Goal: Task Accomplishment & Management: Manage account settings

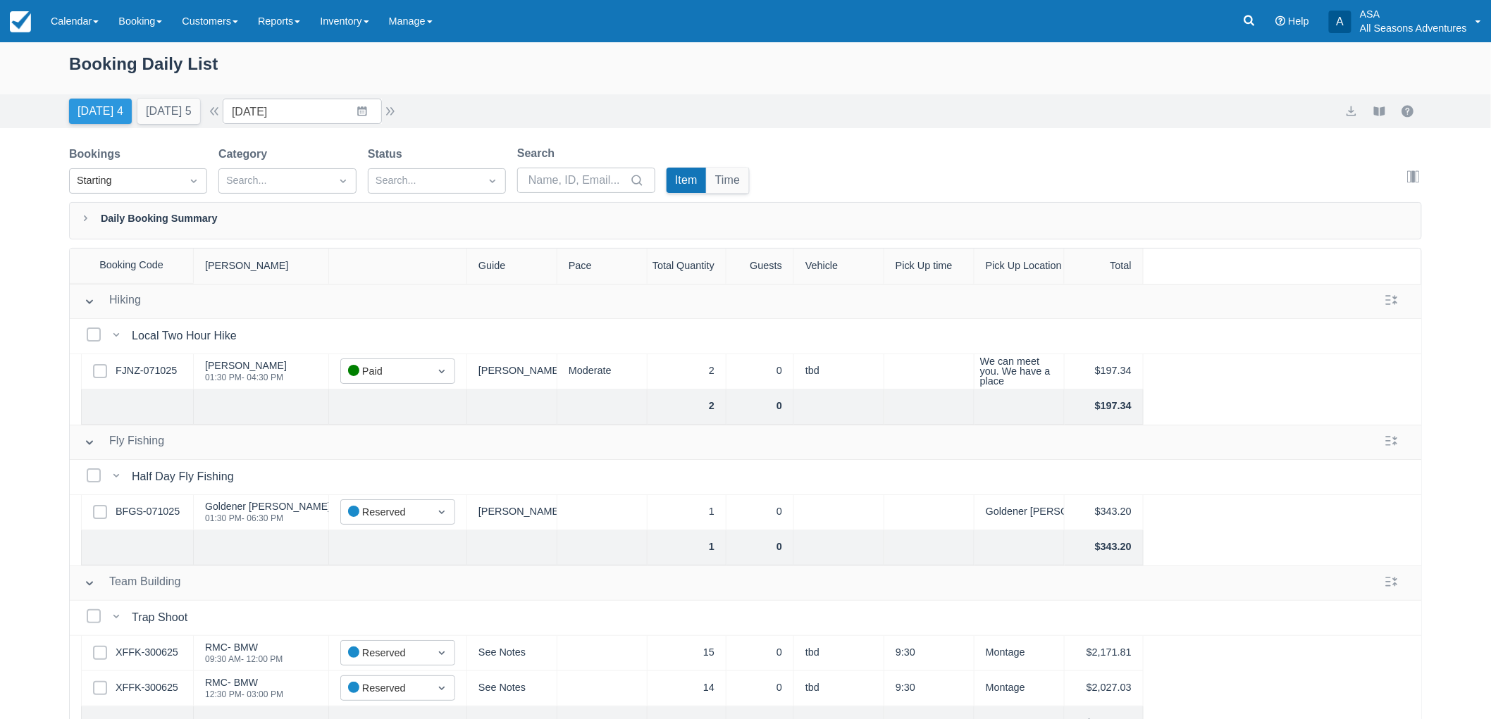
click at [108, 113] on button "Today 4" at bounding box center [100, 111] width 63 height 25
type input "10/14/25"
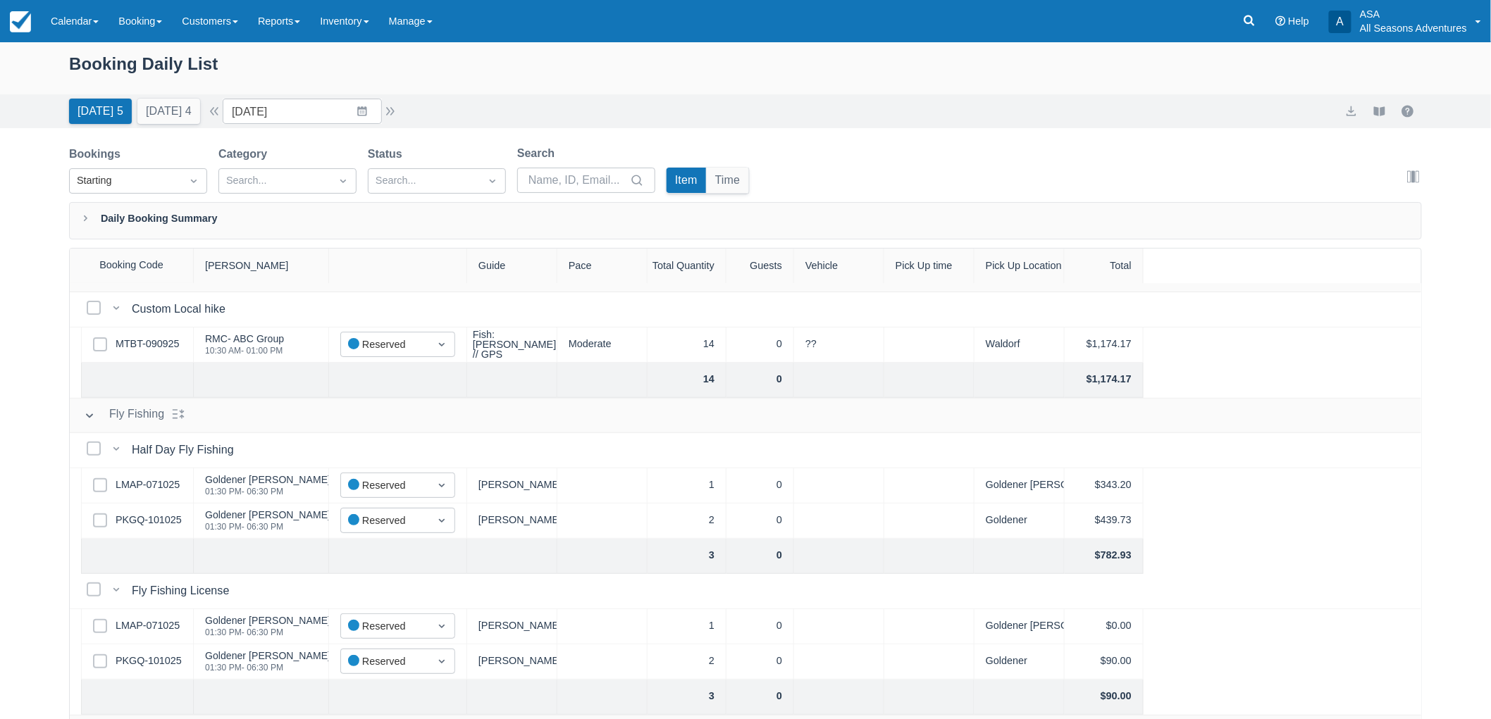
scroll to position [235, 0]
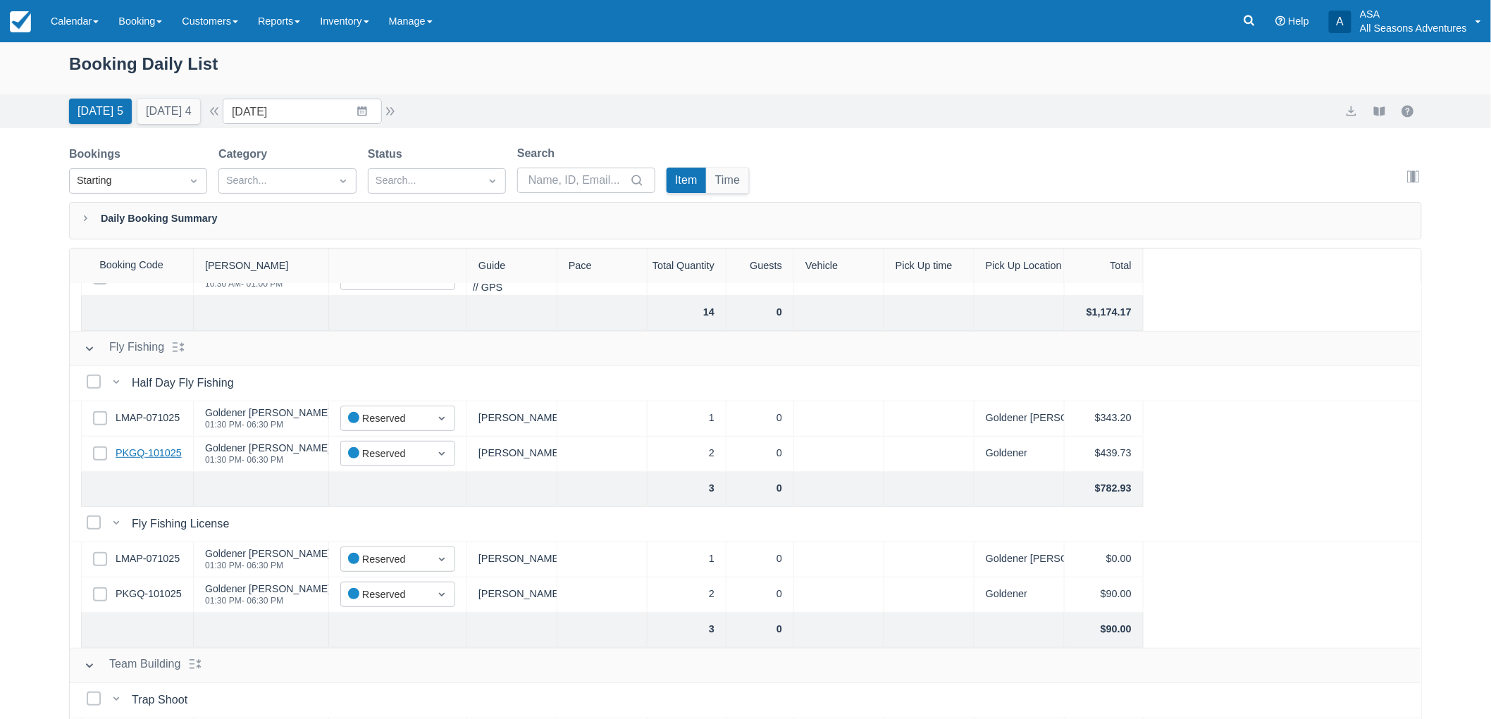
click at [149, 451] on link "PKGQ-101025" at bounding box center [149, 453] width 66 height 15
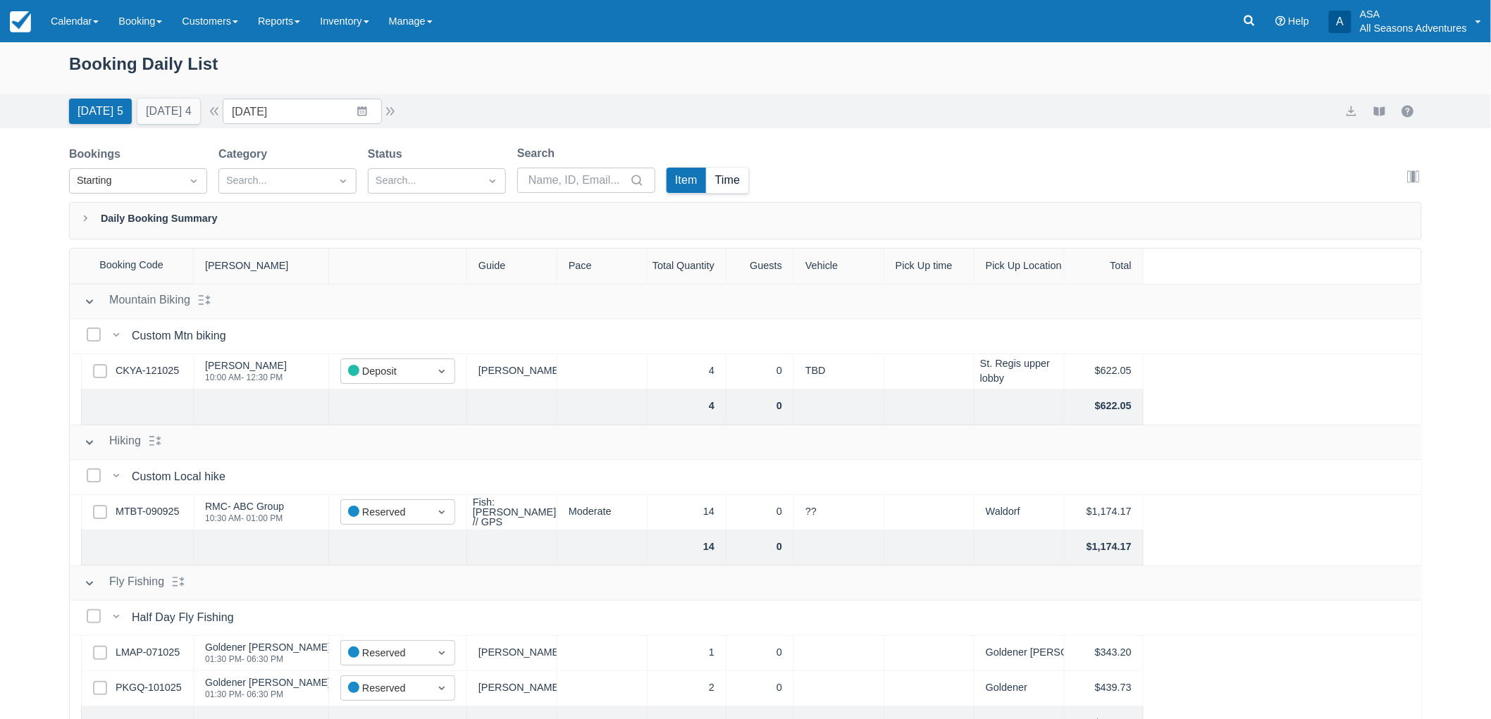
click at [730, 185] on button "Time" at bounding box center [728, 180] width 42 height 25
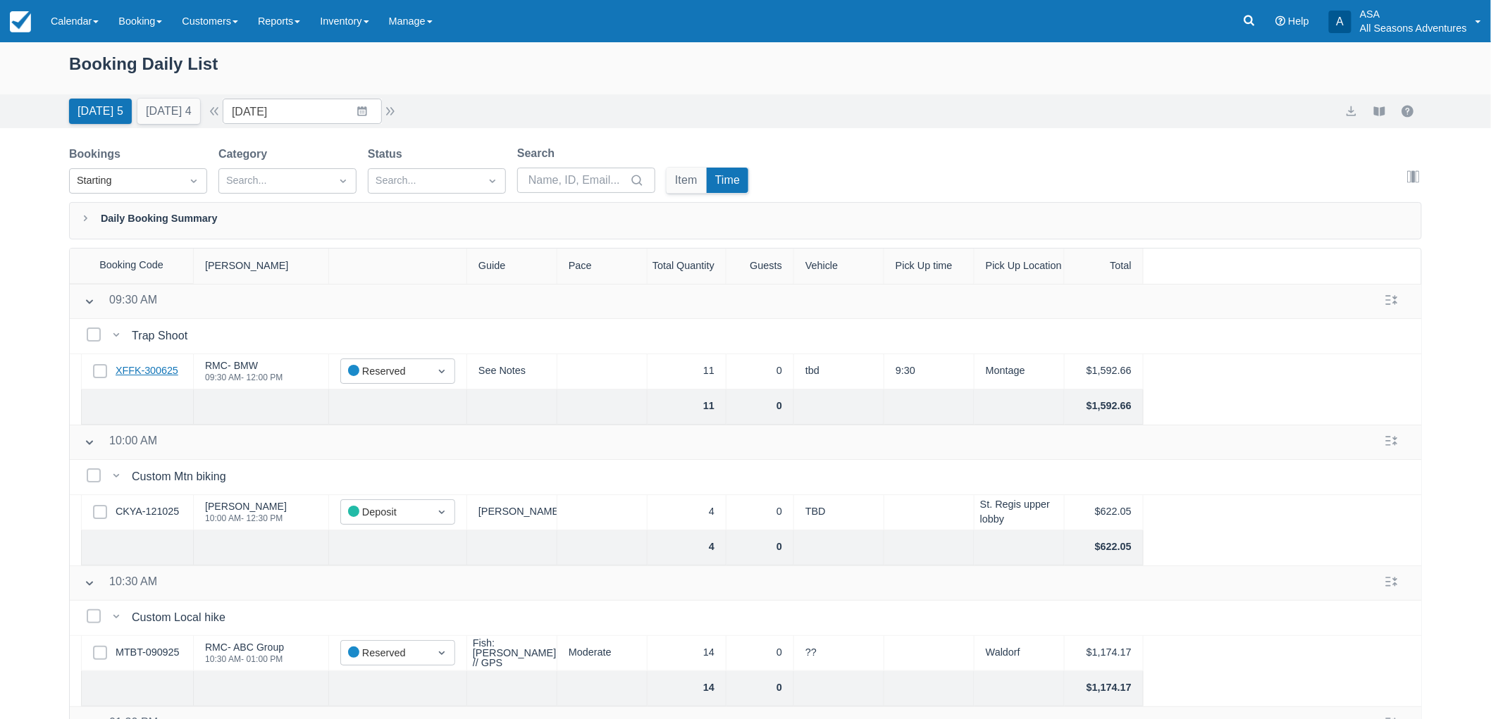
click at [166, 364] on link "XFFK-300625" at bounding box center [147, 371] width 63 height 15
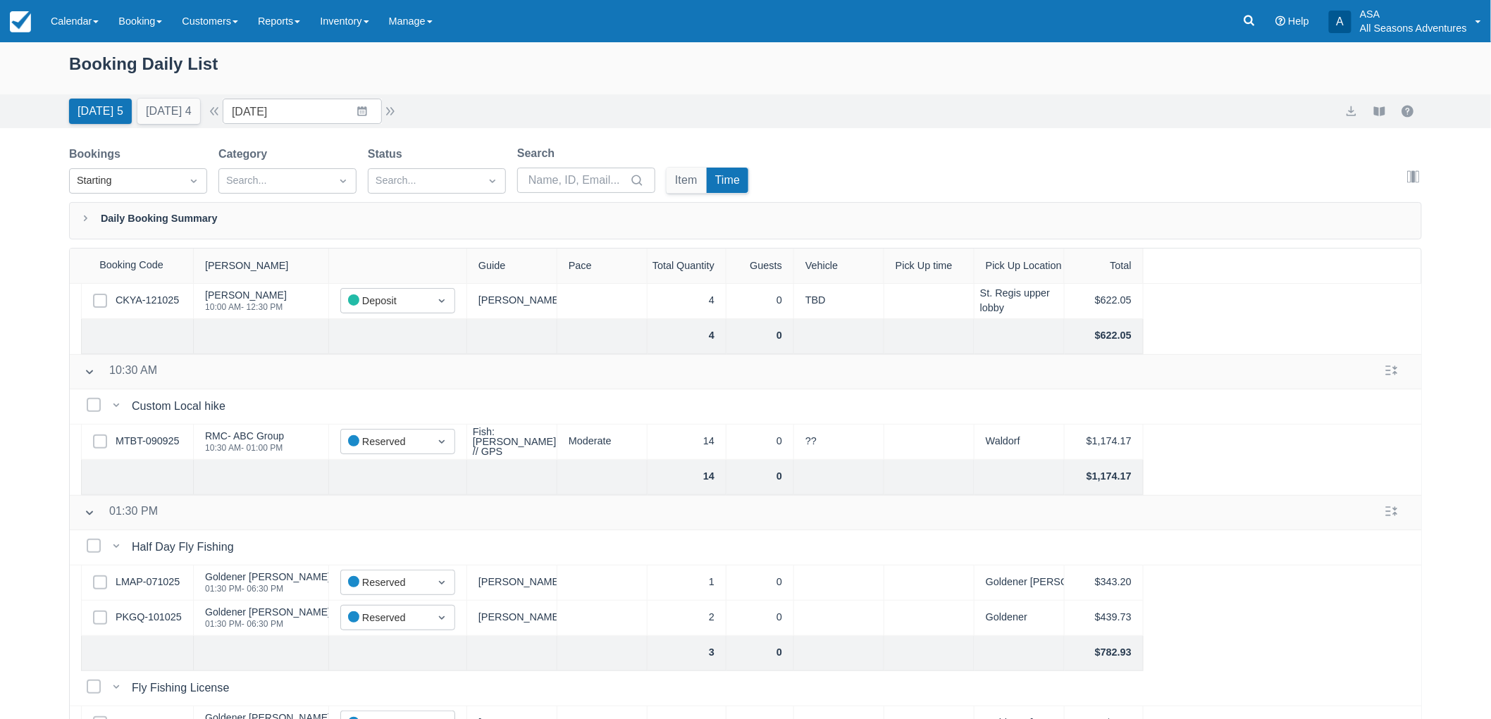
scroll to position [235, 0]
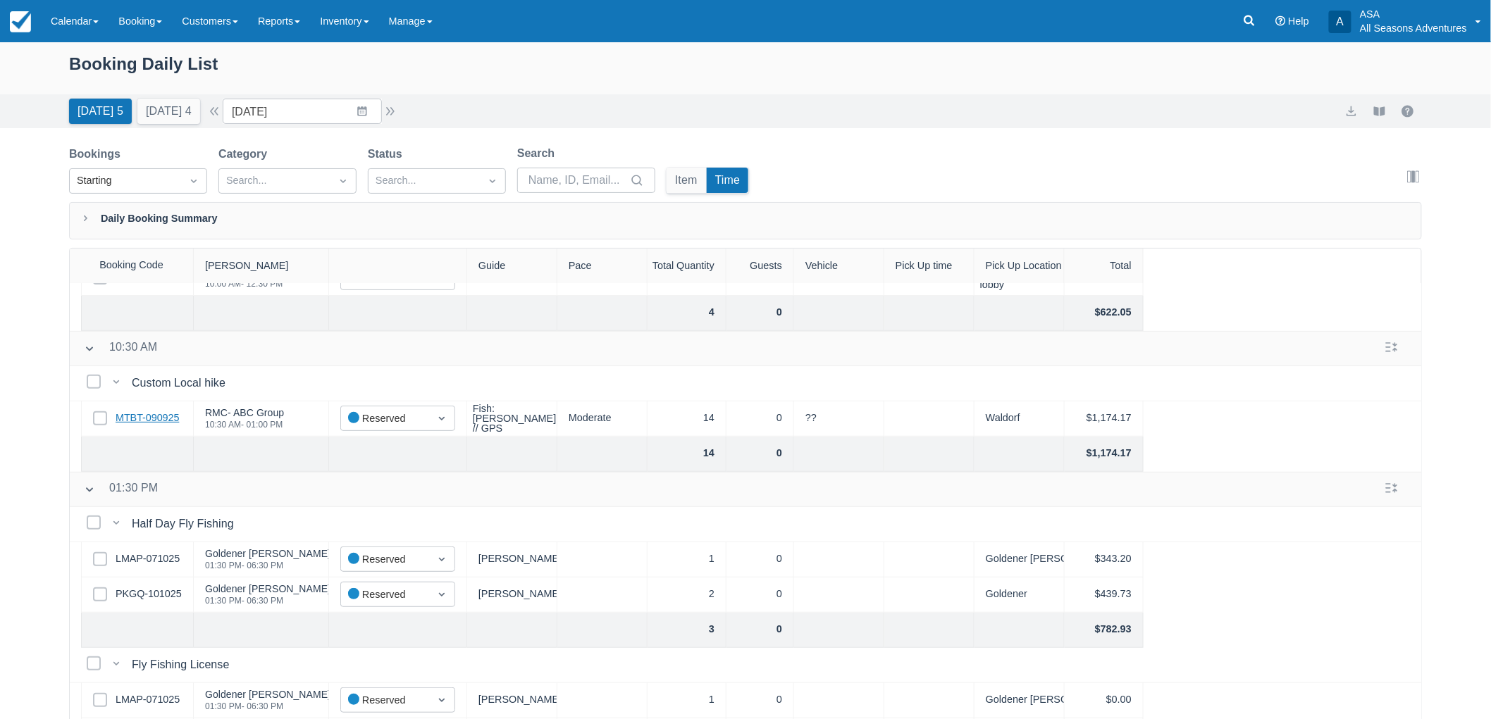
click at [147, 420] on link "MTBT-090925" at bounding box center [147, 418] width 63 height 15
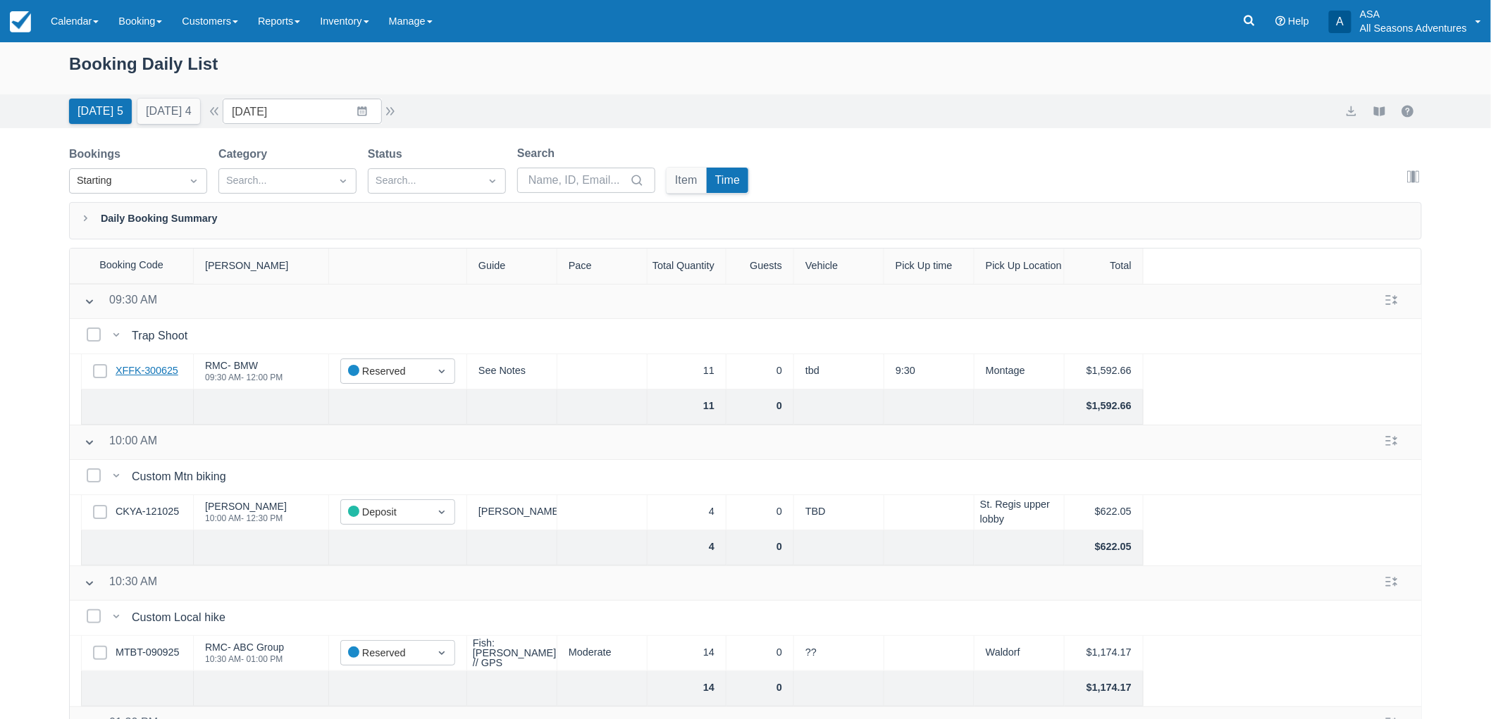
click at [143, 366] on link "XFFK-300625" at bounding box center [147, 371] width 63 height 15
click at [6, 354] on div "Booking Daily List Today 5 Tomorrow 4 Date 10/14/25 Navigate forward to interac…" at bounding box center [745, 416] width 1491 height 749
click at [163, 508] on link "CKYA-121025" at bounding box center [147, 511] width 63 height 15
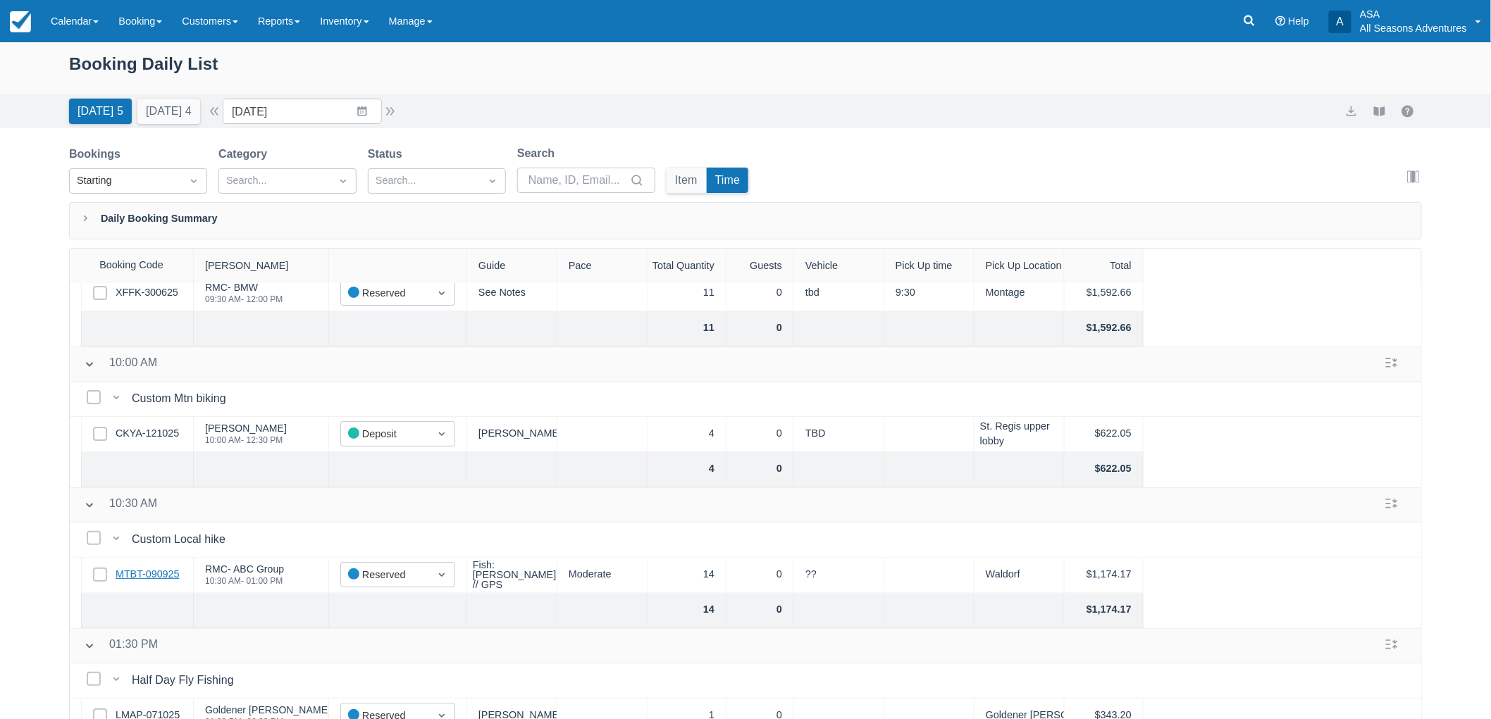
click at [167, 569] on link "MTBT-090925" at bounding box center [147, 574] width 63 height 15
click at [183, 118] on button "Tomorrow 4" at bounding box center [168, 111] width 63 height 25
type input "10/15/25"
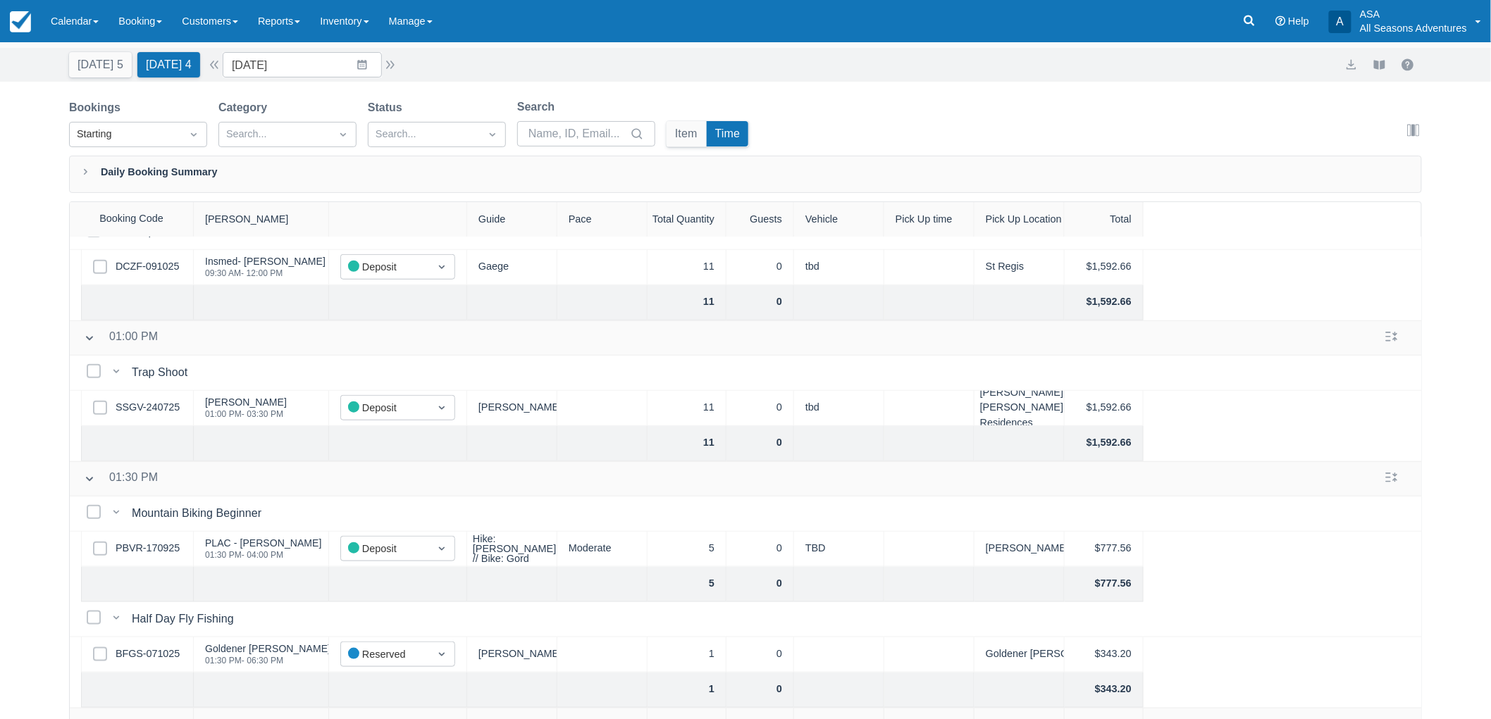
scroll to position [71, 0]
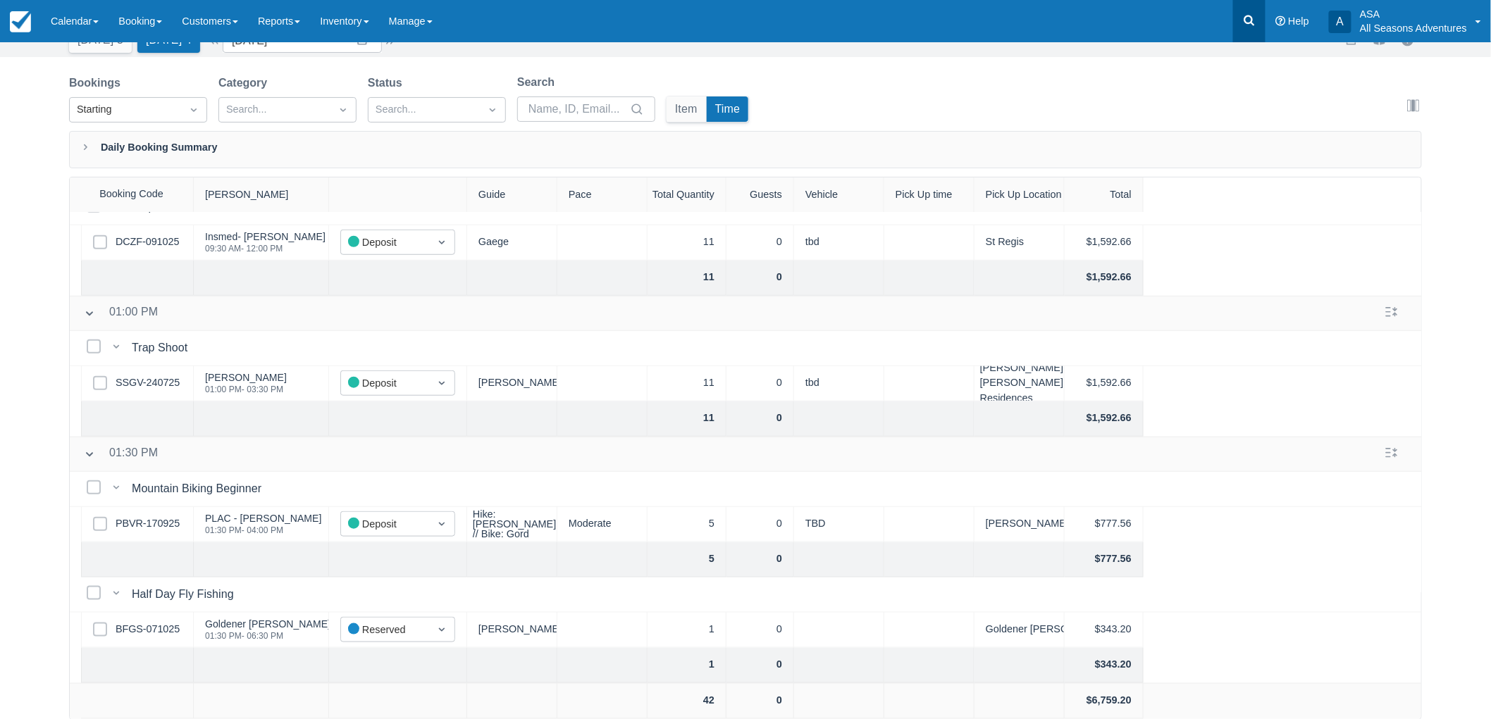
click at [1236, 15] on link at bounding box center [1249, 21] width 32 height 42
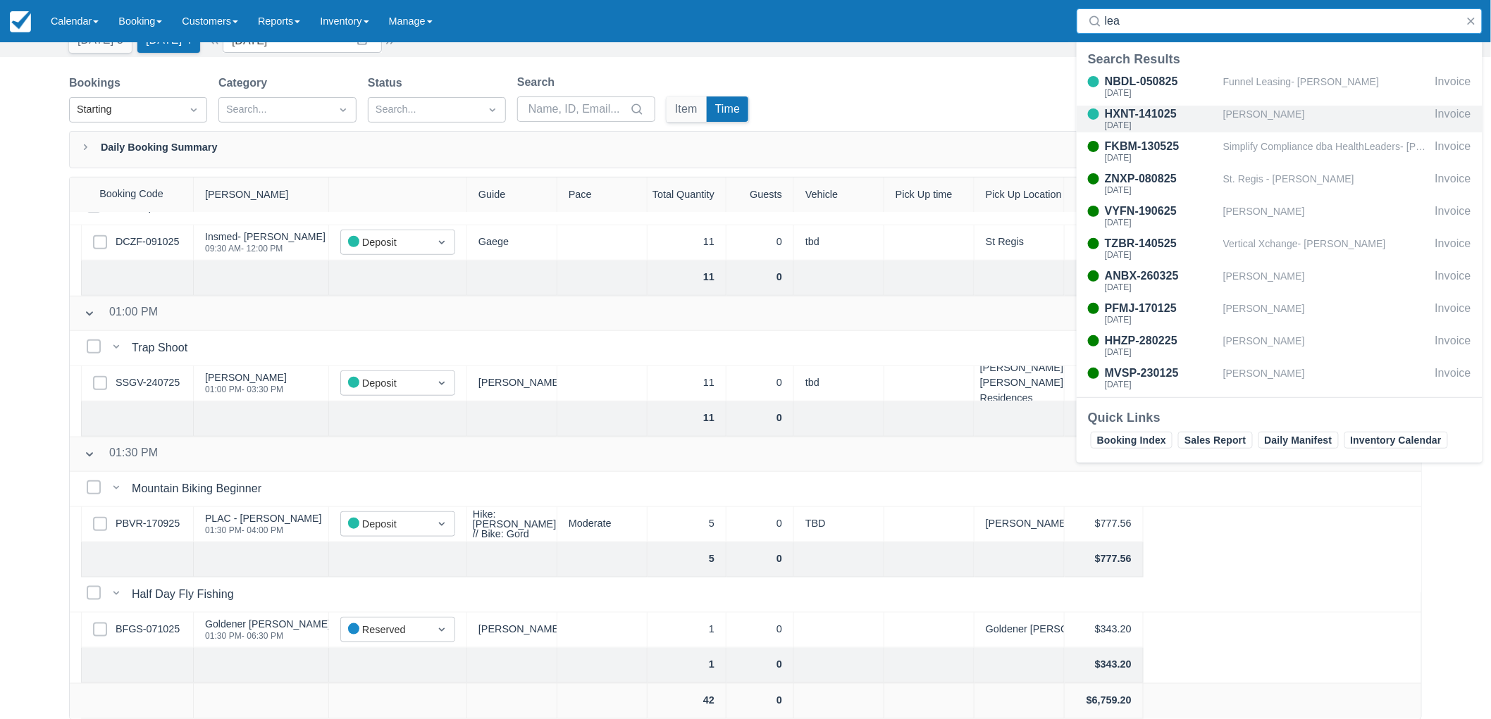
type input "lea"
click at [1258, 118] on div "Lea Tompsett" at bounding box center [1326, 119] width 206 height 27
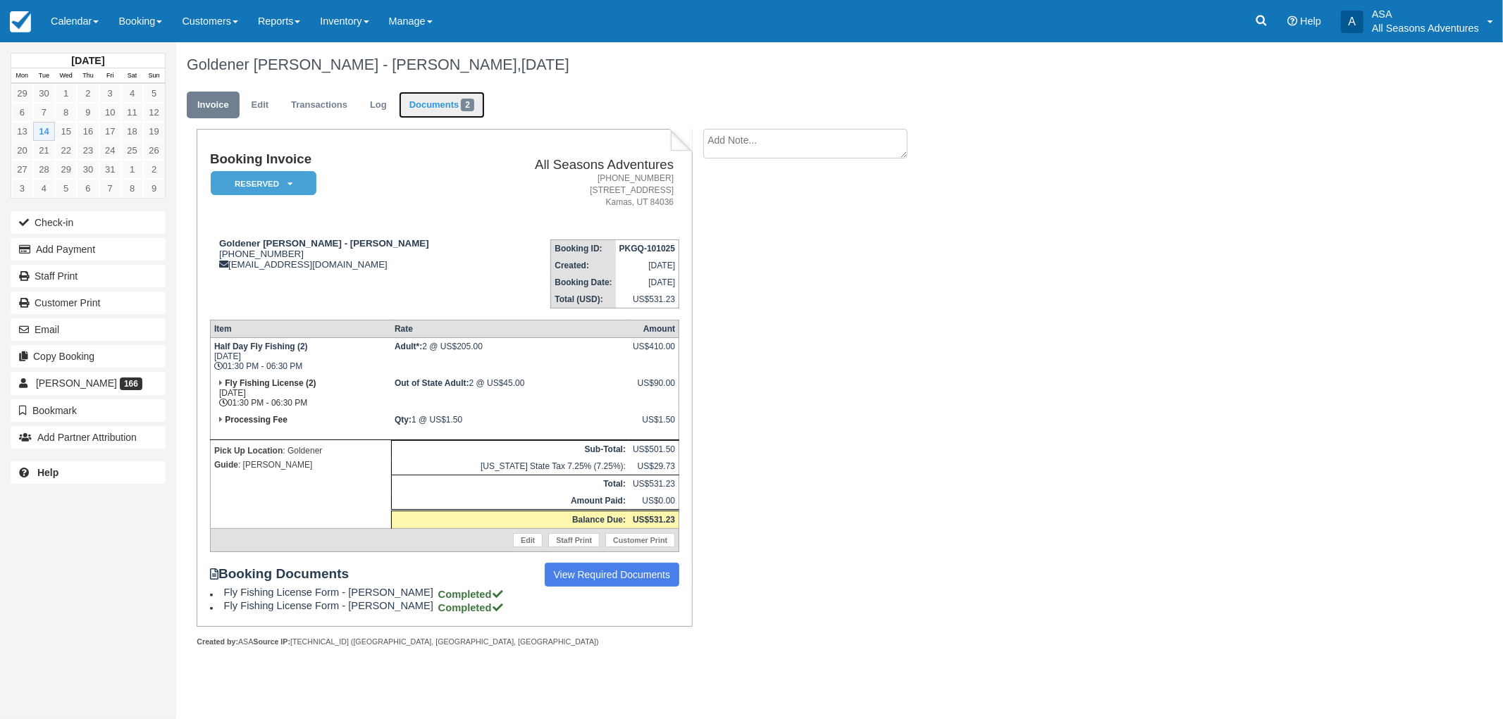
click at [455, 108] on link "Documents 2" at bounding box center [442, 105] width 86 height 27
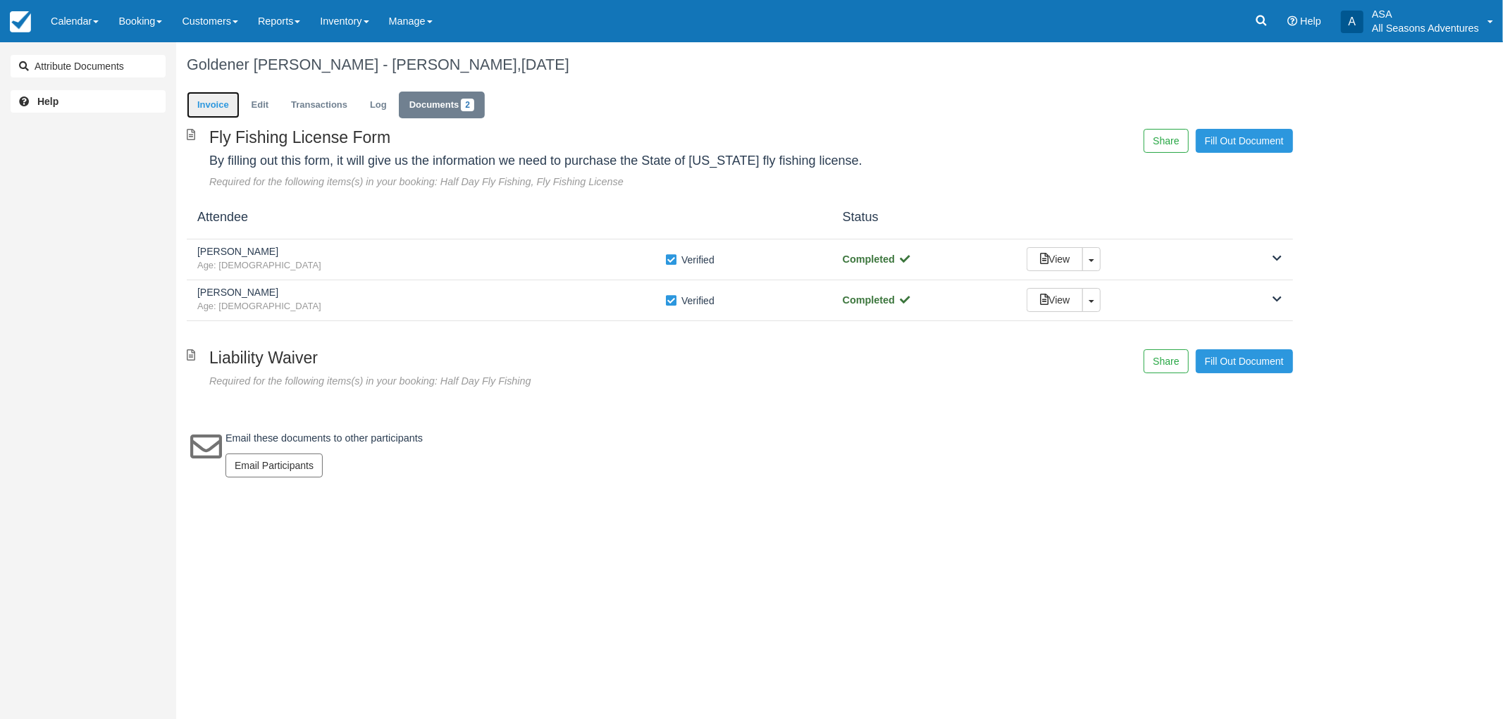
click at [199, 95] on link "Invoice" at bounding box center [213, 105] width 53 height 27
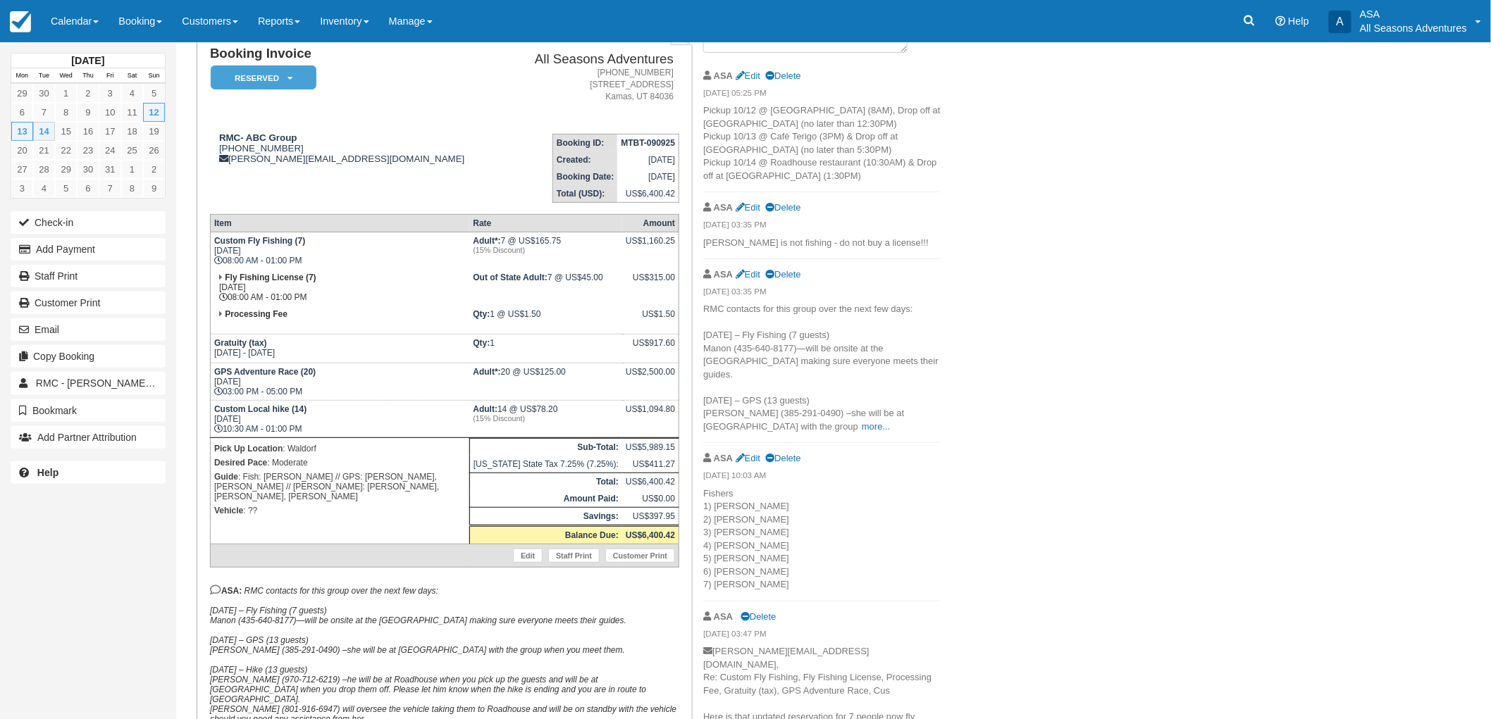
scroll to position [78, 0]
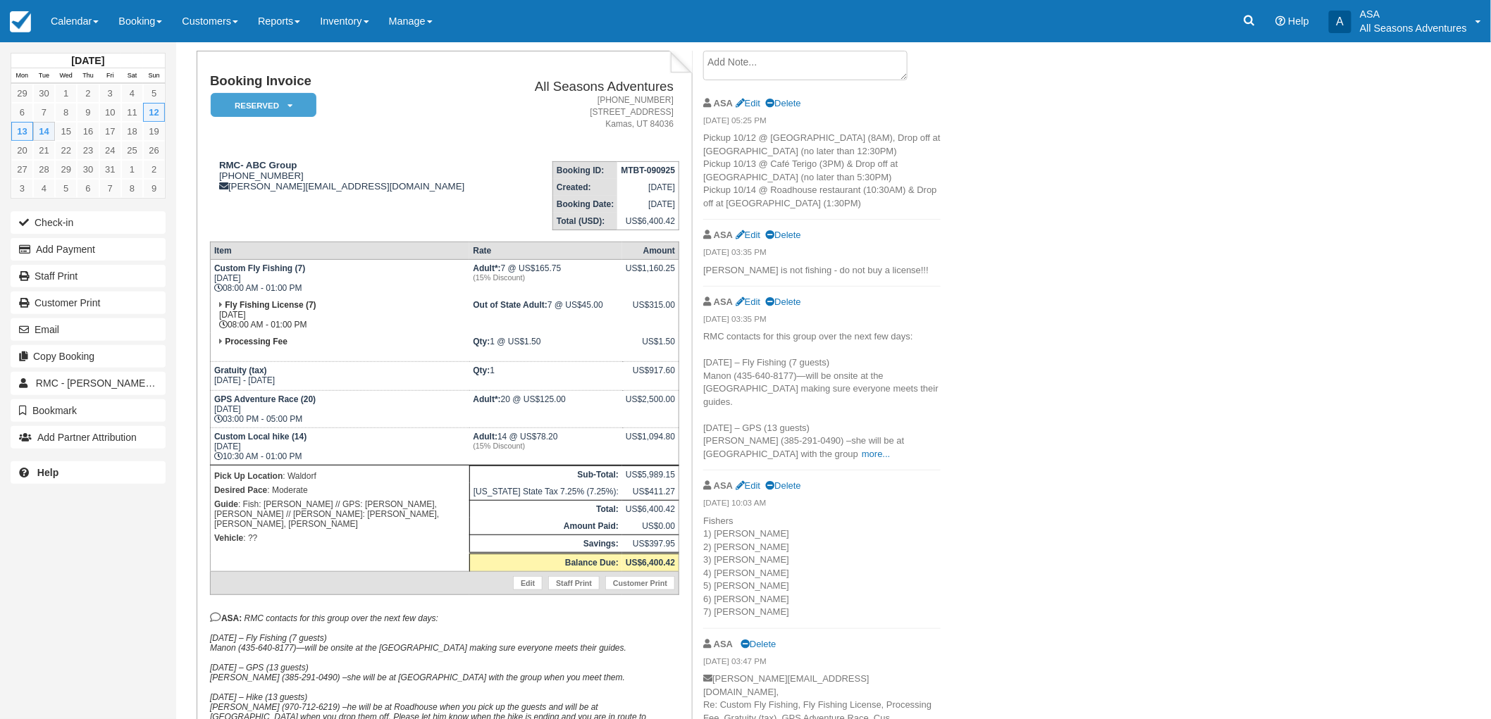
click at [1088, 445] on div "RMC- ABC Group, Oct 12 - Oct 14 2025 Invoice Edit Transactions Log Documents 9 …" at bounding box center [735, 675] width 1118 height 1422
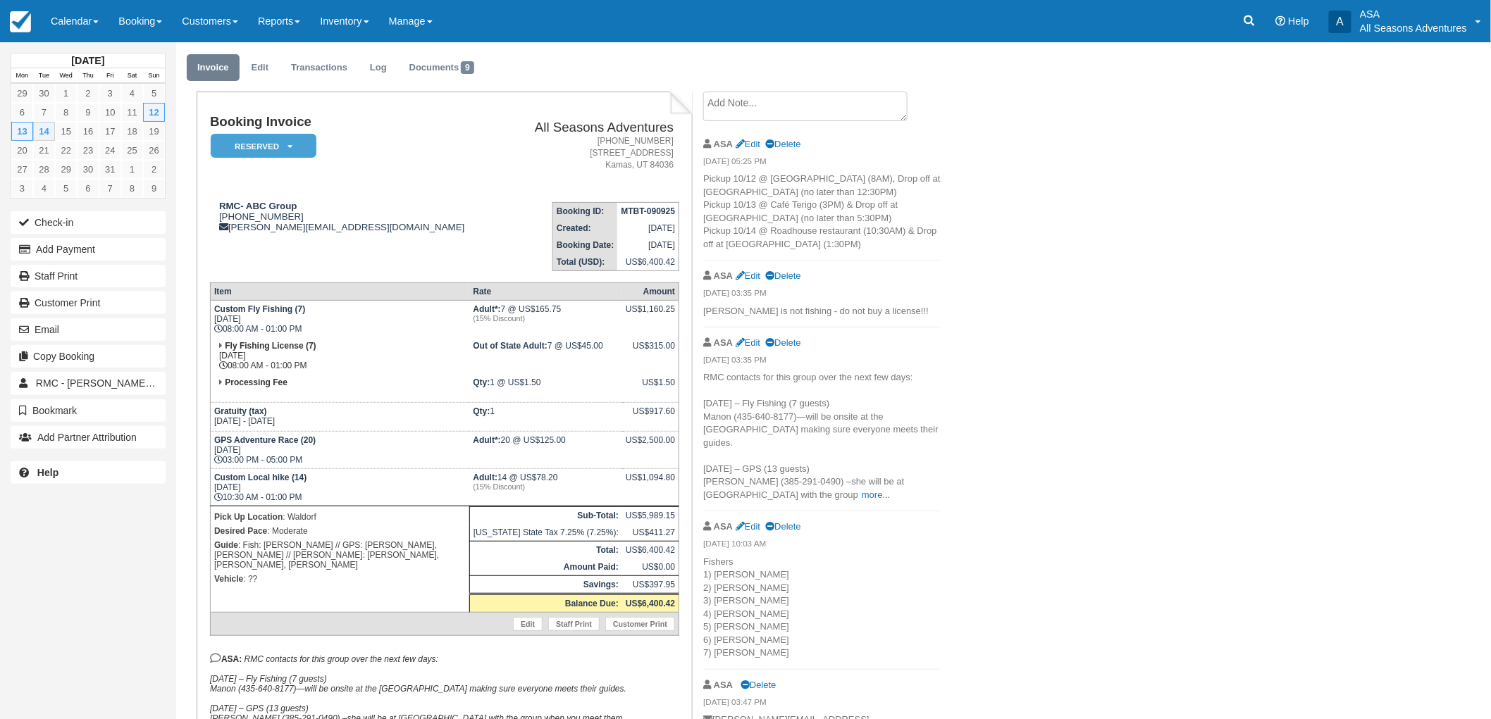
scroll to position [0, 0]
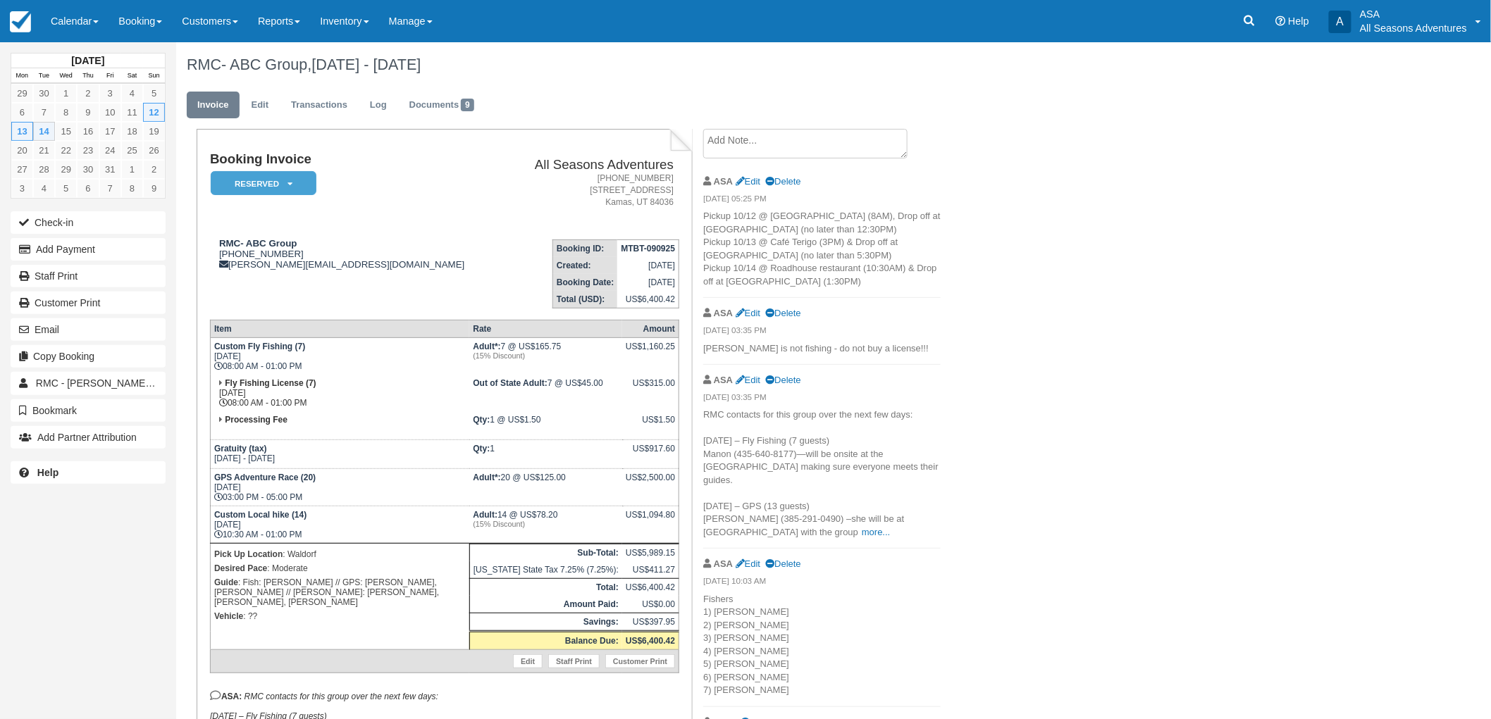
click at [829, 278] on p "Pickup 10/12 @ Waldorf (8AM), Drop off at Waldorf (no later than 12:30PM) Picku…" at bounding box center [821, 249] width 237 height 78
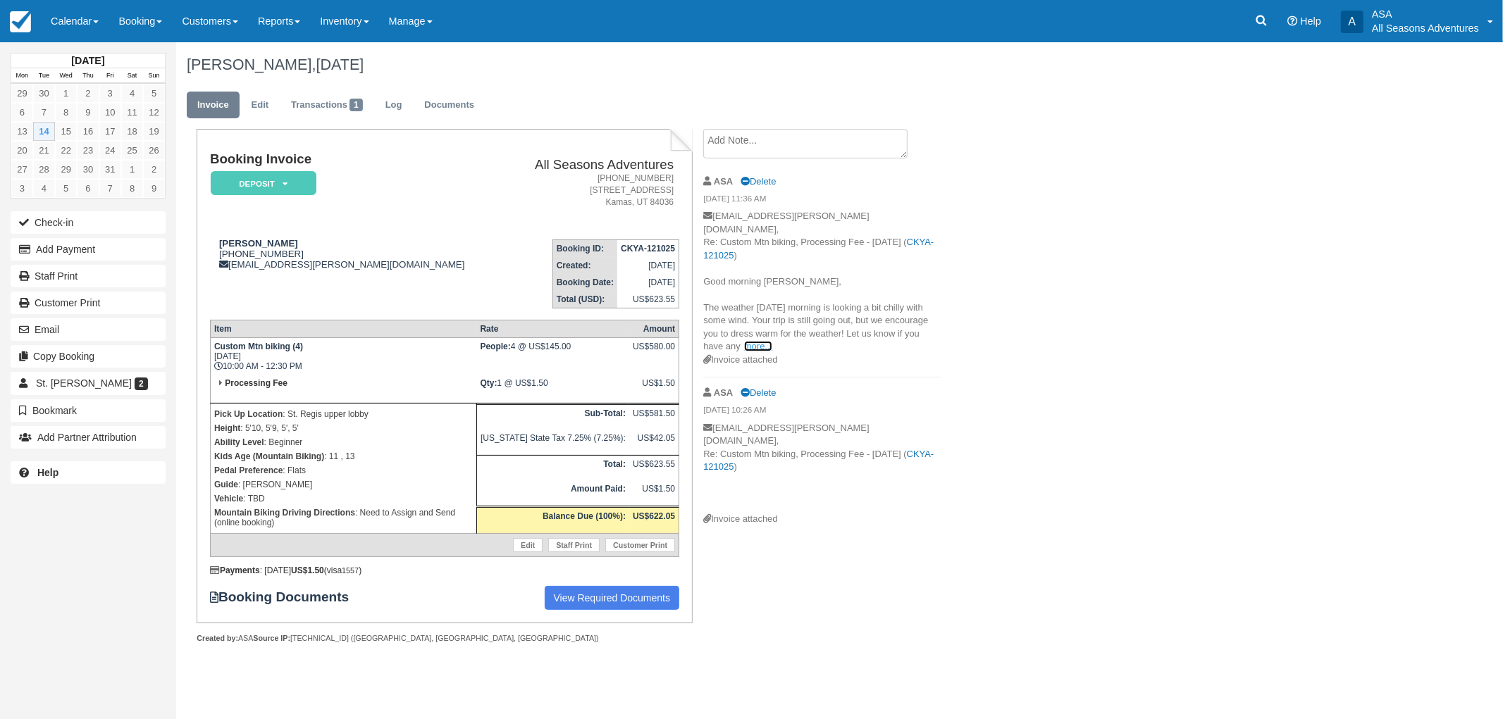
click at [754, 341] on link "more..." at bounding box center [758, 346] width 28 height 11
click at [960, 354] on div "Clay Demore, October 14 2025 Invoice Edit Transactions 1 Log Documents Booking …" at bounding box center [739, 358] width 1127 height 633
click at [1147, 204] on div "Clay Demore, October 14 2025 Invoice Edit Transactions 1 Log Documents Booking …" at bounding box center [739, 358] width 1127 height 633
click at [1147, 203] on div "Clay Demore, October 14 2025 Invoice Edit Transactions 1 Log Documents Booking …" at bounding box center [739, 358] width 1127 height 633
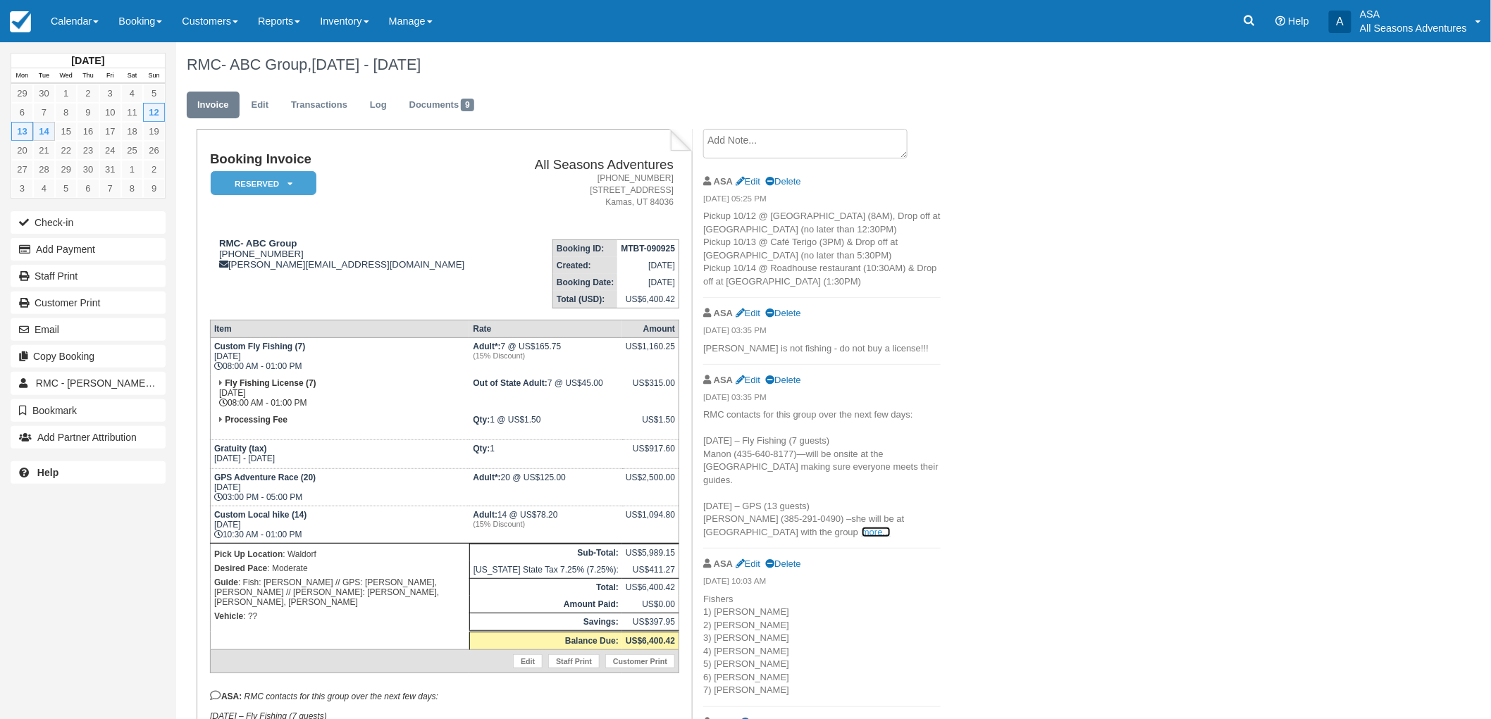
click at [862, 527] on link "more..." at bounding box center [876, 532] width 28 height 11
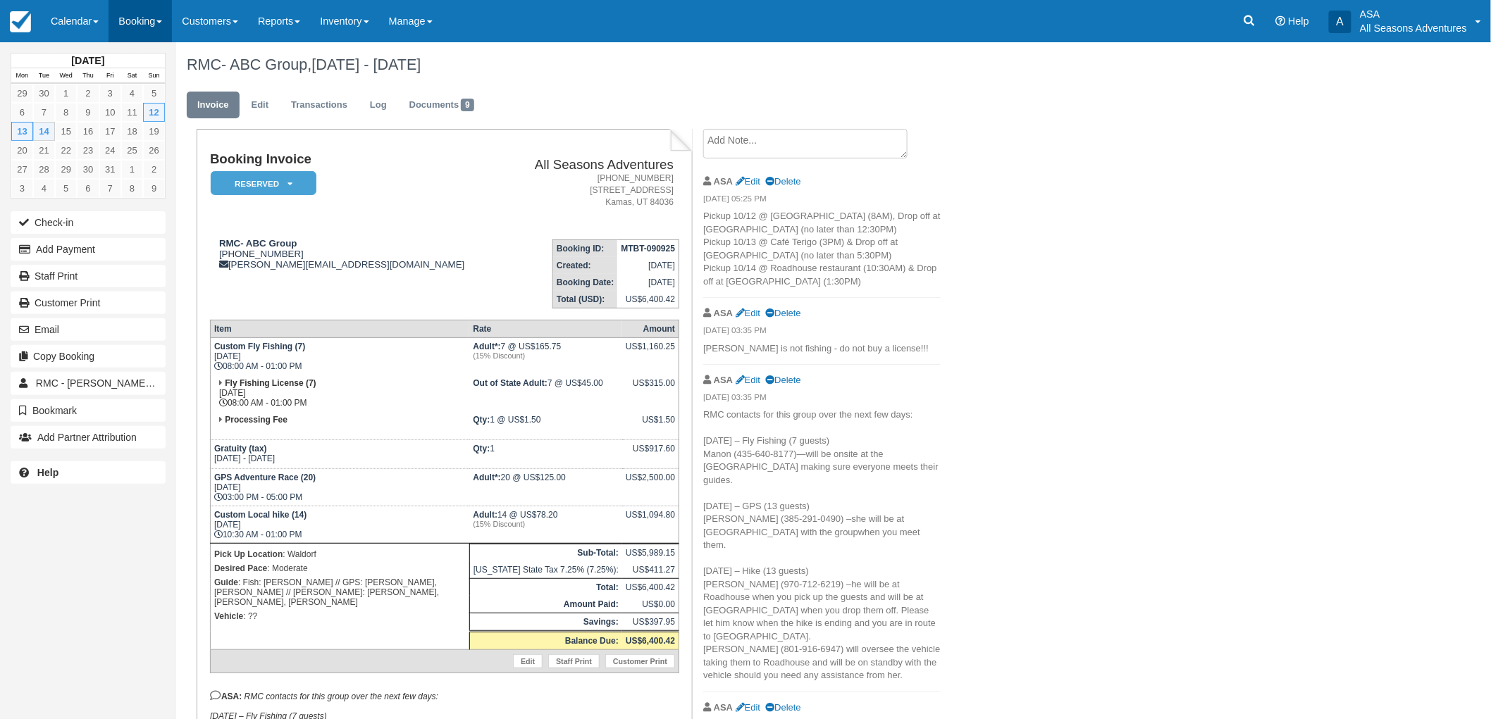
click at [170, 24] on link "Booking" at bounding box center [139, 21] width 63 height 42
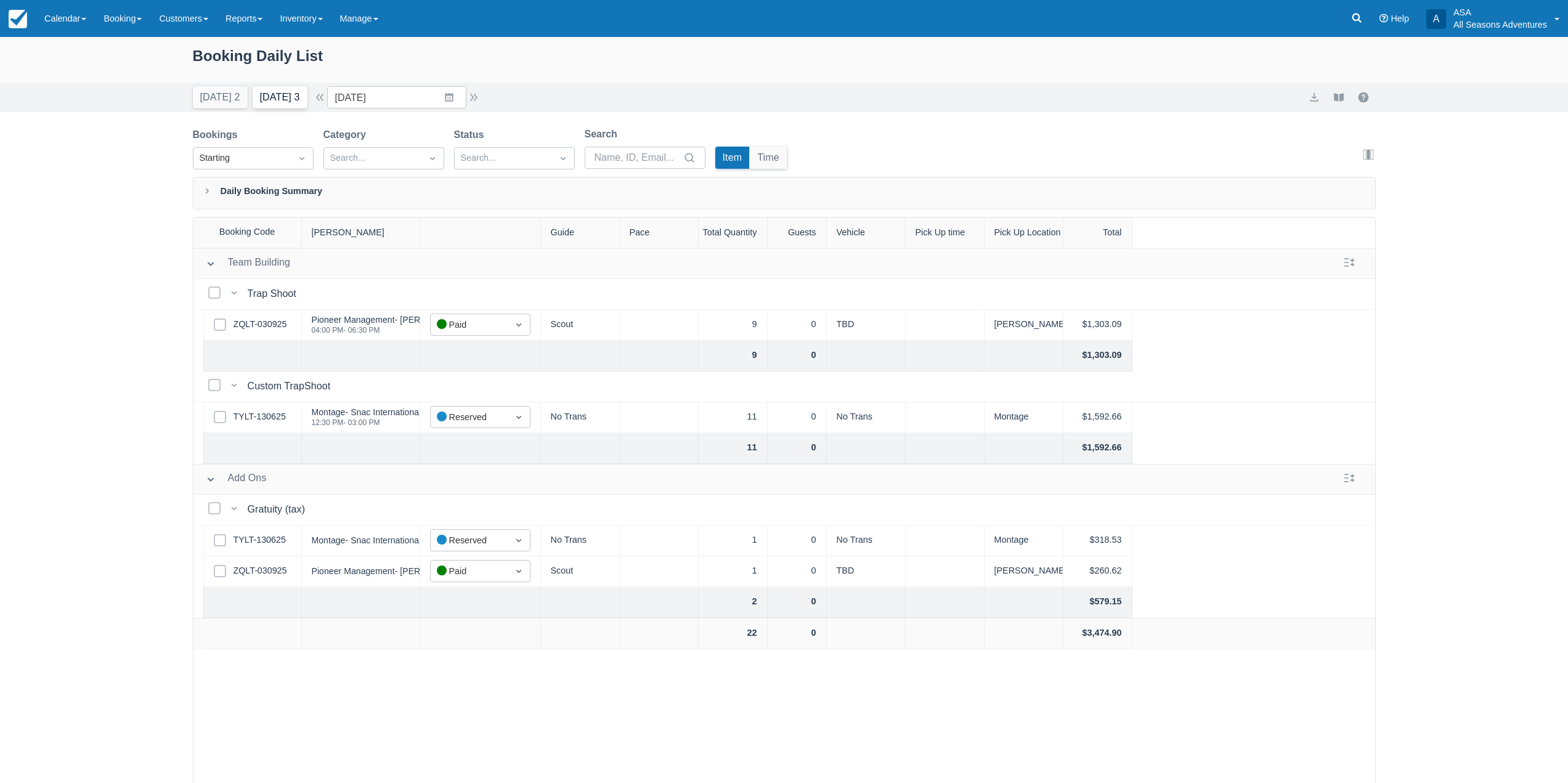
click at [292, 90] on button "[DATE] 3" at bounding box center [280, 97] width 55 height 22
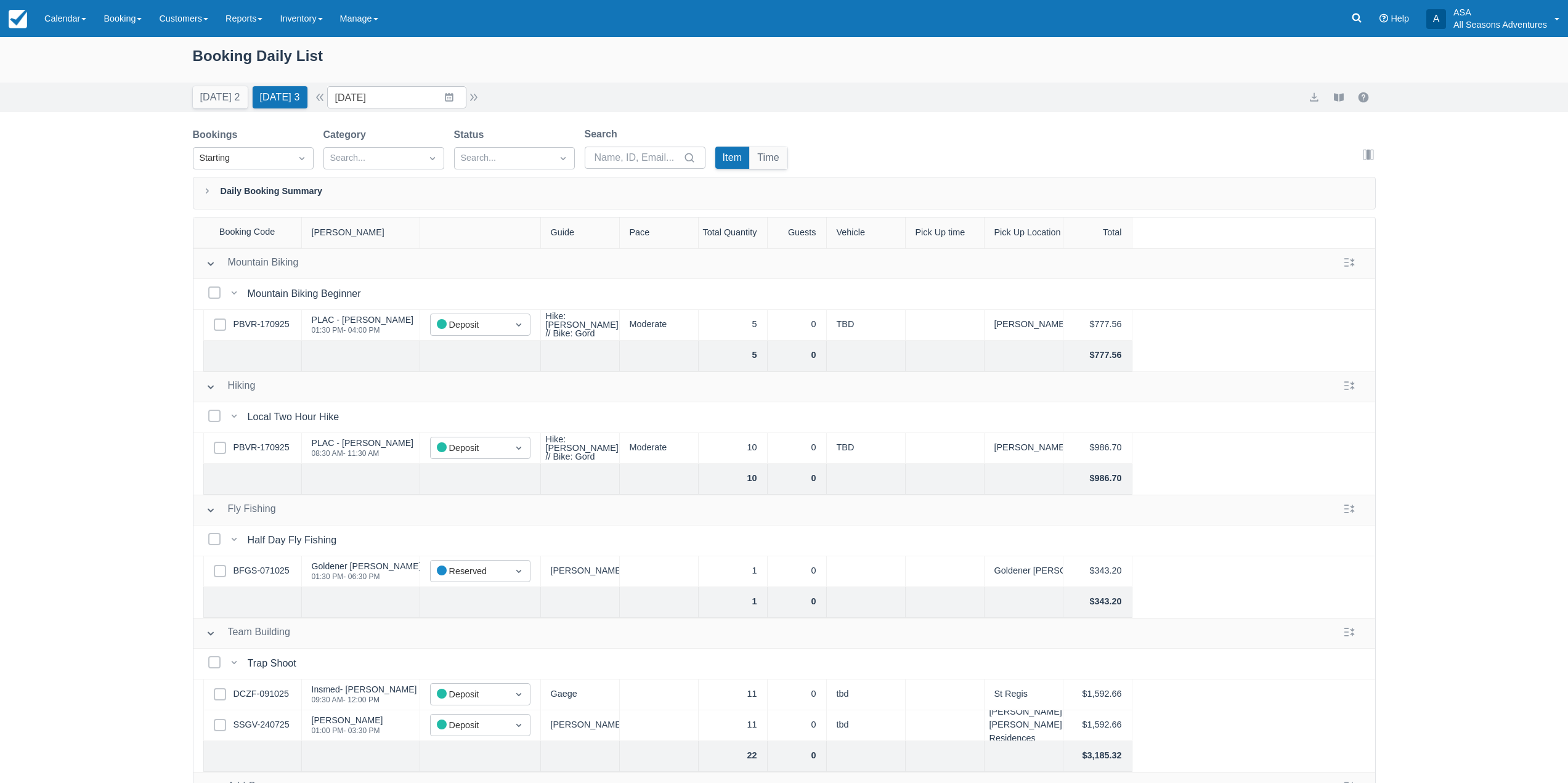
click at [193, 87] on div "Today 2" at bounding box center [220, 97] width 55 height 22
click at [220, 101] on button "Today 2" at bounding box center [220, 97] width 55 height 22
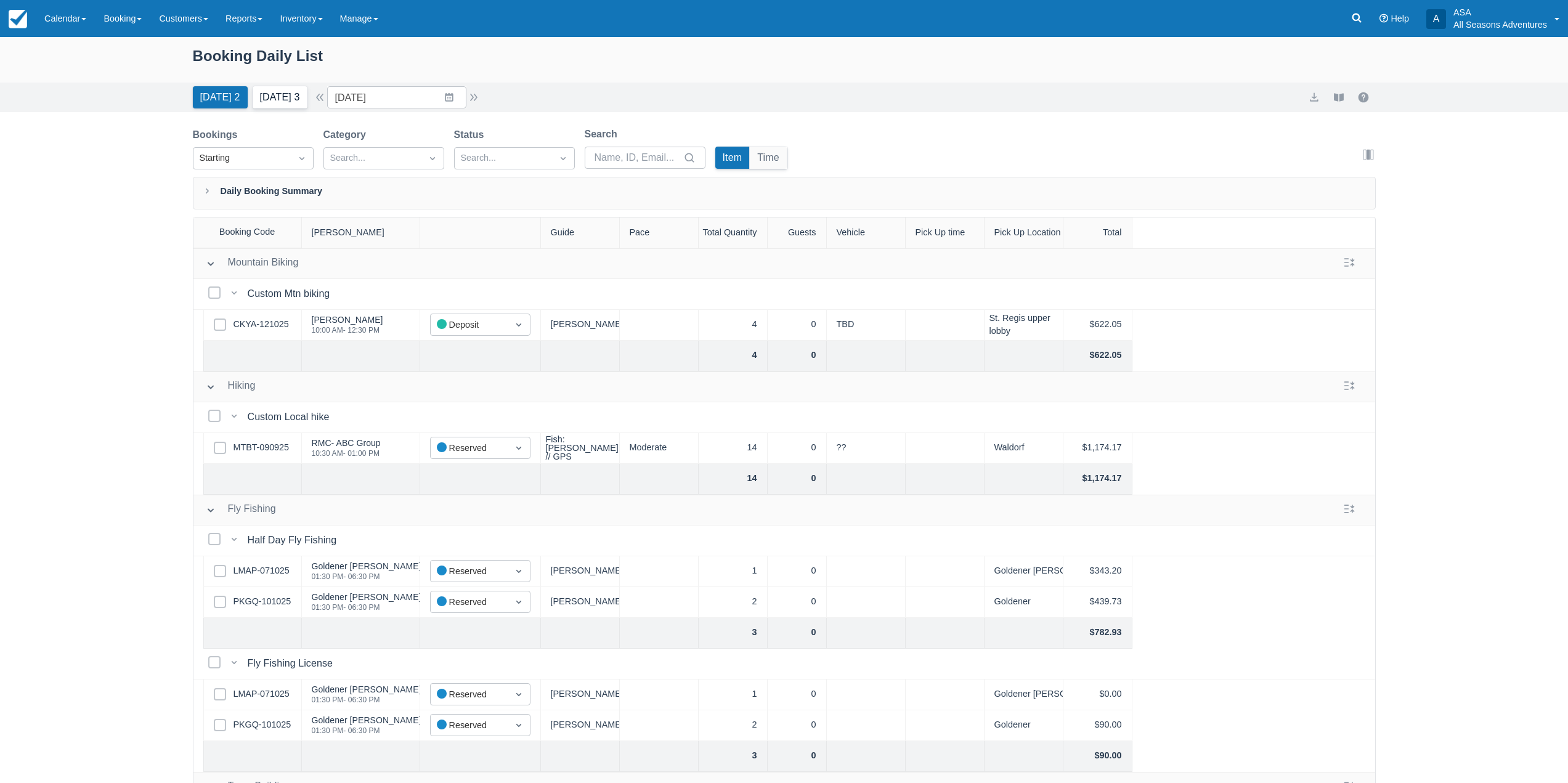
click at [266, 106] on button "Tomorrow 3" at bounding box center [280, 97] width 55 height 22
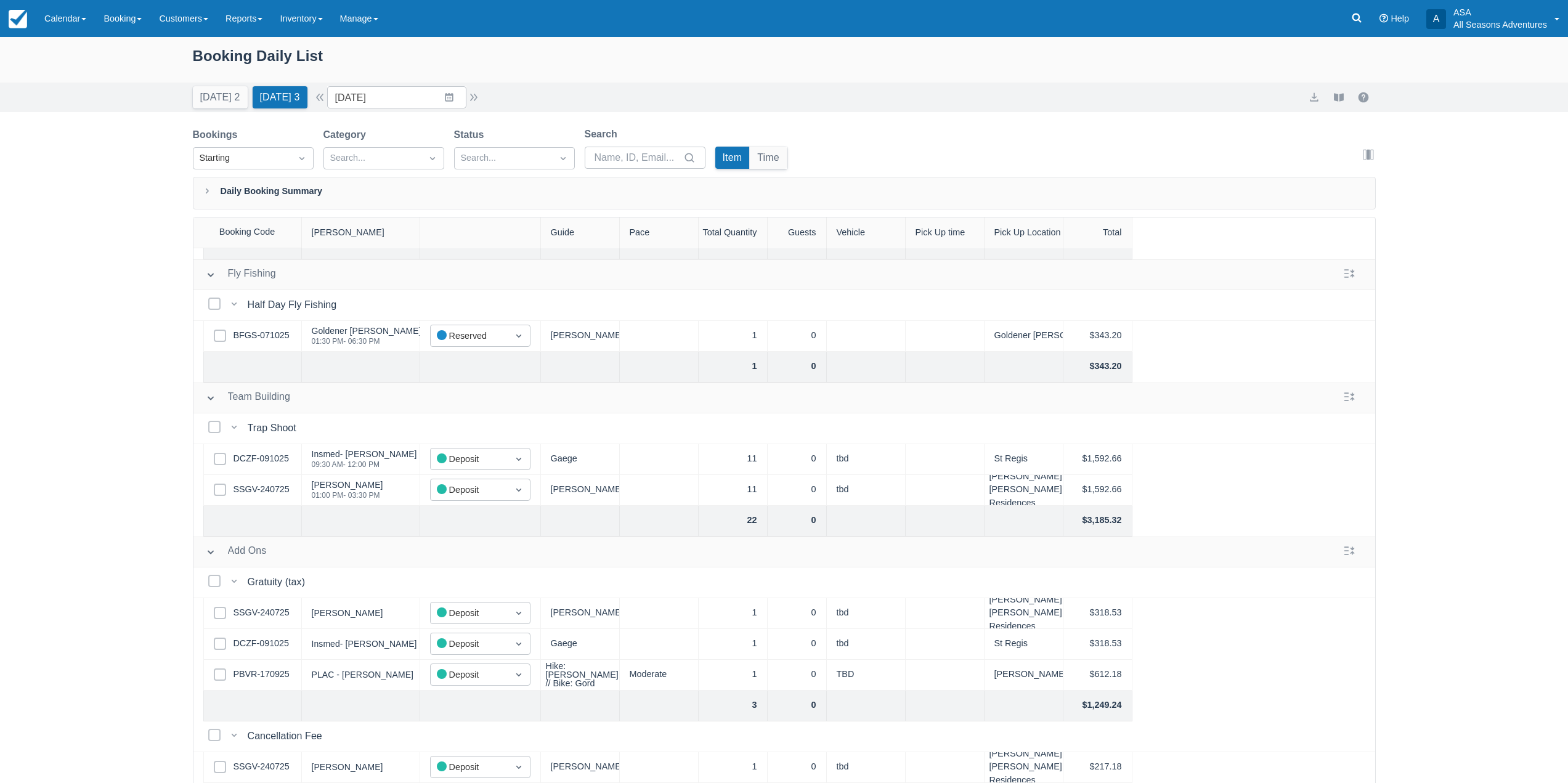
scroll to position [183, 0]
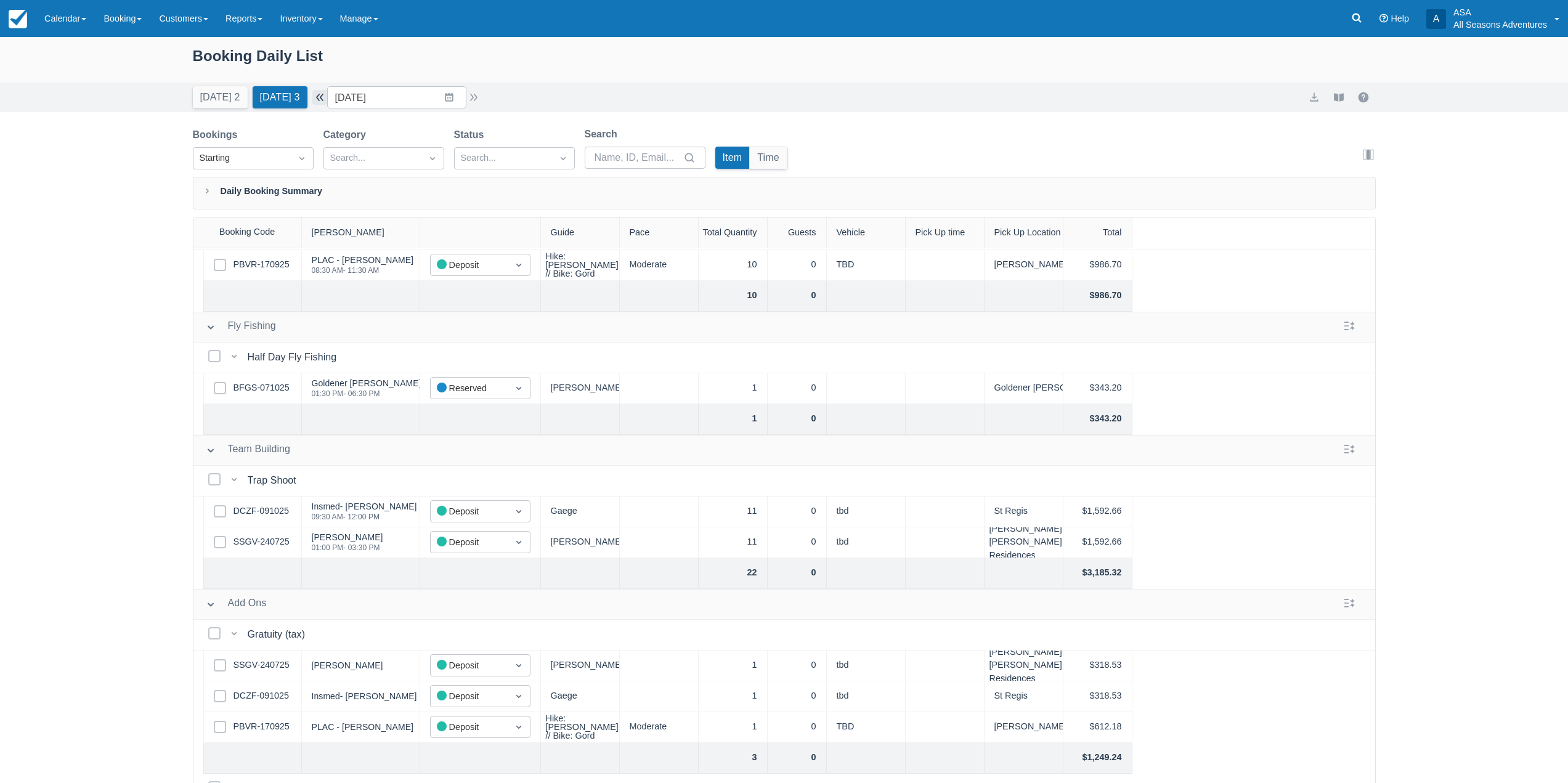
click at [327, 93] on button "button" at bounding box center [319, 97] width 15 height 15
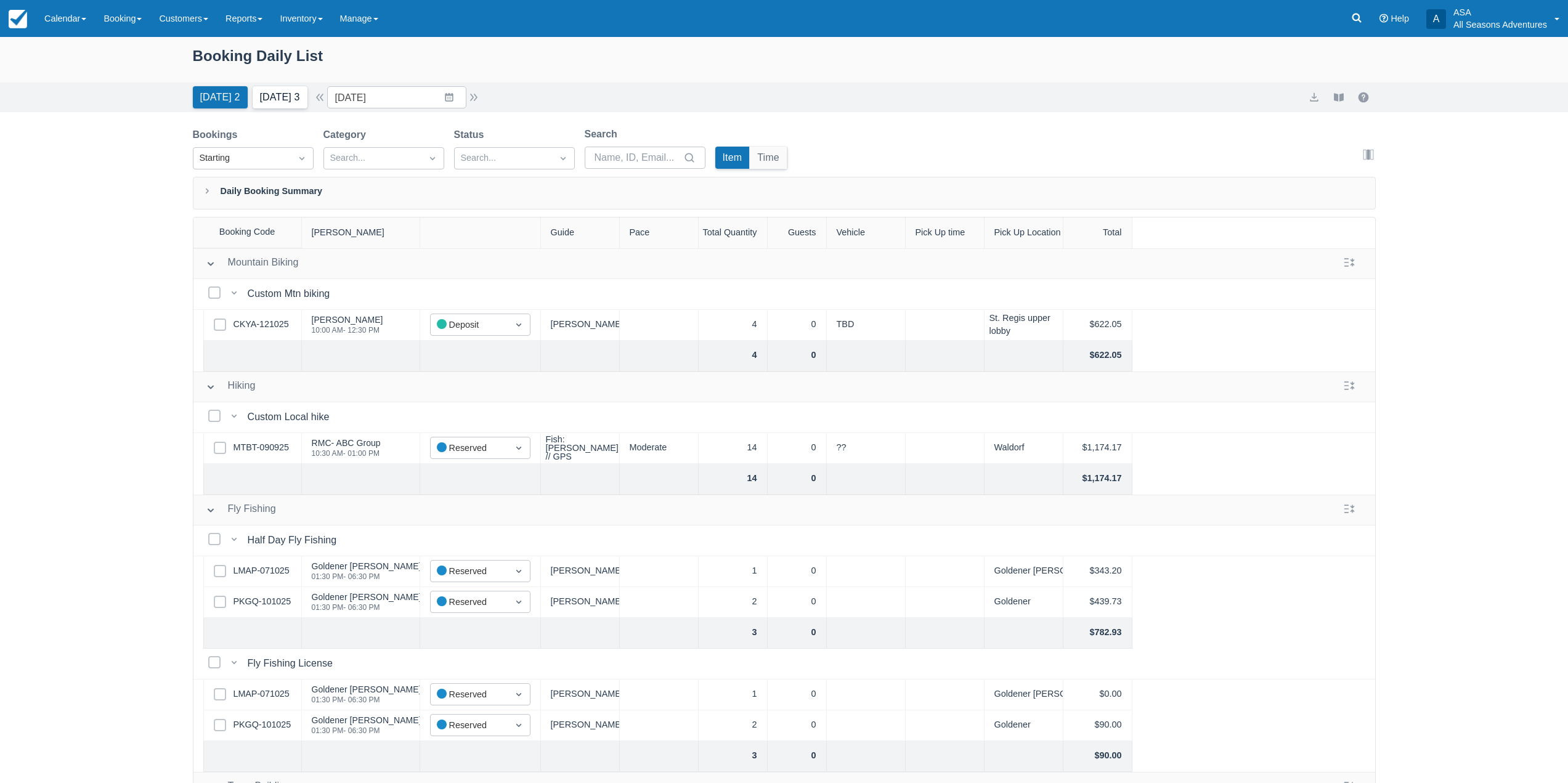
click at [278, 102] on button "Tomorrow 3" at bounding box center [280, 97] width 55 height 22
type input "[DATE]"
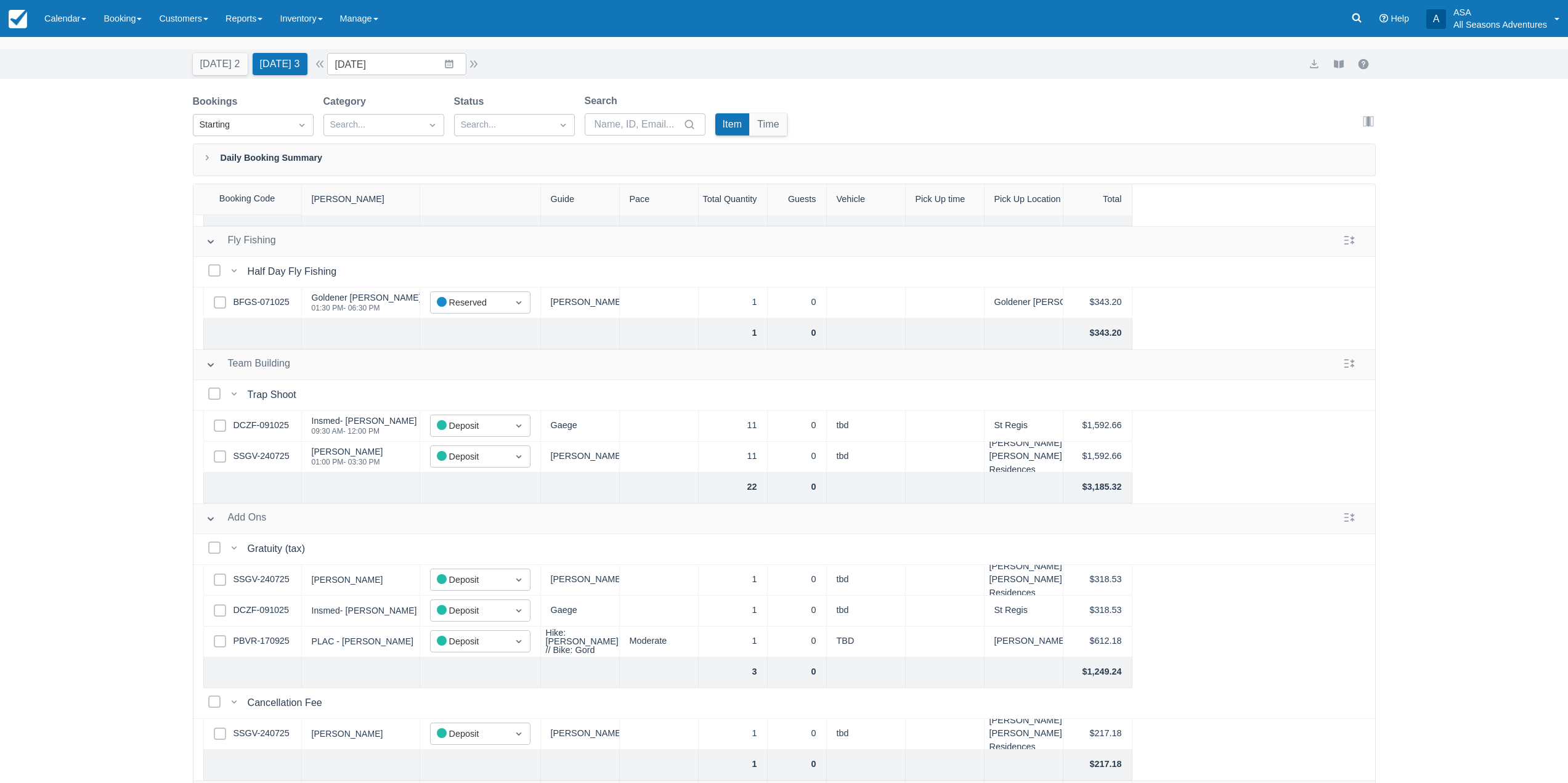
scroll to position [63, 0]
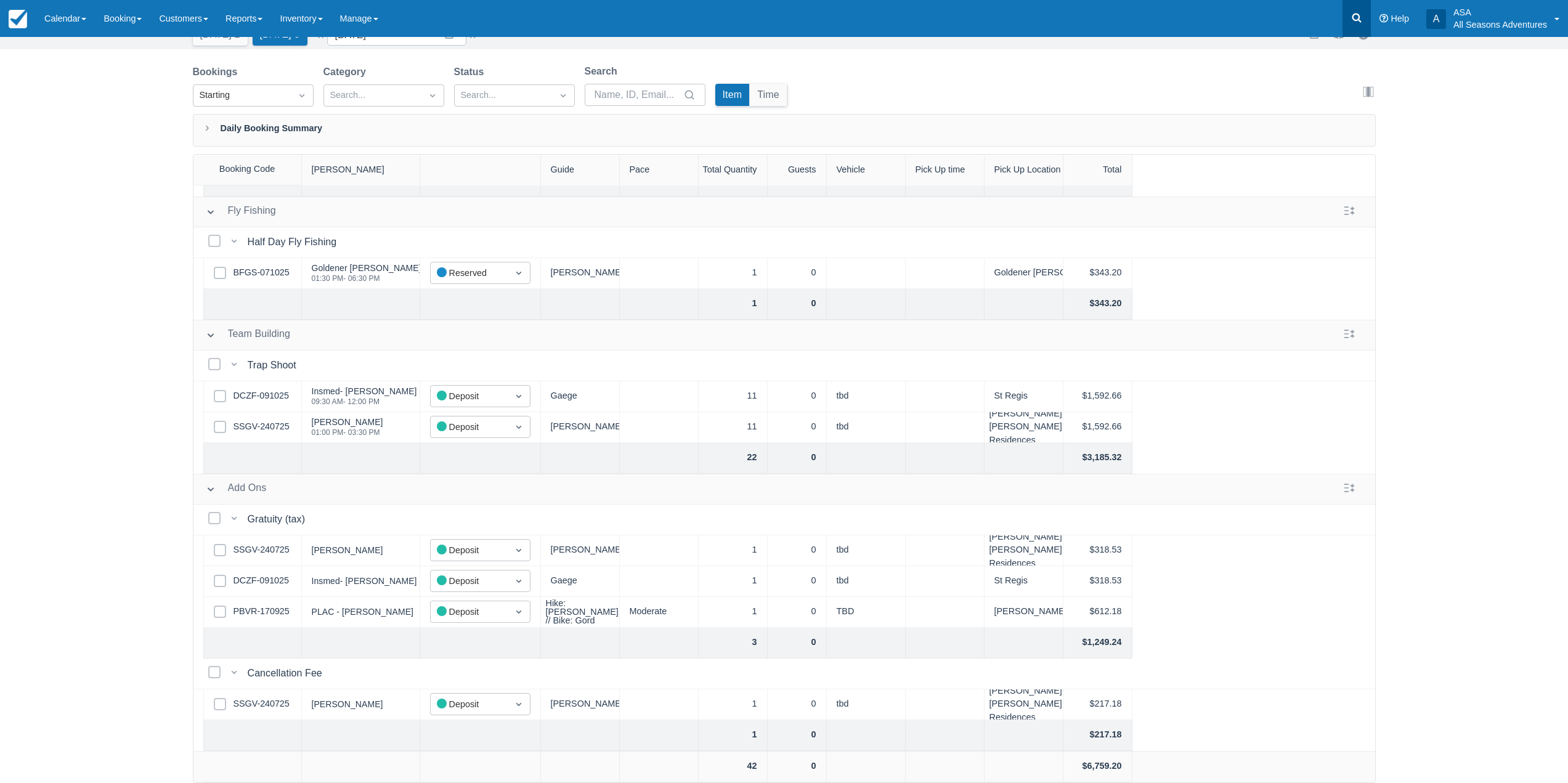
click at [1358, 17] on icon at bounding box center [1356, 17] width 12 height 12
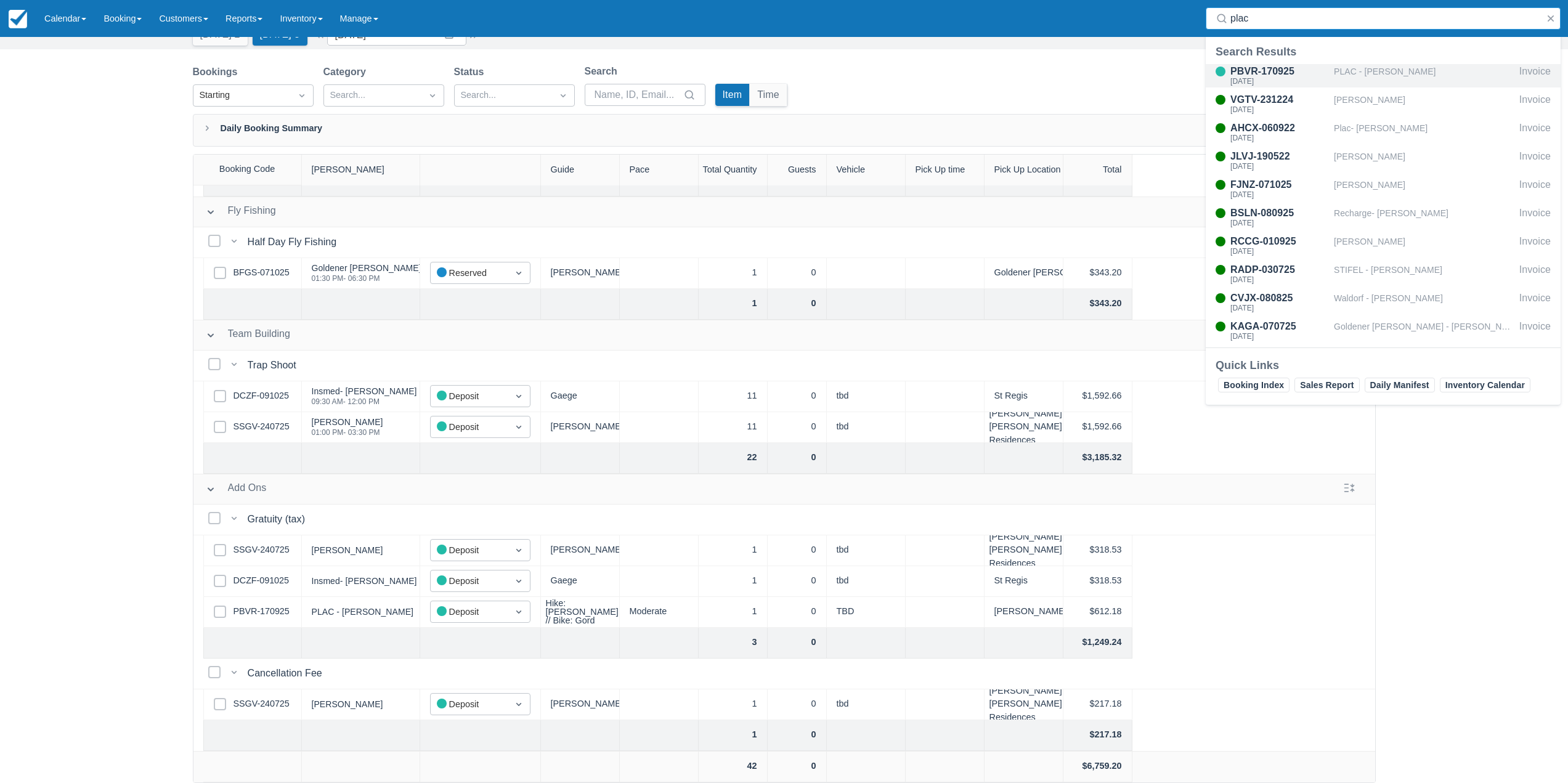
type input "plac"
click at [1355, 70] on div "PLAC - [PERSON_NAME]" at bounding box center [1424, 75] width 180 height 24
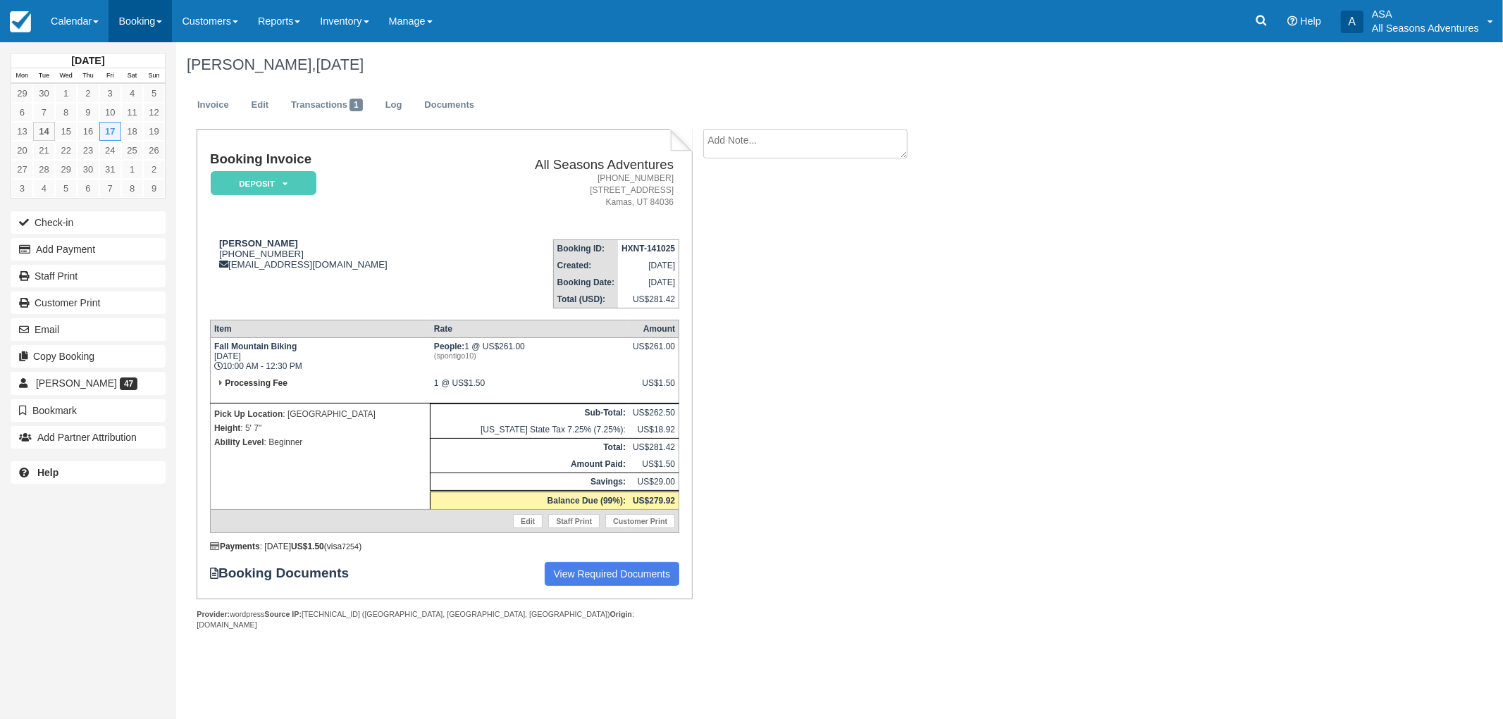
click at [131, 18] on link "Booking" at bounding box center [139, 21] width 63 height 42
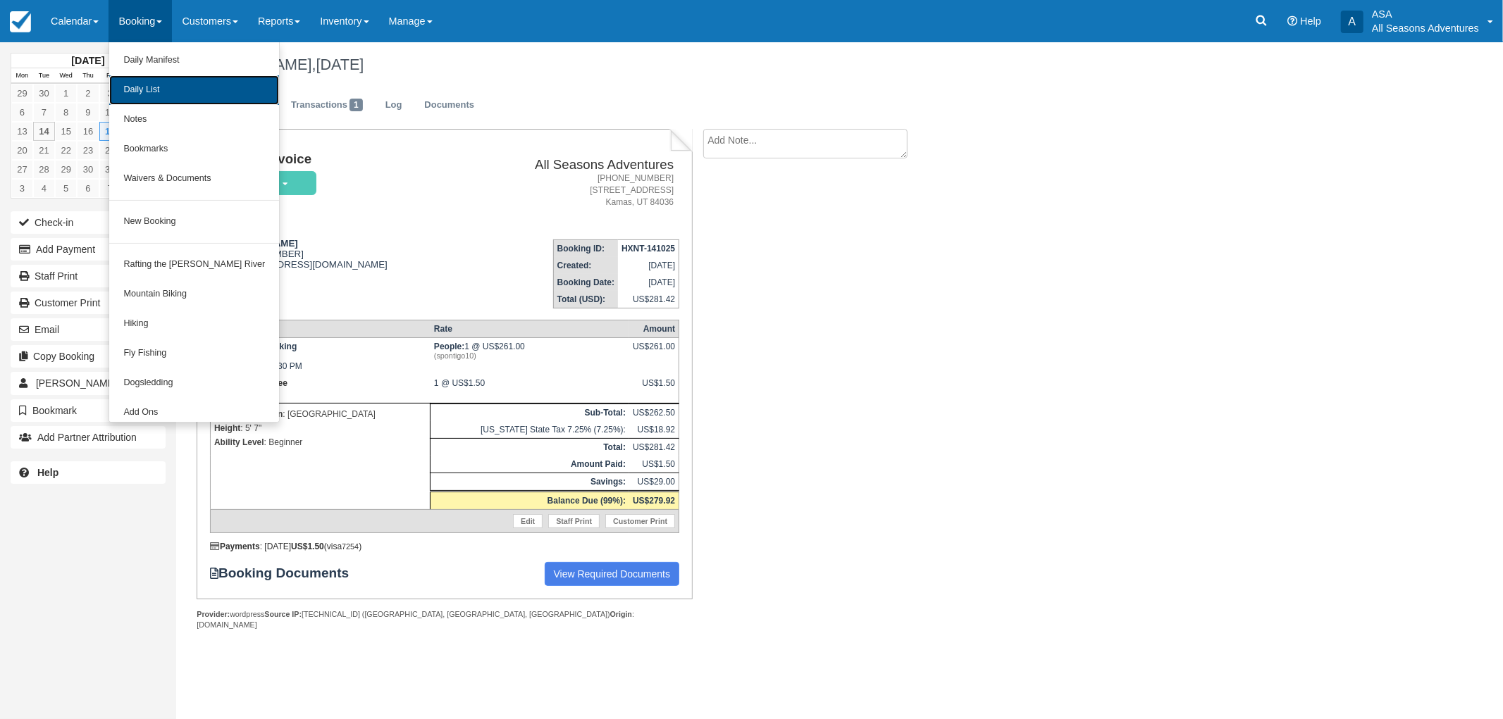
click at [128, 87] on link "Daily List" at bounding box center [194, 90] width 170 height 30
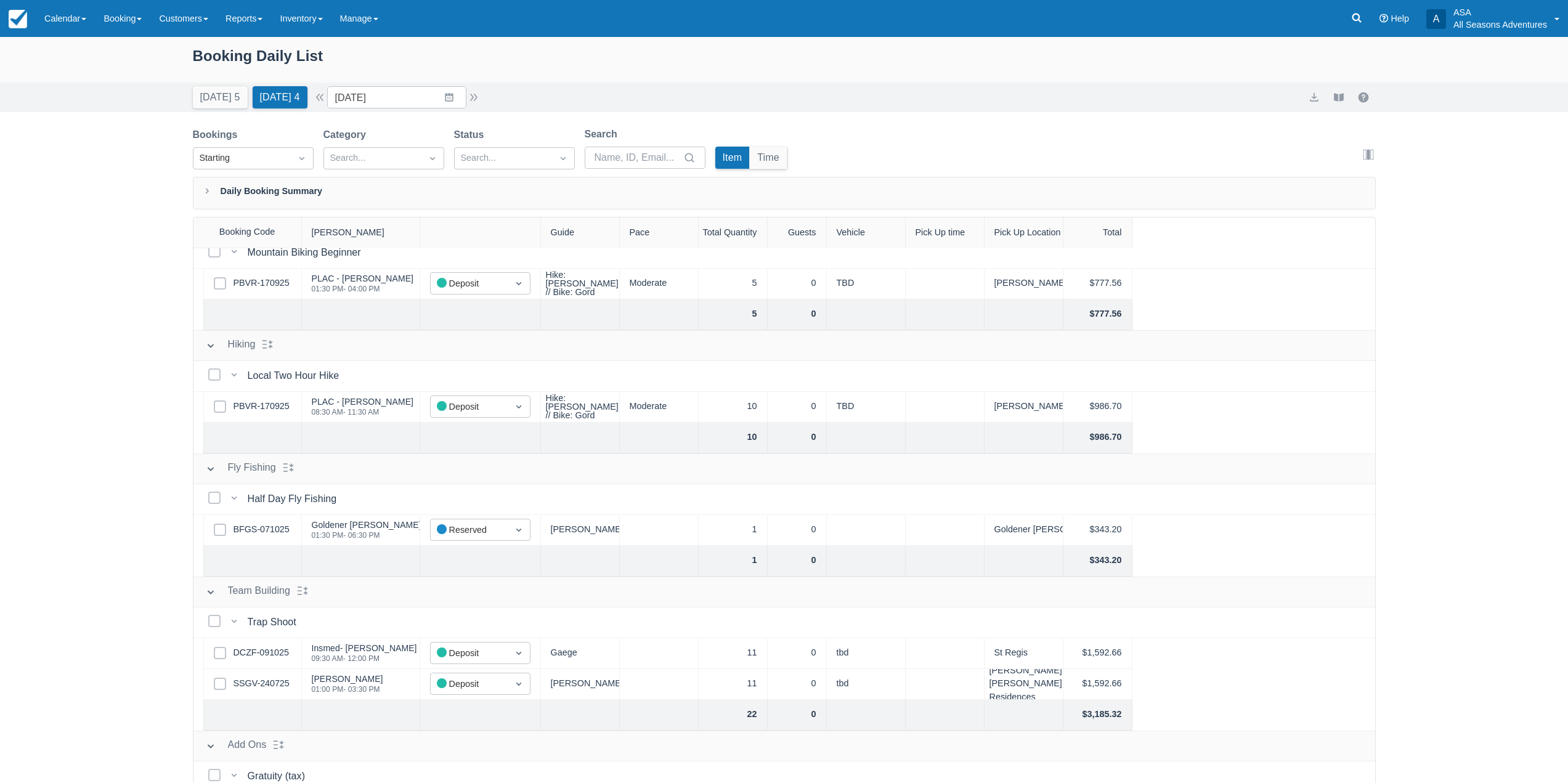
scroll to position [61, 0]
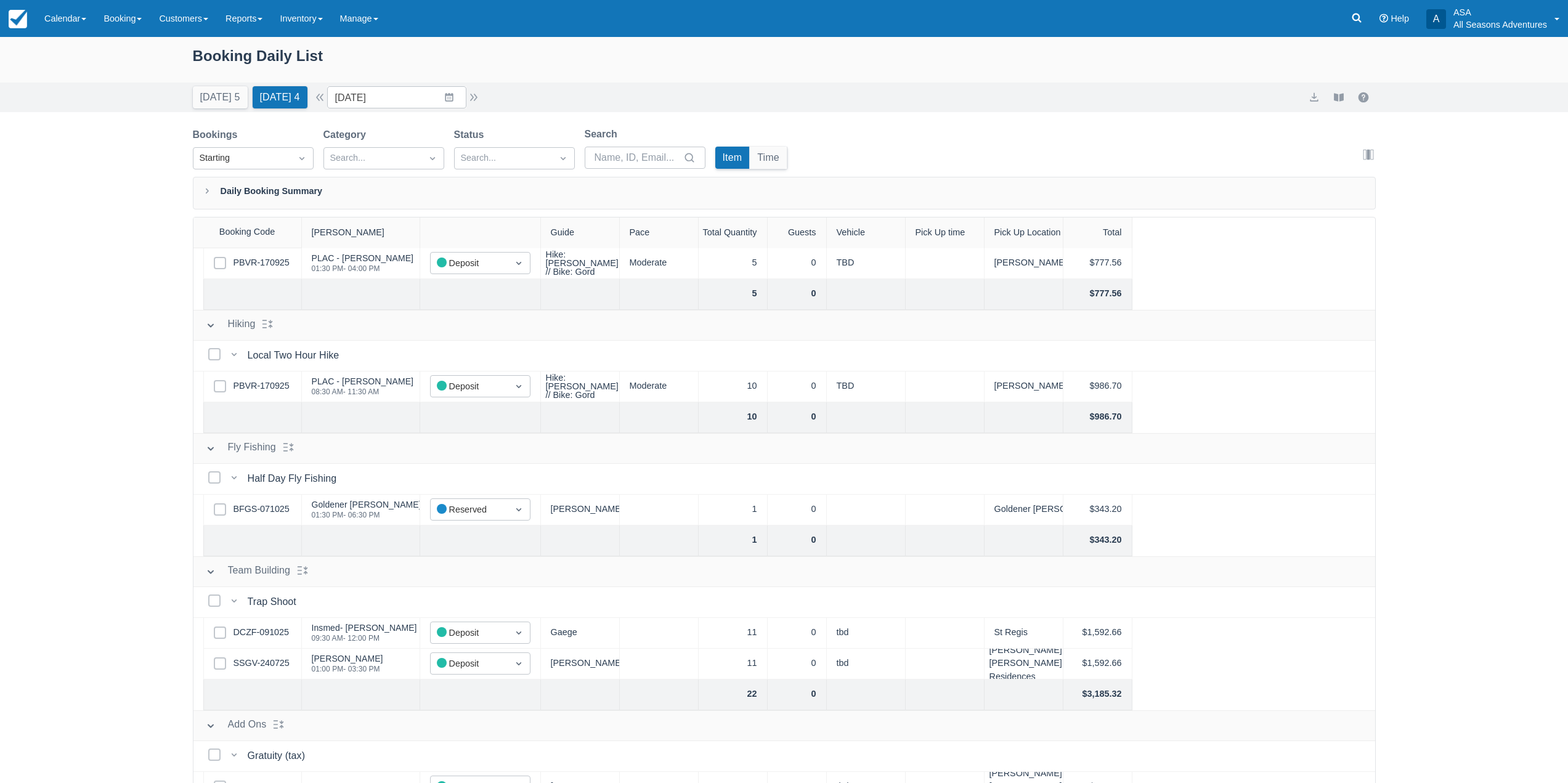
click at [295, 80] on div "Booking Daily List" at bounding box center [784, 64] width 1183 height 38
click at [297, 97] on button "Tomorrow 4" at bounding box center [280, 97] width 55 height 22
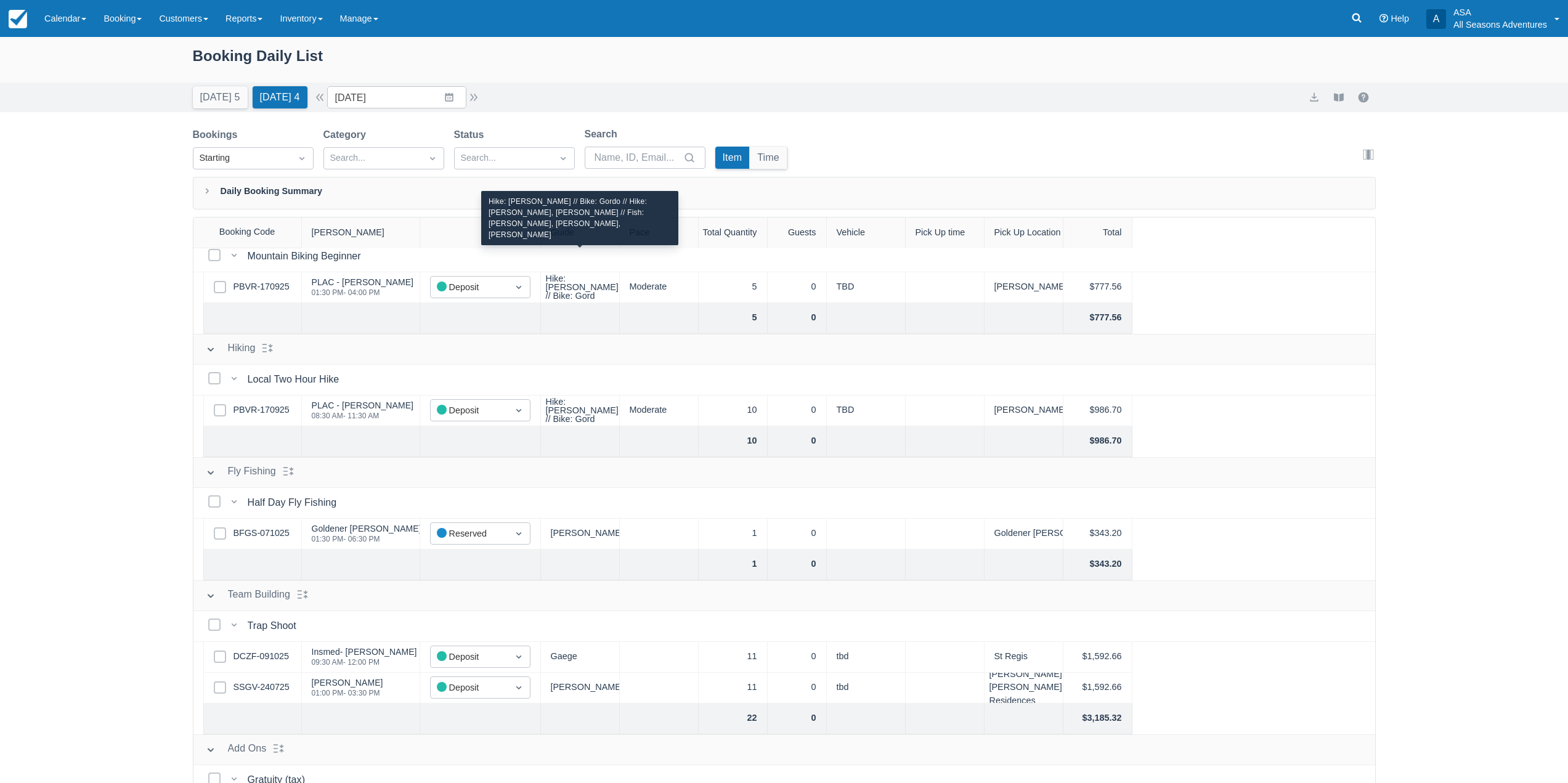
scroll to position [0, 0]
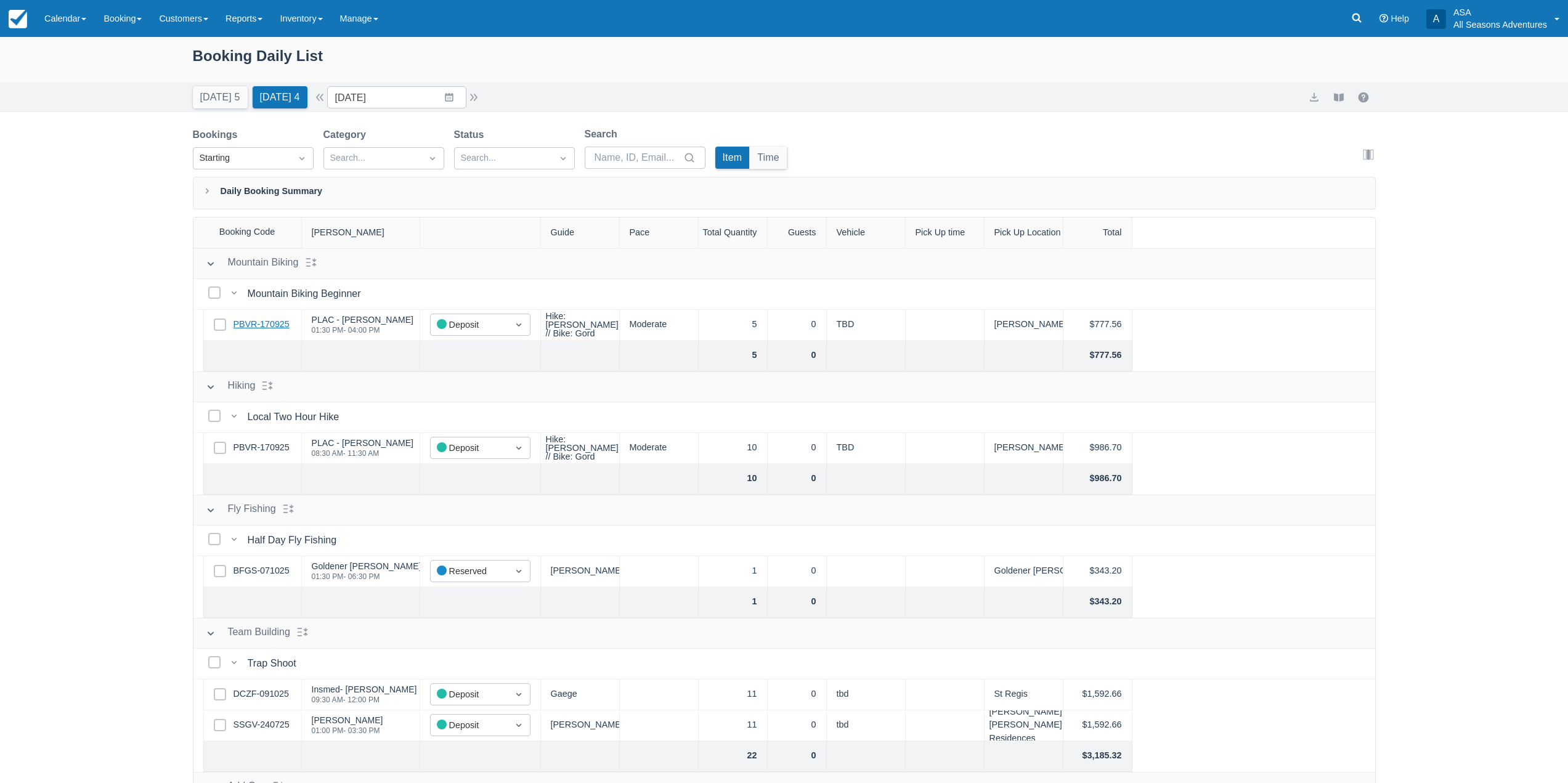
click at [254, 325] on link "PBVR-170925" at bounding box center [261, 325] width 56 height 13
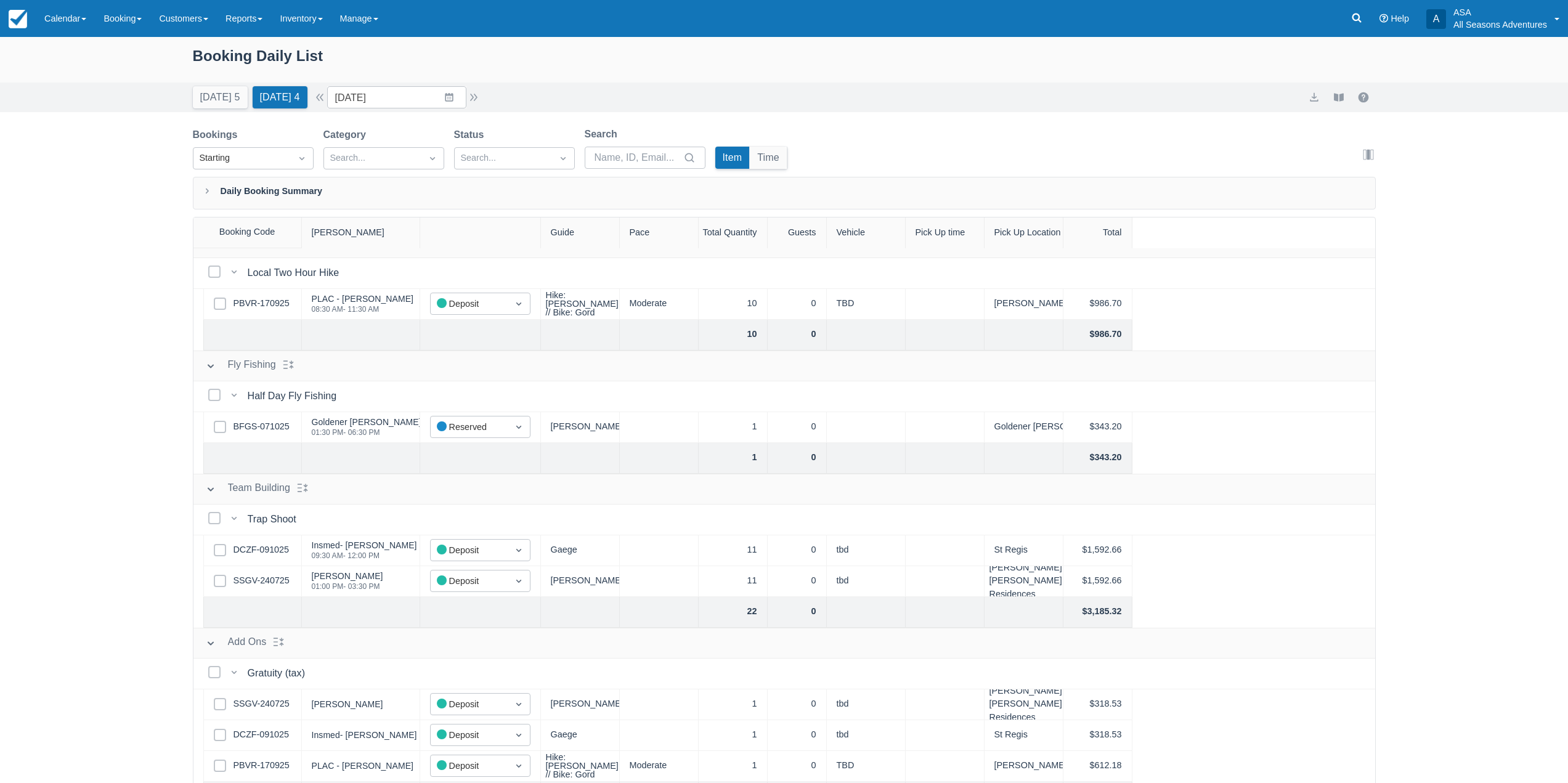
scroll to position [185, 0]
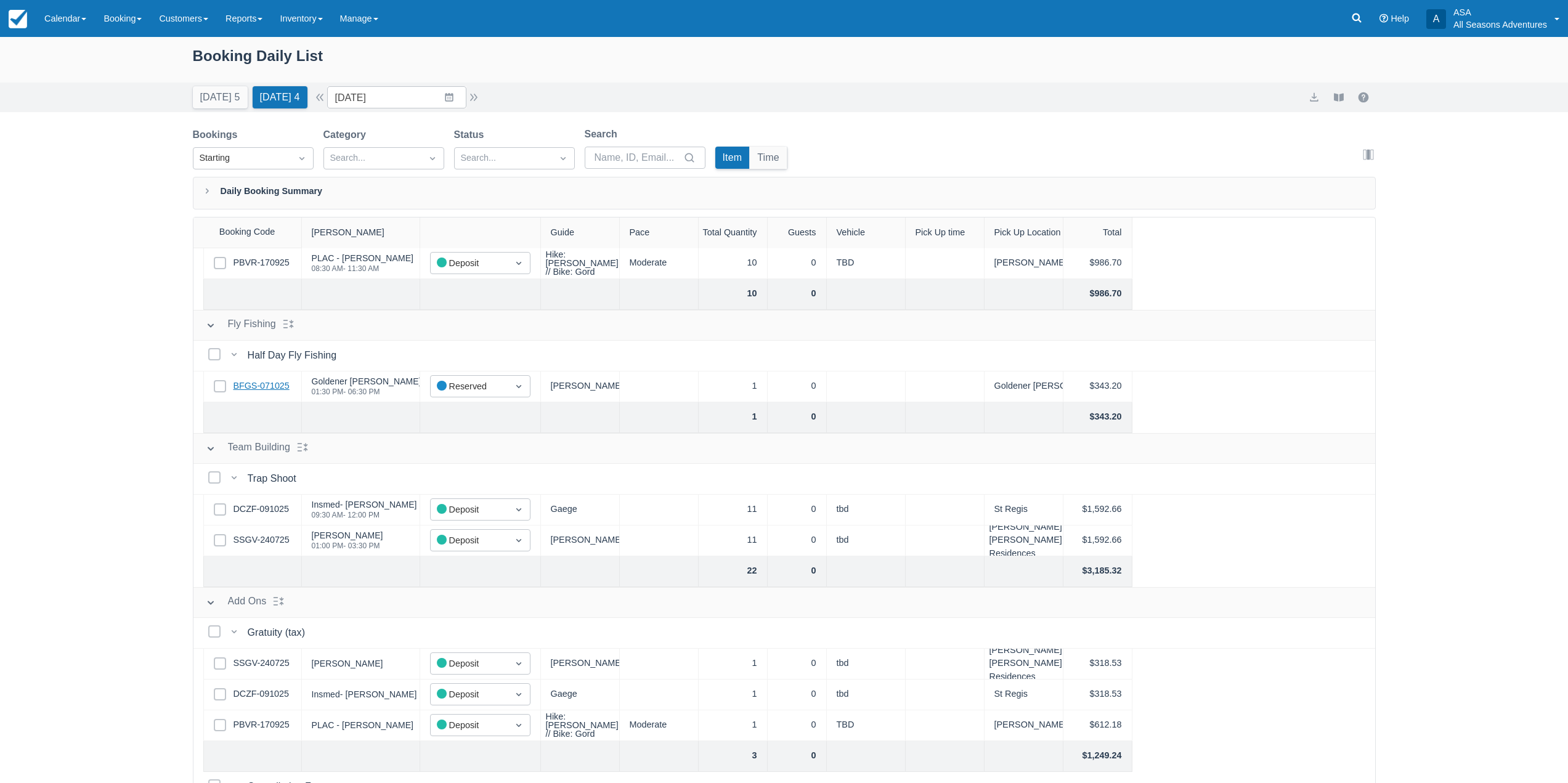
click at [281, 391] on link "BFGS-071025" at bounding box center [261, 386] width 56 height 13
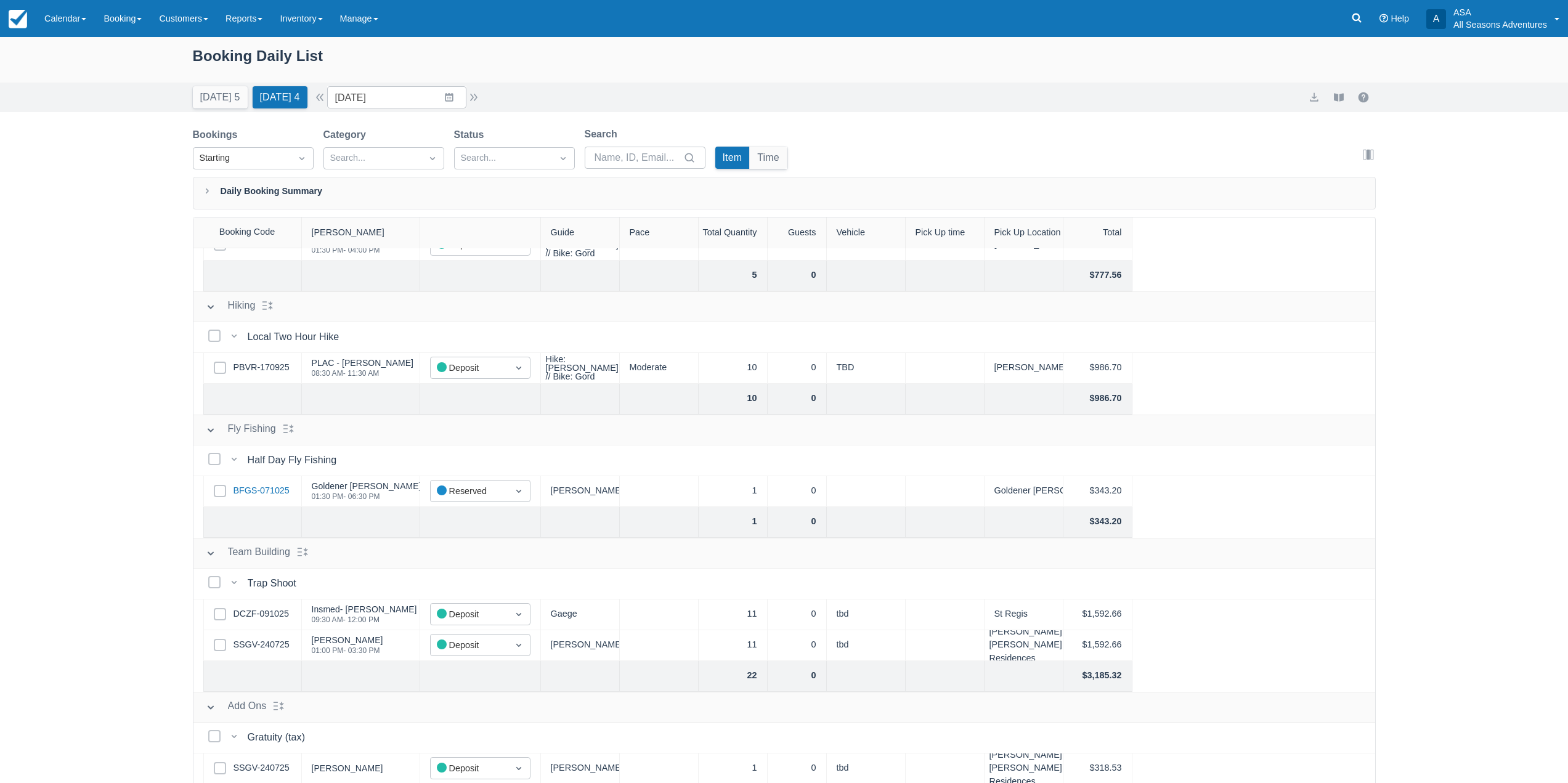
scroll to position [123, 0]
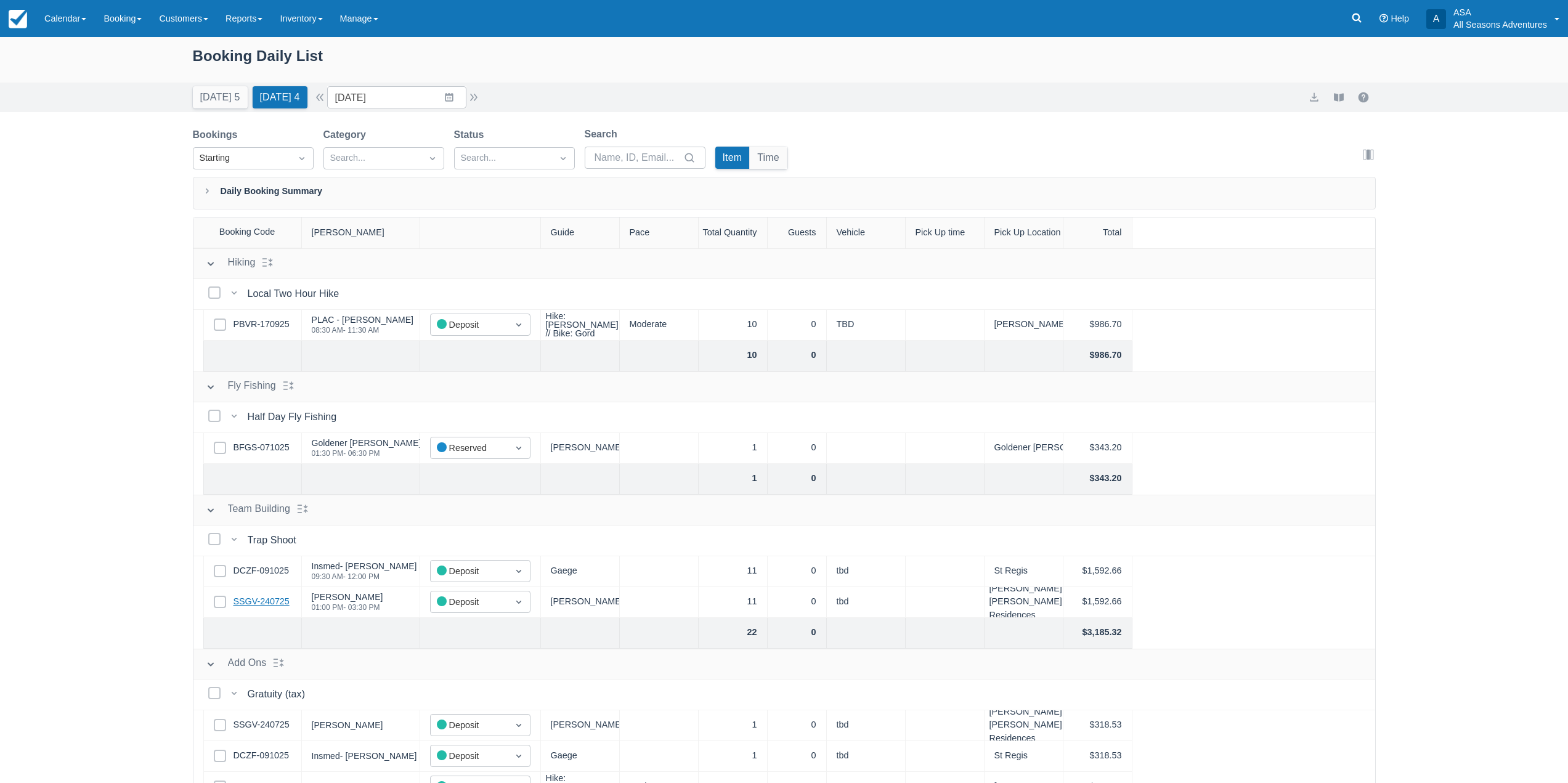
click at [260, 606] on link "SSGV-240725" at bounding box center [261, 602] width 56 height 13
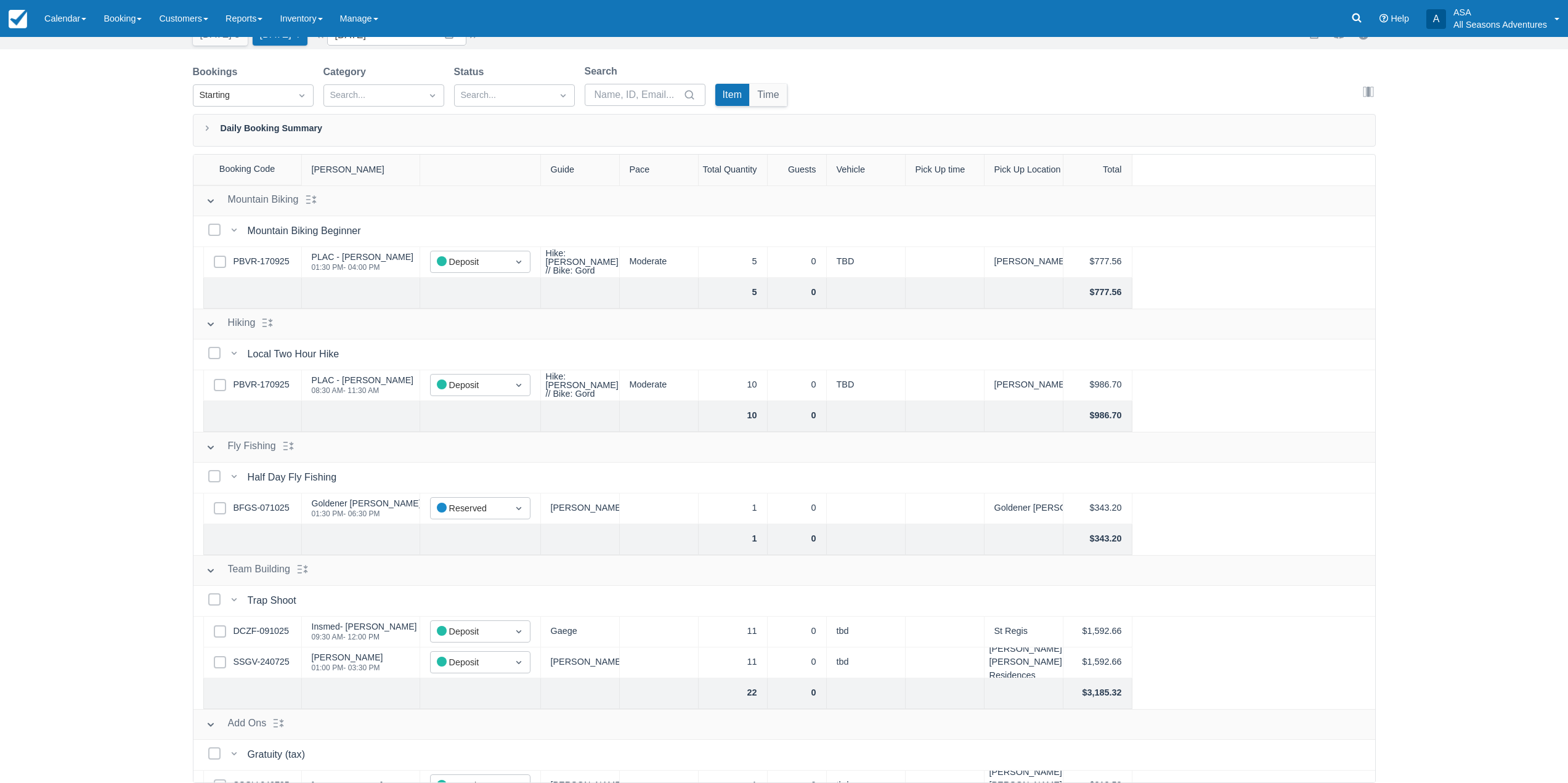
scroll to position [0, 0]
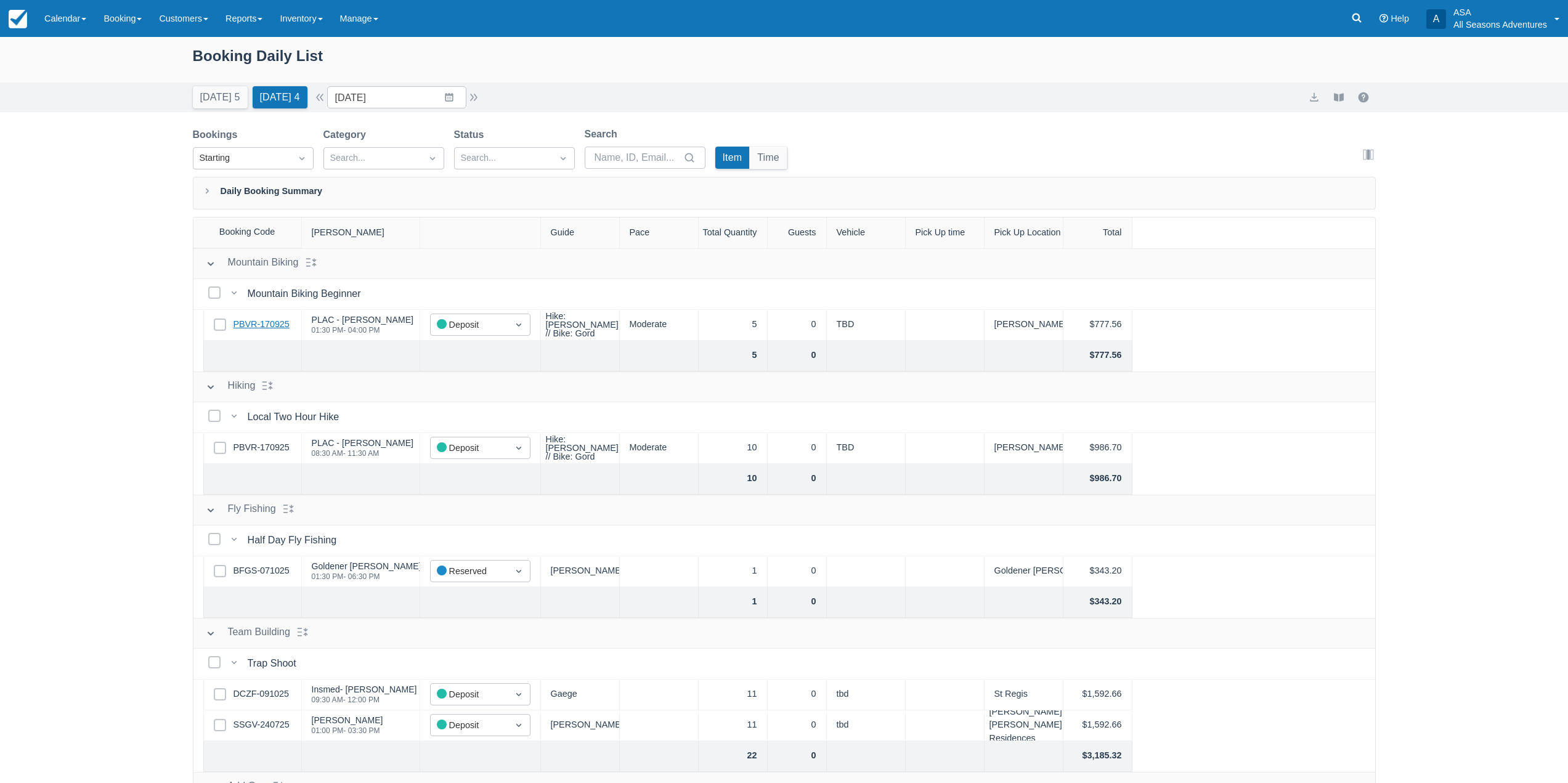
click at [275, 327] on link "PBVR-170925" at bounding box center [261, 325] width 56 height 13
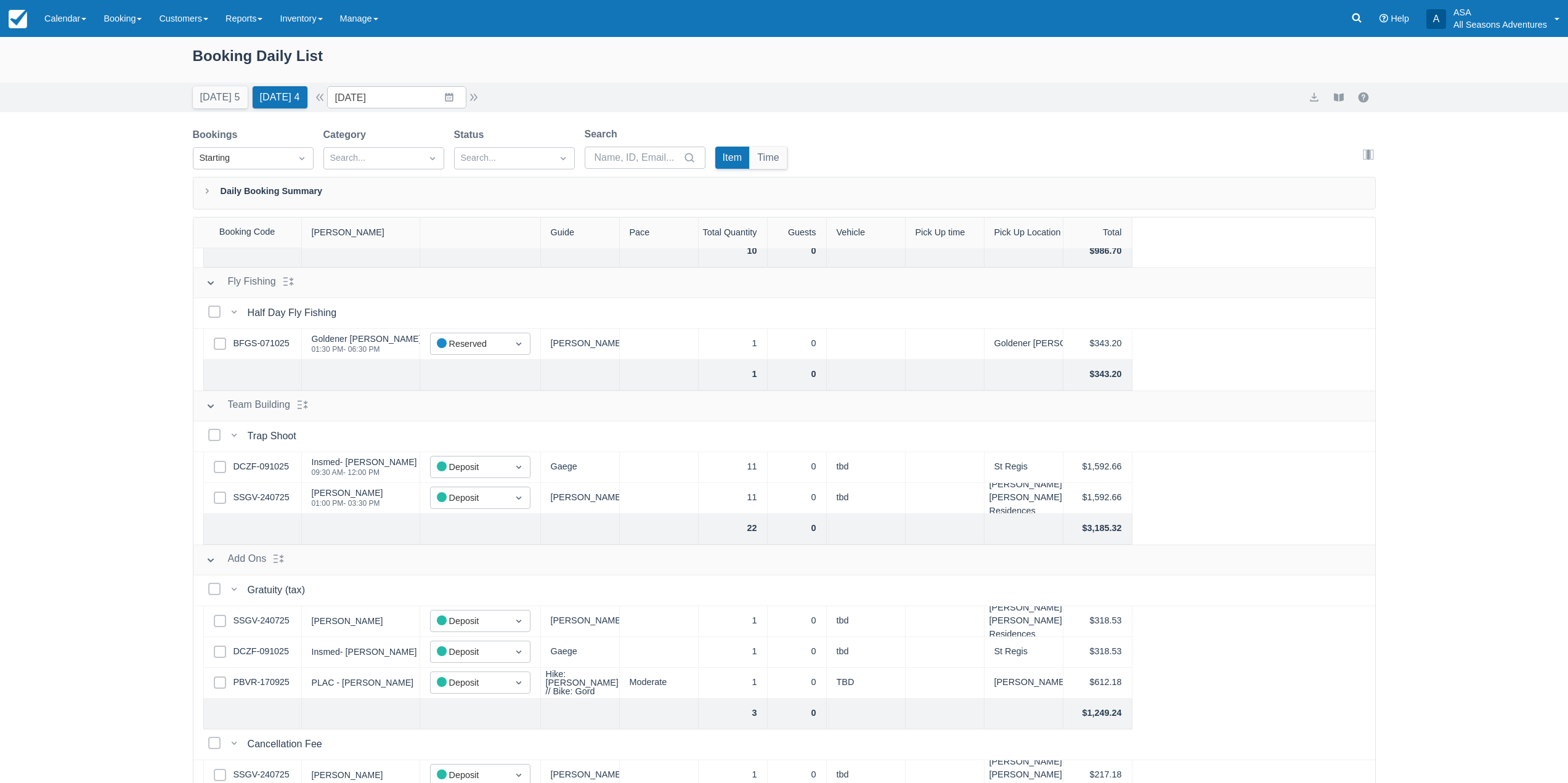
scroll to position [235, 0]
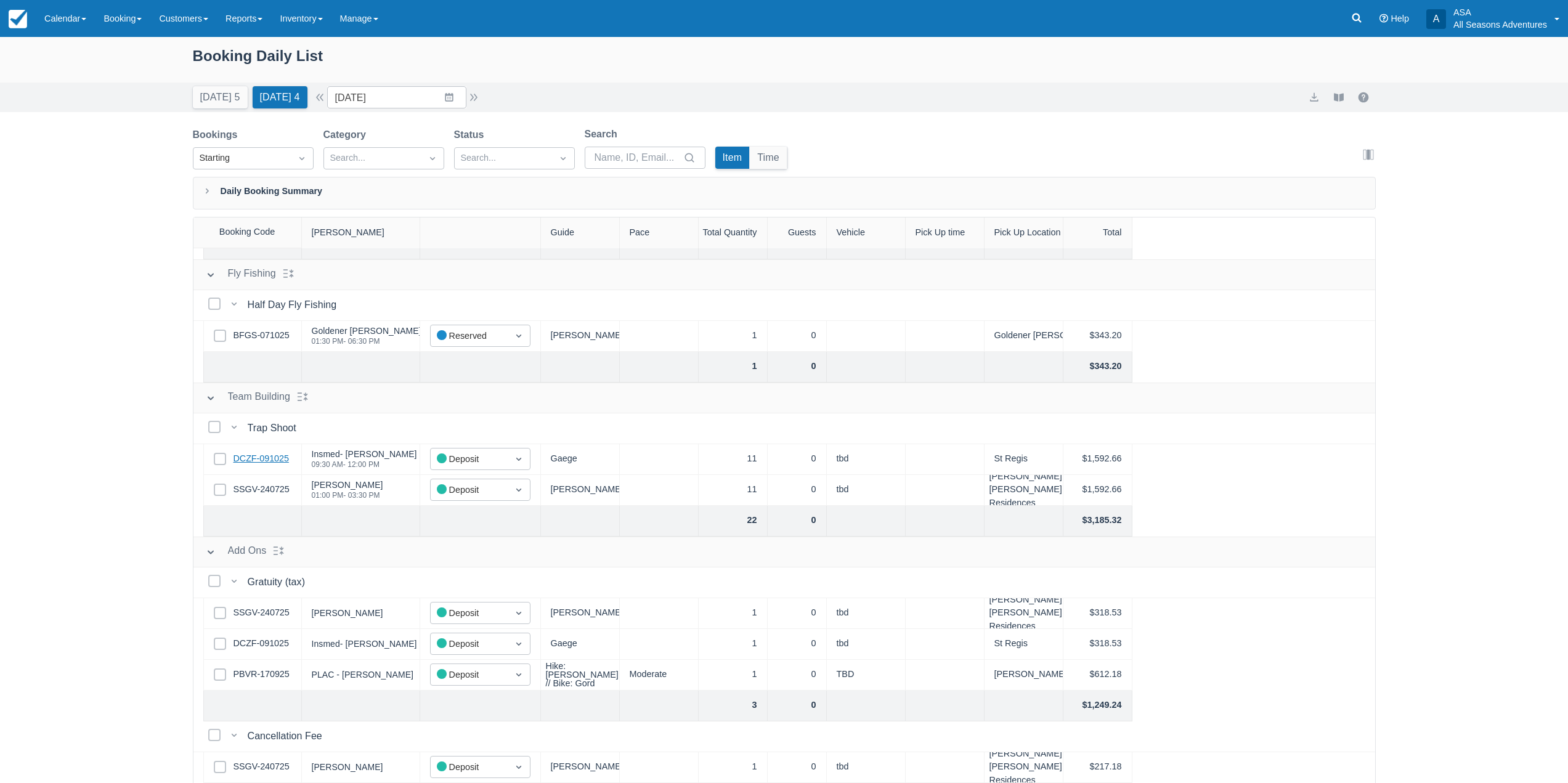
click at [273, 462] on link "DCZF-091025" at bounding box center [261, 458] width 55 height 13
click at [264, 492] on link "SSGV-240725" at bounding box center [261, 489] width 56 height 13
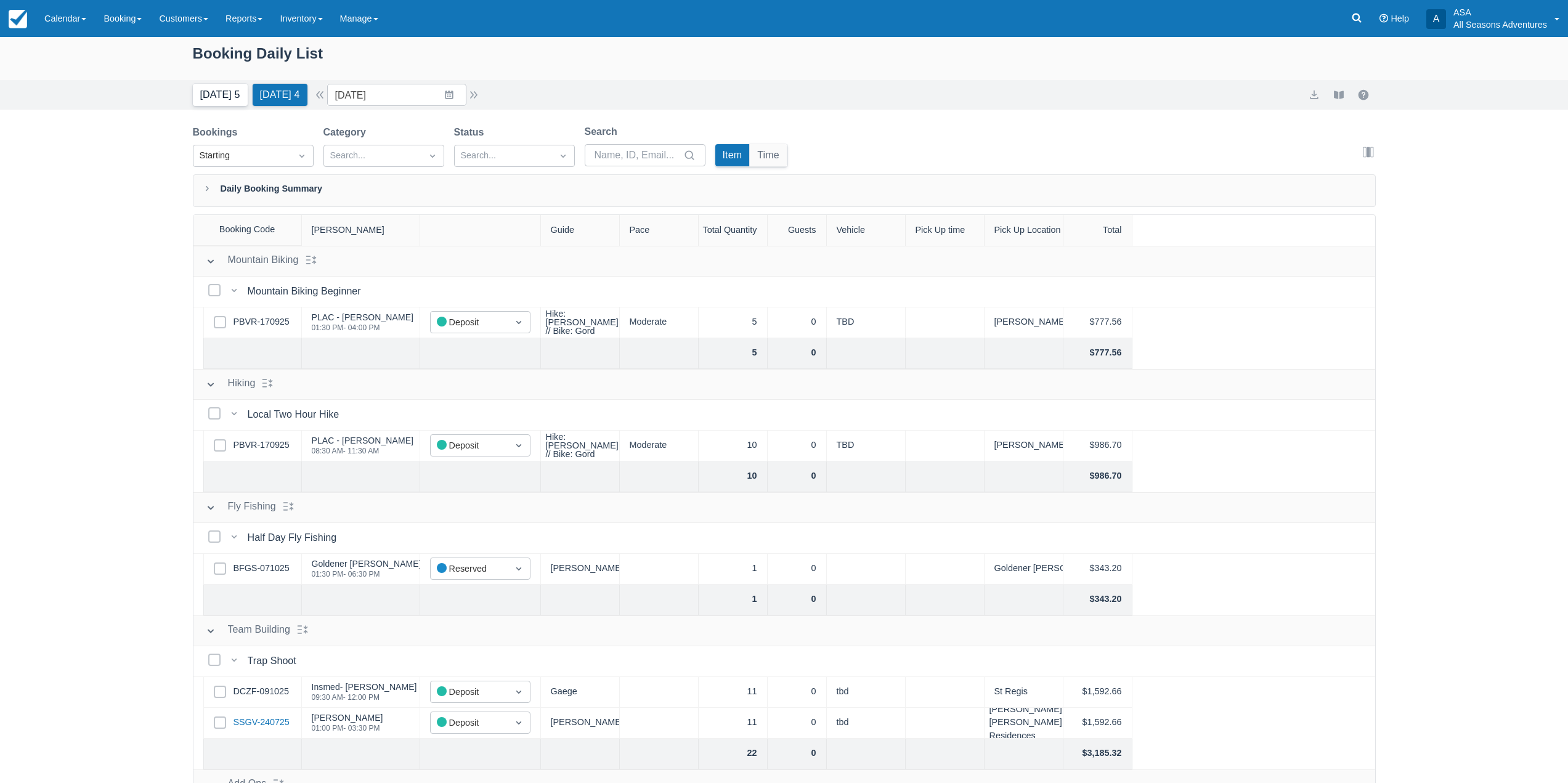
scroll to position [0, 0]
click at [226, 92] on button "Today 5" at bounding box center [220, 97] width 55 height 22
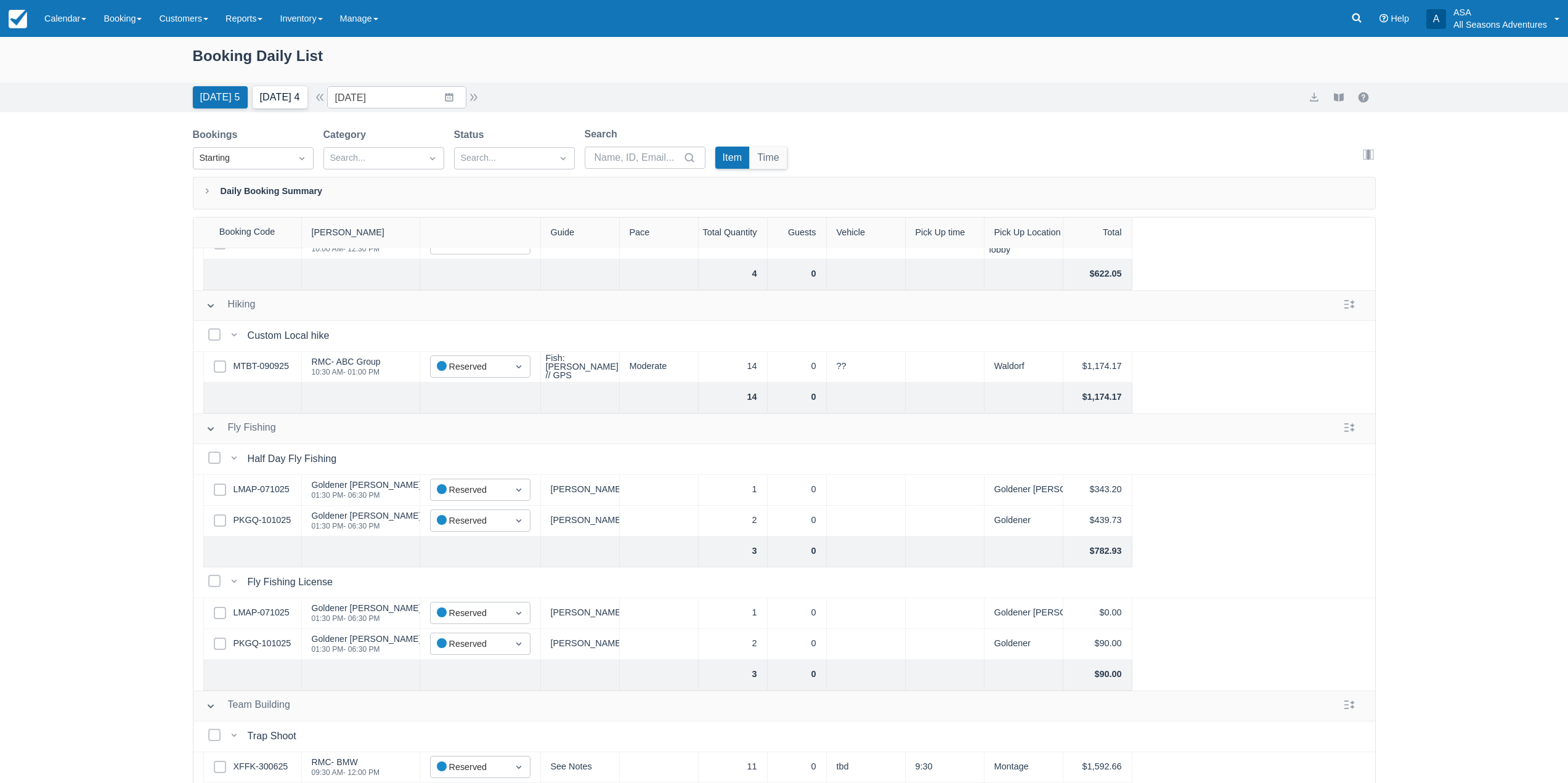
click at [300, 103] on button "Tomorrow 4" at bounding box center [280, 97] width 55 height 22
type input "10/15/25"
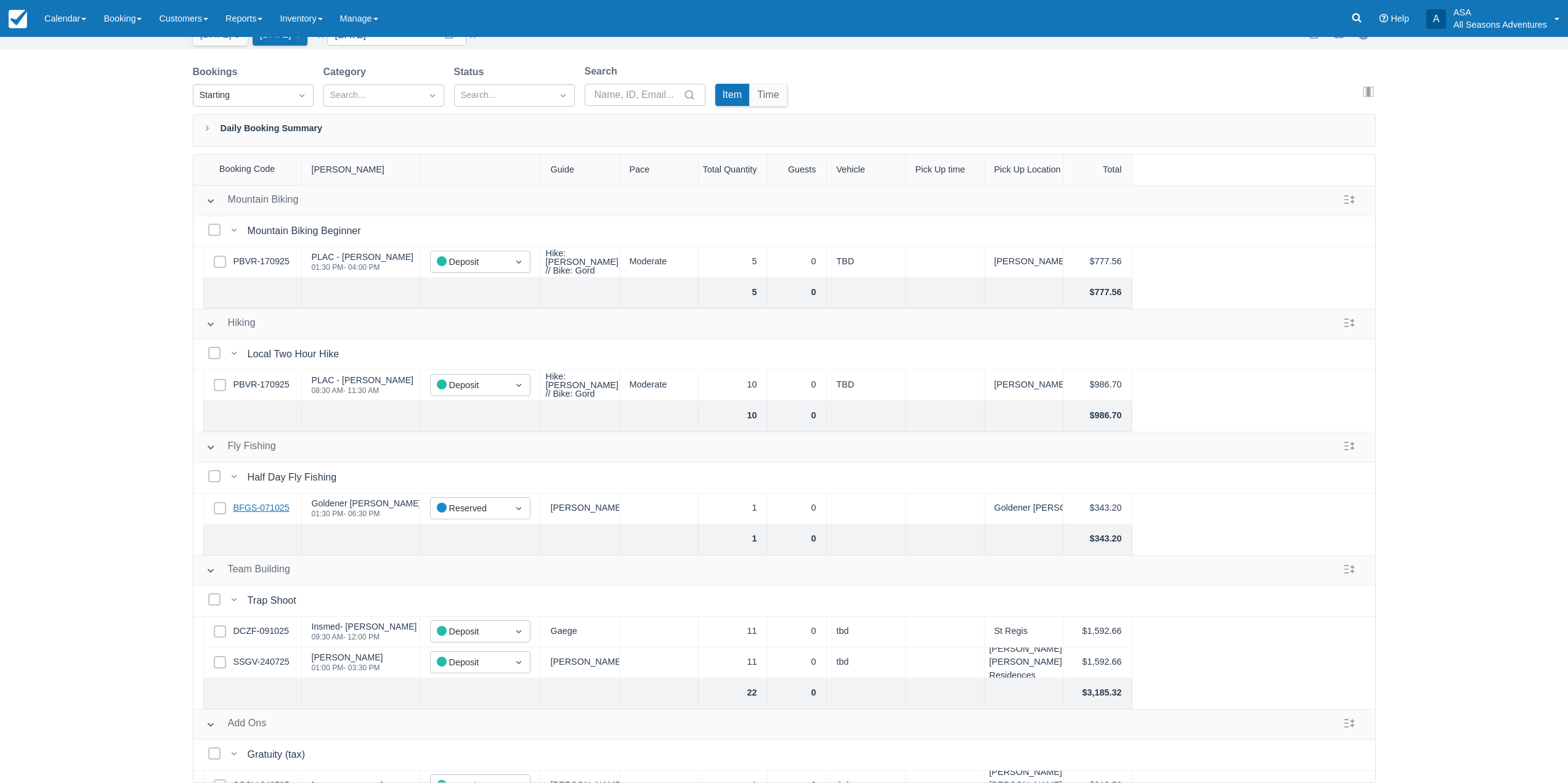
click at [262, 507] on link "BFGS-071025" at bounding box center [261, 507] width 56 height 13
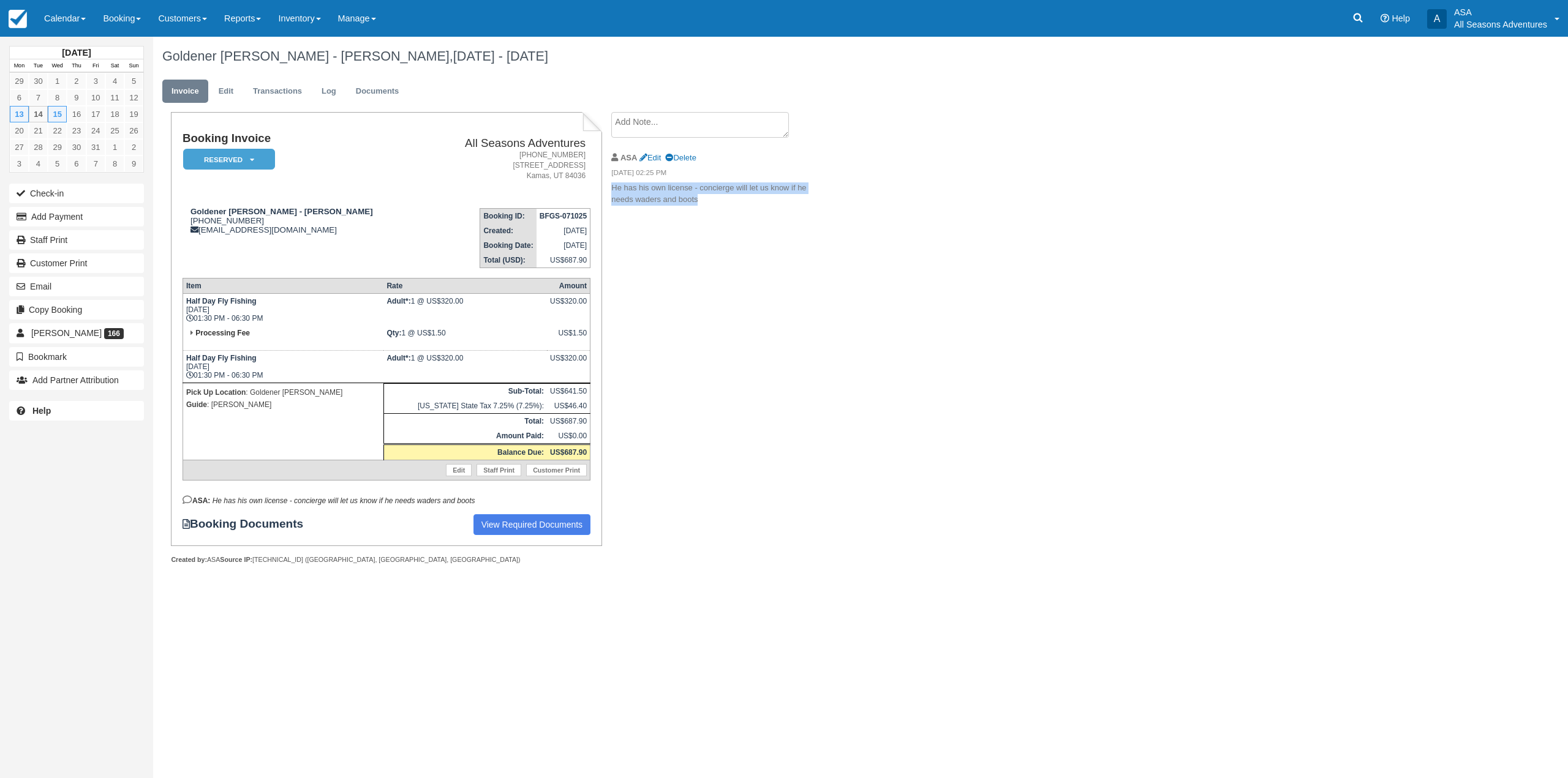
drag, startPoint x: 710, startPoint y: 204, endPoint x: 612, endPoint y: 183, distance: 100.2
click at [612, 183] on p "He has his own license - concierge will let us know if he needs waders and boots" at bounding box center [714, 194] width 206 height 23
drag, startPoint x: 613, startPoint y: 173, endPoint x: 707, endPoint y: 205, distance: 99.3
click at [707, 205] on li "ASA Edit Delete [DATE] 02:25 PM He has his own license - concierge will let us …" at bounding box center [714, 178] width 206 height 69
click at [706, 199] on p "He has his own license - concierge will let us know if he needs waders and boots" at bounding box center [714, 194] width 206 height 23
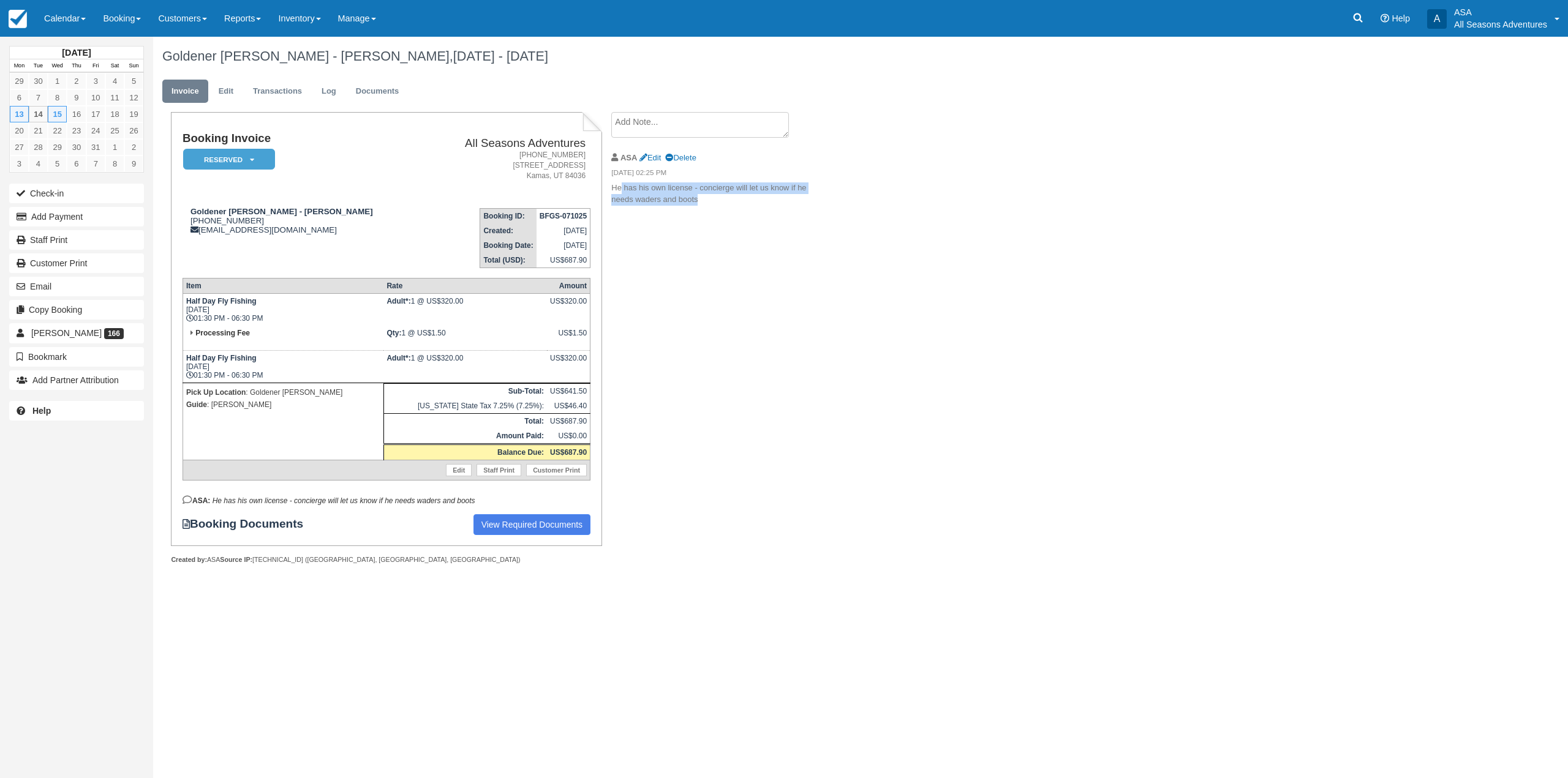
drag, startPoint x: 706, startPoint y: 199, endPoint x: 620, endPoint y: 182, distance: 87.7
click at [620, 182] on li "ASA Edit Delete [DATE] 02:25 PM He has his own license - concierge will let us …" at bounding box center [714, 178] width 206 height 69
drag, startPoint x: 612, startPoint y: 173, endPoint x: 710, endPoint y: 200, distance: 101.7
click at [710, 200] on li "ASA Edit Delete [DATE] 02:25 PM He has his own license - concierge will let us …" at bounding box center [714, 178] width 206 height 69
drag, startPoint x: 217, startPoint y: 209, endPoint x: 373, endPoint y: 251, distance: 161.6
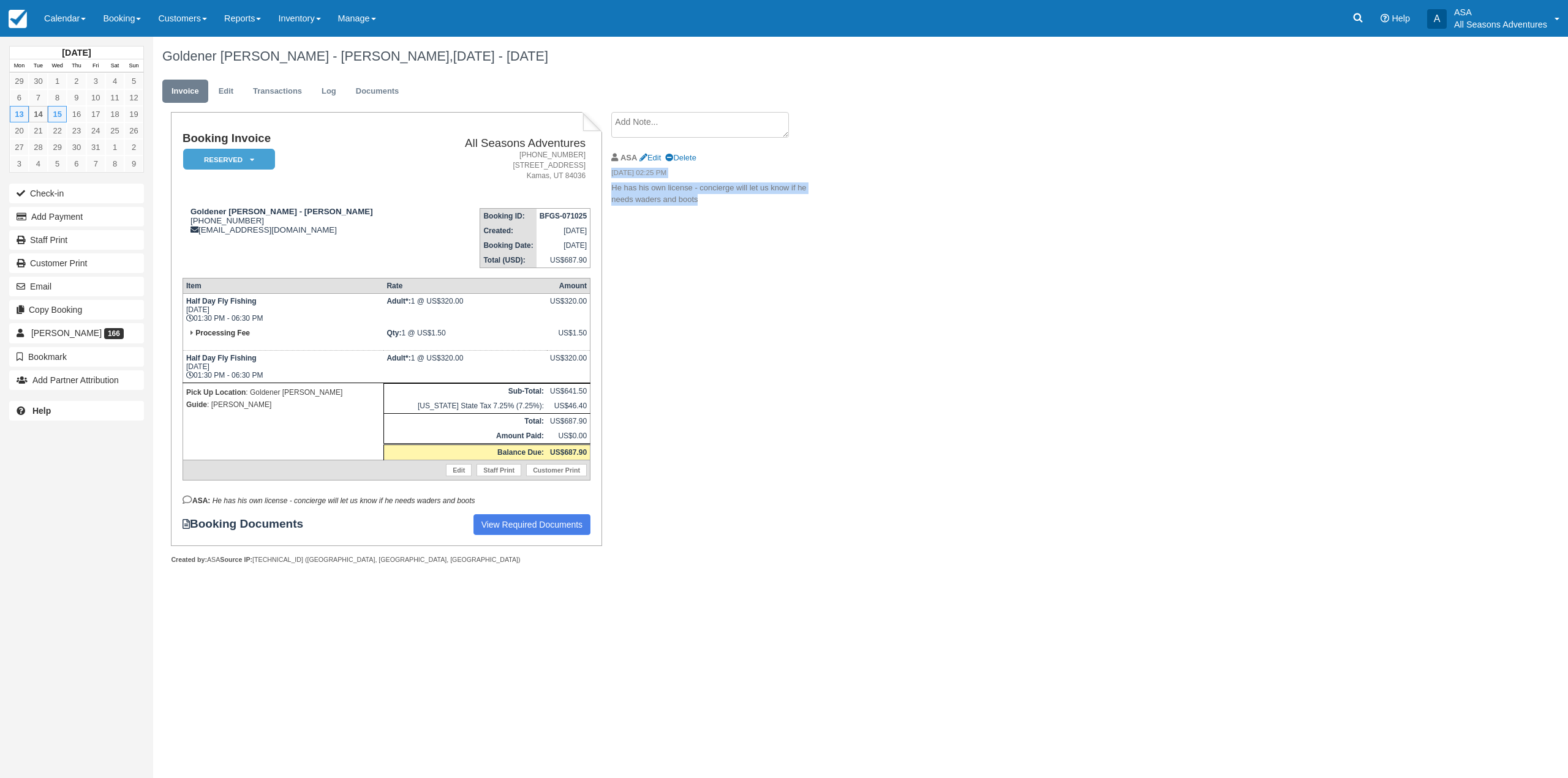
click at [357, 248] on td "Goldener [PERSON_NAME] - [PERSON_NAME] [PHONE_NUMBER] [EMAIL_ADDRESS][DOMAIN_NA…" at bounding box center [304, 233] width 242 height 70
click at [375, 241] on td "Goldener [PERSON_NAME] - [PERSON_NAME] [PHONE_NUMBER] [EMAIL_ADDRESS][DOMAIN_NA…" at bounding box center [304, 233] width 242 height 70
drag, startPoint x: 316, startPoint y: 210, endPoint x: 260, endPoint y: 209, distance: 56.0
click at [260, 209] on div "Goldener [PERSON_NAME] - [PERSON_NAME] [PHONE_NUMBER] [EMAIL_ADDRESS][DOMAIN_NA…" at bounding box center [304, 221] width 242 height 28
click at [312, 216] on strong "Goldener [PERSON_NAME] - [PERSON_NAME]" at bounding box center [282, 211] width 183 height 10
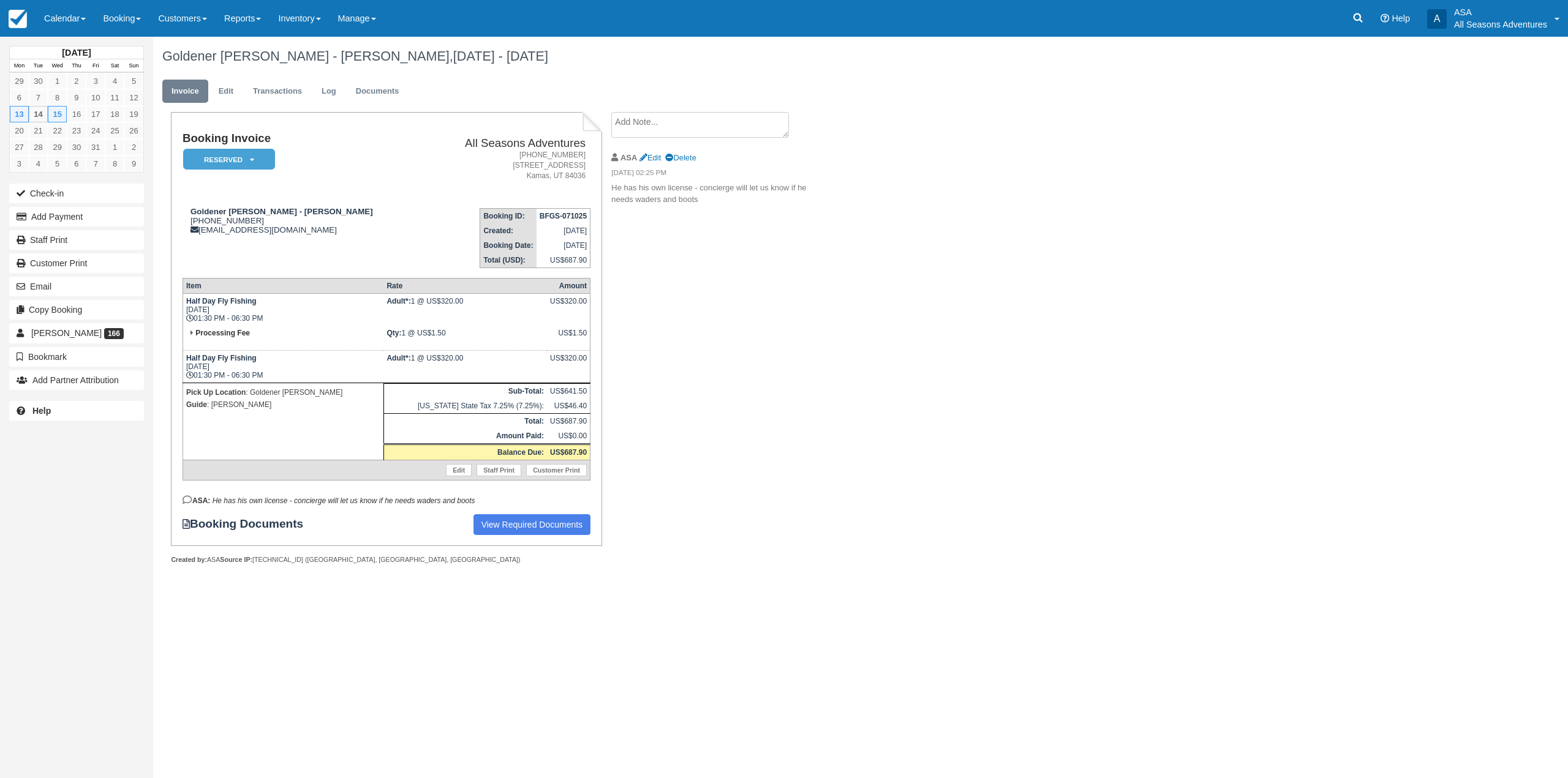
click at [350, 243] on td "Goldener [PERSON_NAME] - [PERSON_NAME] [PHONE_NUMBER] [EMAIL_ADDRESS][DOMAIN_NA…" at bounding box center [304, 233] width 242 height 70
drag, startPoint x: 253, startPoint y: 218, endPoint x: 190, endPoint y: 223, distance: 63.2
click at [190, 223] on div "Goldener [PERSON_NAME] - [PERSON_NAME] [PHONE_NUMBER] [EMAIL_ADDRESS][DOMAIN_NA…" at bounding box center [304, 221] width 242 height 28
click at [294, 223] on div "Goldener [PERSON_NAME] - [PERSON_NAME] [PHONE_NUMBER] [EMAIL_ADDRESS][DOMAIN_NA…" at bounding box center [304, 221] width 242 height 28
drag, startPoint x: 285, startPoint y: 217, endPoint x: 197, endPoint y: 215, distance: 88.0
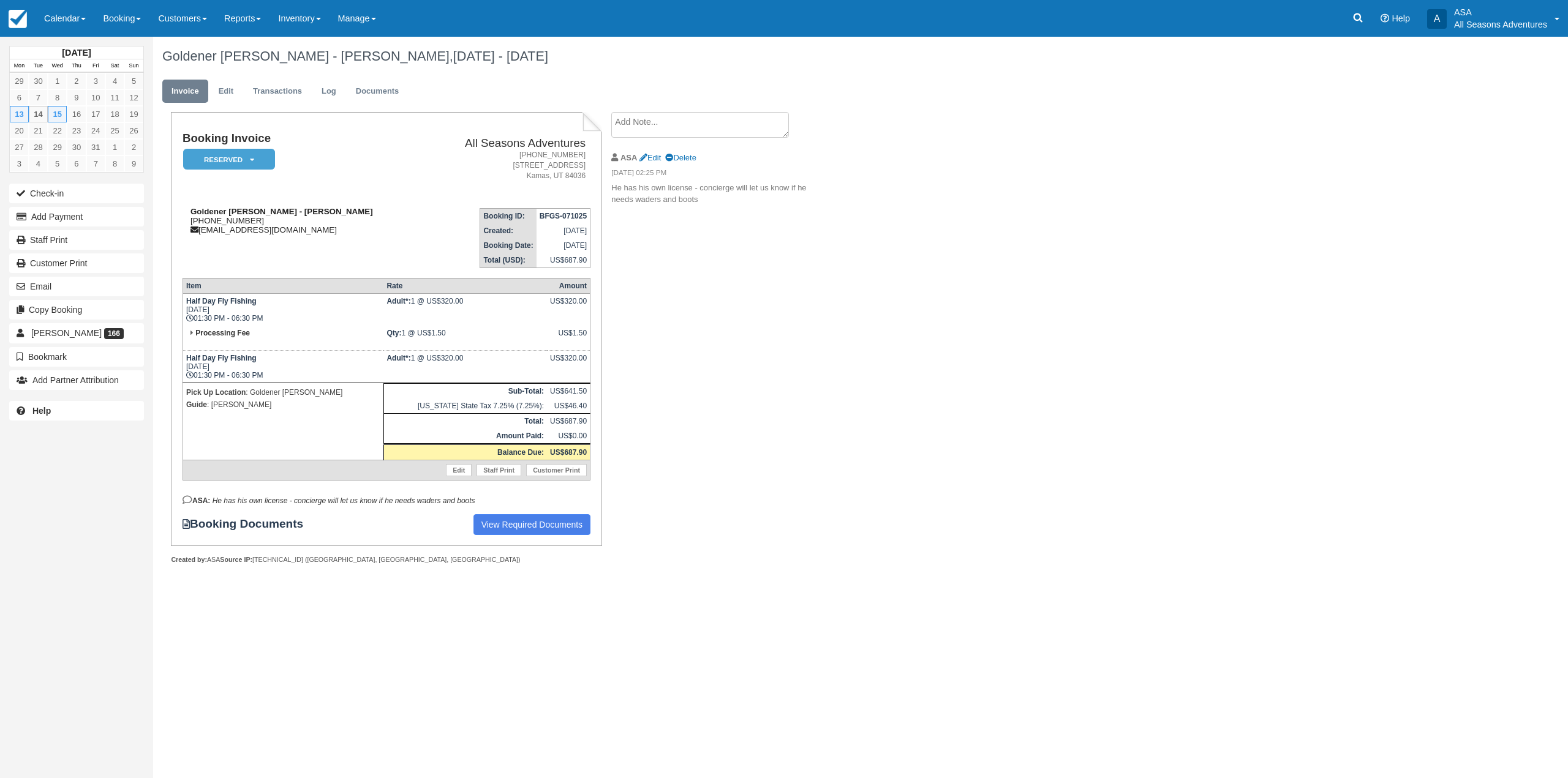
click at [197, 215] on div "Goldener [PERSON_NAME] - [PERSON_NAME] [PHONE_NUMBER] [EMAIL_ADDRESS][DOMAIN_NA…" at bounding box center [304, 221] width 242 height 28
click at [250, 210] on strong "Goldener [PERSON_NAME] - [PERSON_NAME]" at bounding box center [282, 211] width 183 height 10
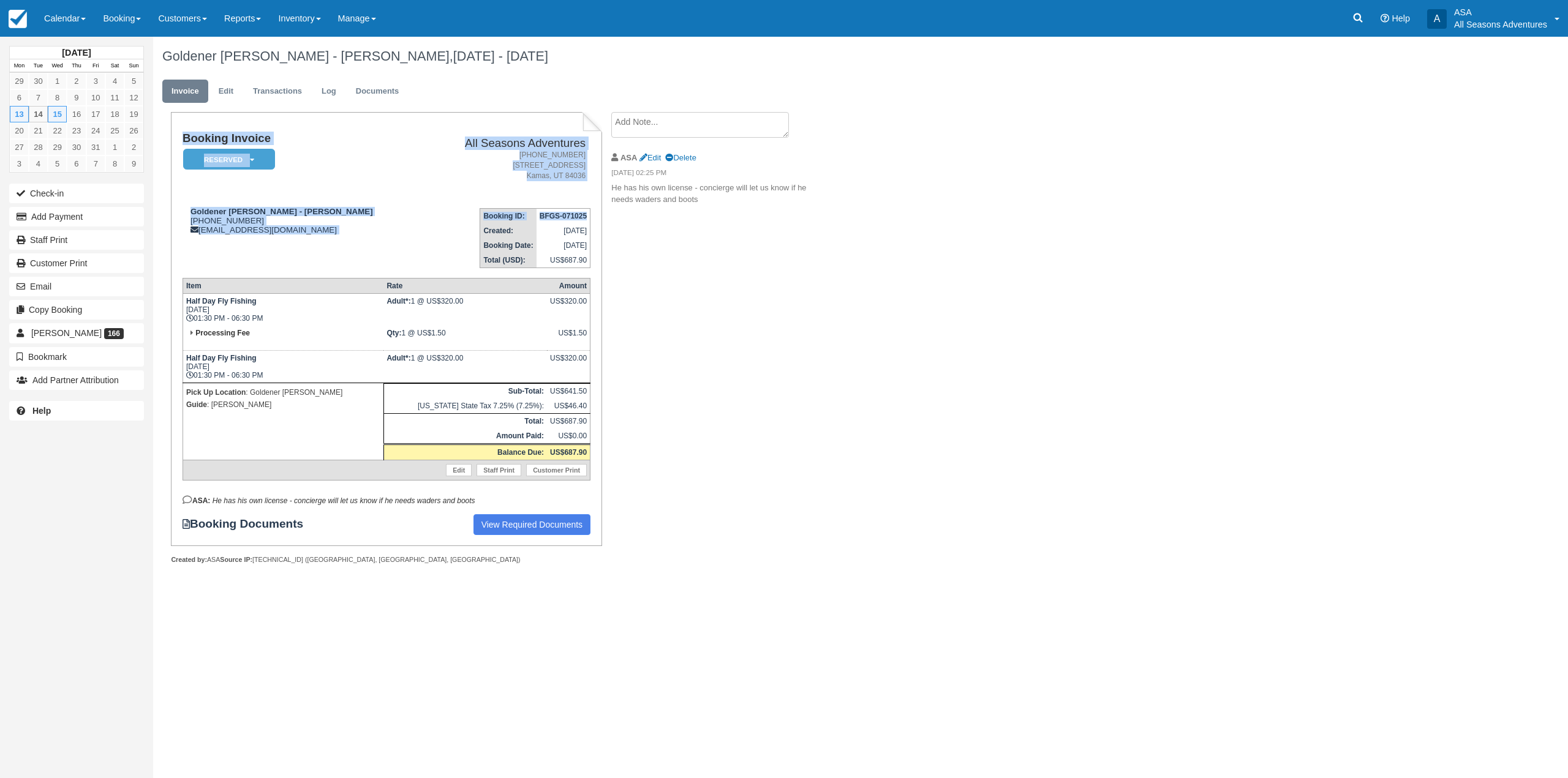
drag, startPoint x: 586, startPoint y: 212, endPoint x: 598, endPoint y: 263, distance: 52.4
click at [598, 263] on div "Booking Invoice Reserved   Pending Deposit Paid Waiting Cancelled Void All Seas…" at bounding box center [386, 329] width 430 height 434
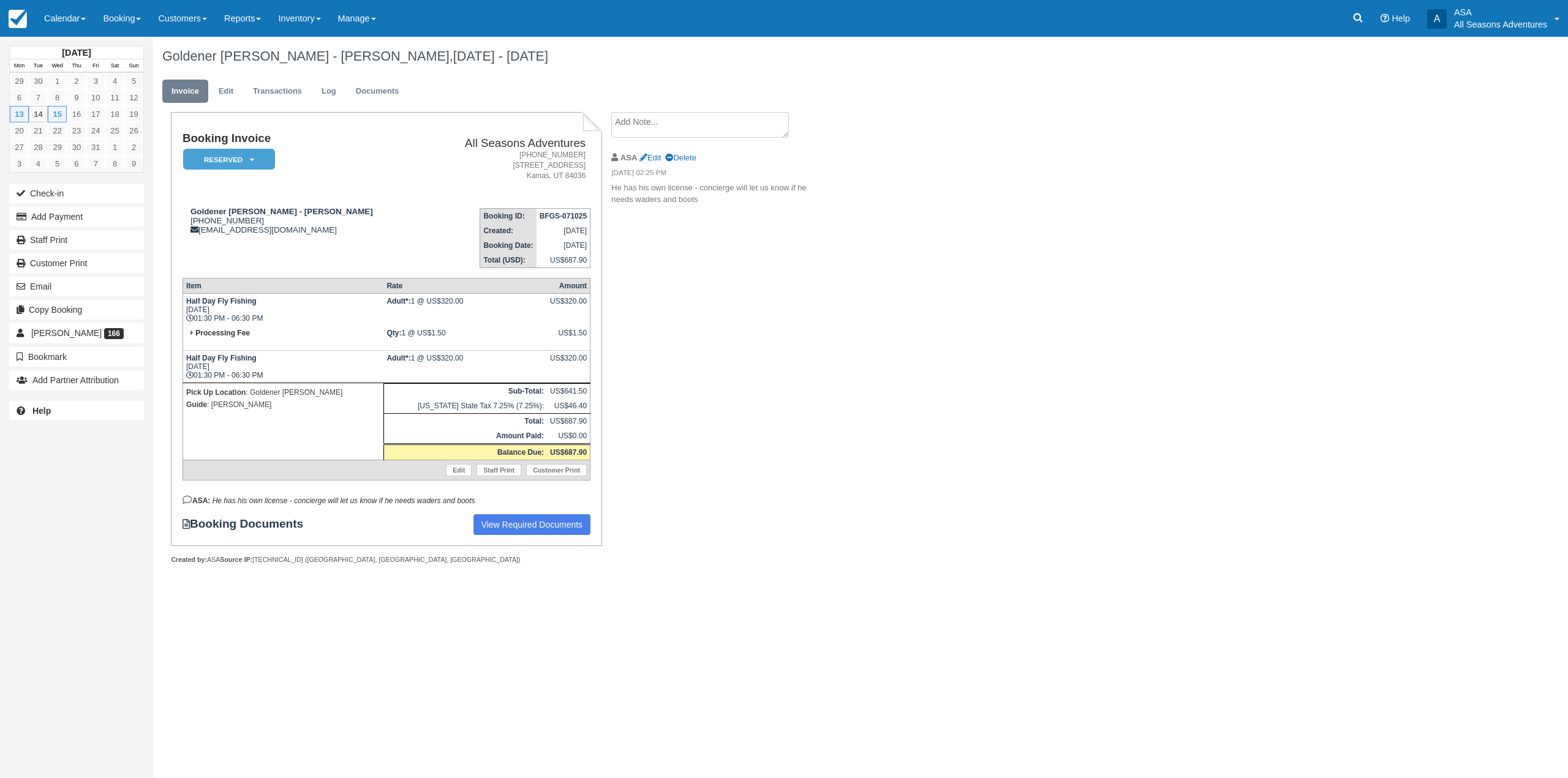
click at [611, 254] on div "Booking Invoice Reserved   Pending Deposit Paid Waiting Cancelled Void All Seas…" at bounding box center [490, 351] width 674 height 479
drag, startPoint x: 470, startPoint y: 212, endPoint x: 589, endPoint y: 270, distance: 132.4
click at [589, 270] on div "Booking Invoice Reserved   Pending Deposit Paid Waiting Cancelled Void All Seas…" at bounding box center [386, 334] width 408 height 403
click at [68, 289] on button "Email" at bounding box center [77, 286] width 135 height 20
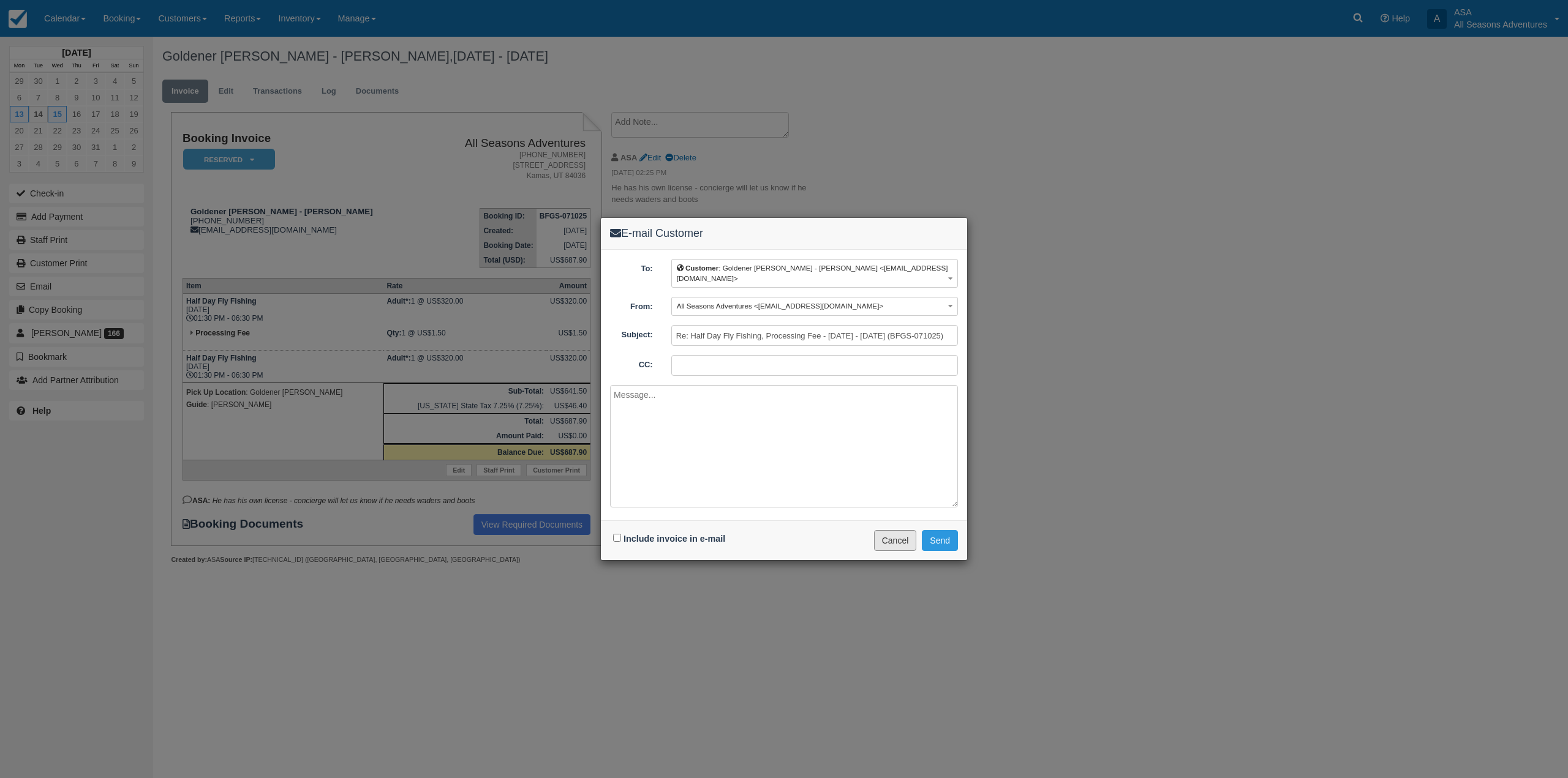
click at [907, 542] on button "Cancel" at bounding box center [895, 541] width 43 height 21
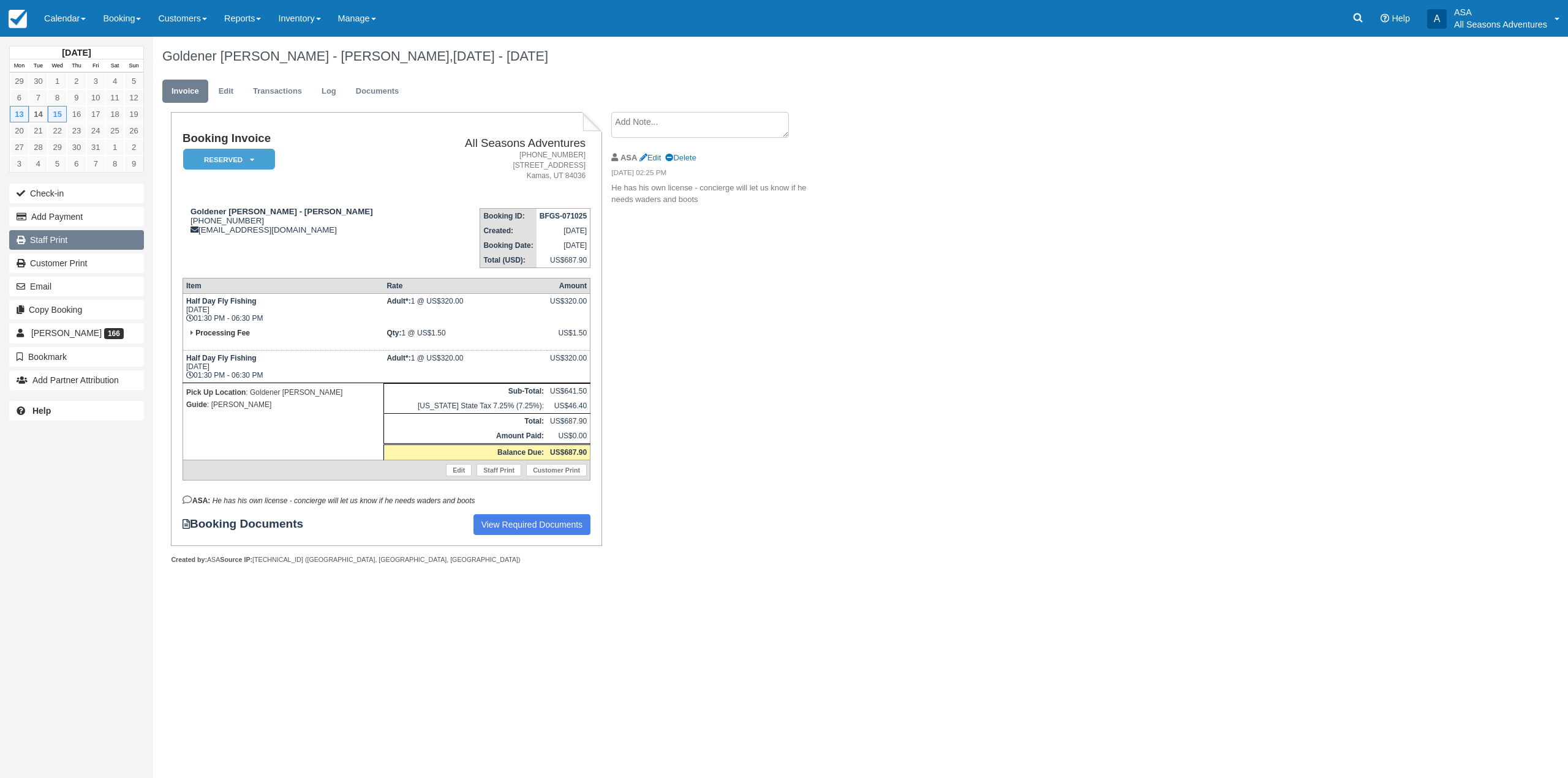
click at [103, 240] on link "Staff Print" at bounding box center [77, 240] width 135 height 20
click at [109, 263] on link "Customer Print" at bounding box center [77, 263] width 135 height 20
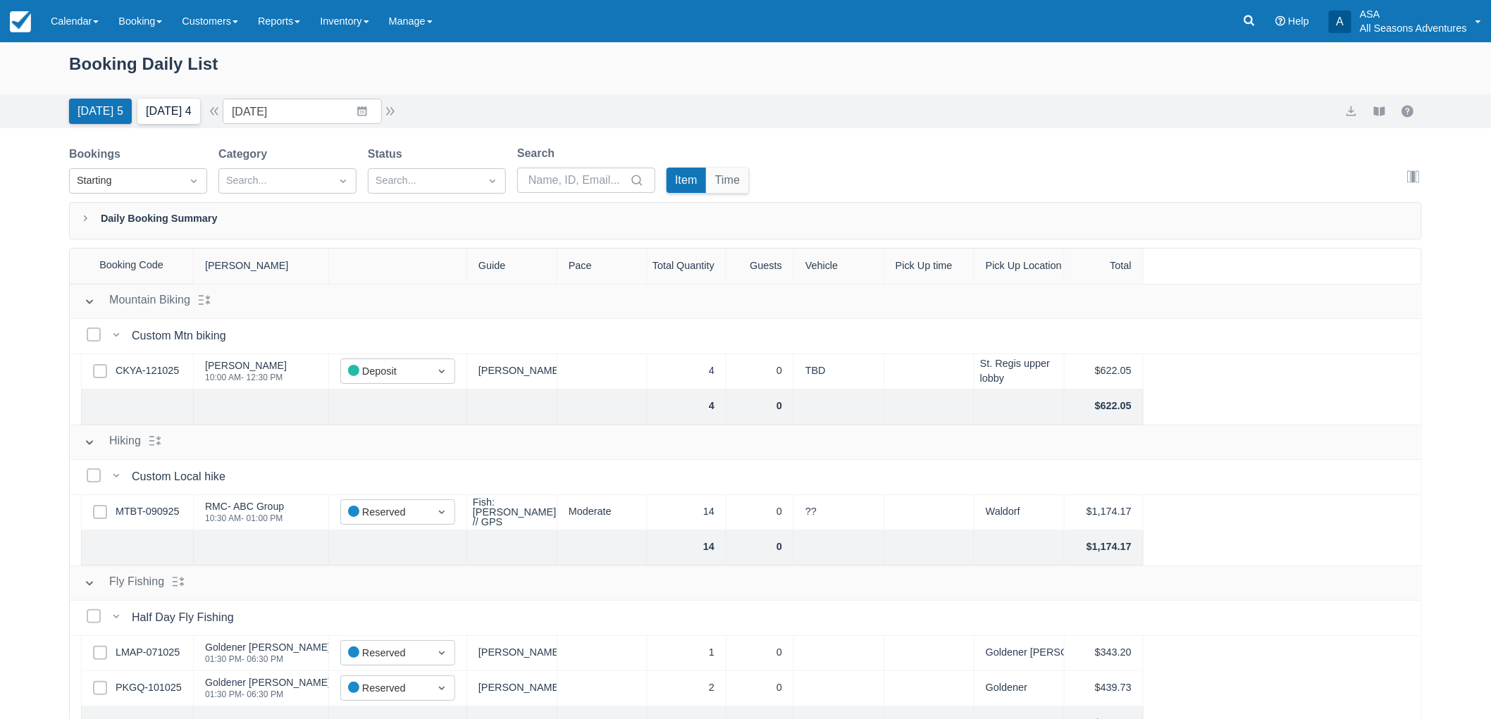
click at [166, 99] on button "[DATE] 4" at bounding box center [168, 111] width 63 height 25
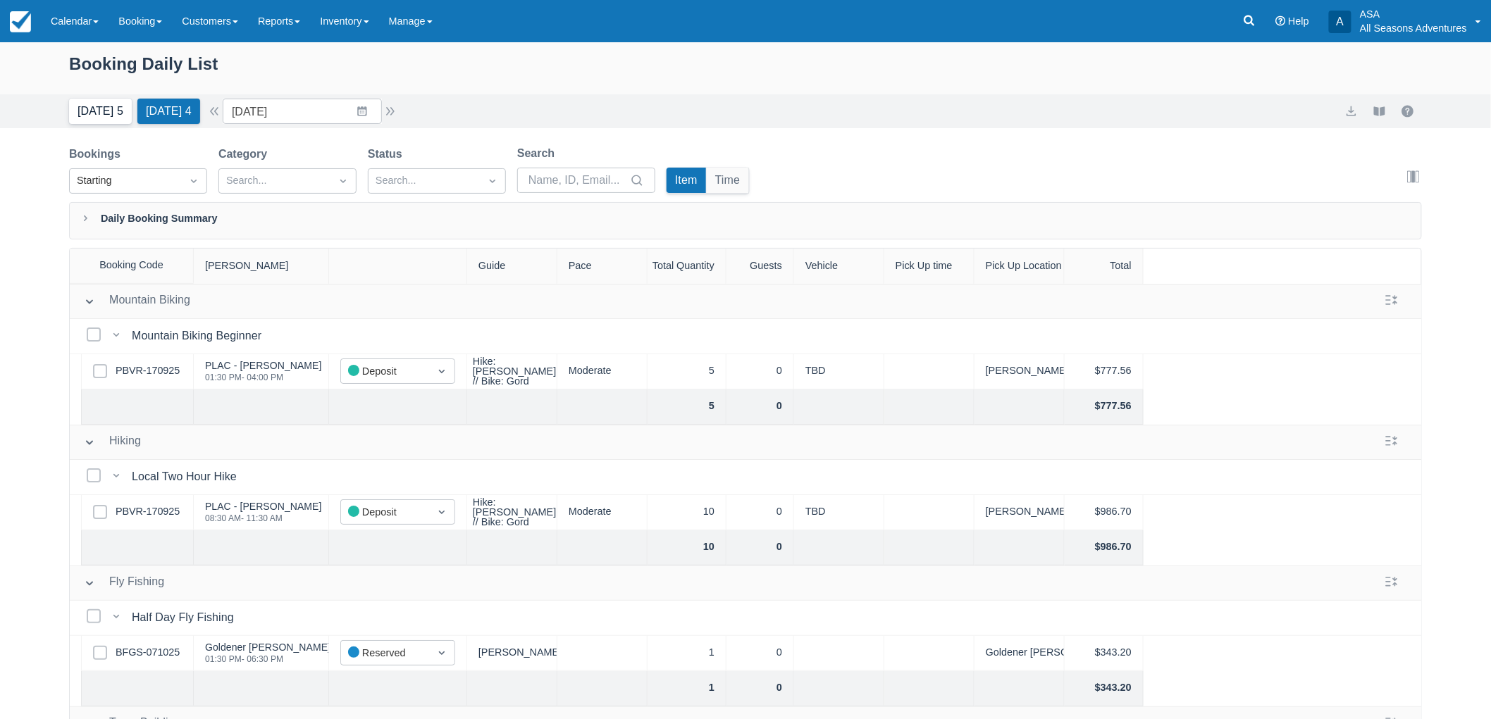
click at [74, 111] on button "[DATE] 5" at bounding box center [100, 111] width 63 height 25
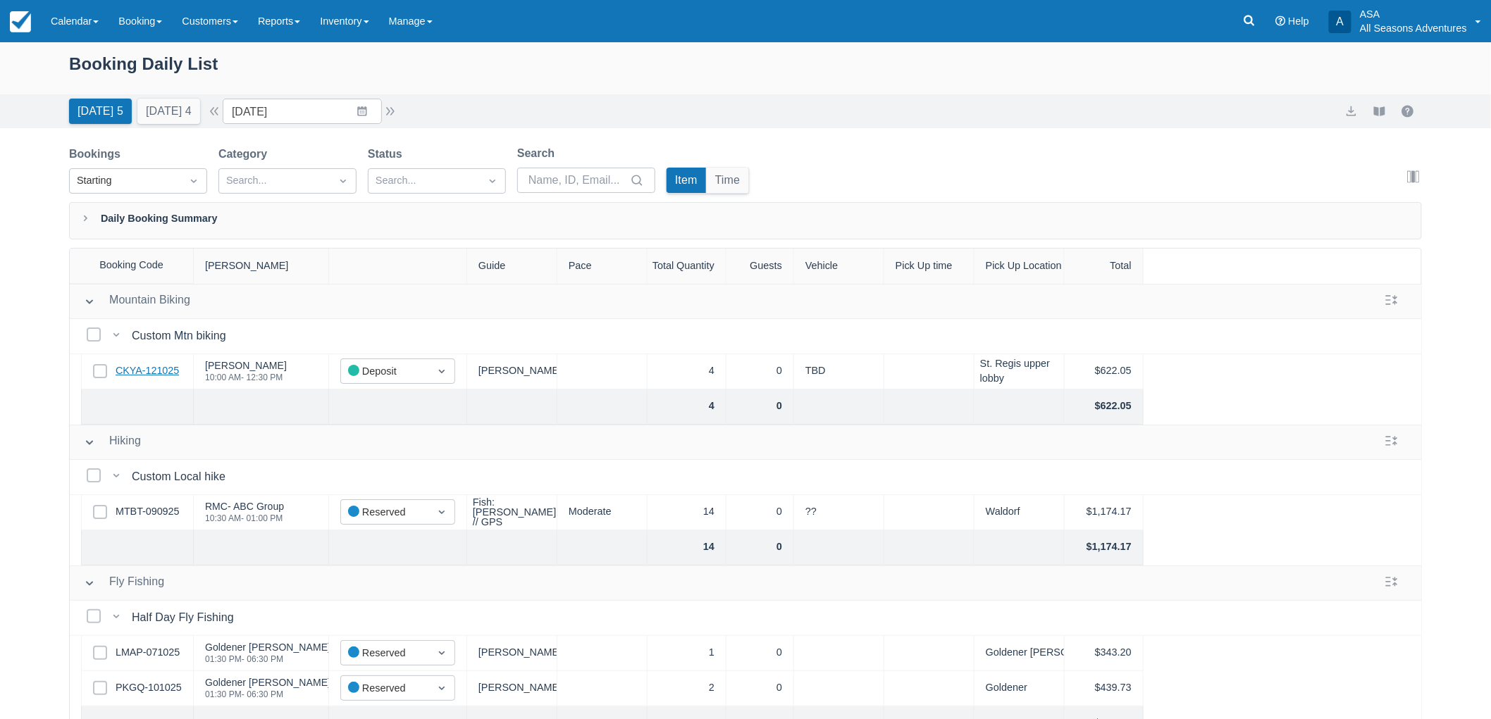
click at [142, 371] on link "CKYA-121025" at bounding box center [147, 371] width 63 height 15
click at [170, 108] on button "Tomorrow 4" at bounding box center [168, 111] width 63 height 25
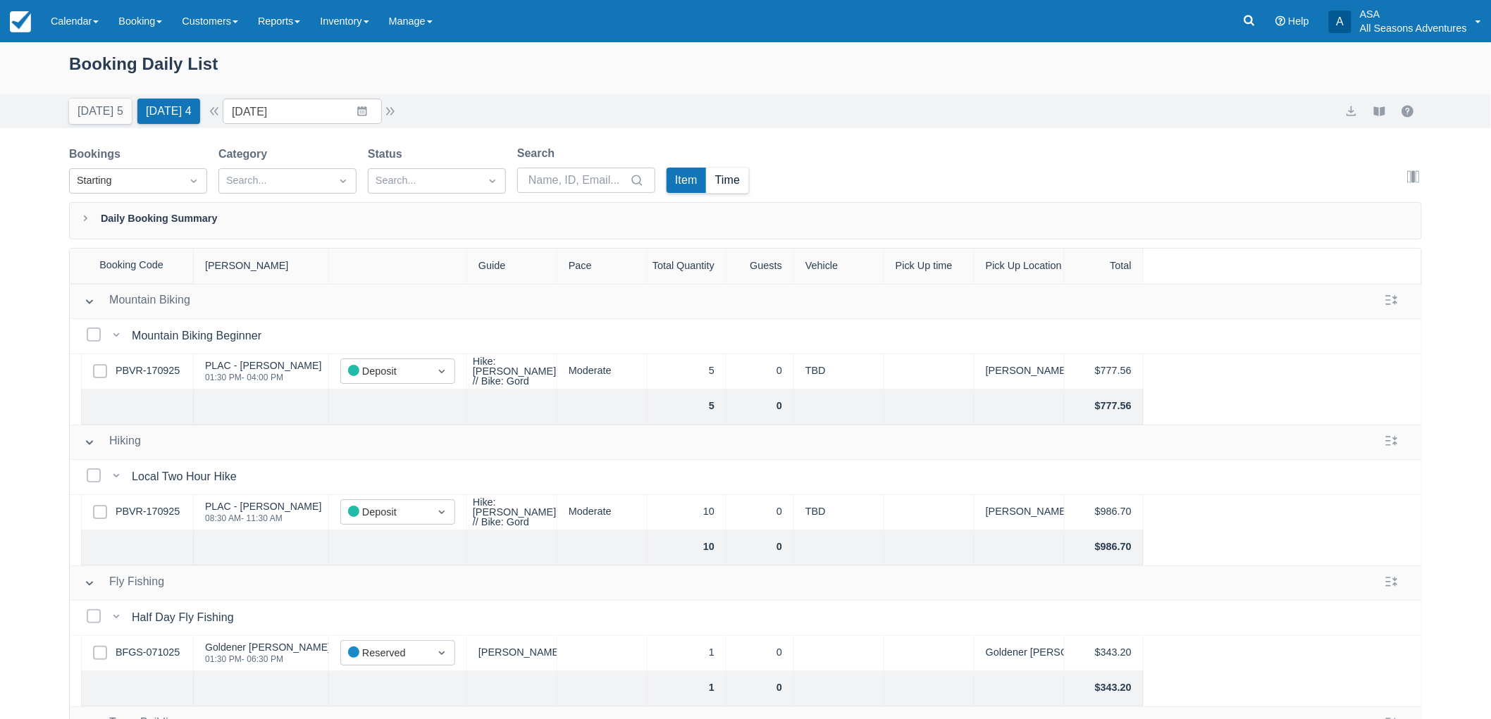
click at [726, 180] on button "Time" at bounding box center [728, 180] width 42 height 25
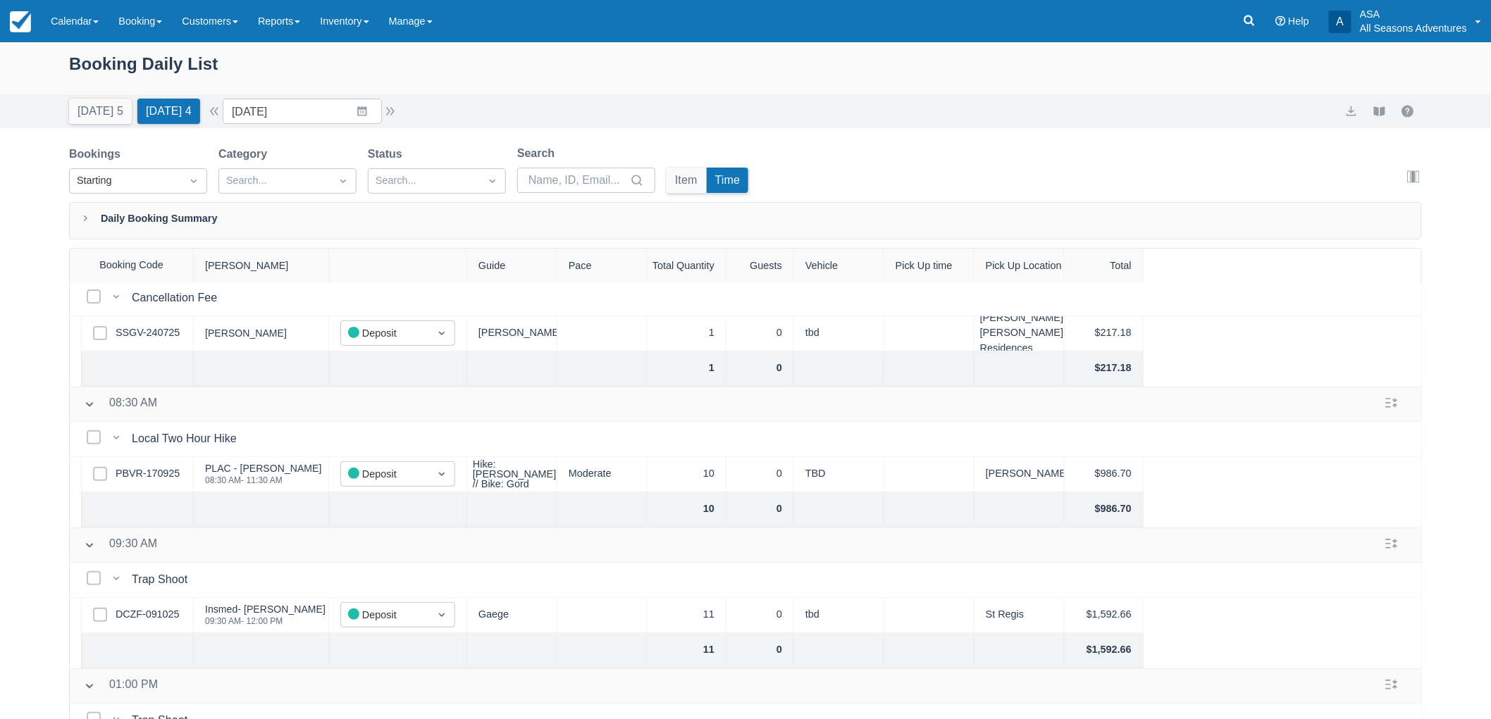
click at [92, 65] on div "Booking Daily List" at bounding box center [745, 71] width 1353 height 41
click at [85, 118] on button "Today 5" at bounding box center [100, 111] width 63 height 25
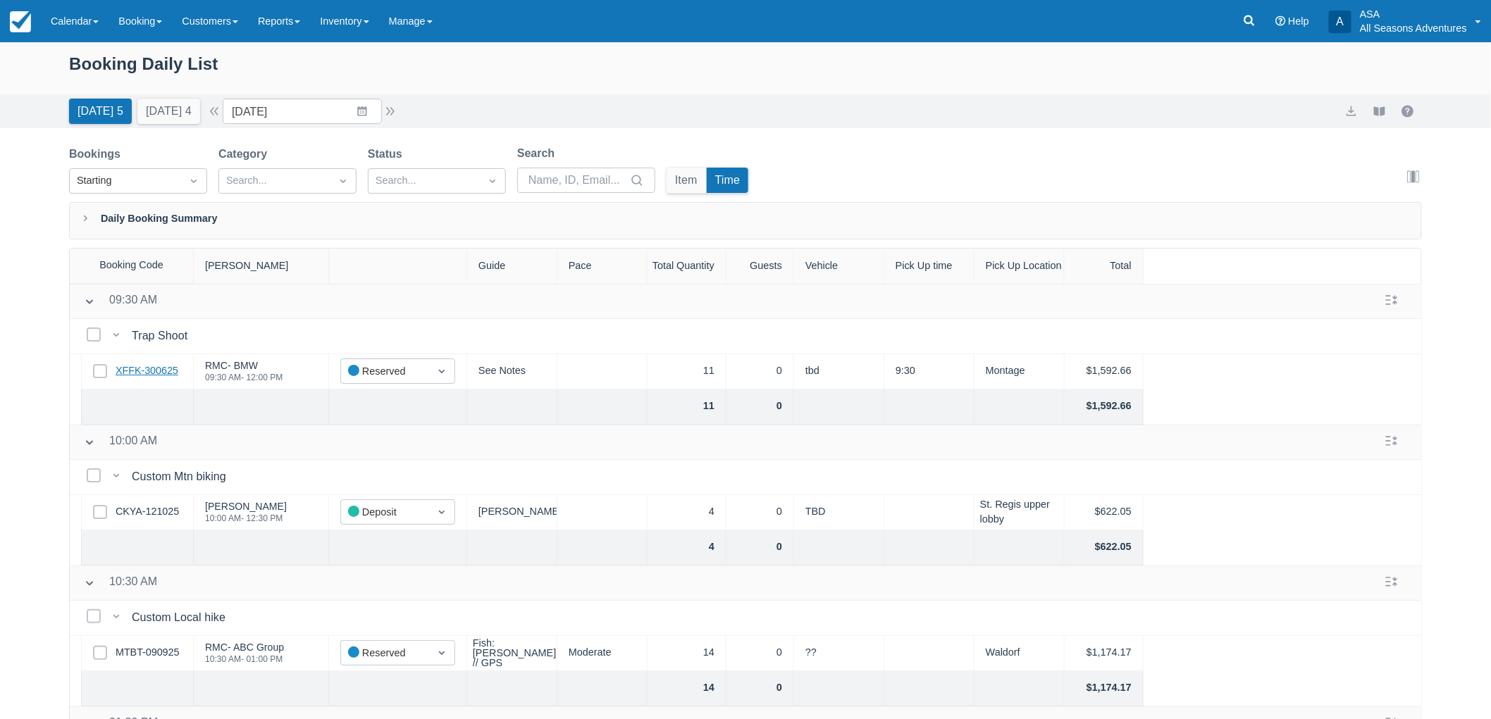
click at [166, 370] on link "XFFK-300625" at bounding box center [147, 371] width 63 height 15
click at [157, 518] on link "CKYA-121025" at bounding box center [147, 511] width 63 height 15
click at [163, 109] on button "[DATE] 4" at bounding box center [168, 111] width 63 height 25
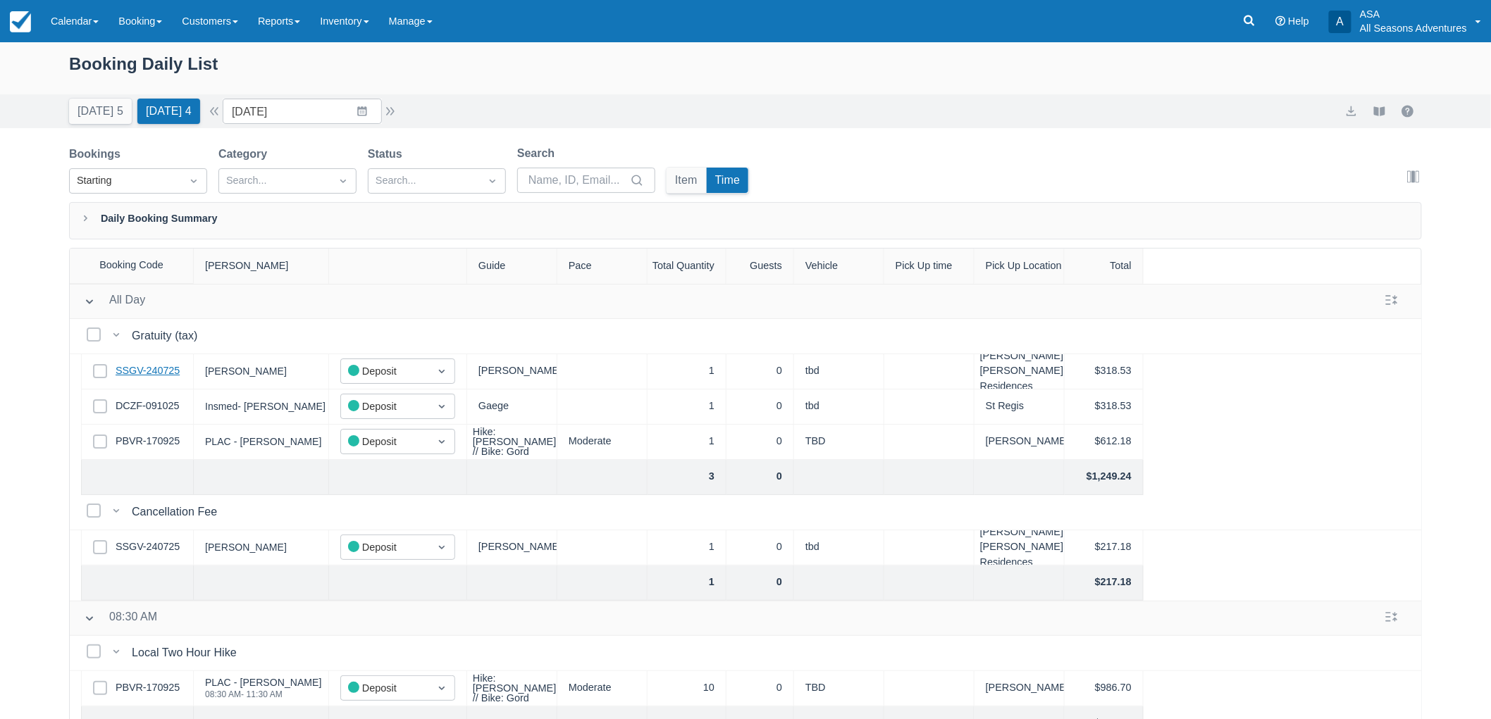
click at [151, 372] on link "SSGV-240725" at bounding box center [148, 371] width 64 height 15
click at [108, 125] on div "Today 5 Tomorrow 4 Date 10/15/25 Navigate forward to interact with the calendar…" at bounding box center [745, 111] width 1491 height 34
click at [104, 117] on button "Today 5" at bounding box center [100, 111] width 63 height 25
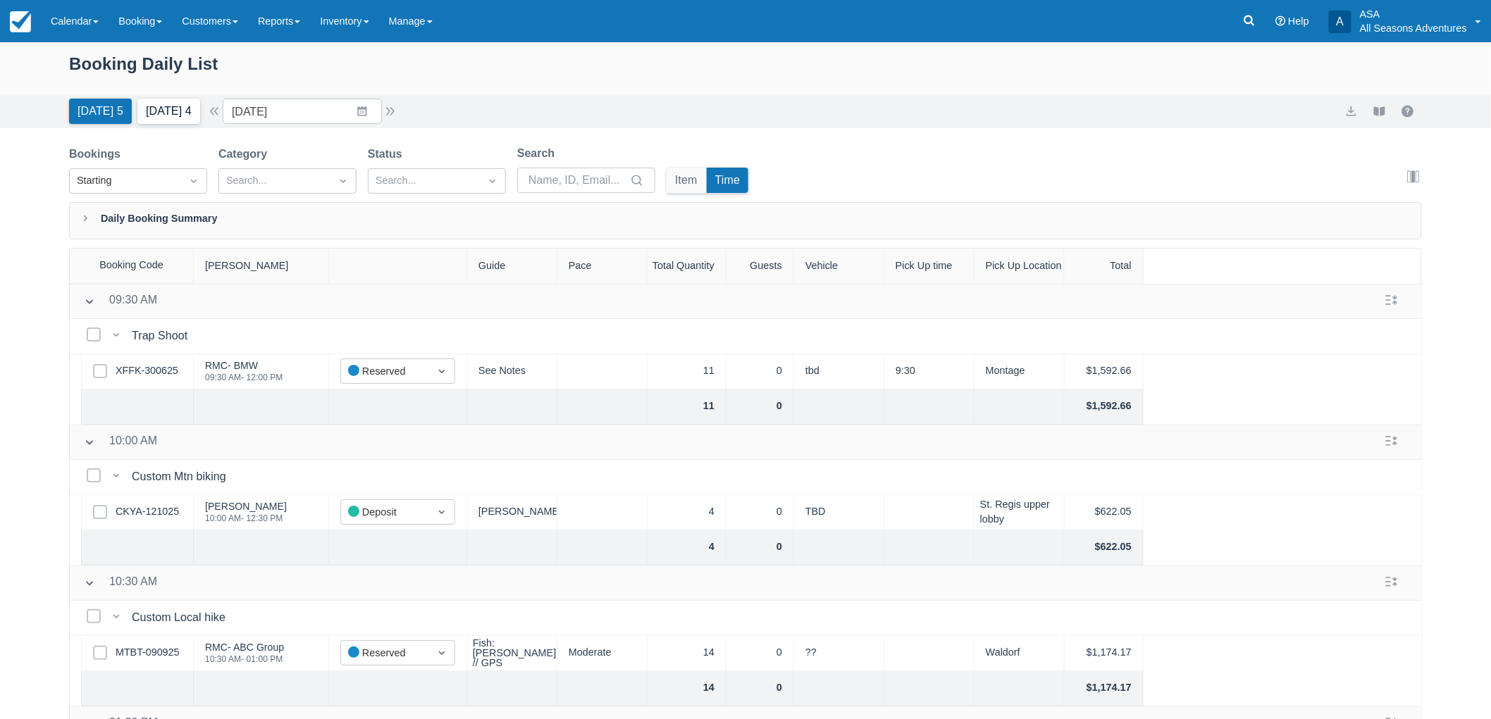
click at [148, 117] on button "Tomorrow 4" at bounding box center [168, 111] width 63 height 25
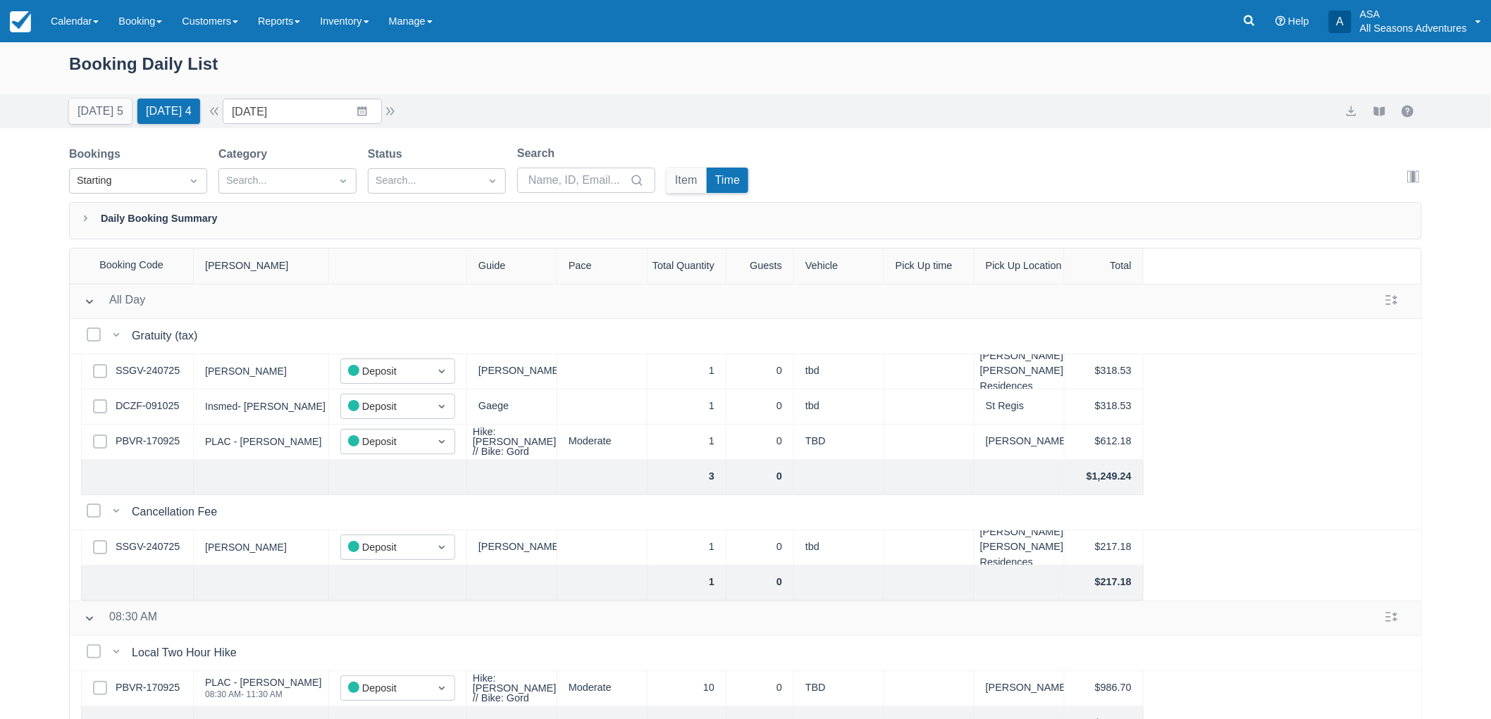
click at [24, 407] on div "Booking Daily List Today 5 Tomorrow 4 Date 10/15/25 Navigate forward to interac…" at bounding box center [745, 416] width 1491 height 749
click at [850, 77] on div "Booking Daily List" at bounding box center [745, 71] width 1353 height 41
click at [327, 106] on input "10/15/25" at bounding box center [302, 111] width 159 height 25
click at [44, 368] on div "Booking Daily List Today 5 Tomorrow 4 Date 10/15/25 Navigate forward to interac…" at bounding box center [745, 416] width 1491 height 749
click at [115, 100] on button "Today 5" at bounding box center [100, 111] width 63 height 25
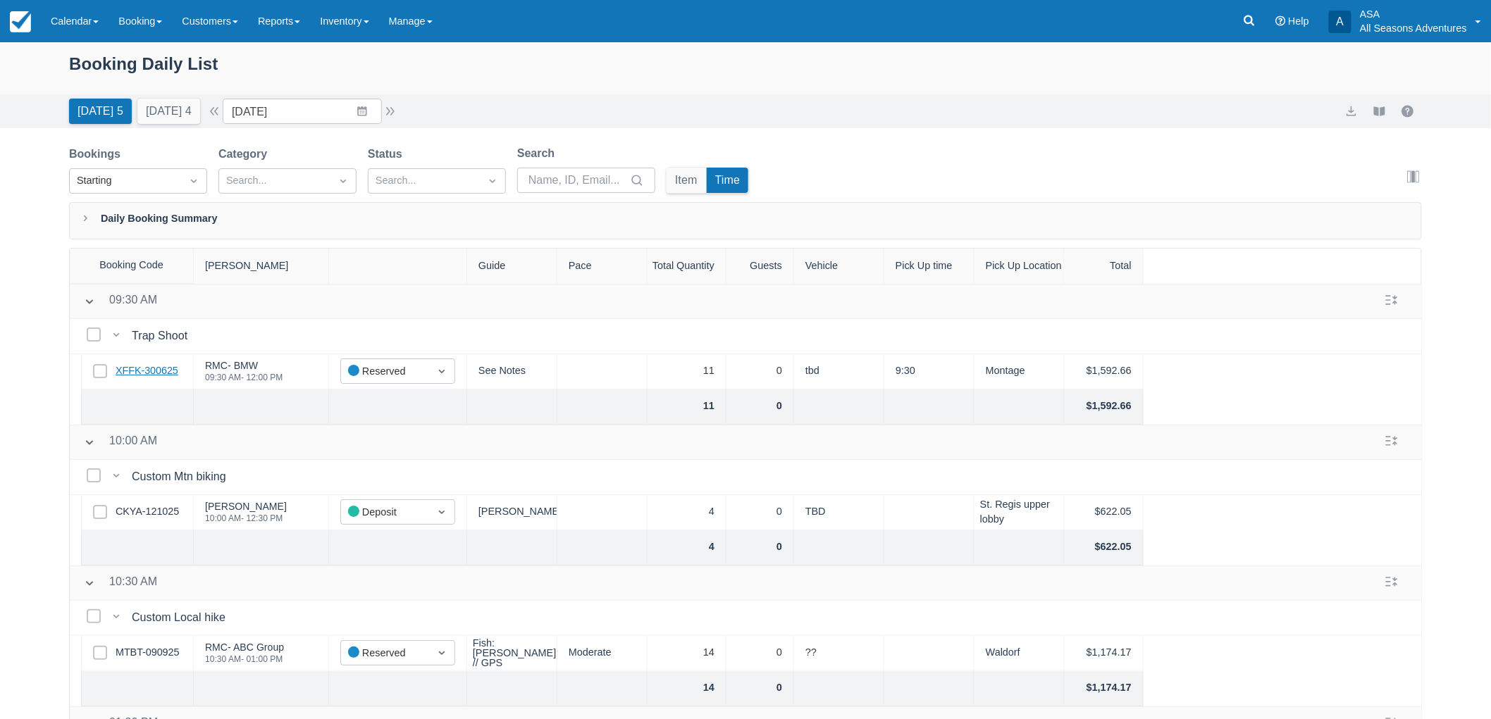
click at [163, 368] on link "XFFK-300625" at bounding box center [147, 371] width 63 height 15
click at [284, 124] on div "Today 5 Tomorrow 4 Date 10/14/25 Navigate forward to interact with the calendar…" at bounding box center [745, 111] width 1491 height 34
click at [287, 118] on input "10/14/25" at bounding box center [302, 111] width 159 height 25
click at [262, 303] on td "19" at bounding box center [252, 300] width 27 height 27
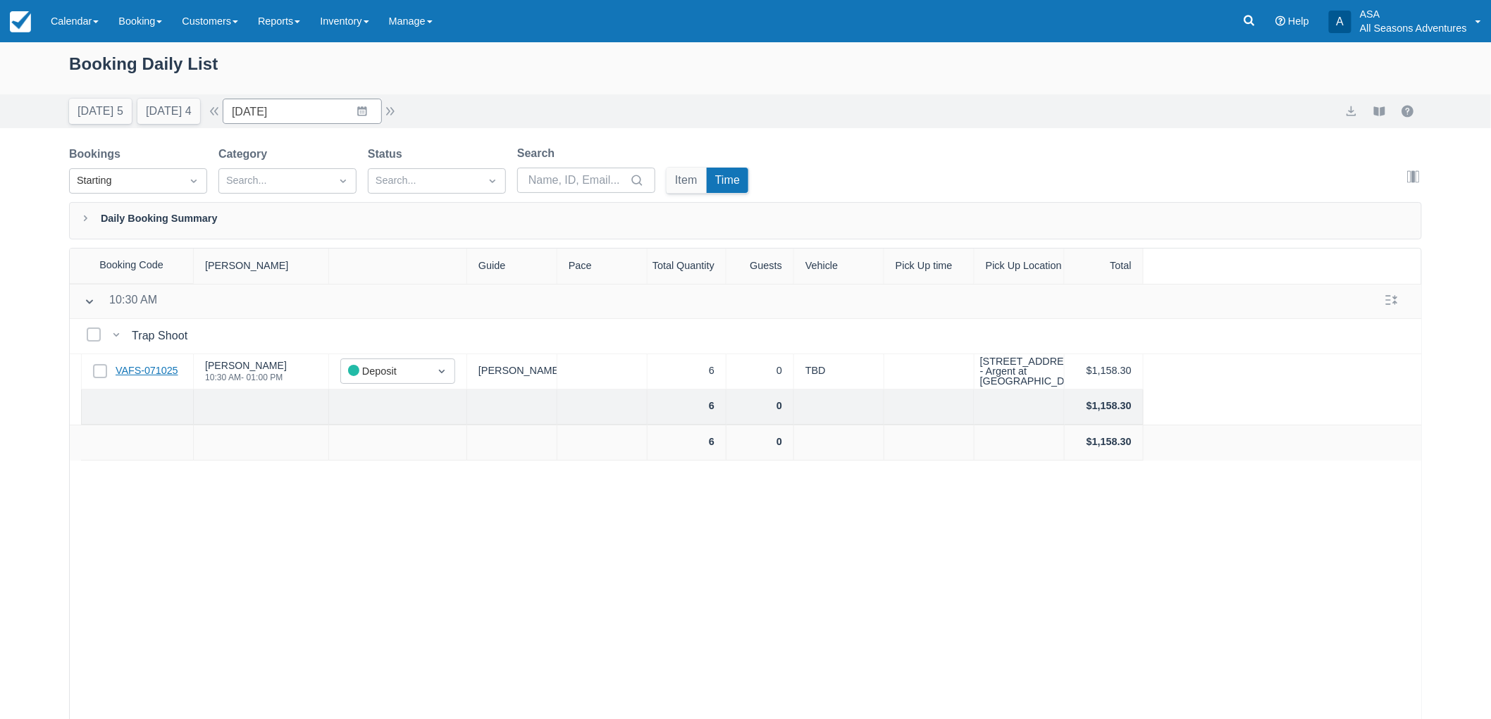
click at [153, 370] on link "VAFS-071025" at bounding box center [147, 371] width 63 height 15
click at [198, 114] on button "Tomorrow 4" at bounding box center [168, 111] width 63 height 25
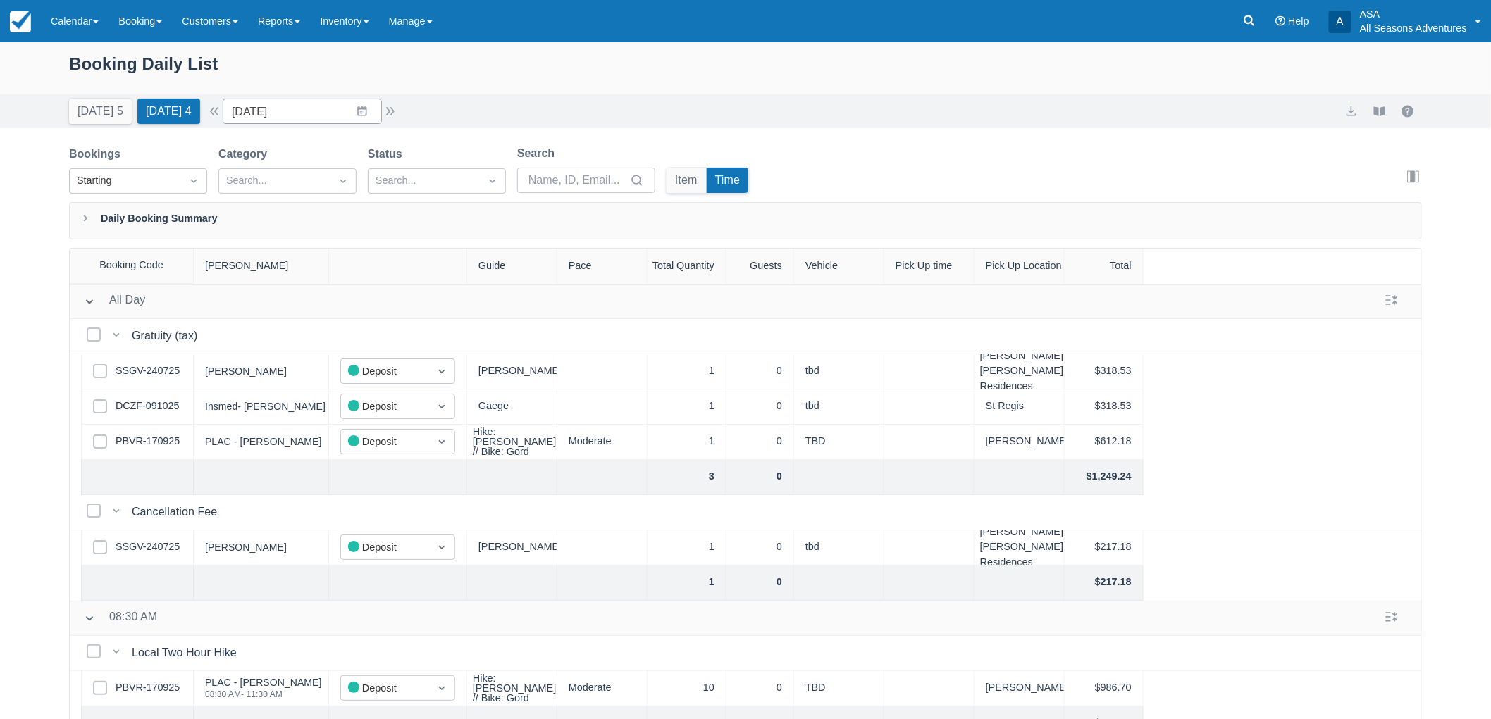
click at [108, 129] on div "Booking Daily List Today 5 Tomorrow 4 Date 10/15/25 Navigate forward to interac…" at bounding box center [745, 416] width 1491 height 749
click at [108, 121] on button "Today 5" at bounding box center [100, 111] width 63 height 25
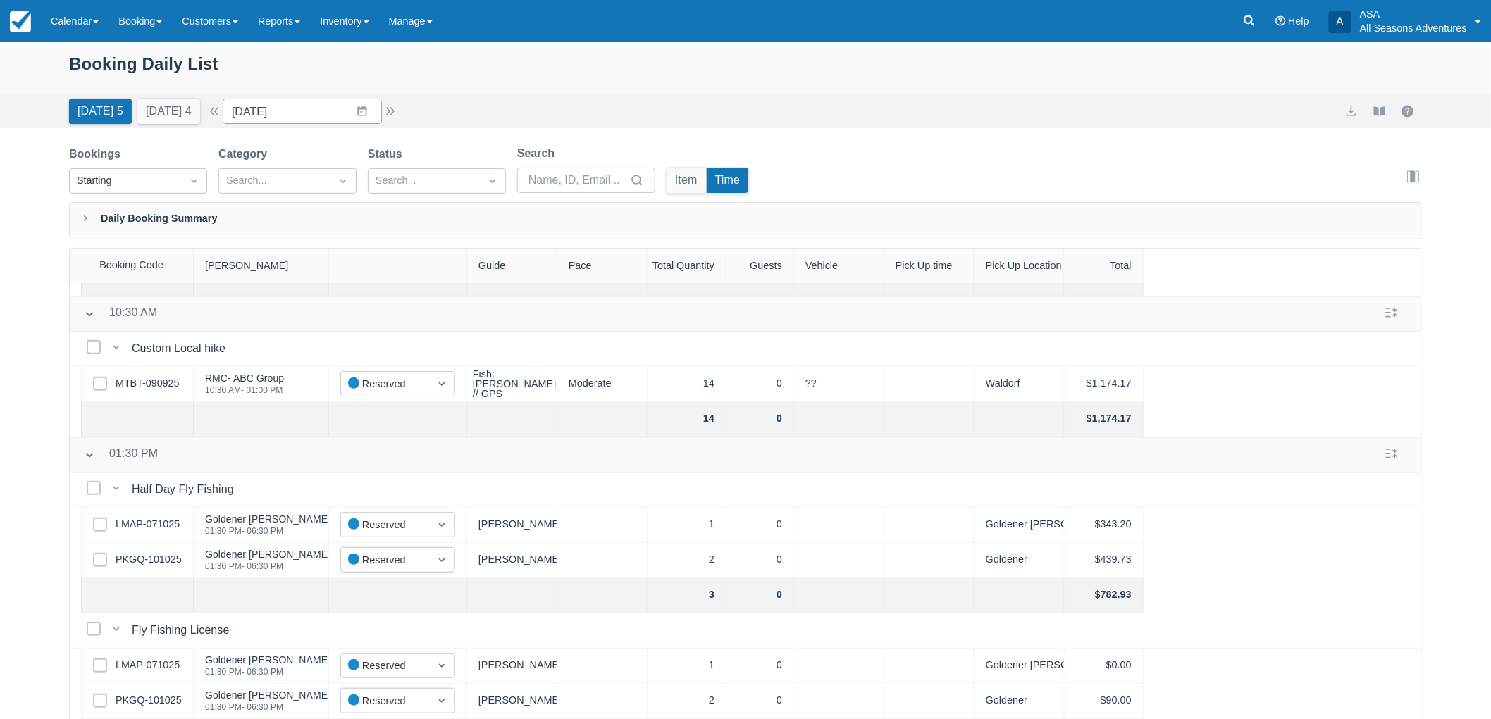
scroll to position [124, 0]
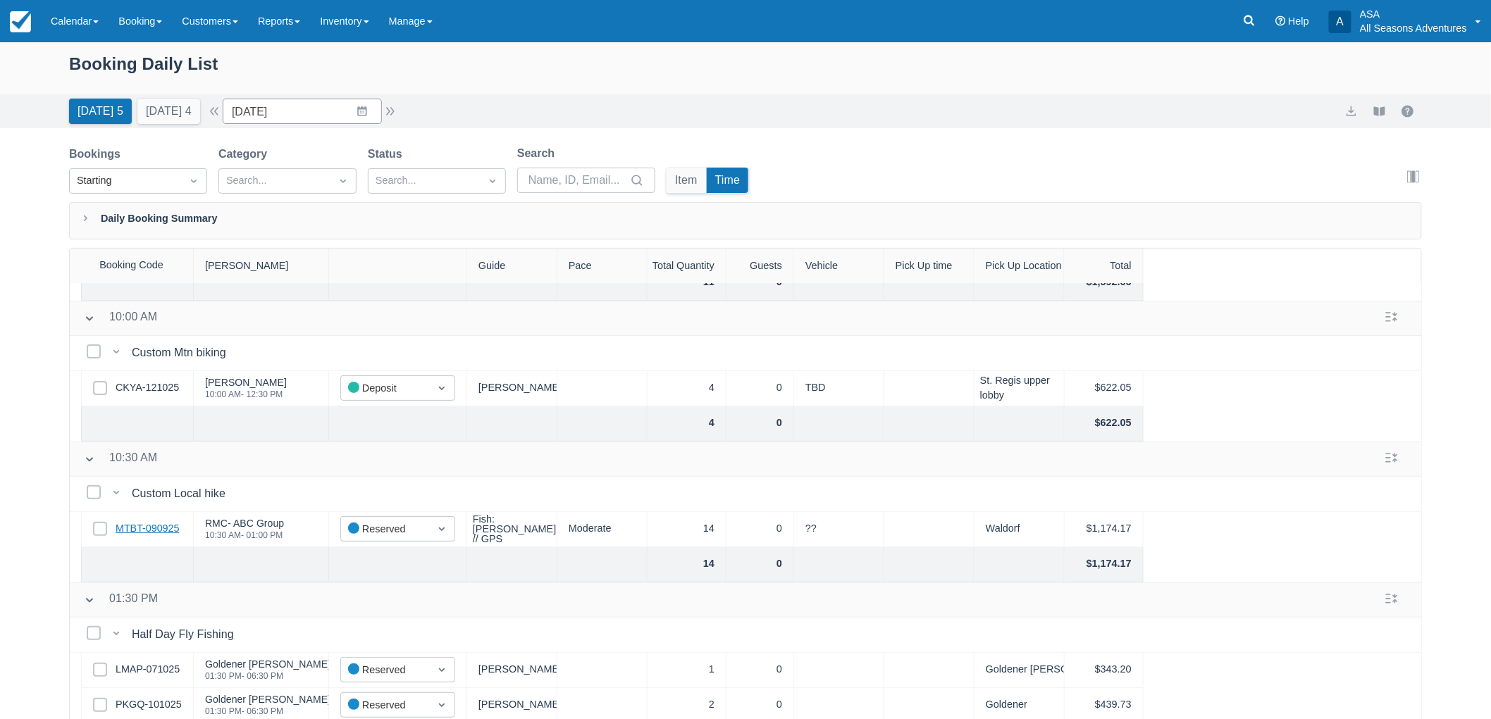
click at [160, 528] on link "MTBT-090925" at bounding box center [147, 528] width 63 height 15
click at [297, 120] on input "10/14/25" at bounding box center [302, 111] width 159 height 25
click at [341, 275] on td "15" at bounding box center [334, 273] width 27 height 27
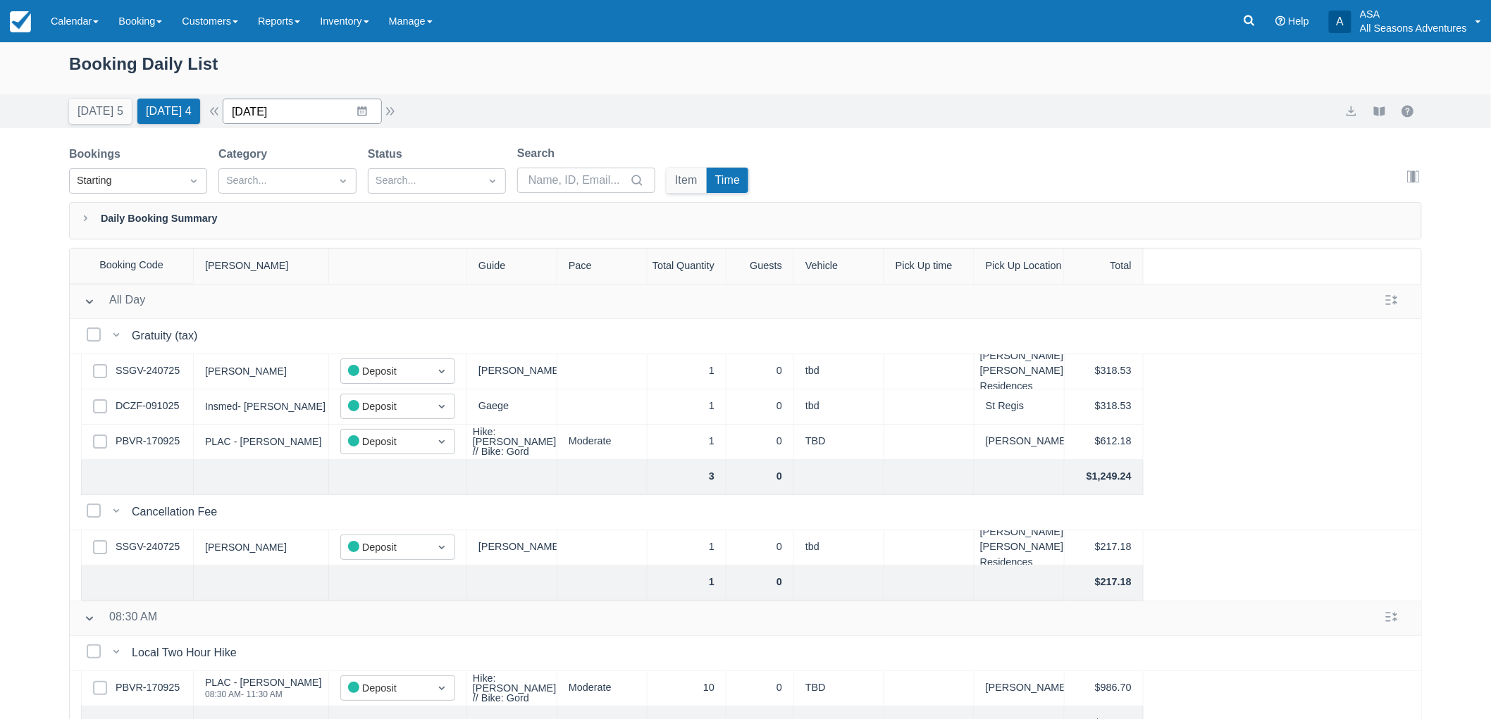
click at [327, 103] on input "10/15/25" at bounding box center [302, 111] width 159 height 25
click at [398, 266] on td "17" at bounding box center [389, 273] width 27 height 27
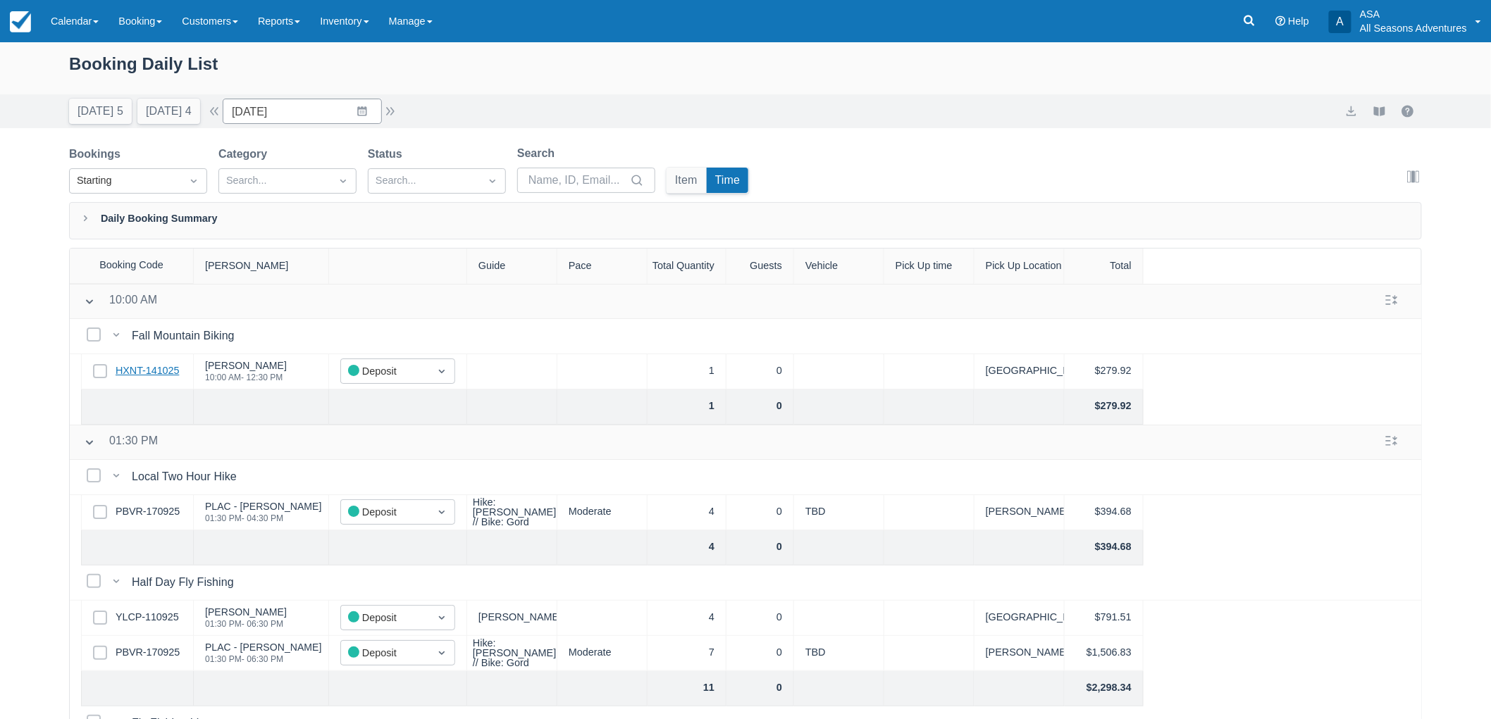
click at [156, 376] on link "HXNT-141025" at bounding box center [147, 371] width 63 height 15
click at [104, 101] on button "Today 5" at bounding box center [100, 111] width 63 height 25
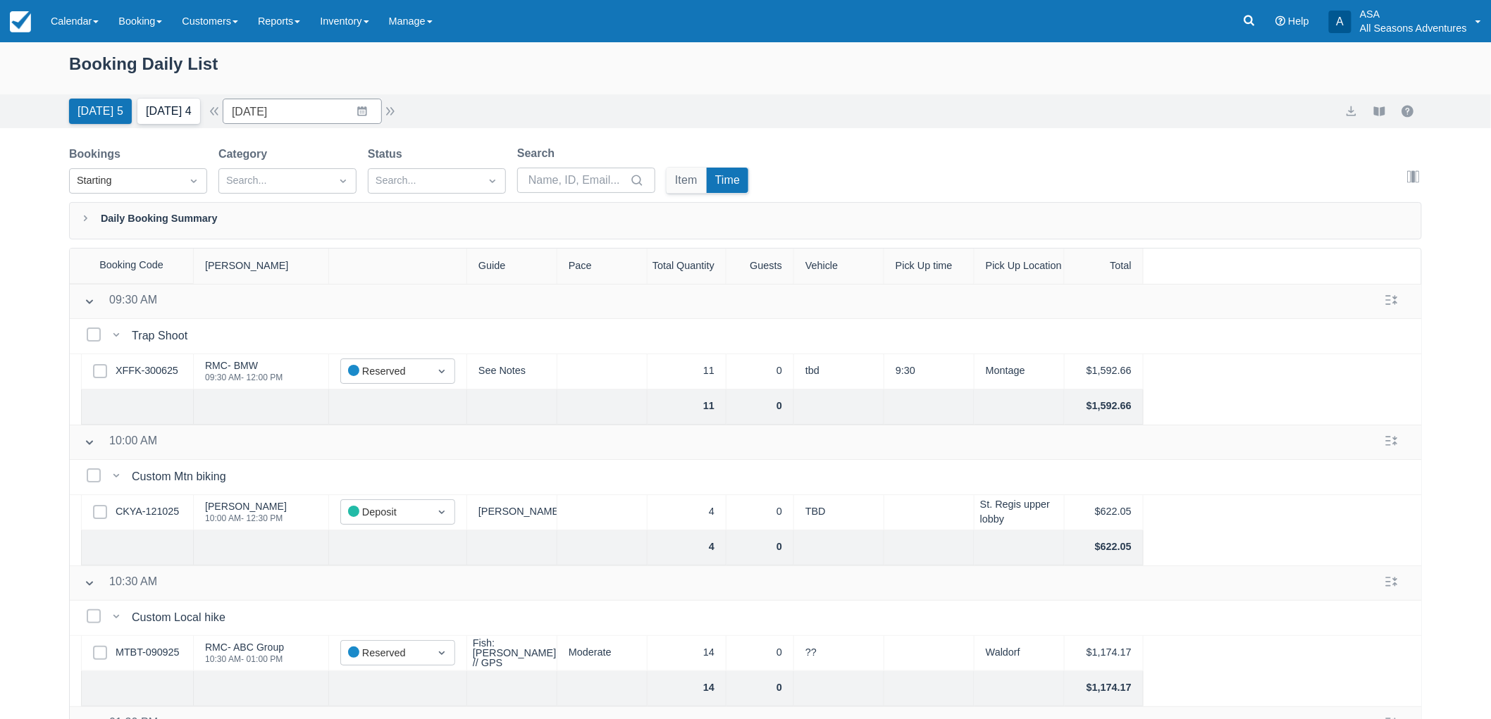
click at [197, 111] on button "Tomorrow 4" at bounding box center [168, 111] width 63 height 25
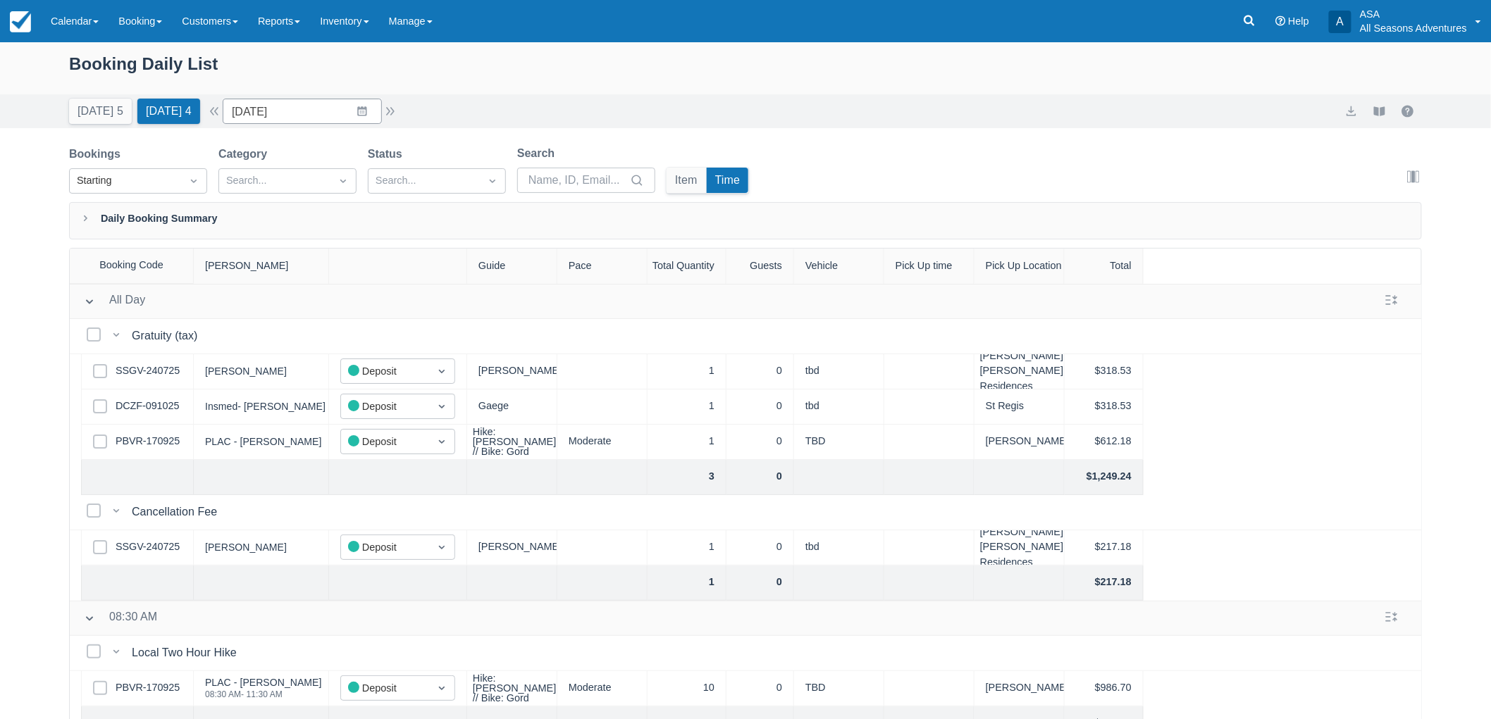
click at [406, 106] on div "Today 5 Tomorrow 4 Date 10/15/25 Navigate forward to interact with the calendar…" at bounding box center [745, 111] width 1353 height 25
click at [397, 108] on button "button" at bounding box center [390, 111] width 17 height 17
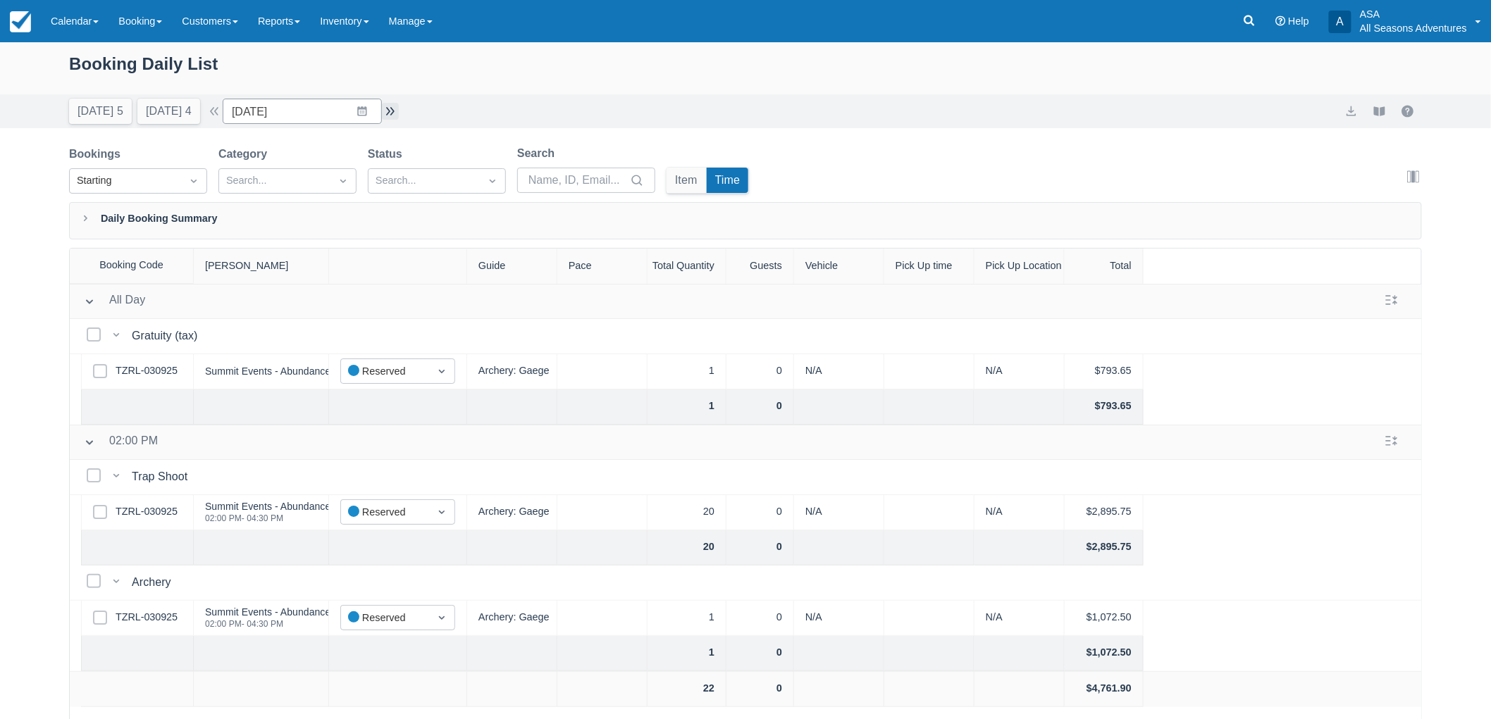
click at [388, 108] on button "button" at bounding box center [390, 111] width 17 height 17
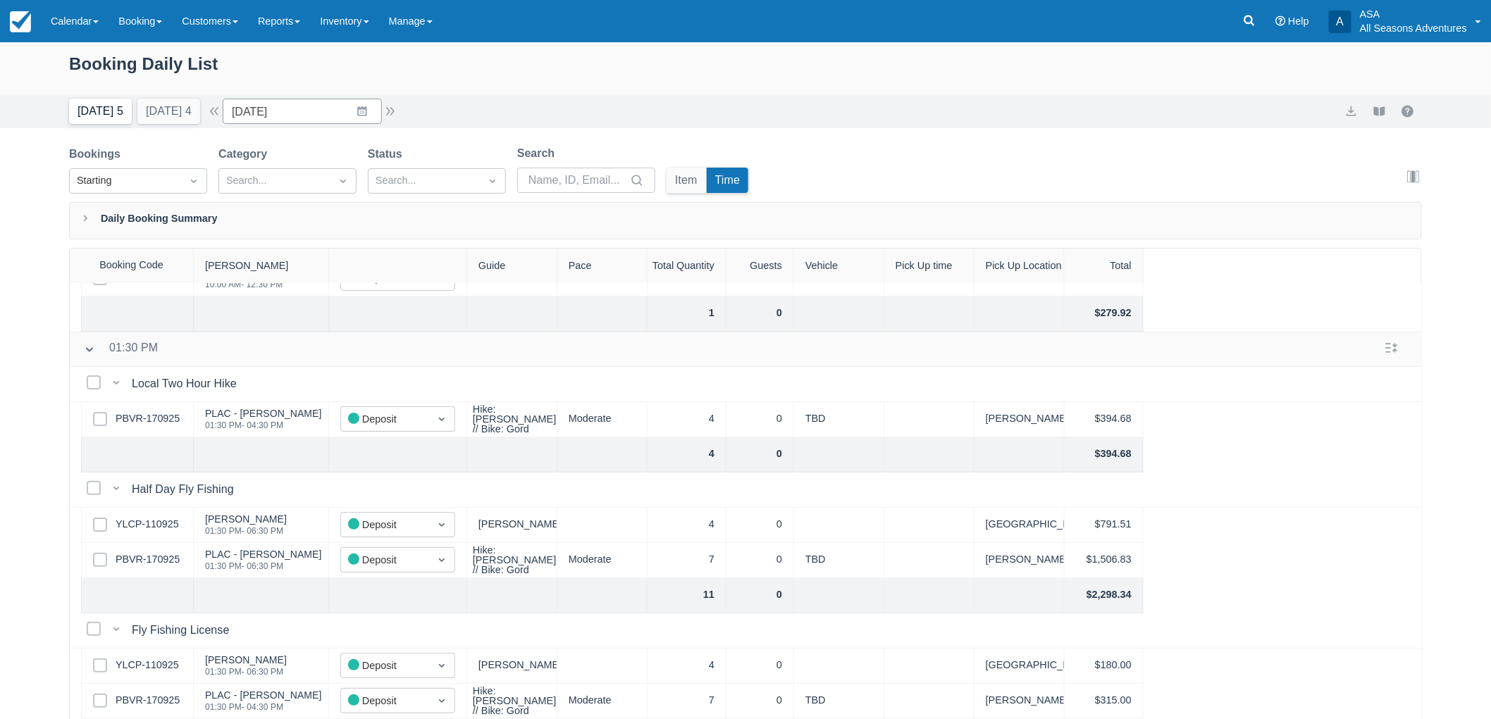
click at [107, 120] on button "Today 5" at bounding box center [100, 111] width 63 height 25
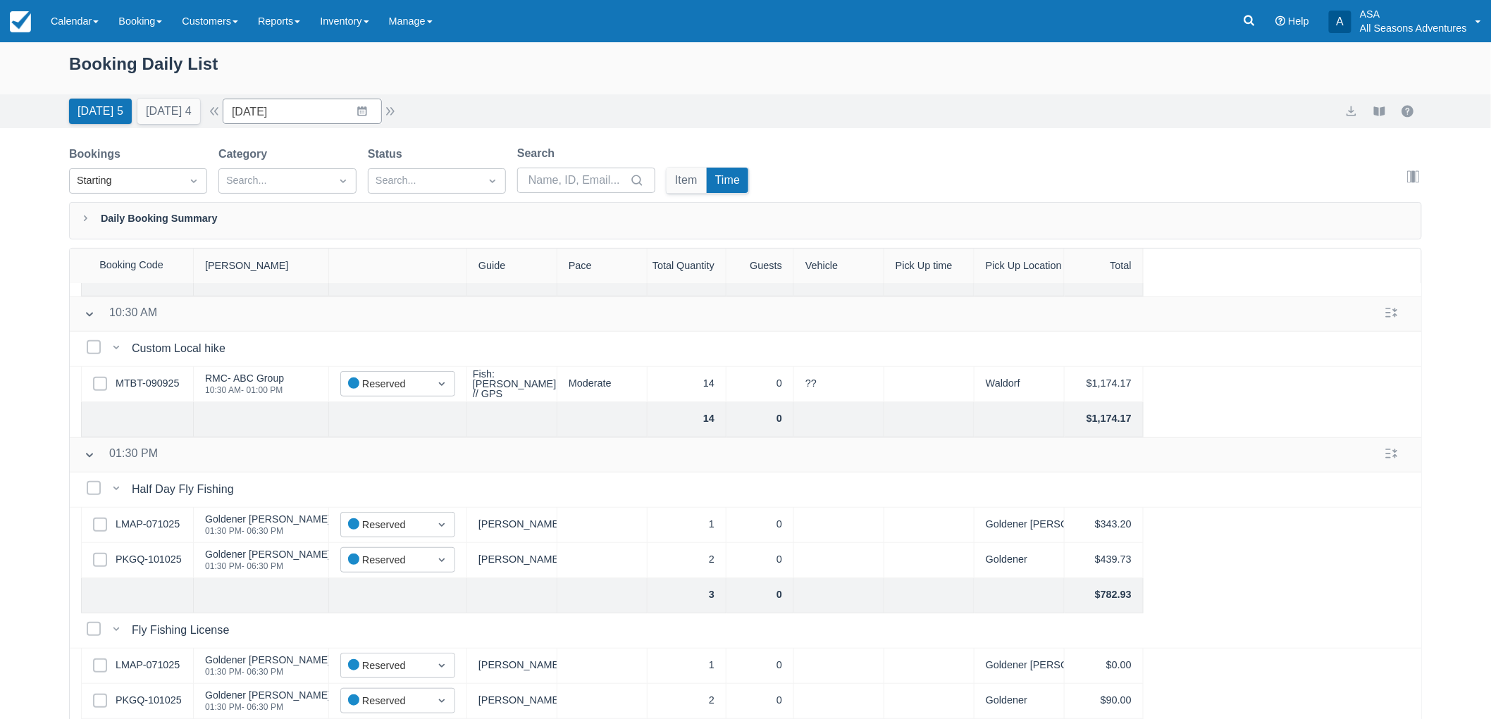
scroll to position [280, 0]
click at [162, 517] on link "LMAP-071025" at bounding box center [148, 524] width 64 height 15
click at [193, 116] on button "[DATE] 4" at bounding box center [168, 111] width 63 height 25
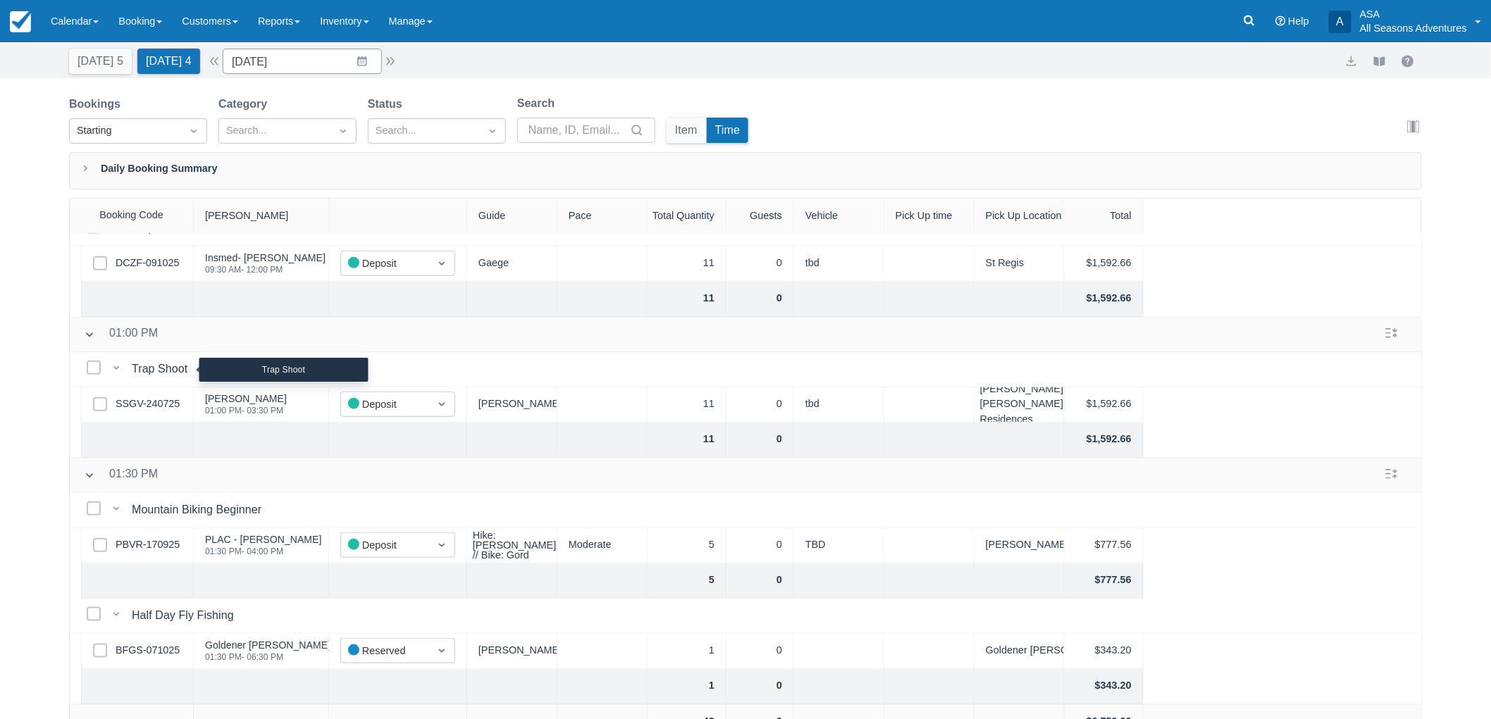
scroll to position [71, 0]
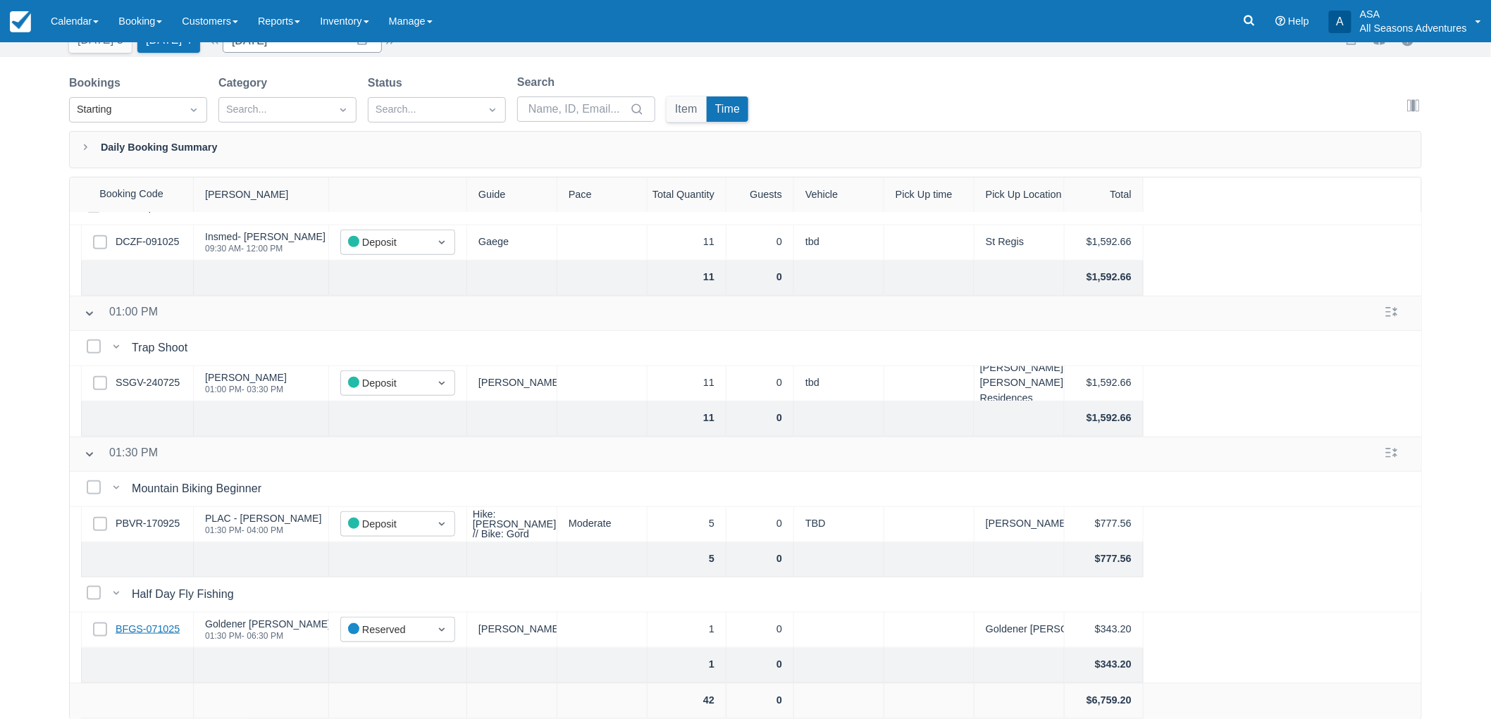
click at [166, 622] on link "BFGS-071025" at bounding box center [148, 629] width 64 height 15
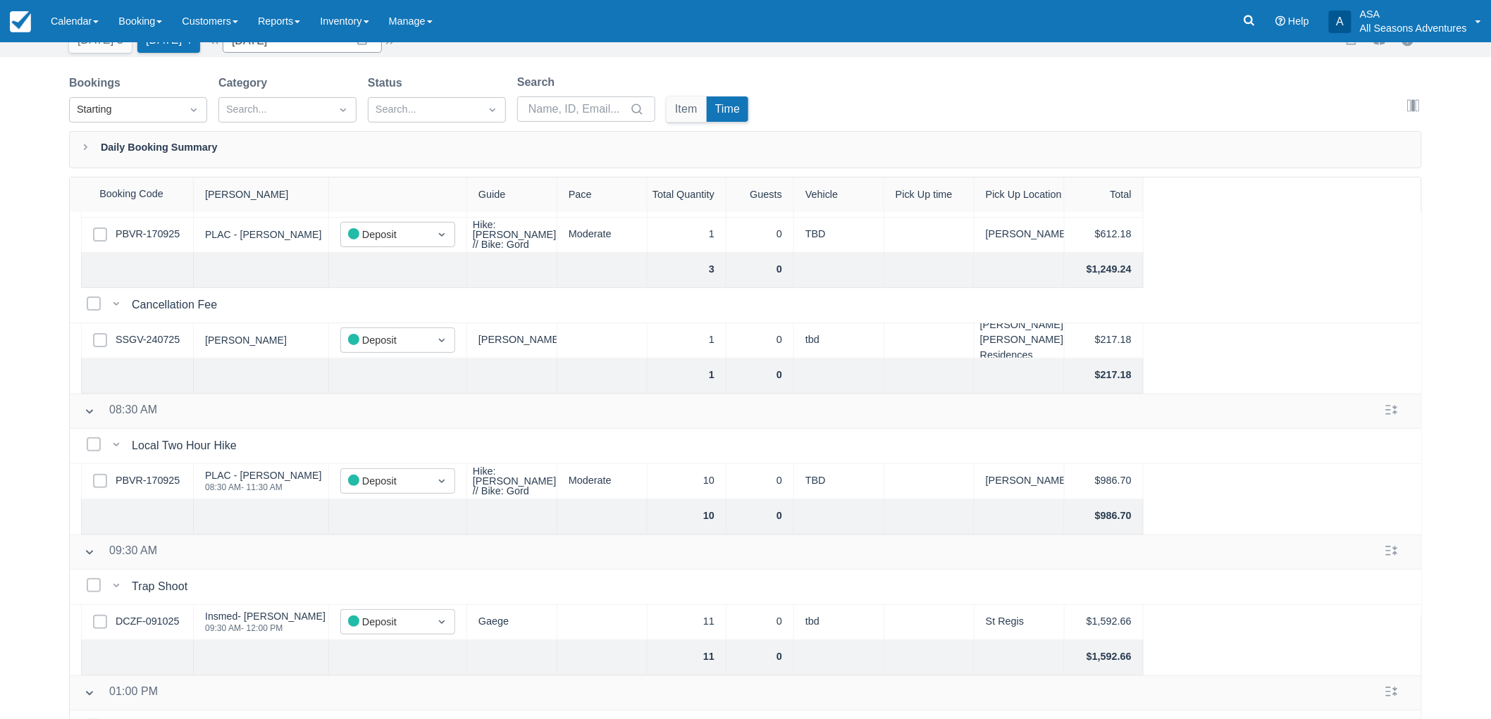
click at [117, 58] on div "Booking Daily List Today 5 Tomorrow 4 Date 10/15/25 Navigate forward to interac…" at bounding box center [745, 345] width 1491 height 749
click at [120, 52] on button "Today 5" at bounding box center [100, 39] width 63 height 25
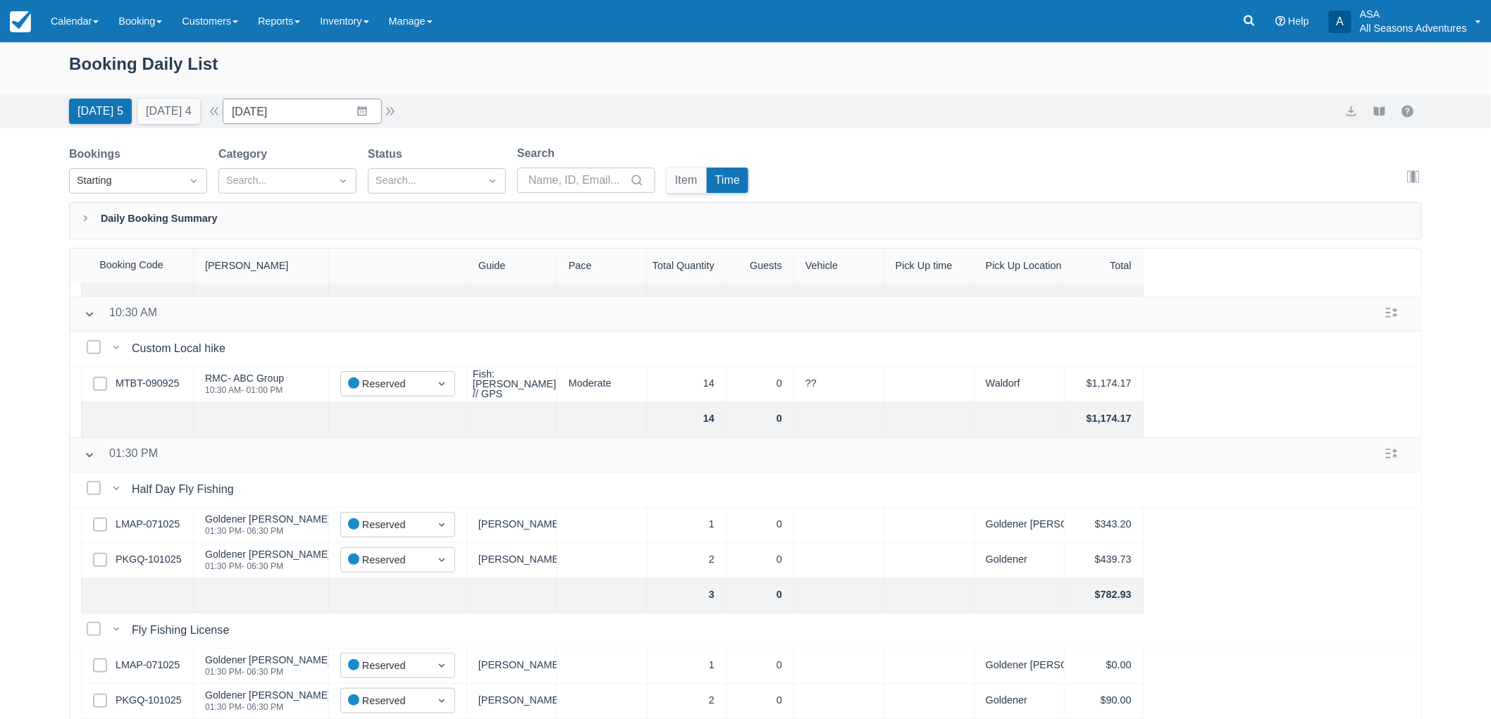
scroll to position [280, 0]
click at [132, 517] on link "LMAP-071025" at bounding box center [148, 524] width 64 height 15
click at [221, 111] on button "button" at bounding box center [214, 111] width 17 height 17
type input "10/13/25"
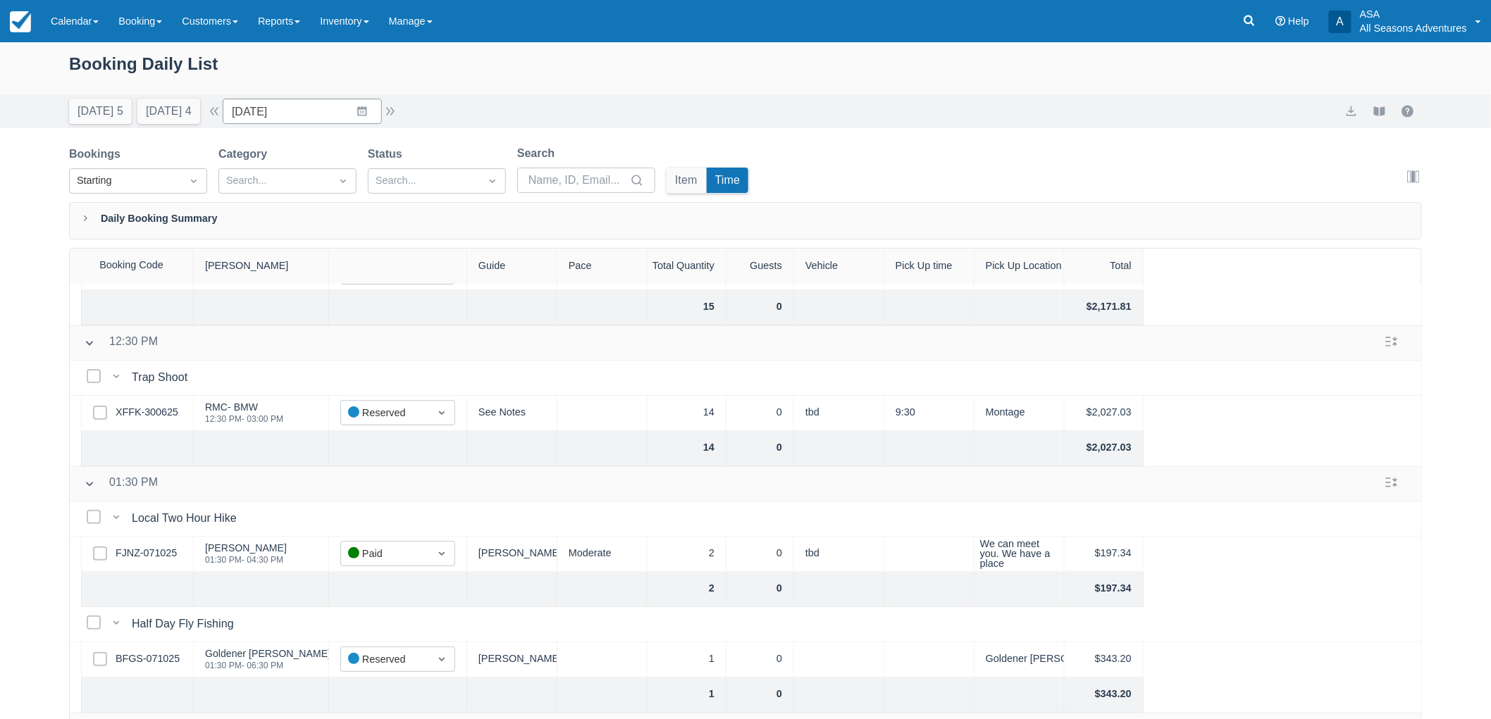
scroll to position [210, 0]
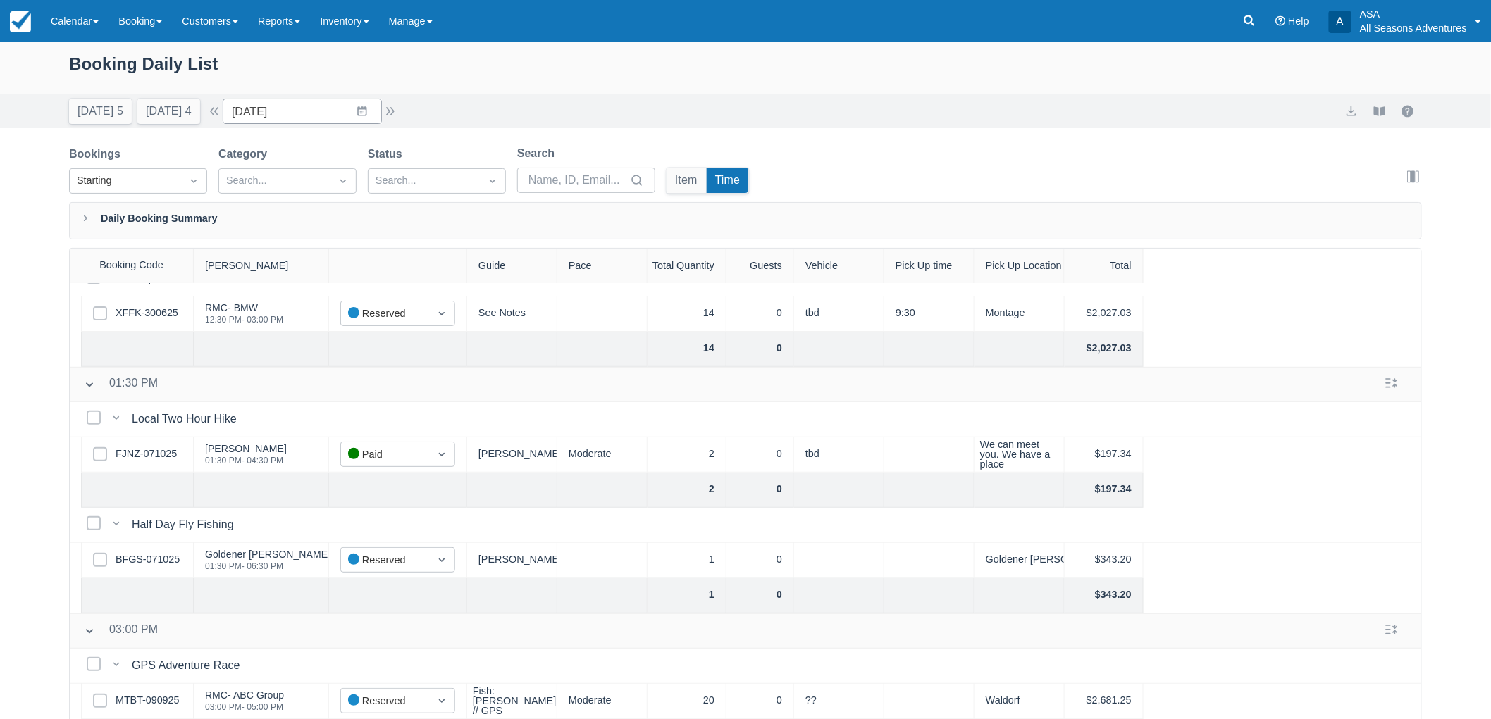
click at [0, 518] on div "Booking Daily List Today 5 Tomorrow 4 Date 10/13/25 Navigate forward to interac…" at bounding box center [745, 416] width 1491 height 749
click at [135, 552] on link "BFGS-071025" at bounding box center [148, 559] width 64 height 15
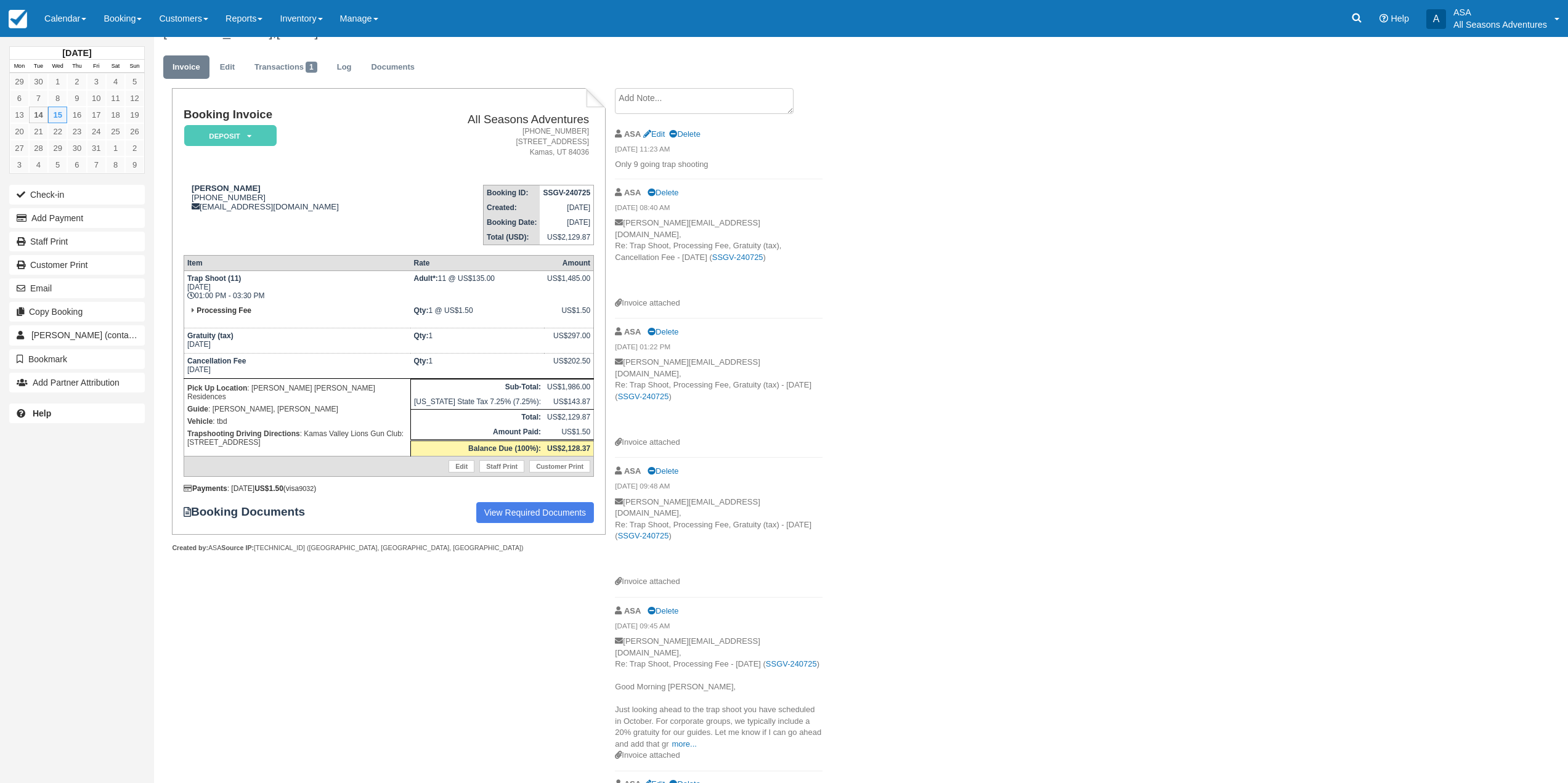
scroll to position [37, 0]
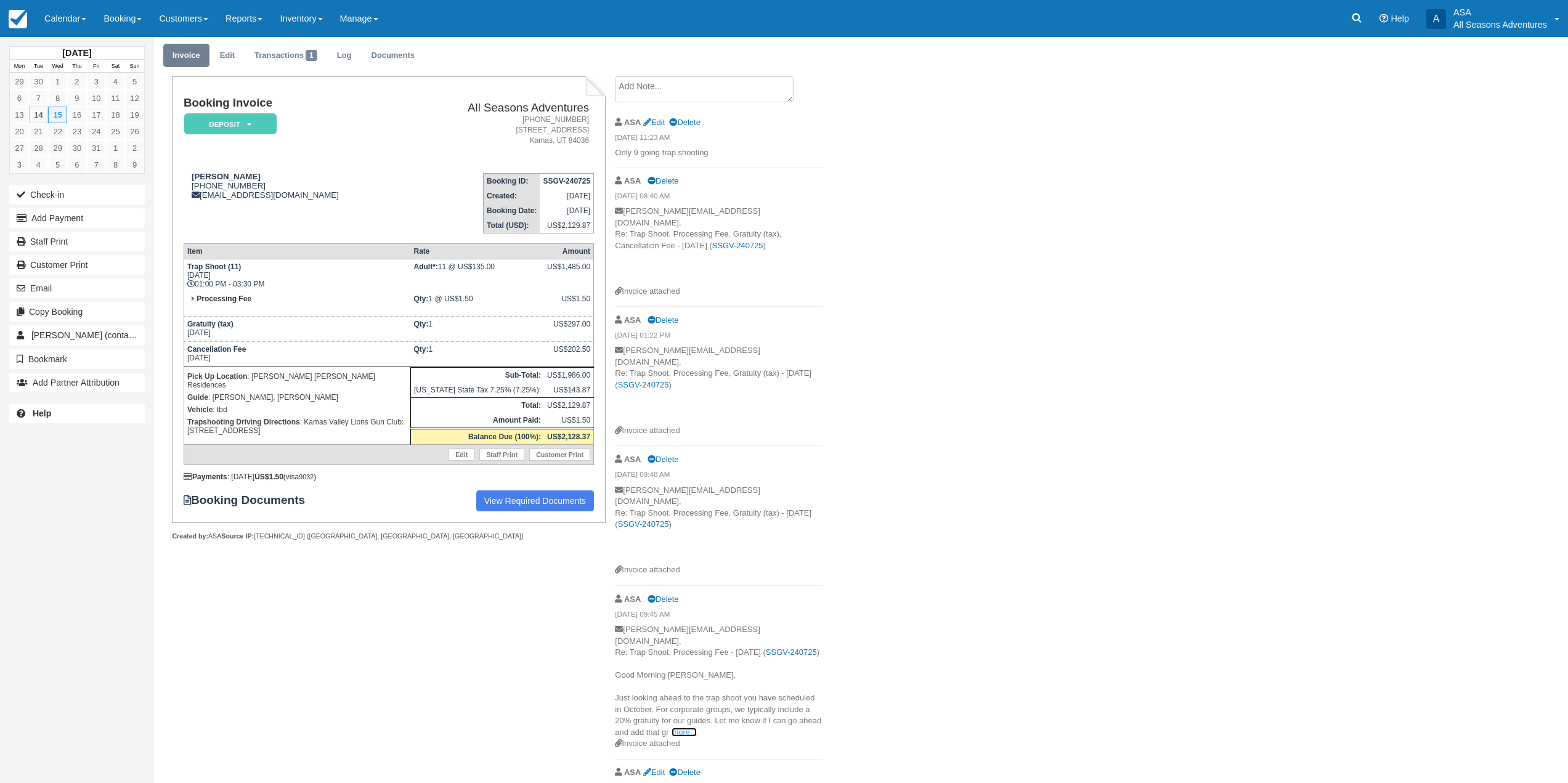
click at [691, 728] on link "more..." at bounding box center [684, 732] width 24 height 10
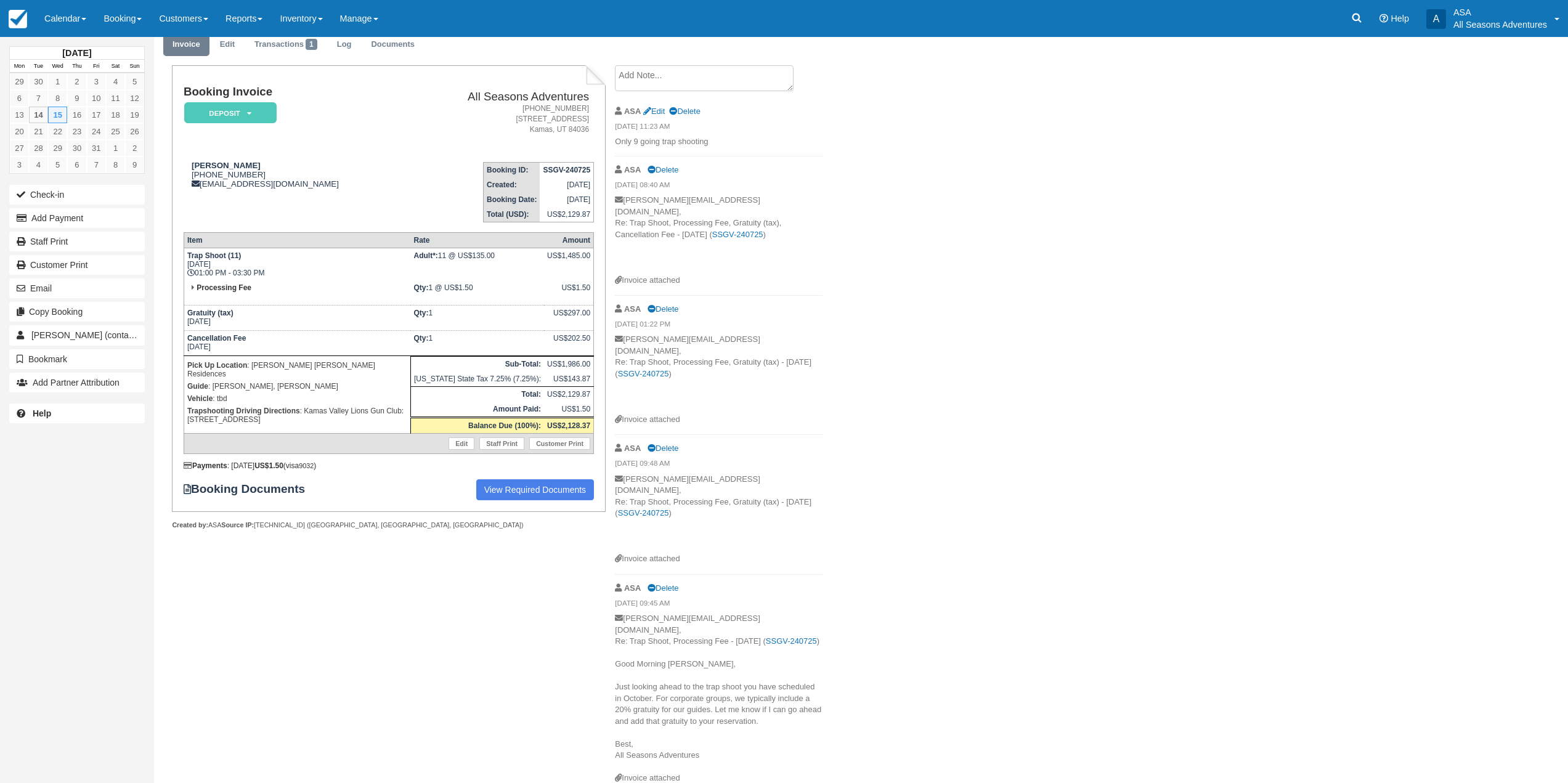
scroll to position [0, 0]
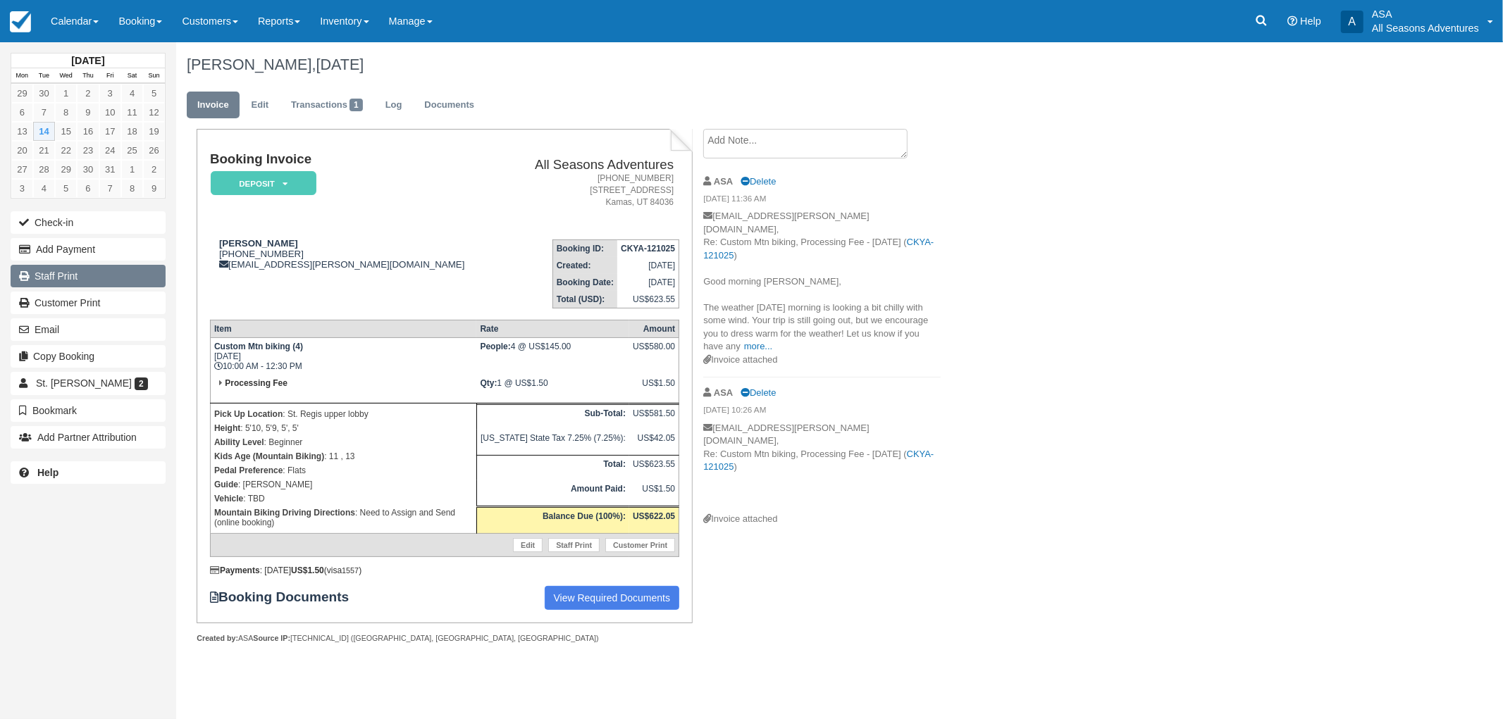
click at [113, 275] on link "Staff Print" at bounding box center [88, 276] width 155 height 23
click at [1165, 285] on div "[PERSON_NAME], [DATE] Invoice Edit Transactions 1 Log Documents Booking Invoice…" at bounding box center [739, 358] width 1127 height 633
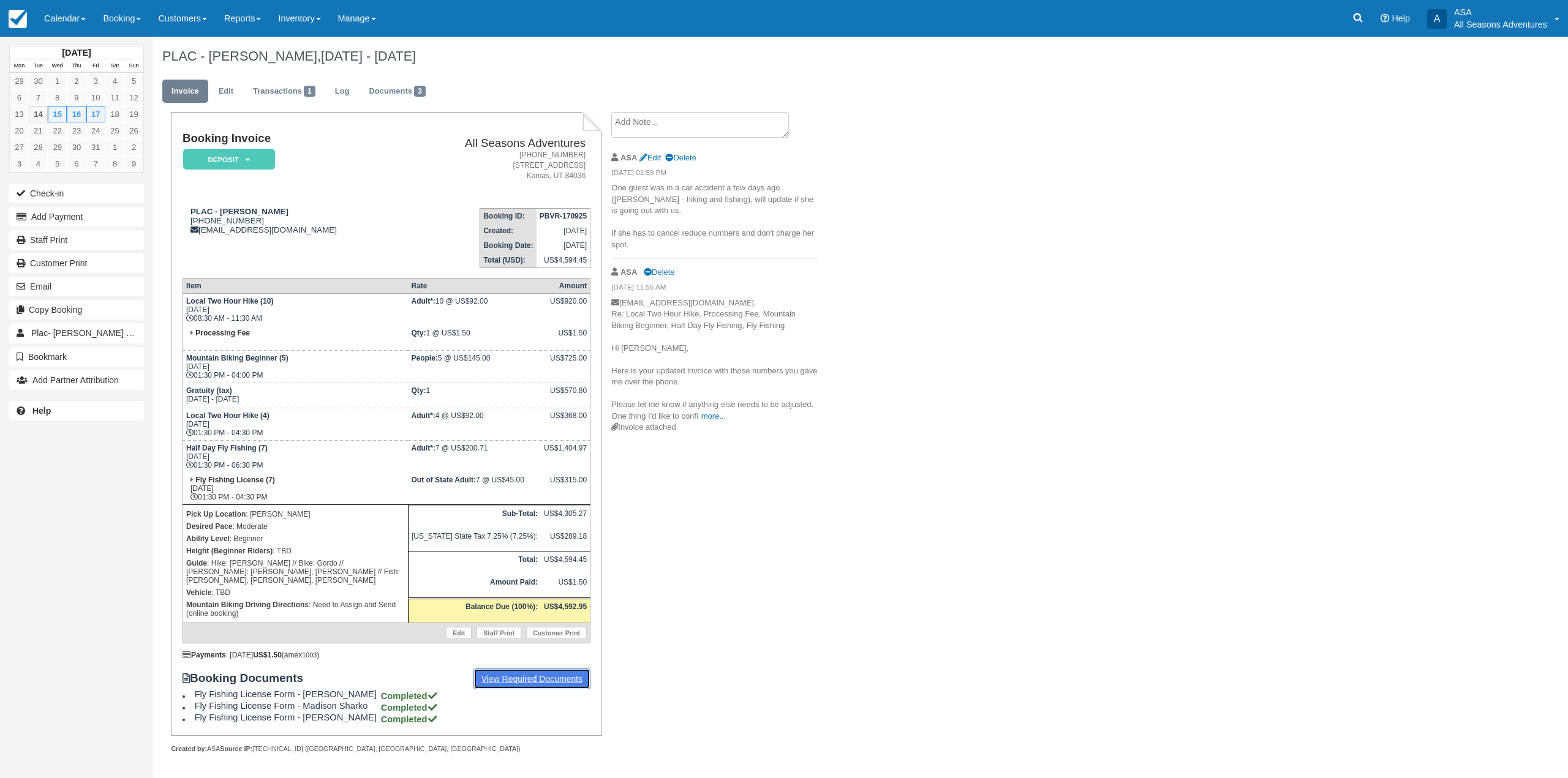
click at [549, 679] on link "View Required Documents" at bounding box center [532, 679] width 117 height 21
drag, startPoint x: 251, startPoint y: 229, endPoint x: 196, endPoint y: 232, distance: 55.1
click at [196, 232] on div "PLAC - Kim Condon 1 (703) 967-7275 kcondon@plac.com" at bounding box center [293, 221] width 221 height 28
click at [76, 288] on button "Email" at bounding box center [77, 286] width 135 height 20
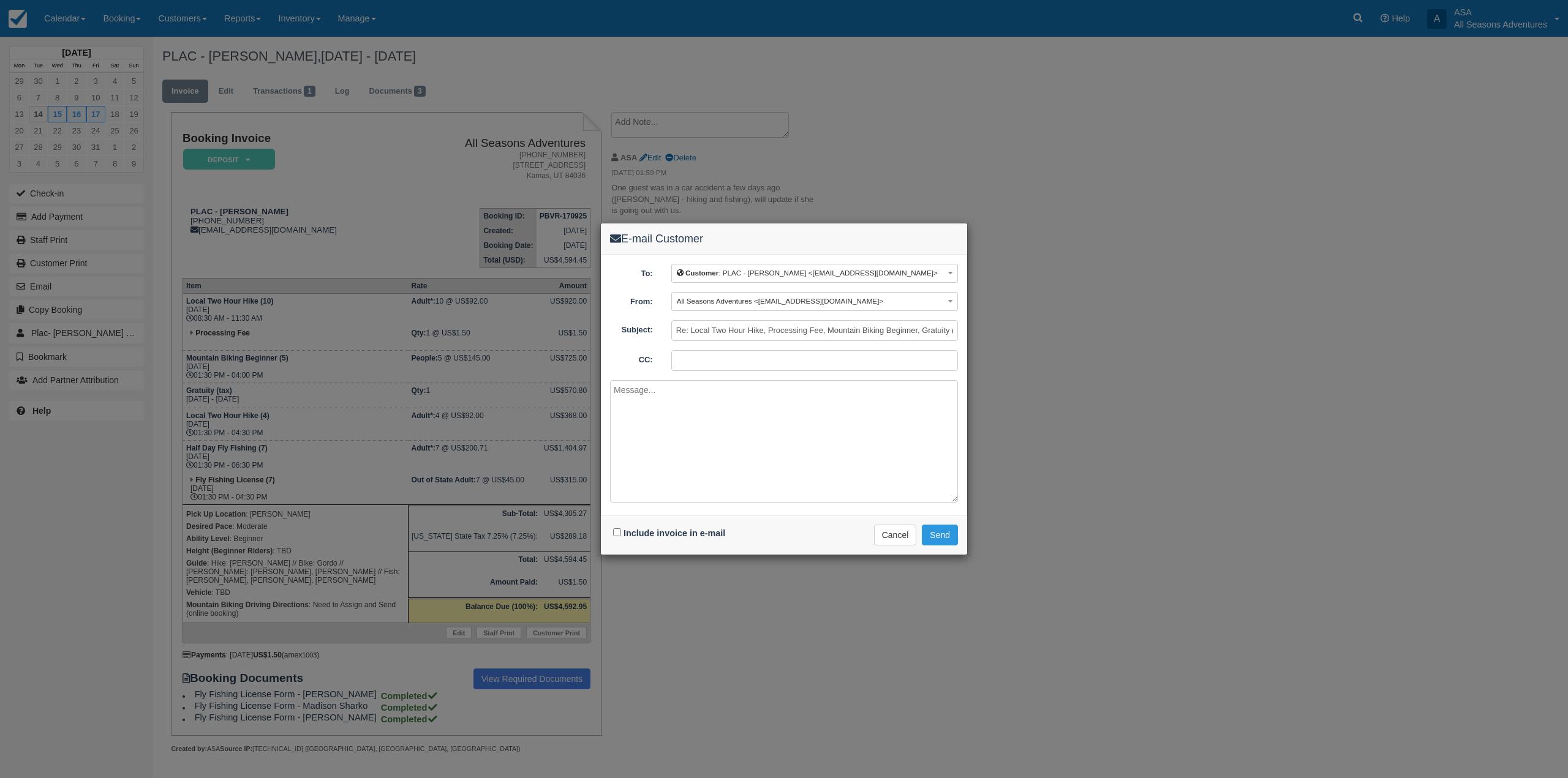
click at [623, 535] on div "Include invoice in e-mail" at bounding box center [671, 534] width 121 height 17
click at [617, 531] on input "Include invoice in e-mail" at bounding box center [617, 532] width 8 height 8
checkbox input "true"
click at [768, 470] on textarea at bounding box center [784, 441] width 348 height 123
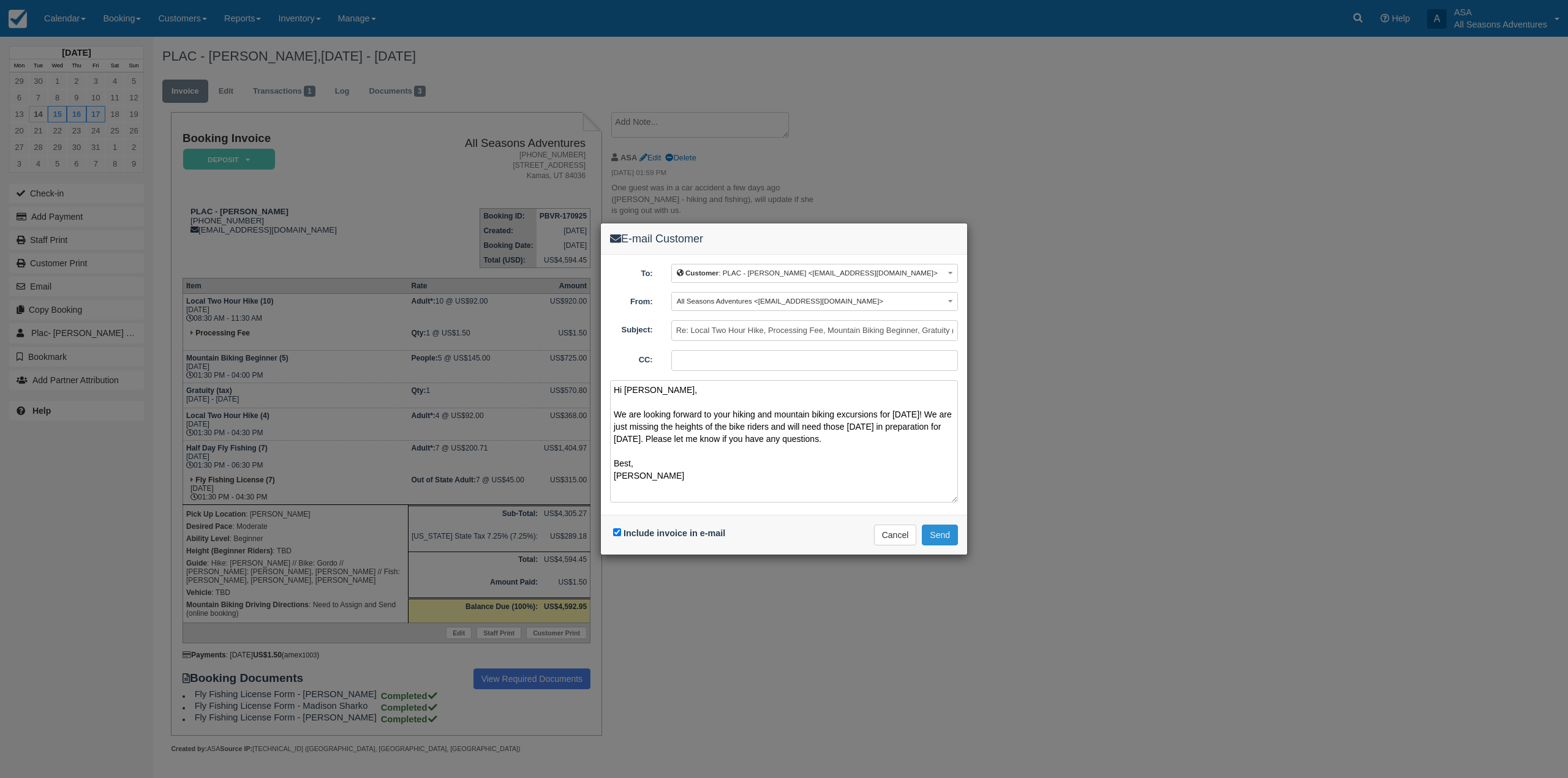
type textarea "Hi Kim, We are looking forward to your hiking and mountain biking excursions fo…"
click at [951, 540] on button "Send" at bounding box center [940, 535] width 37 height 21
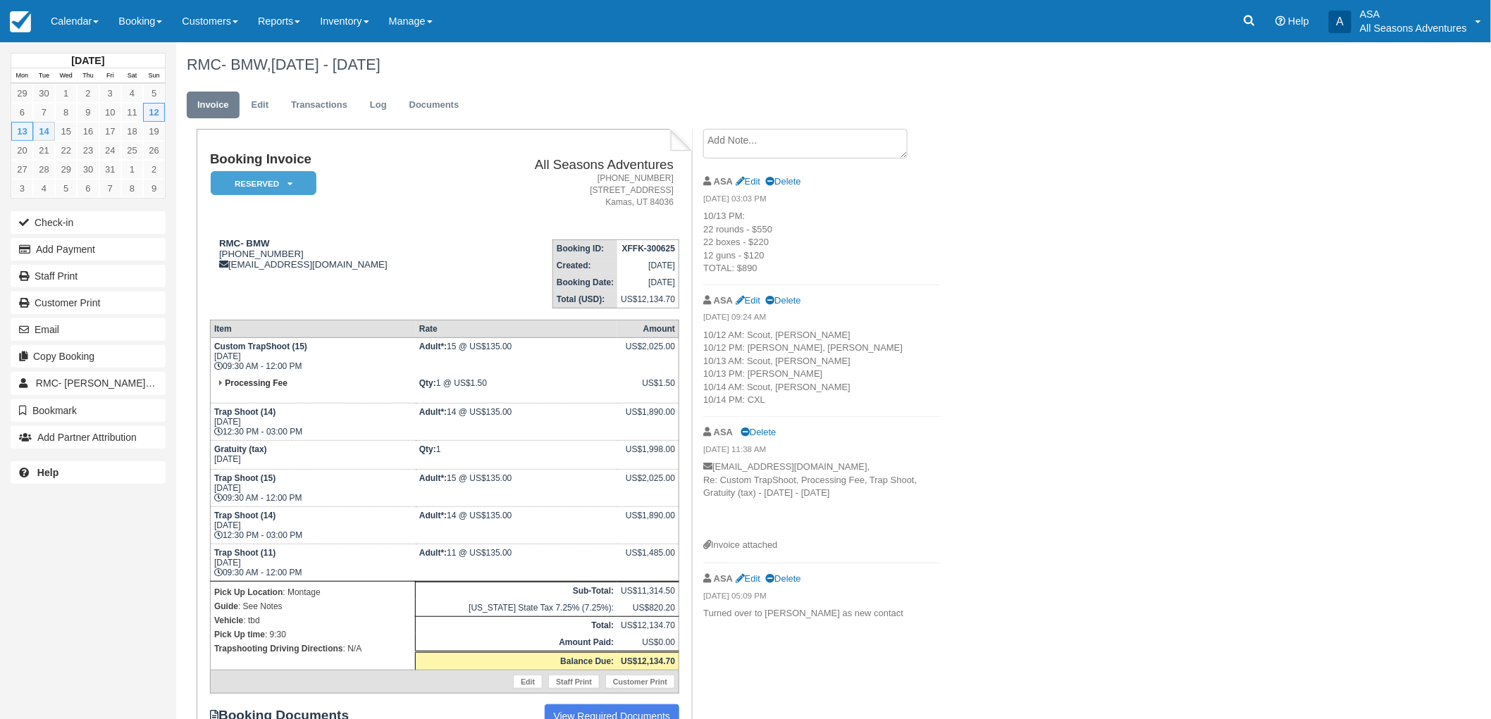
drag, startPoint x: 763, startPoint y: 398, endPoint x: 703, endPoint y: 405, distance: 60.3
click at [703, 405] on p "10/12 AM: Scout, [PERSON_NAME] 10/12 PM: [PERSON_NAME], [PERSON_NAME] 10/13 AM:…" at bounding box center [821, 368] width 237 height 78
click at [1092, 329] on div "RMC- BMW, [DATE] - [DATE] Invoice Edit Transactions Log Documents Booking Invoi…" at bounding box center [735, 417] width 1118 height 751
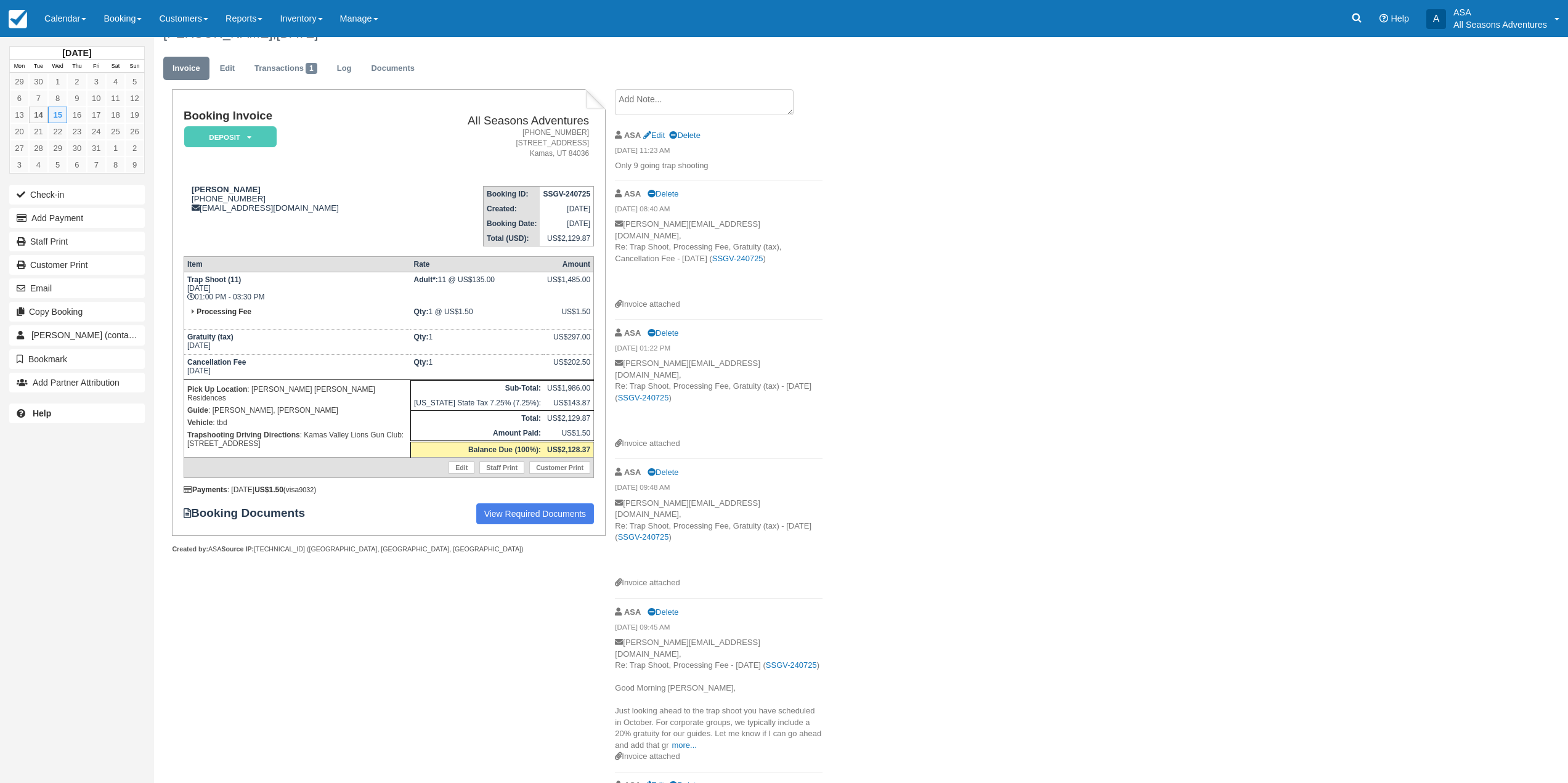
scroll to position [37, 0]
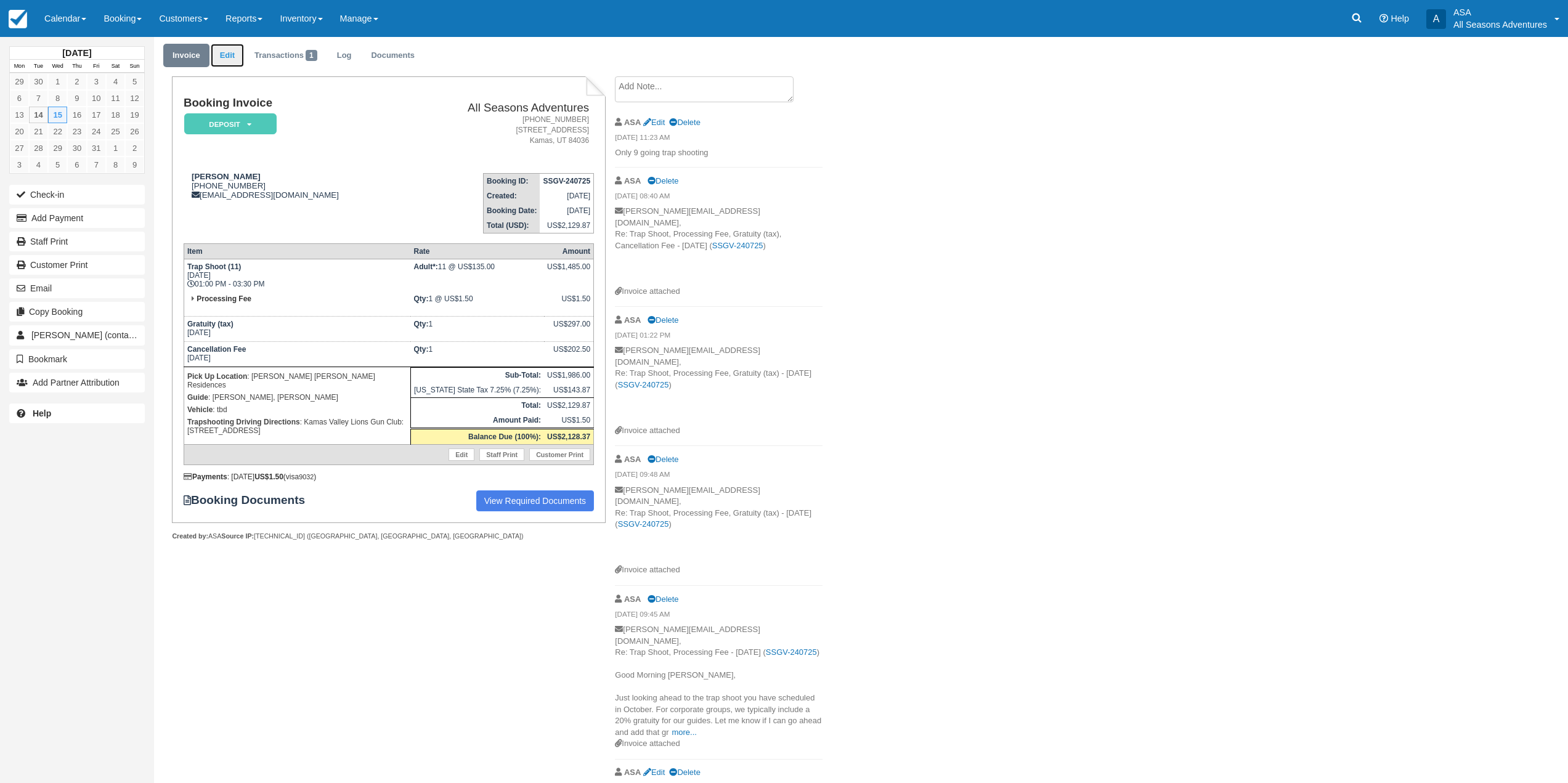
click at [222, 47] on link "Edit" at bounding box center [227, 55] width 33 height 24
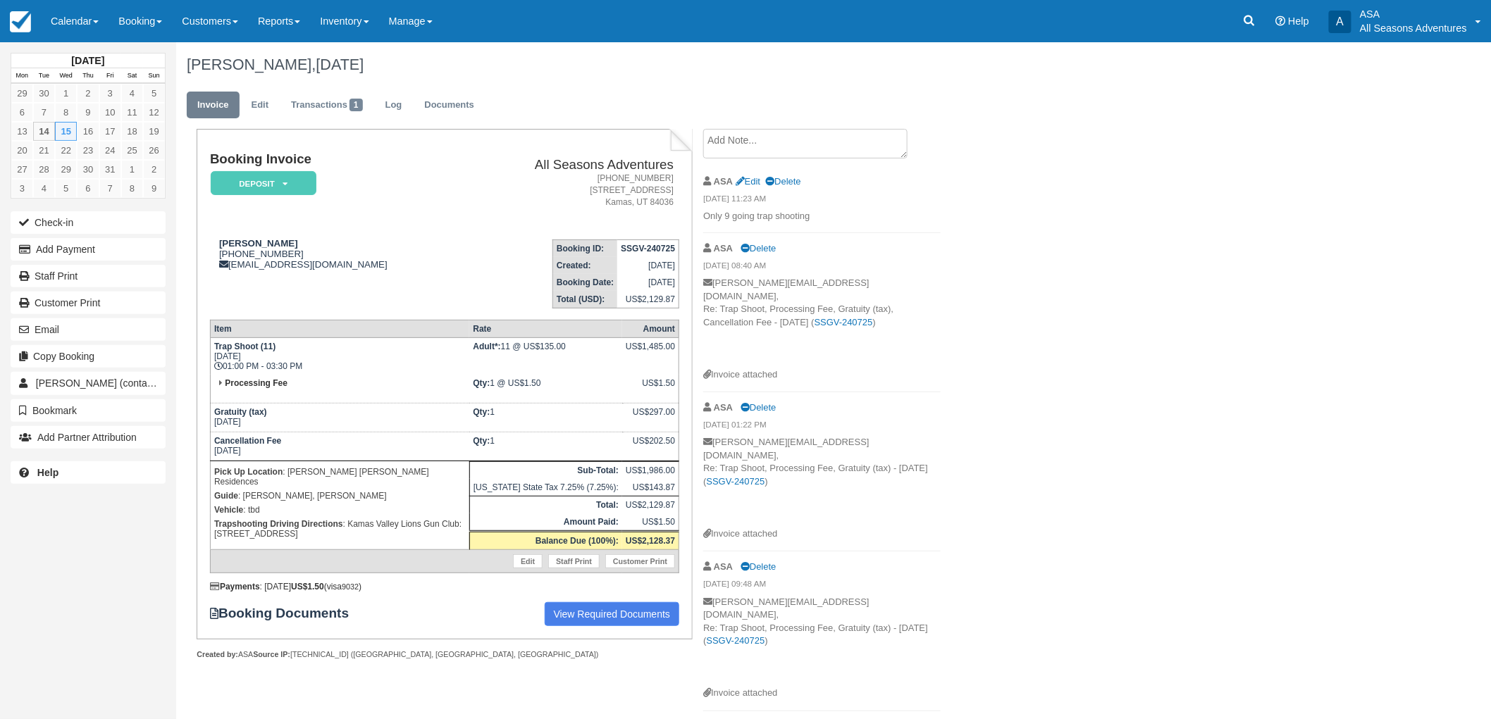
click at [1111, 428] on div "Glen Ormsby, October 15 2025 Invoice Edit Transactions 1 Log Documents Booking …" at bounding box center [735, 508] width 1118 height 933
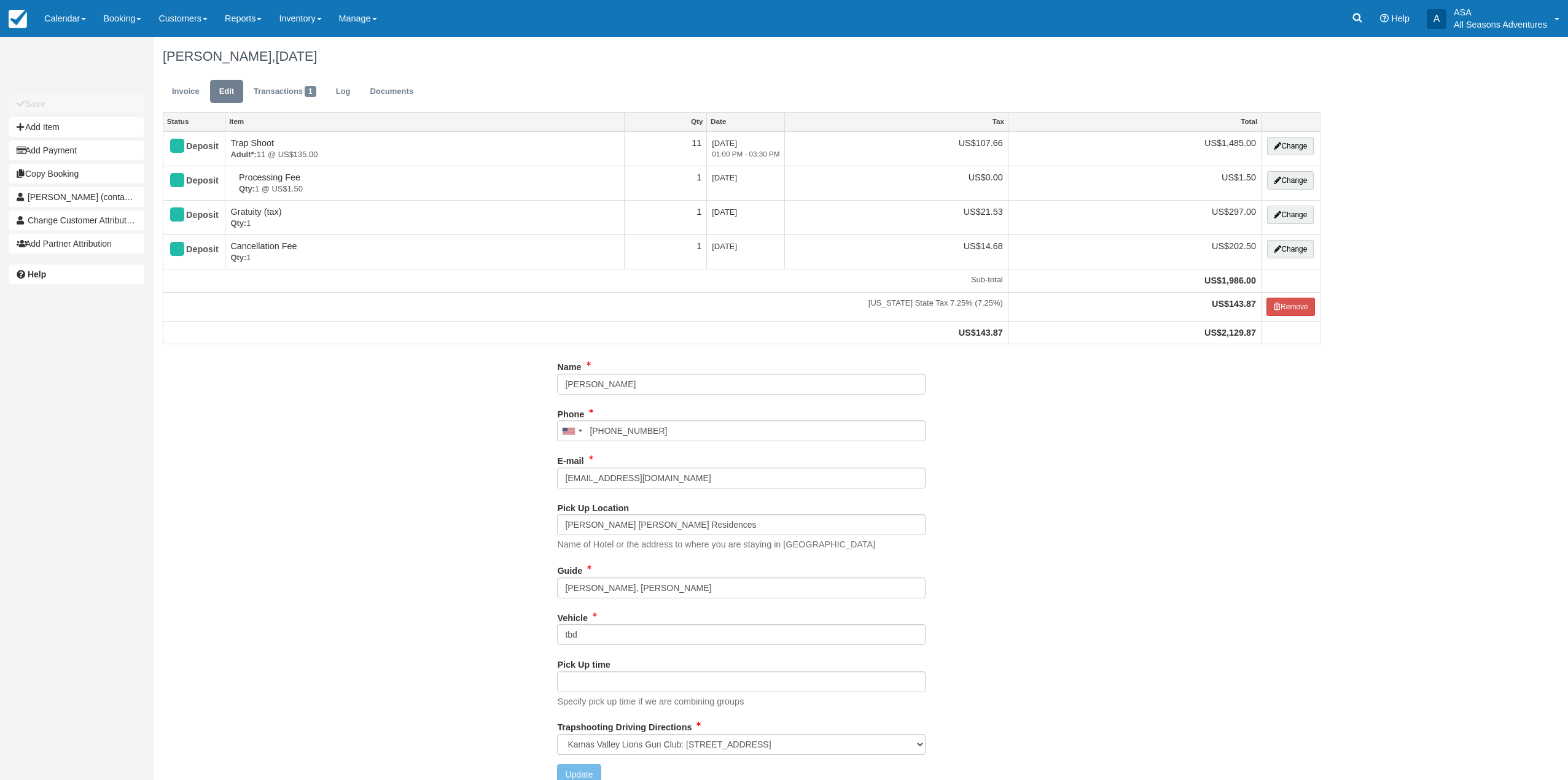
select select "Kamas Valley Lions Gun Club: 3050 W 200S, Kamas, UT"
drag, startPoint x: 622, startPoint y: 592, endPoint x: 627, endPoint y: 573, distance: 19.6
click at [585, 592] on input "Harry, Logan" at bounding box center [741, 588] width 369 height 21
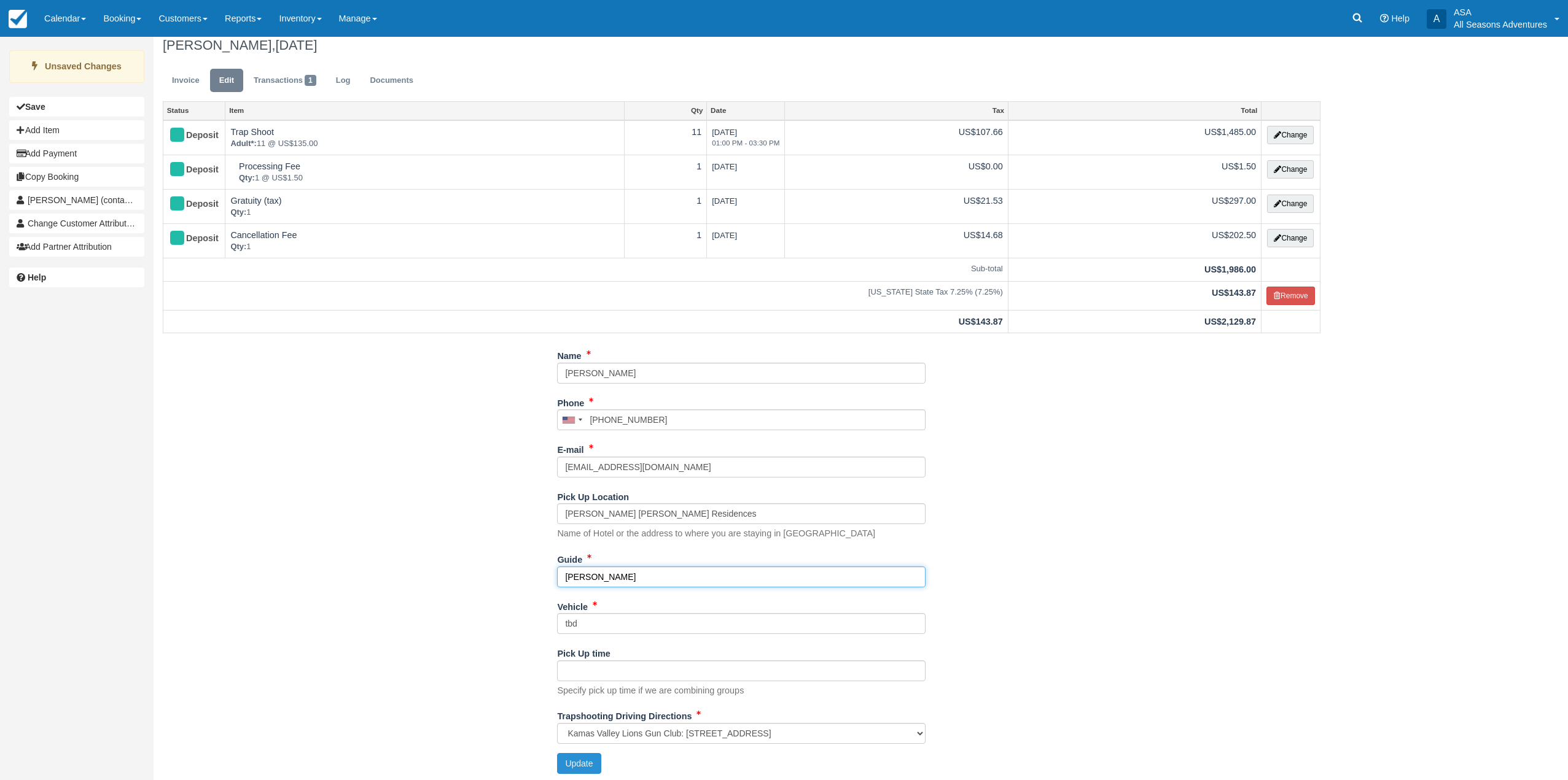
scroll to position [14, 0]
type input "Harry"
click at [579, 751] on button "Update" at bounding box center [579, 761] width 44 height 21
type input "+12128590545"
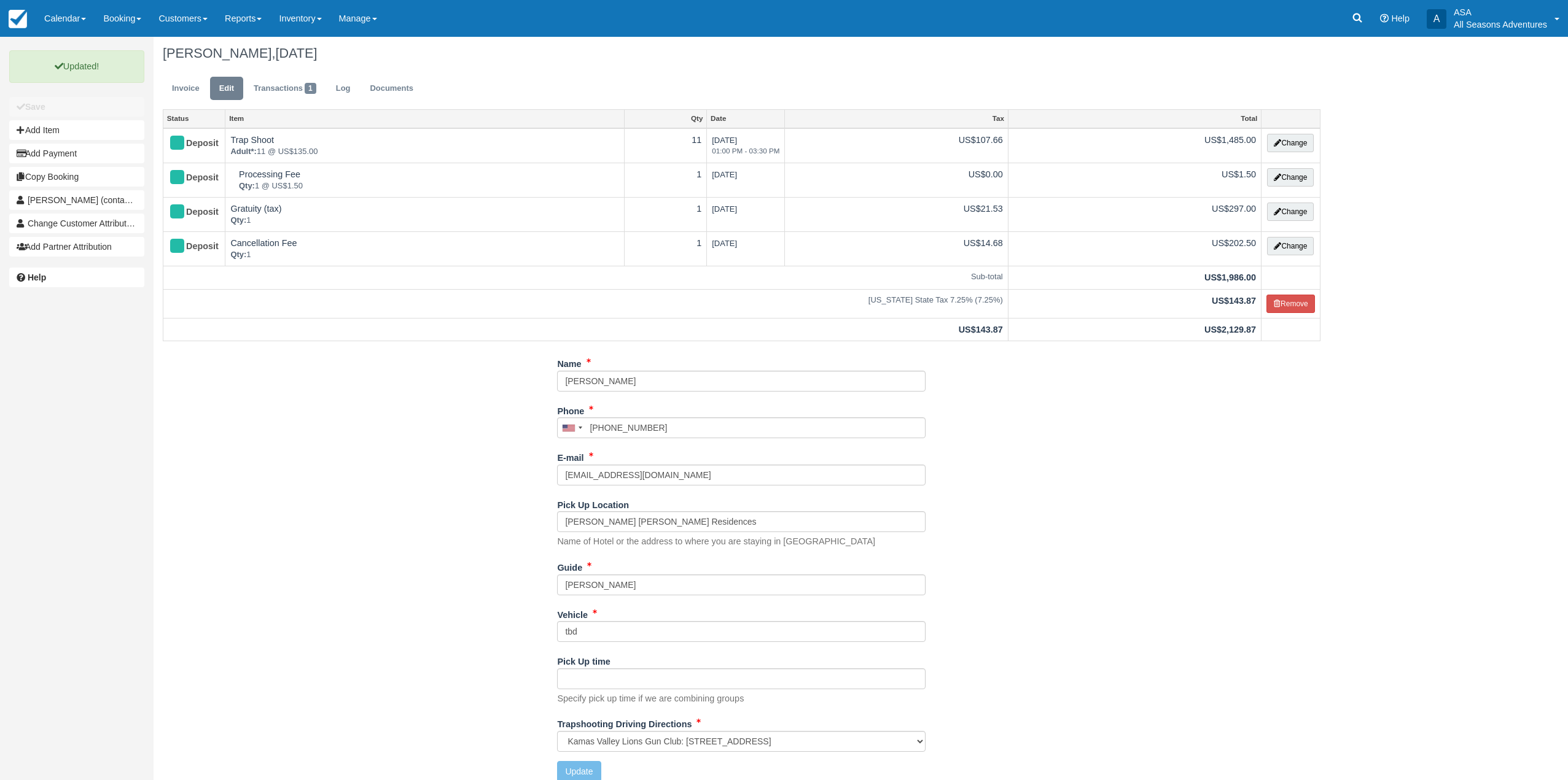
scroll to position [0, 0]
click at [182, 88] on link "Invoice" at bounding box center [186, 92] width 46 height 24
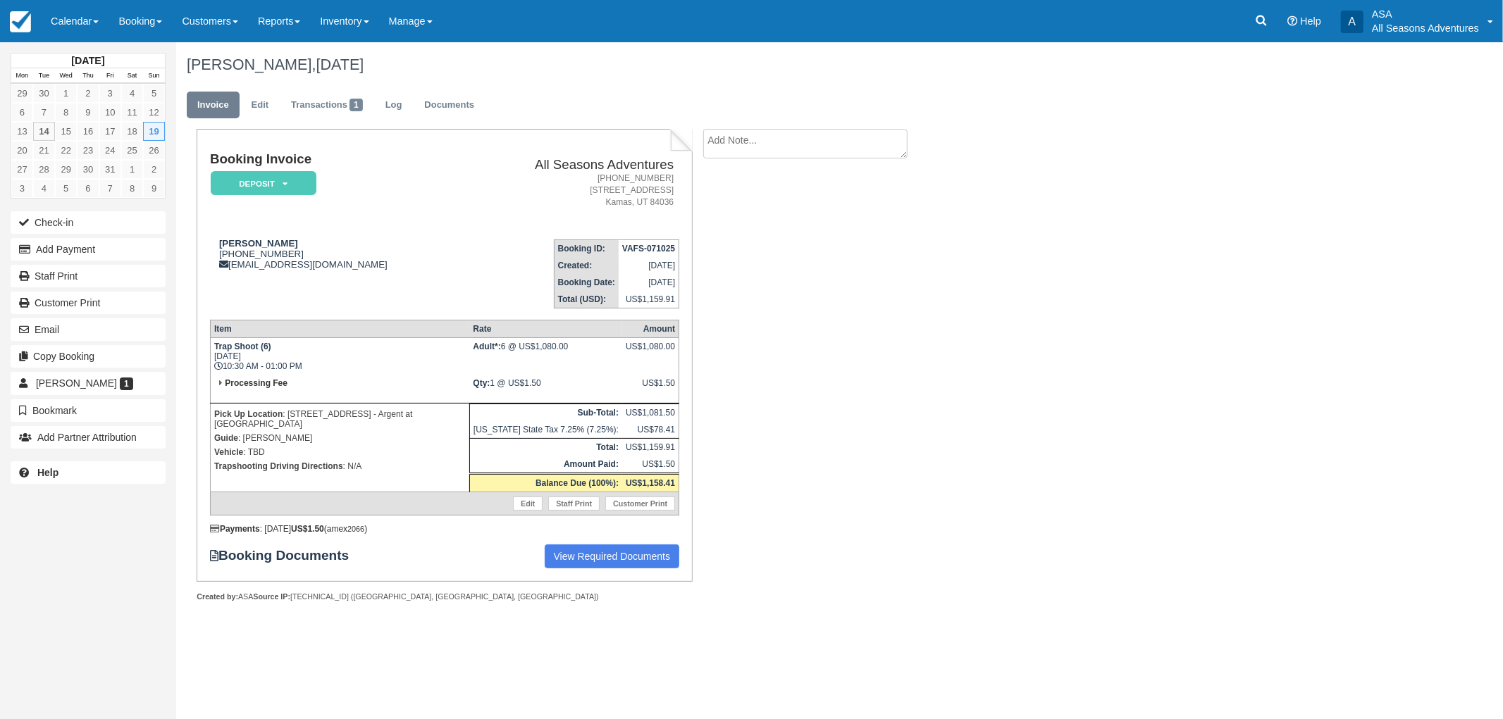
click at [242, 89] on ul "Invoice Edit Transactions 1 Log Documents" at bounding box center [740, 108] width 1106 height 42
click at [251, 107] on link "Edit" at bounding box center [260, 105] width 38 height 27
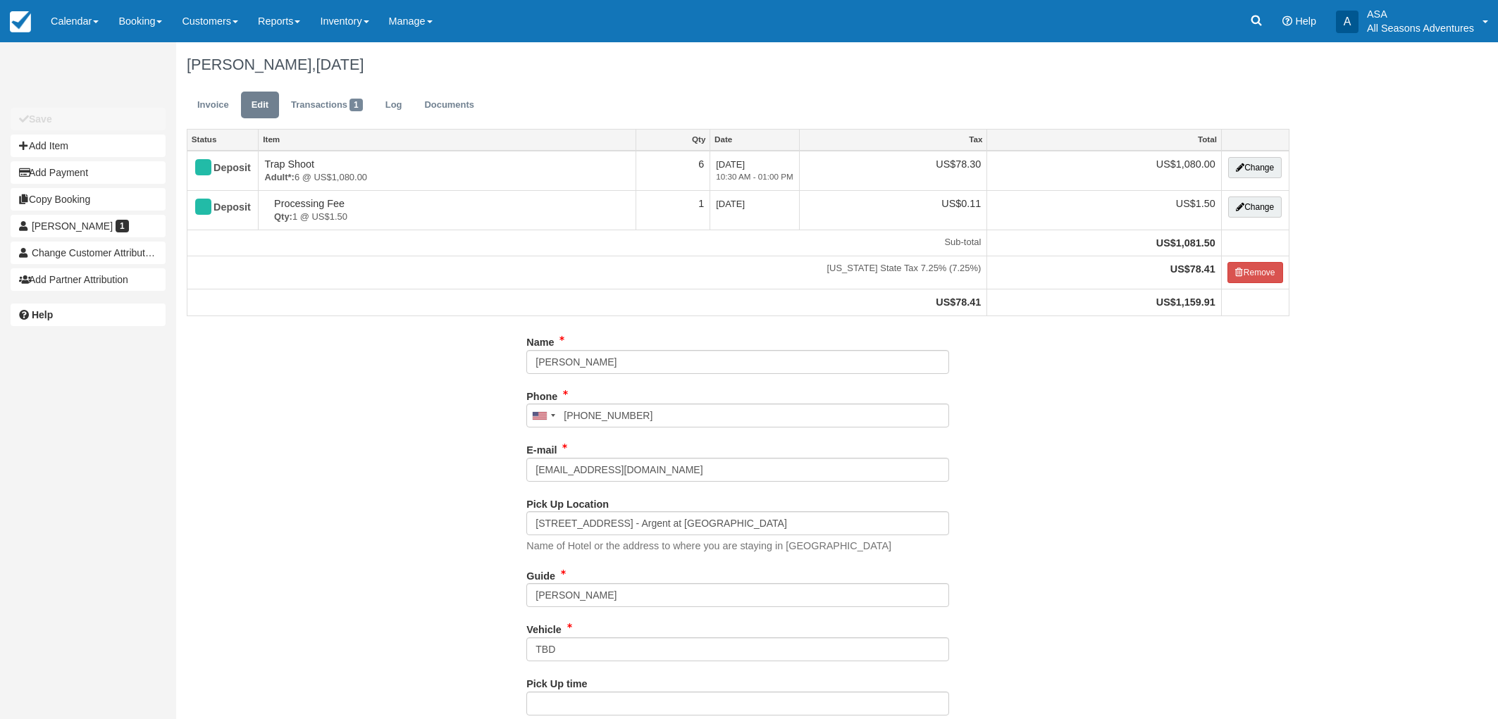
type input "[PHONE_NUMBER]"
drag, startPoint x: 579, startPoint y: 604, endPoint x: 328, endPoint y: 571, distance: 253.6
click at [320, 582] on div "Name Heidi Maggs Phone United States +1 Canada +1 United Kingdom +44 Afghanista…" at bounding box center [738, 581] width 1124 height 502
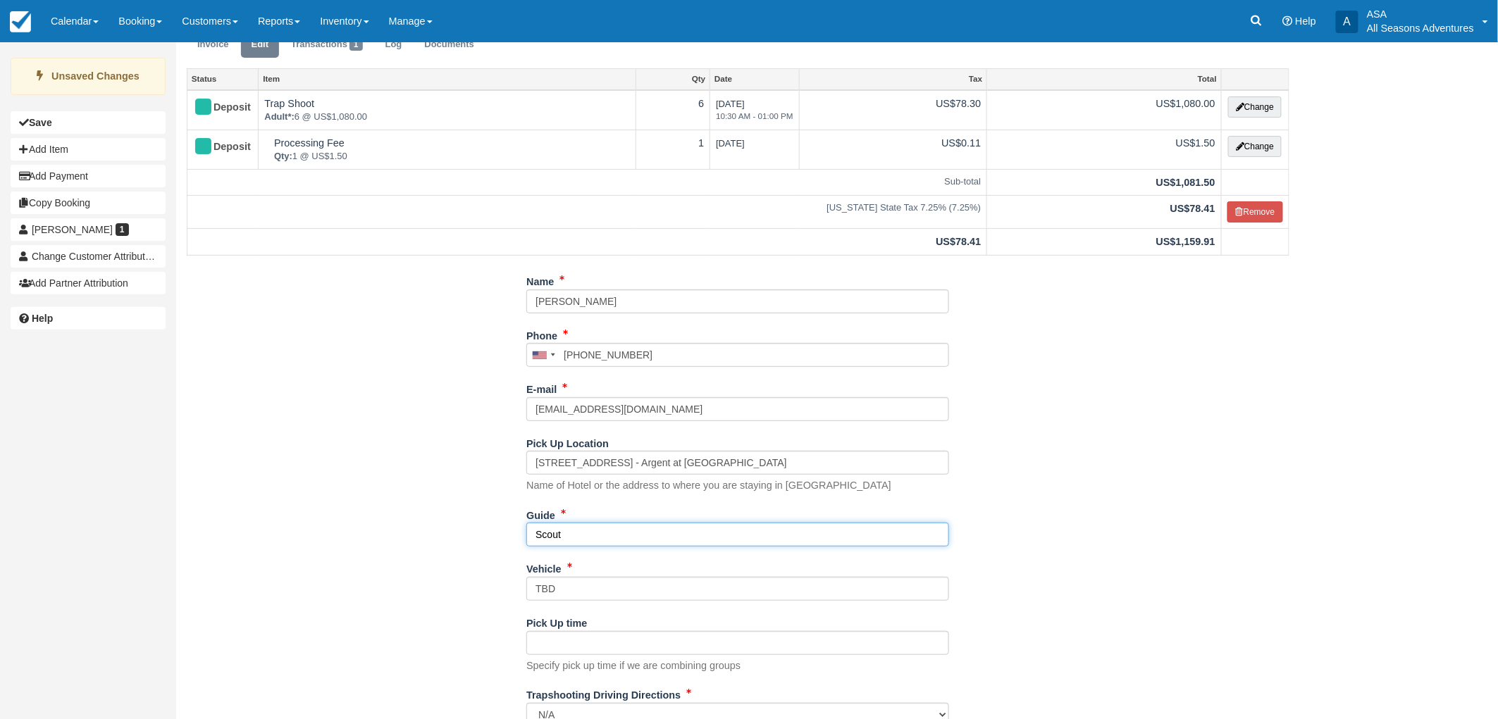
scroll to position [113, 0]
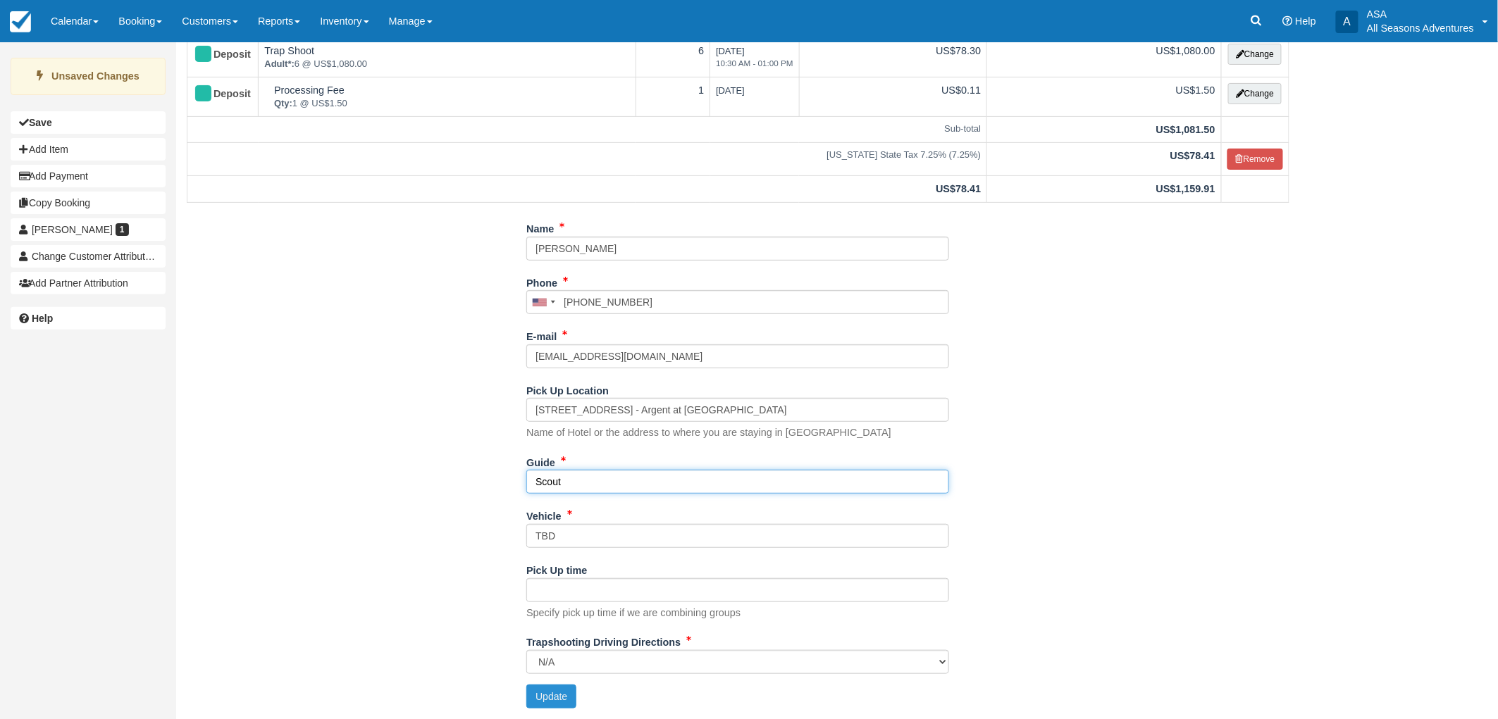
type input "Scout"
click at [545, 686] on button "Update" at bounding box center [551, 697] width 50 height 24
type input "+19084331802"
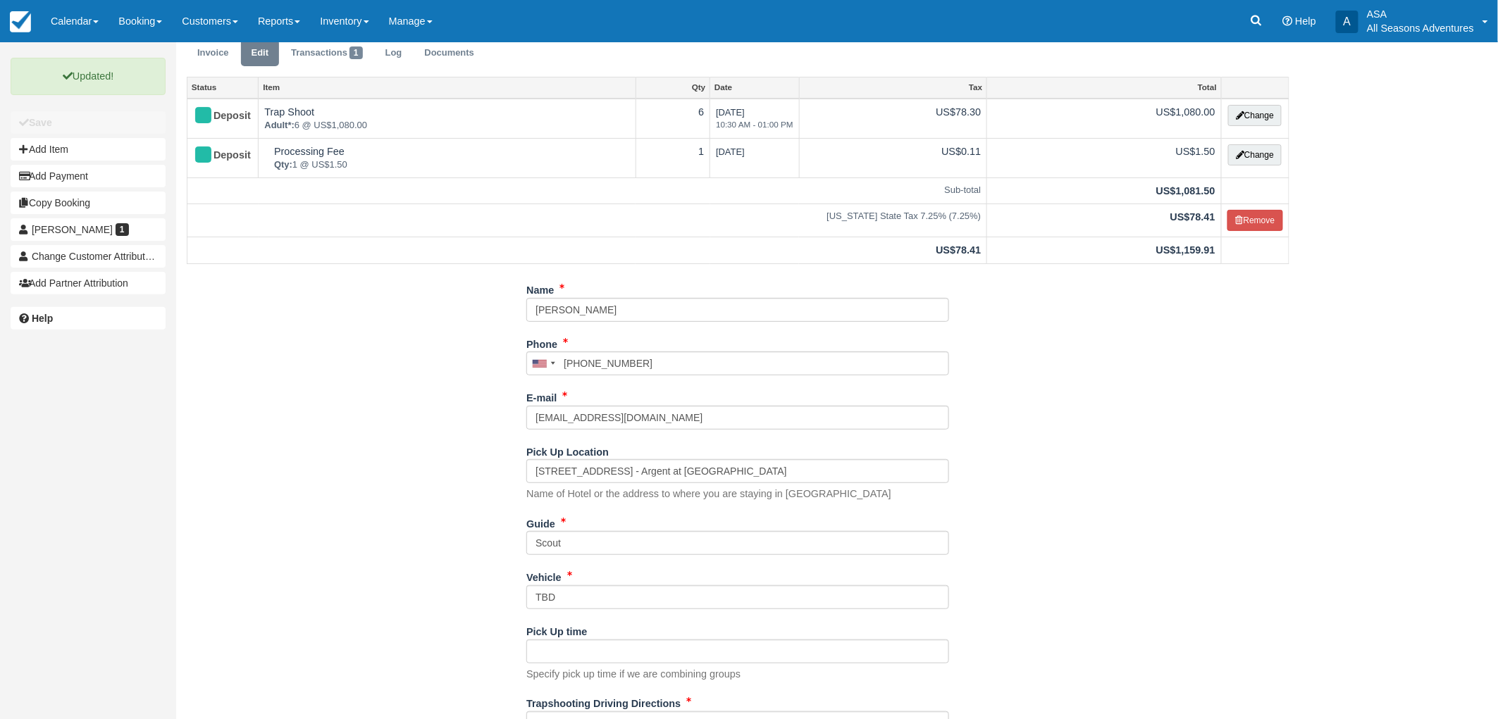
scroll to position [0, 0]
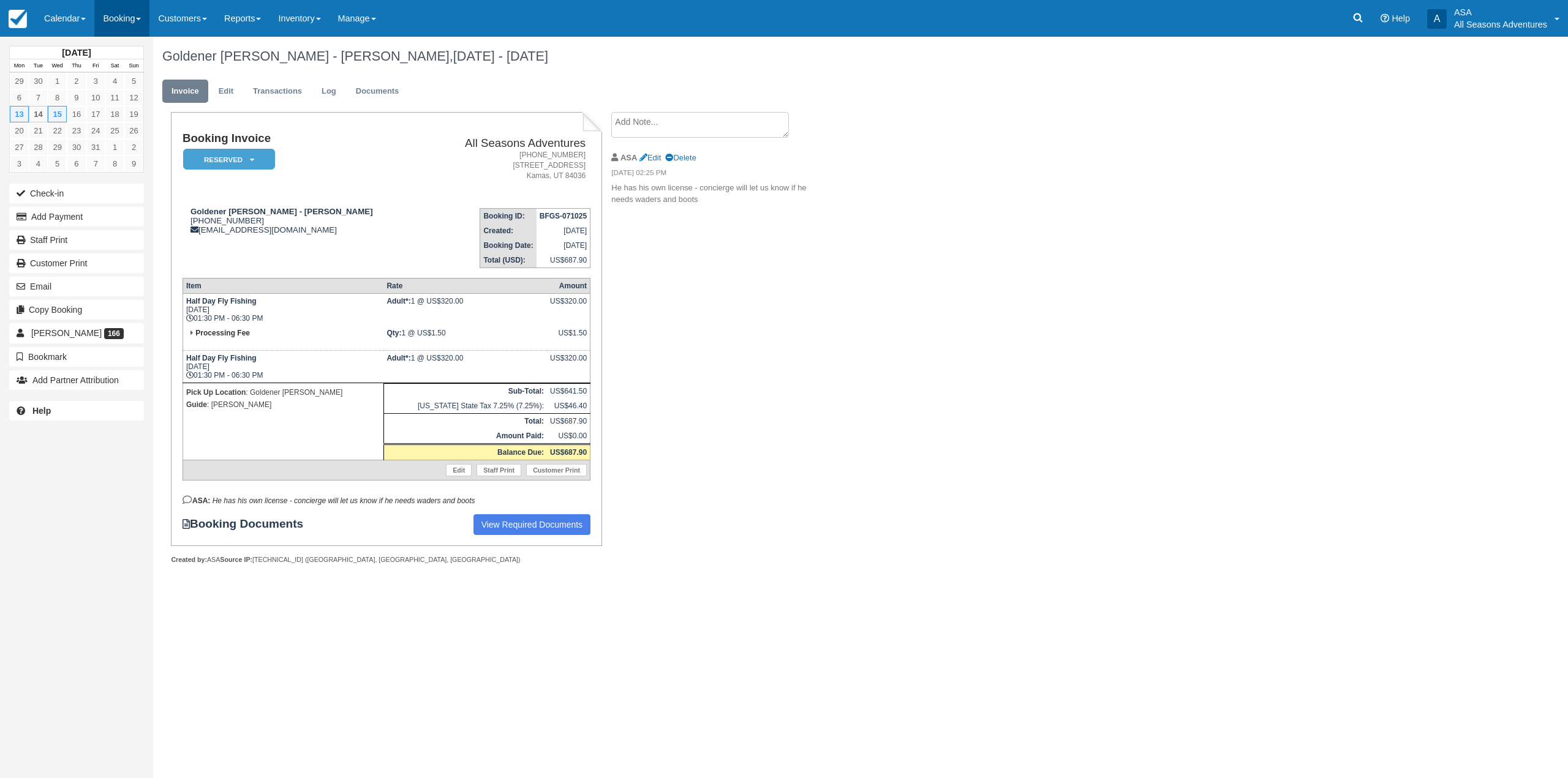
click at [107, 9] on link "Booking" at bounding box center [121, 18] width 55 height 37
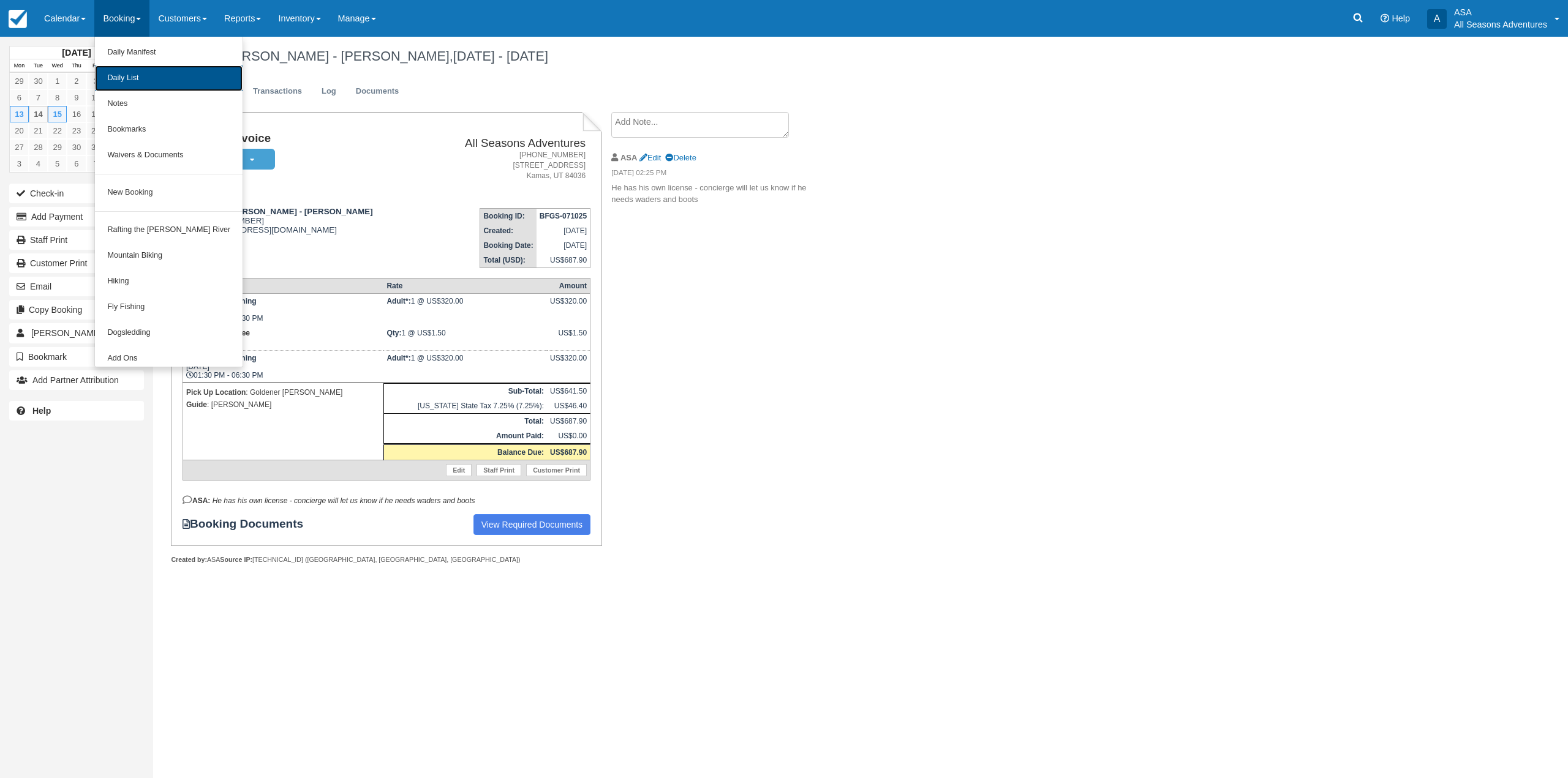
click at [137, 82] on link "Daily List" at bounding box center [169, 78] width 148 height 26
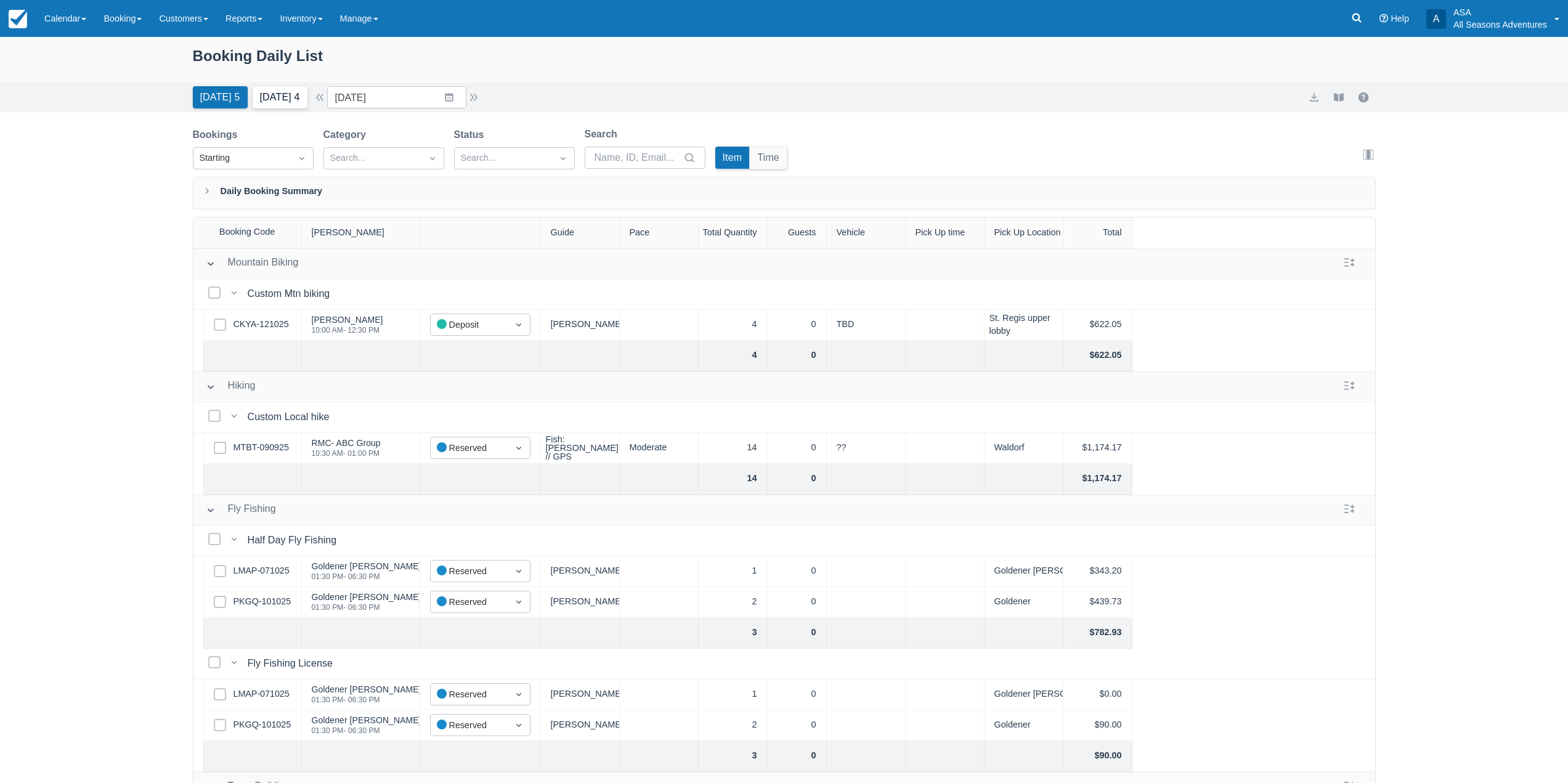
click at [278, 105] on button "[DATE] 4" at bounding box center [280, 97] width 55 height 22
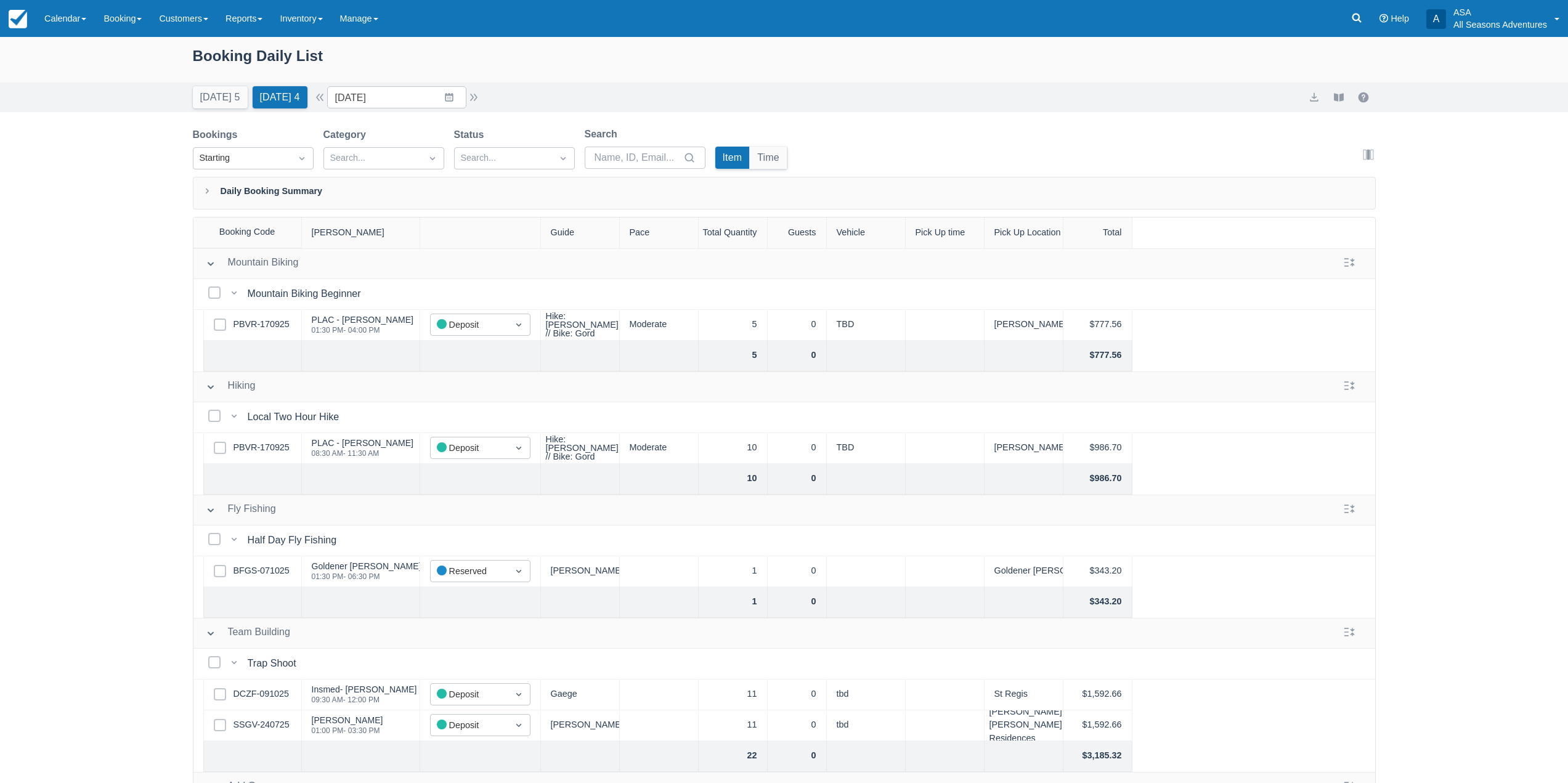
click at [269, 562] on div "Select Row BFGS-071025" at bounding box center [252, 571] width 99 height 31
click at [270, 570] on link "BFGS-071025" at bounding box center [261, 570] width 56 height 13
click at [477, 94] on button "button" at bounding box center [473, 97] width 15 height 15
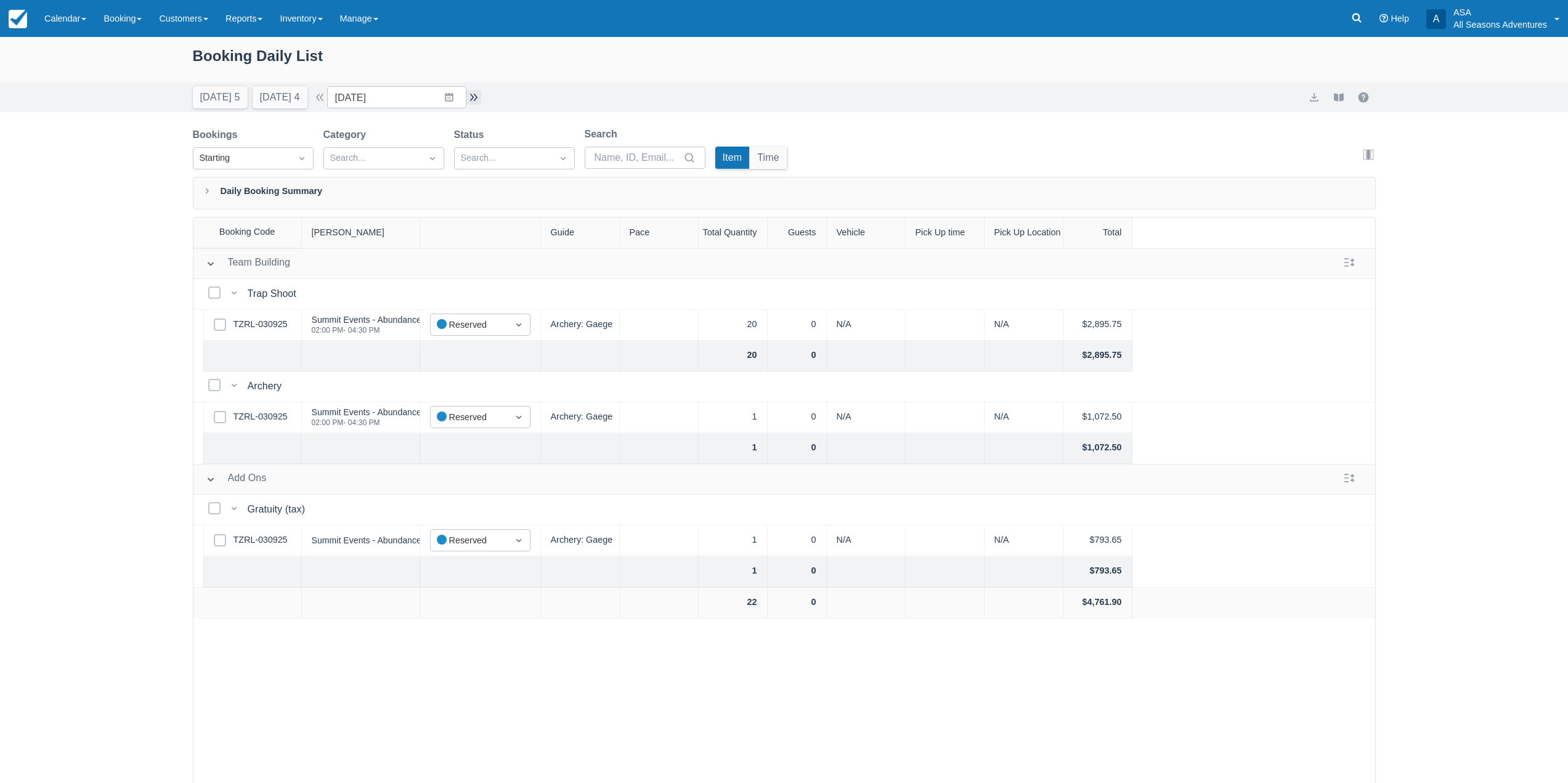
click at [474, 98] on button "button" at bounding box center [473, 97] width 15 height 15
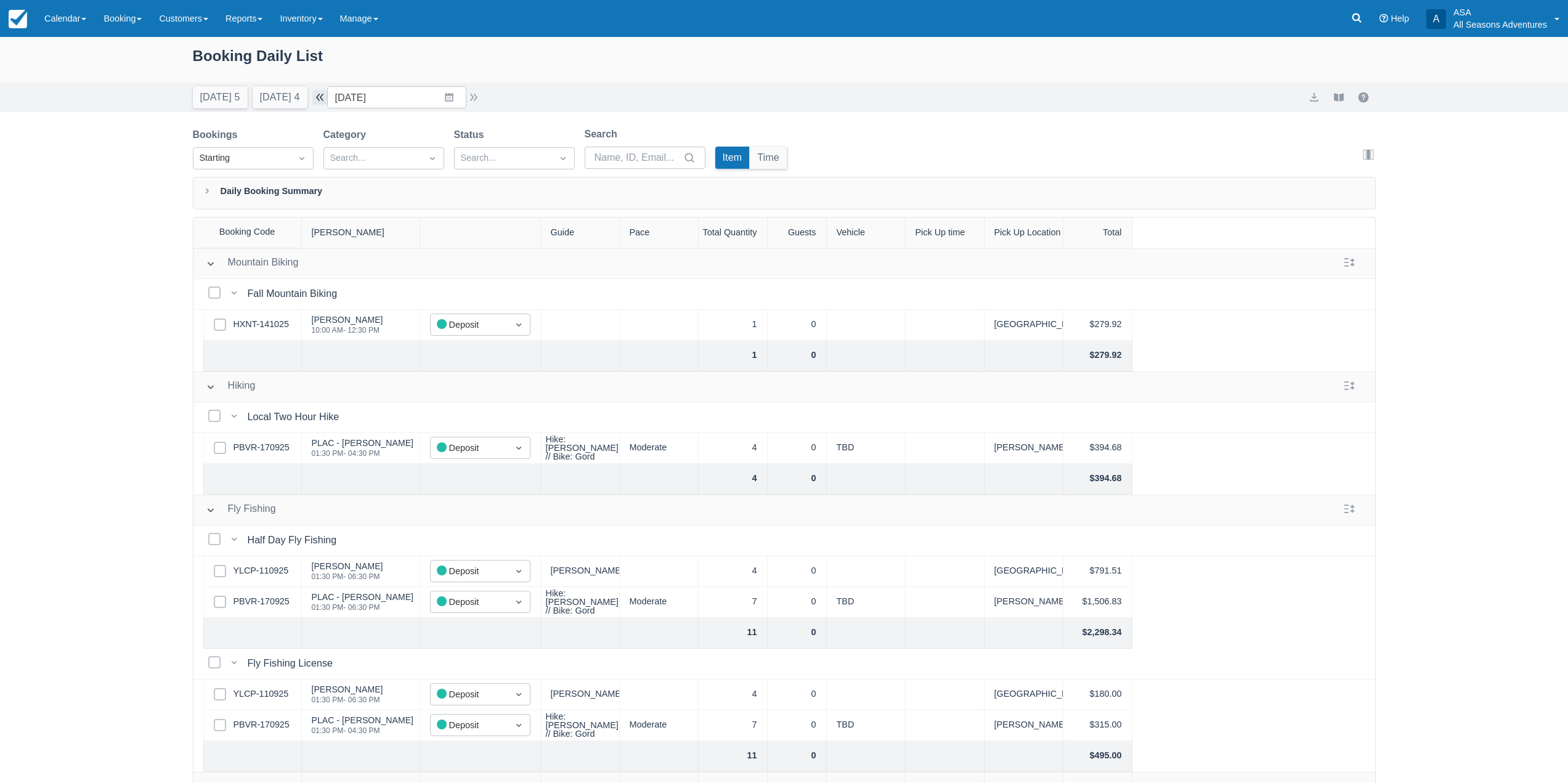
click at [320, 101] on button "button" at bounding box center [319, 97] width 15 height 15
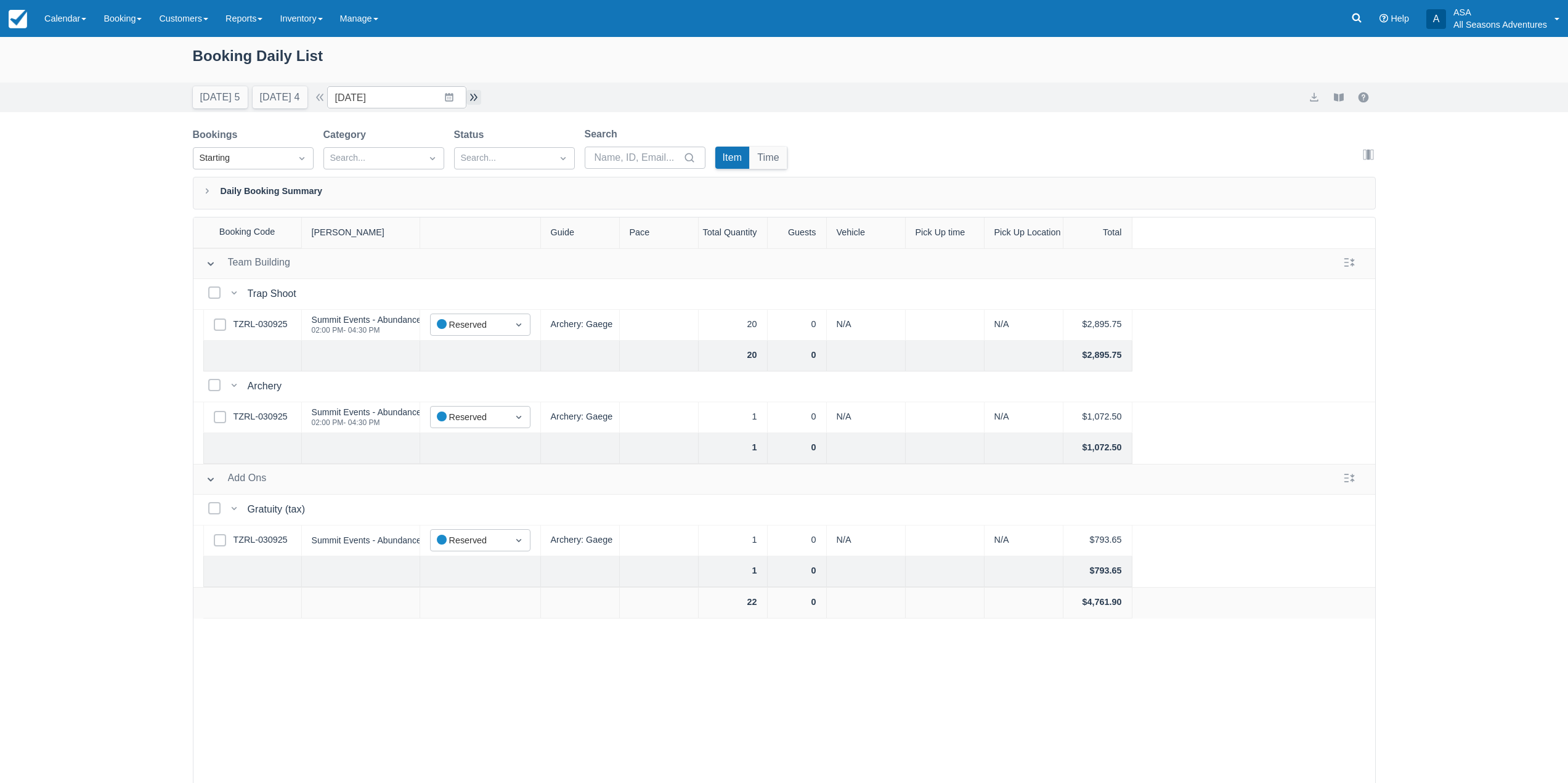
click at [481, 96] on button "button" at bounding box center [473, 97] width 15 height 15
type input "10/17/25"
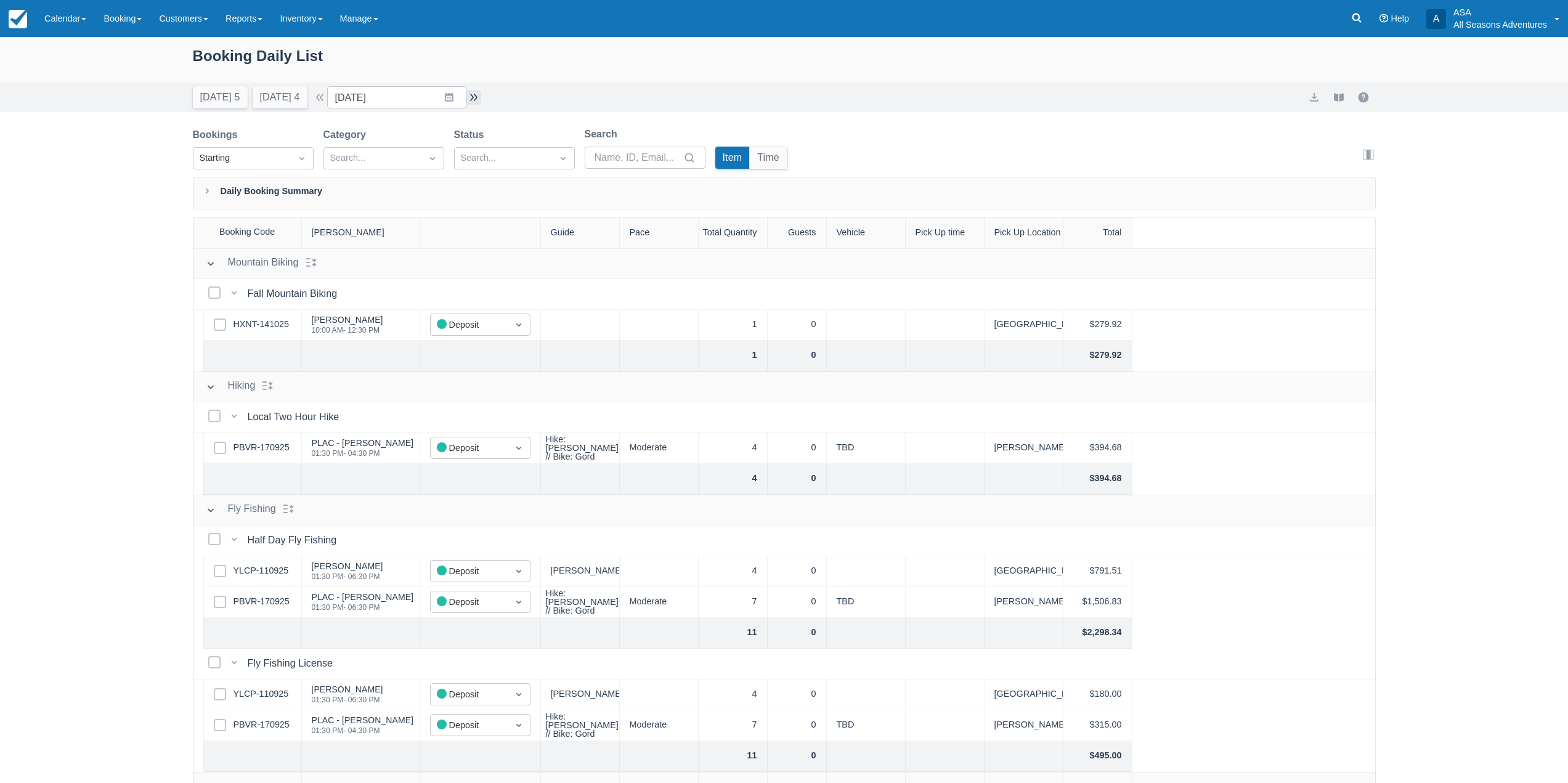
click at [478, 99] on button "button" at bounding box center [473, 97] width 15 height 15
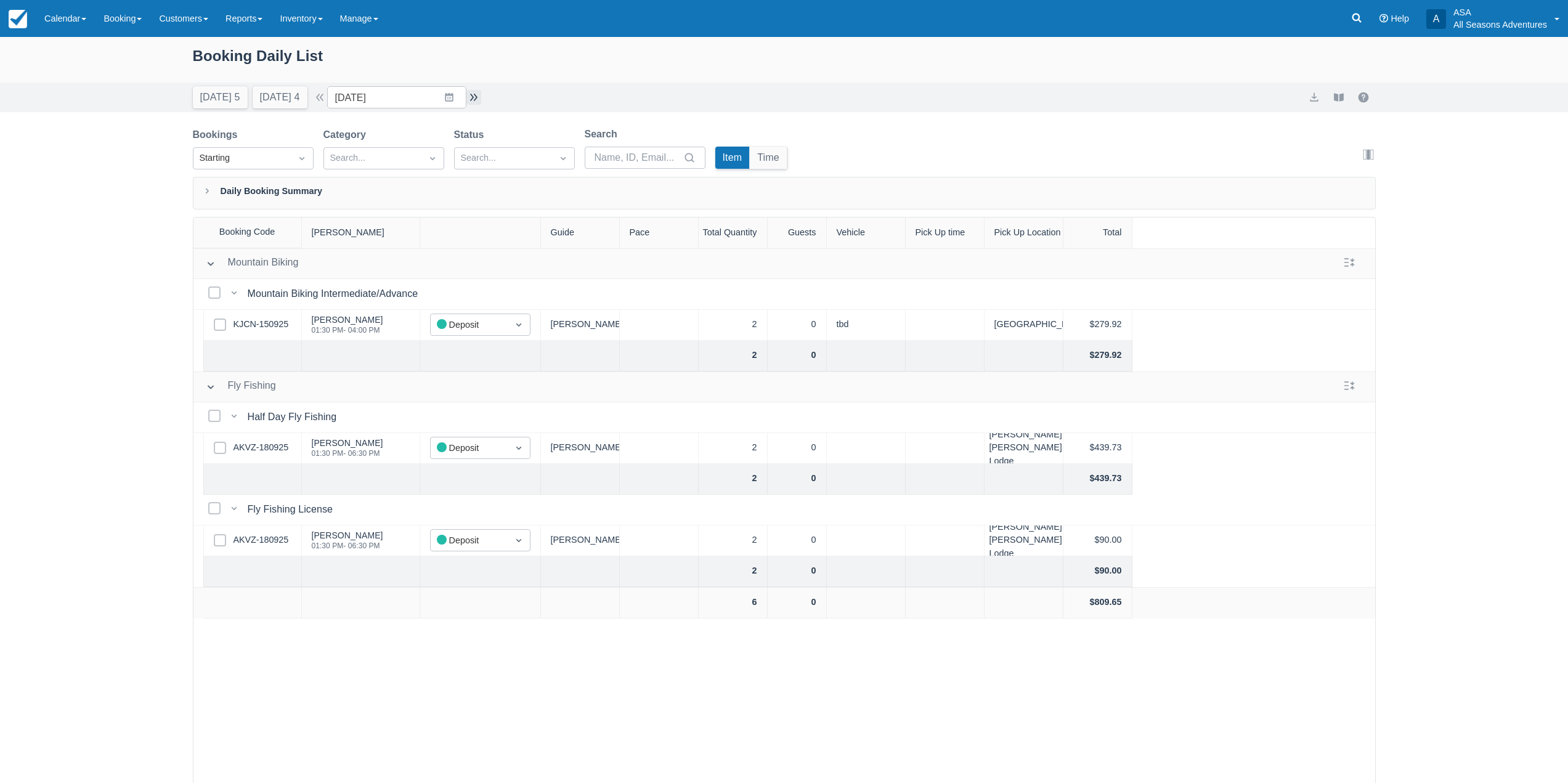
click at [472, 96] on button "button" at bounding box center [473, 97] width 15 height 15
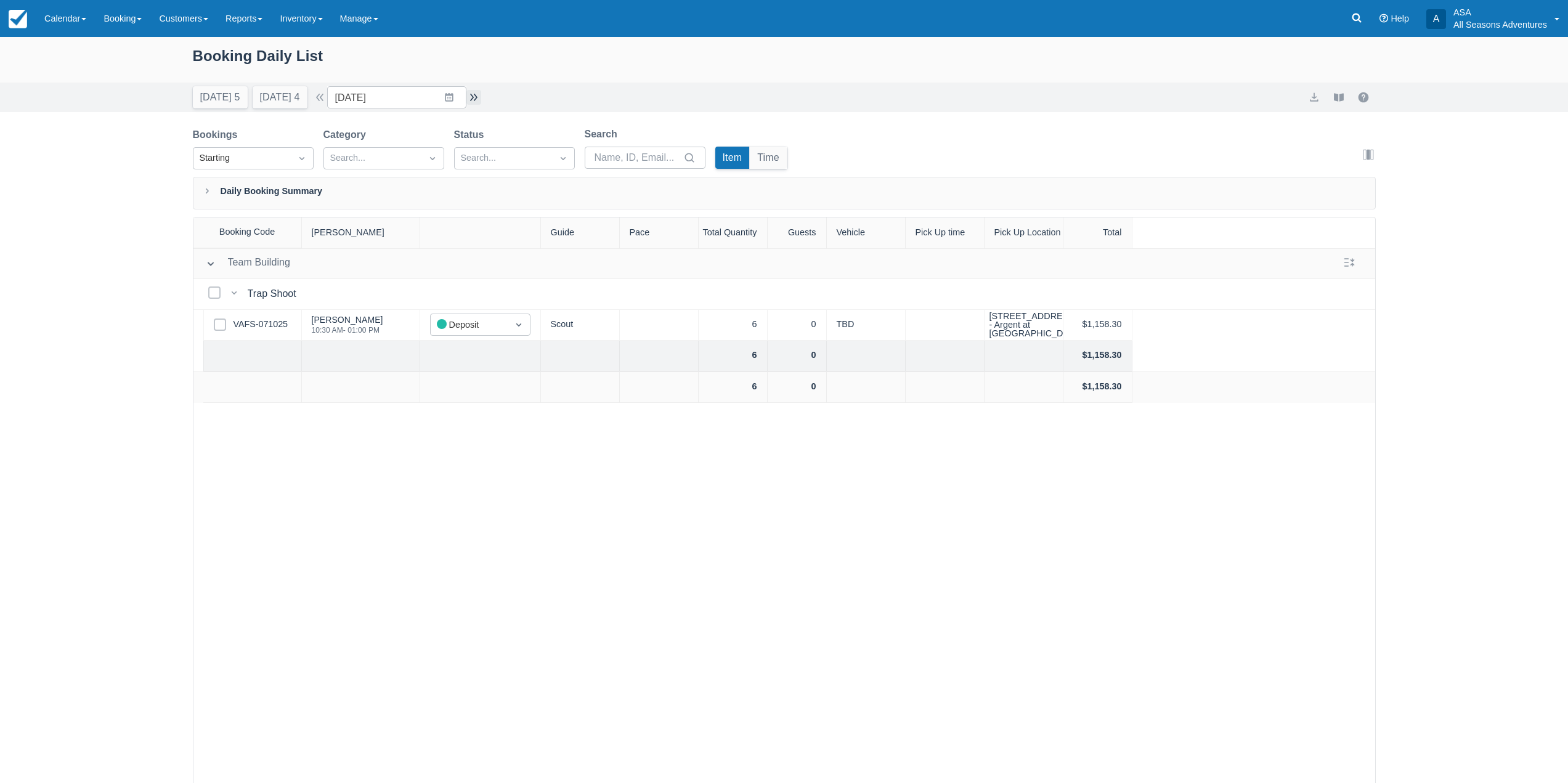
click at [472, 96] on button "button" at bounding box center [473, 97] width 15 height 15
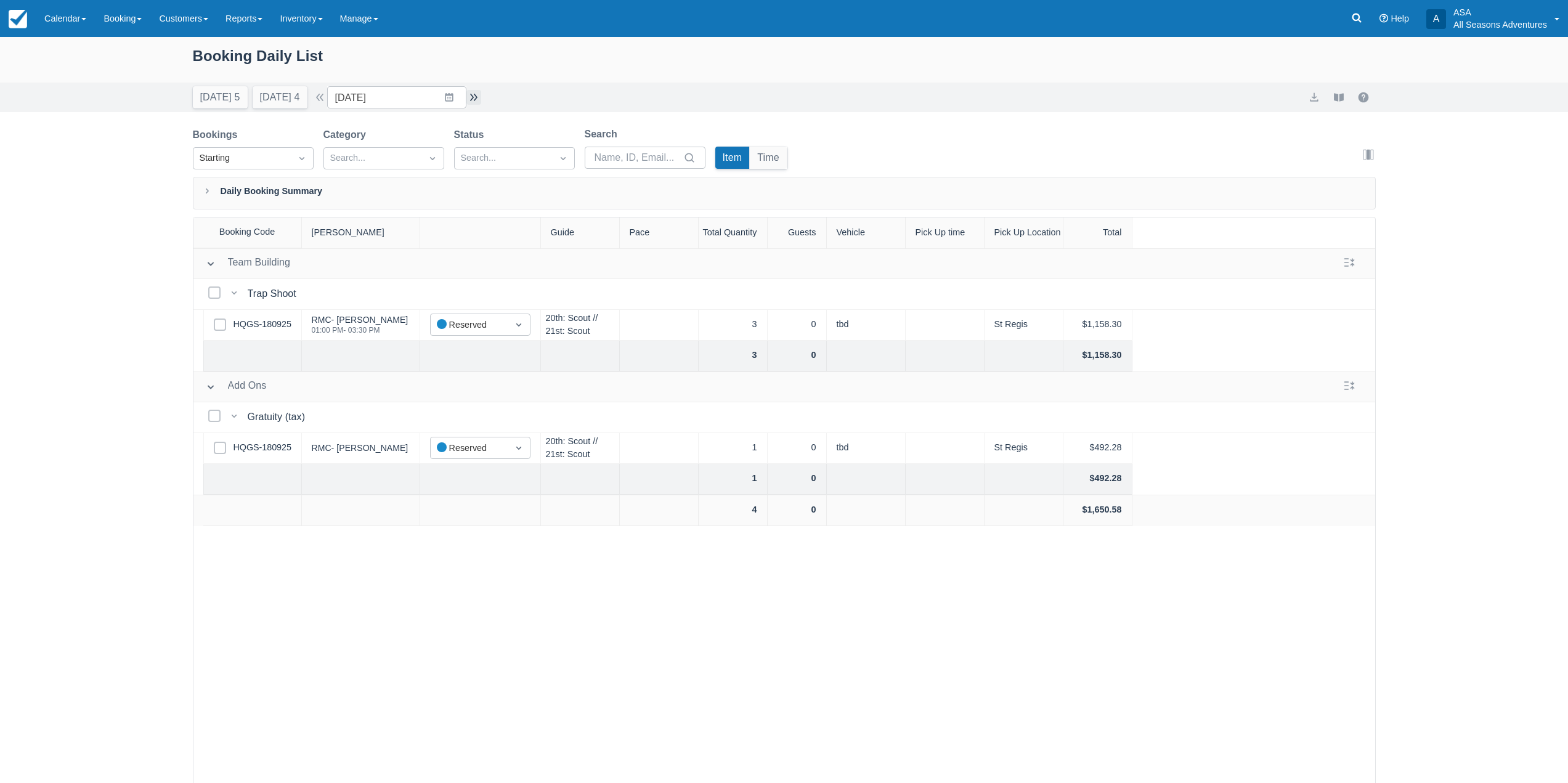
click at [472, 96] on button "button" at bounding box center [473, 97] width 15 height 15
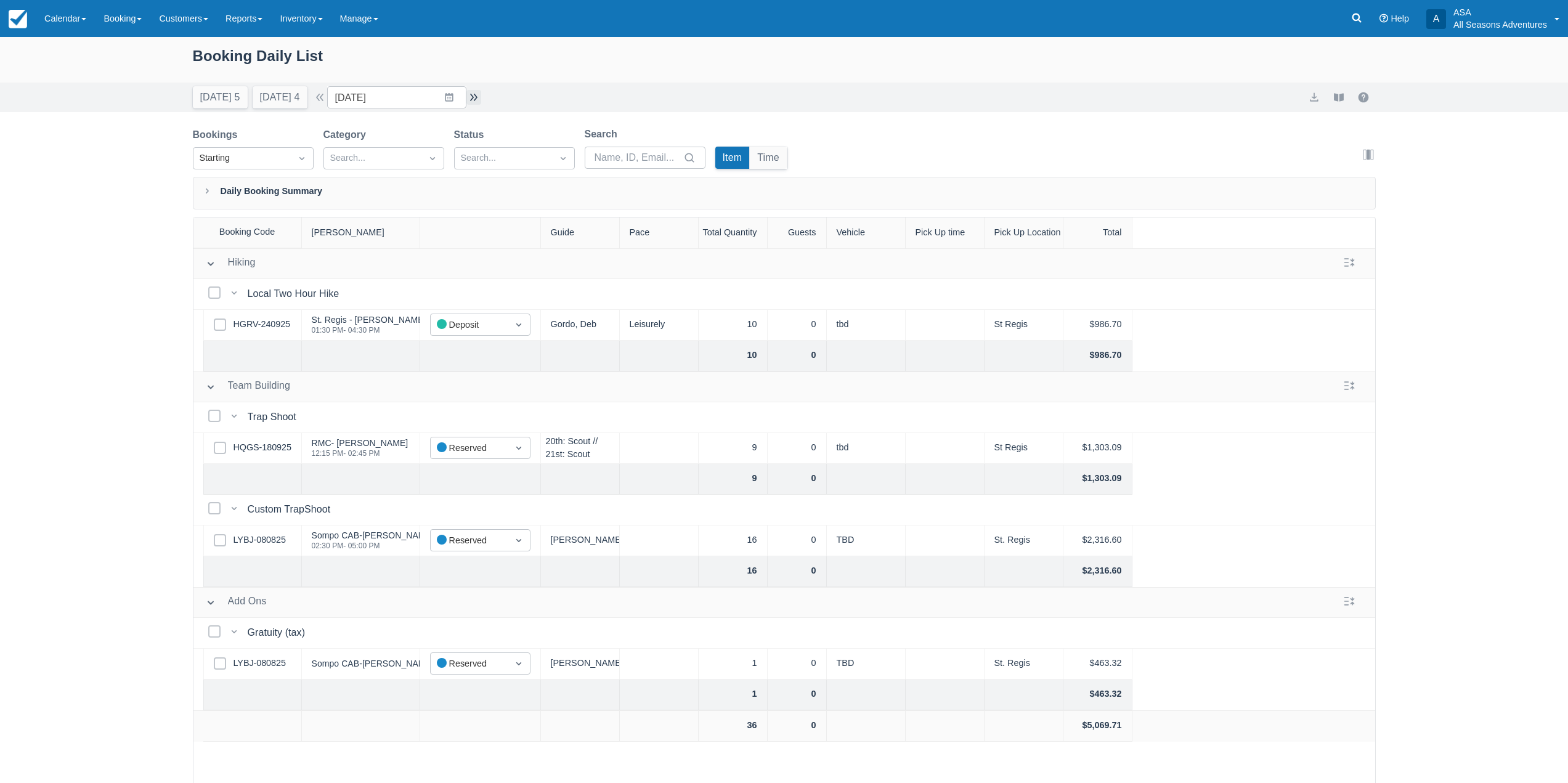
click at [480, 94] on button "button" at bounding box center [473, 97] width 15 height 15
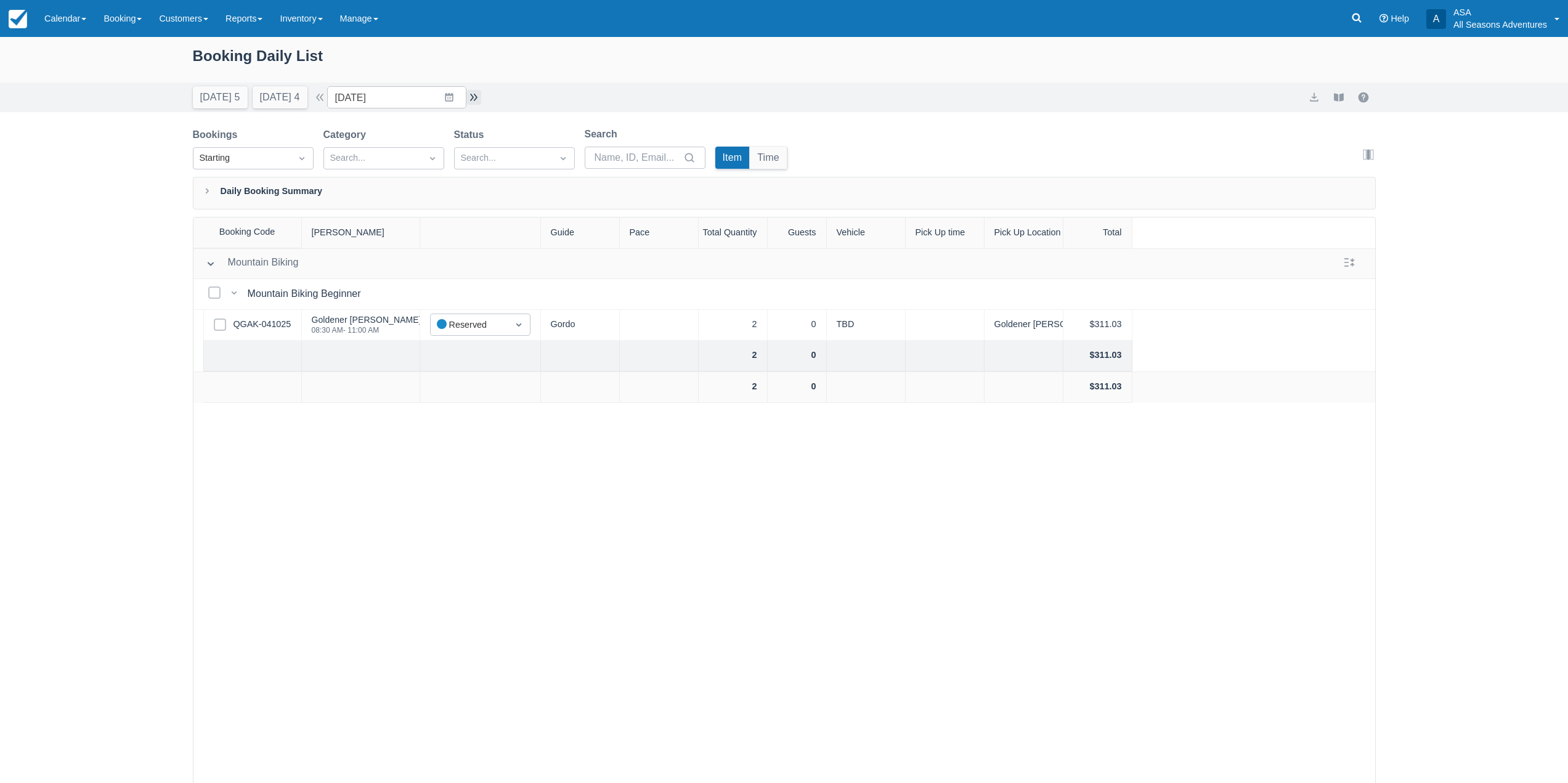
click at [480, 94] on button "button" at bounding box center [473, 97] width 15 height 15
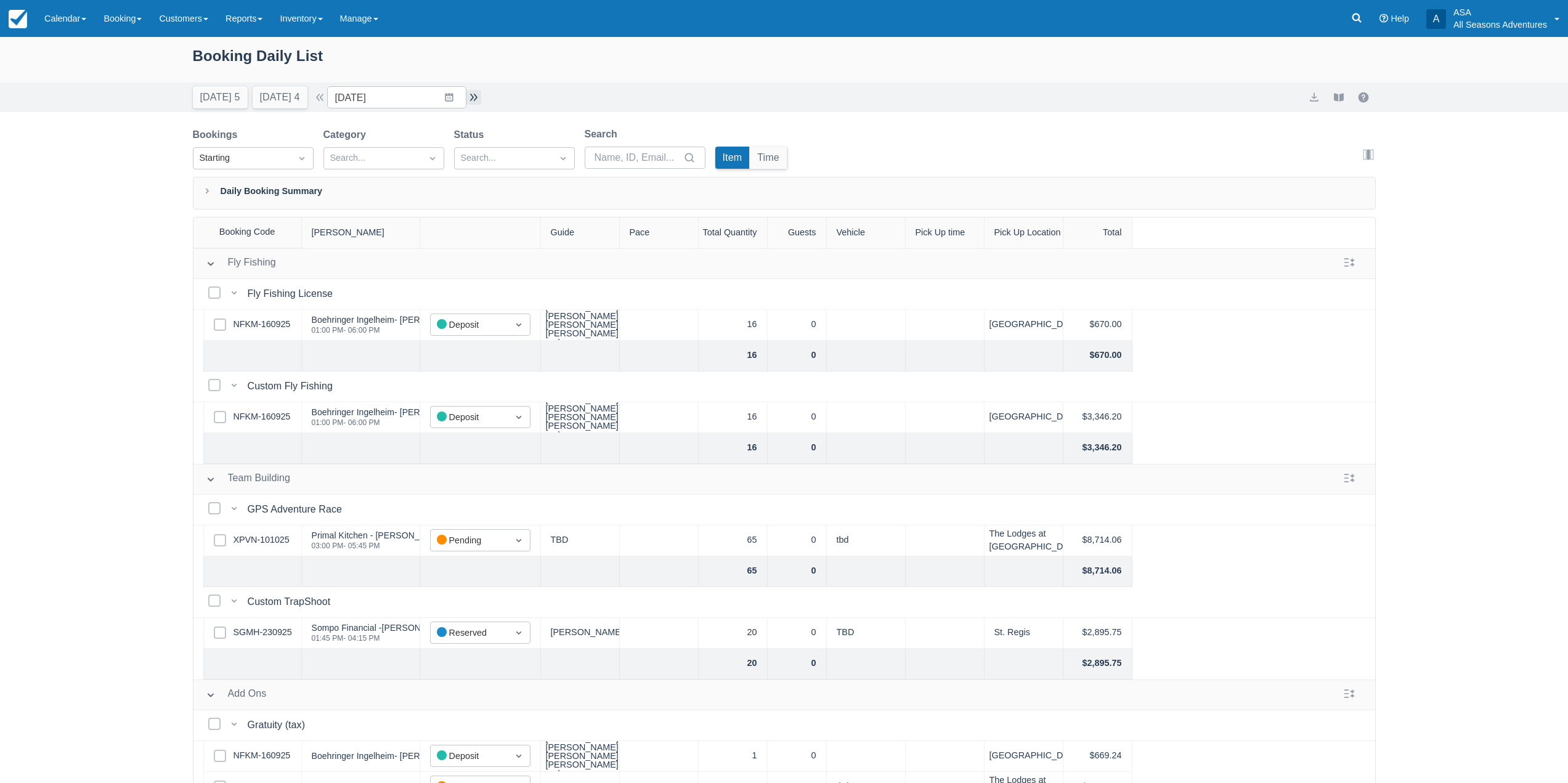
click at [480, 94] on button "button" at bounding box center [473, 97] width 15 height 15
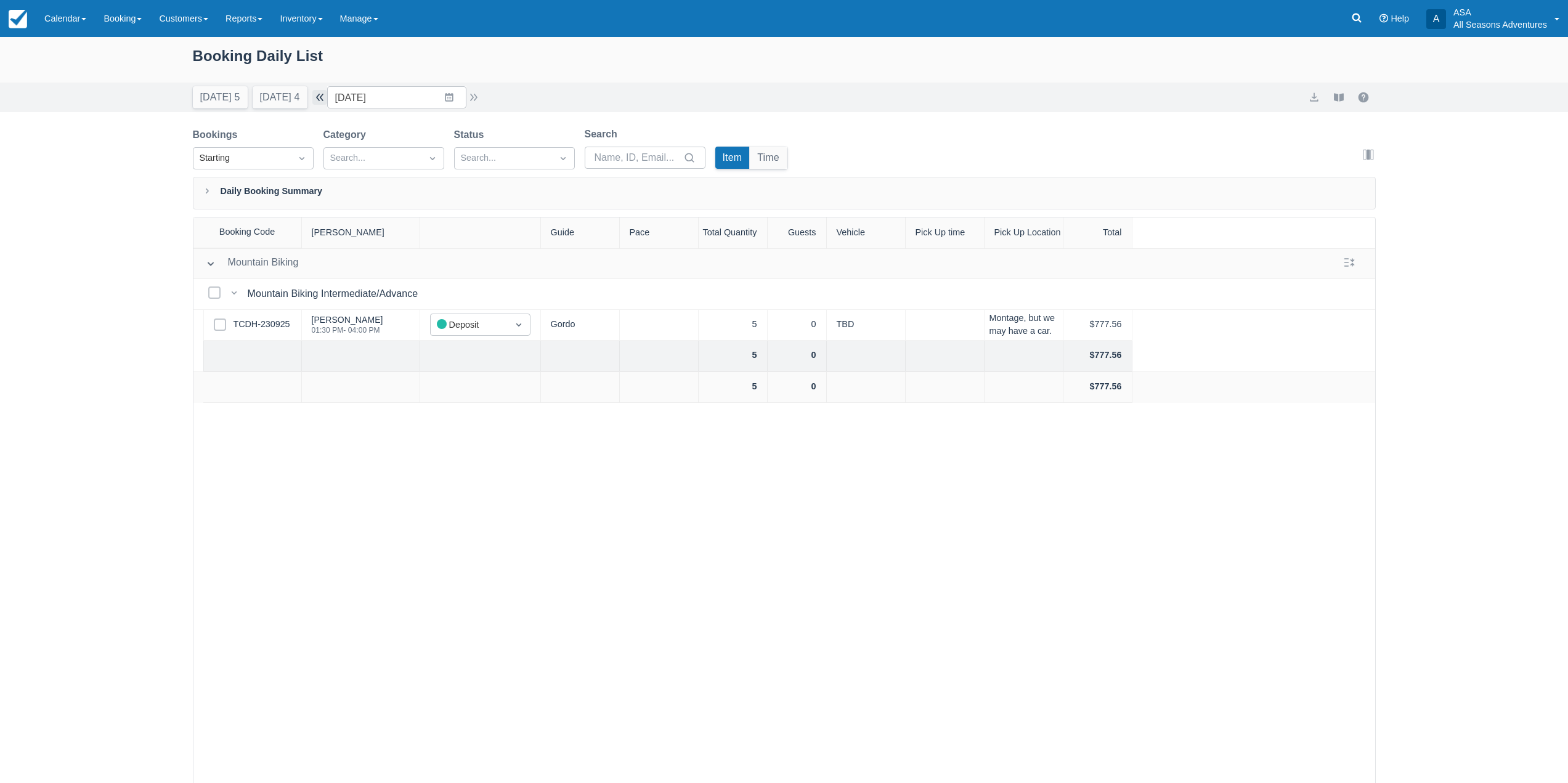
click at [324, 95] on button "button" at bounding box center [319, 97] width 15 height 15
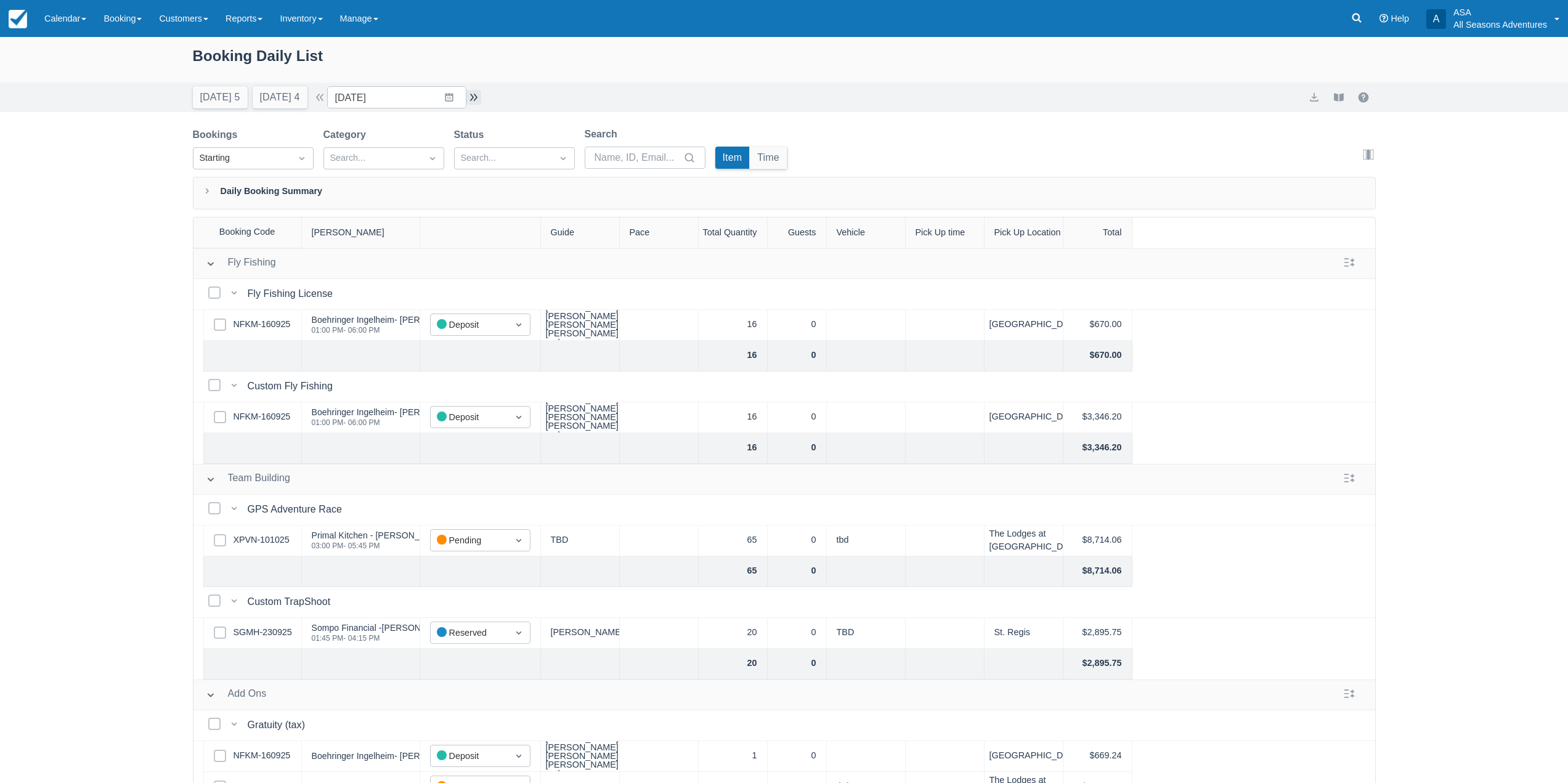
click at [471, 99] on button "button" at bounding box center [473, 97] width 15 height 15
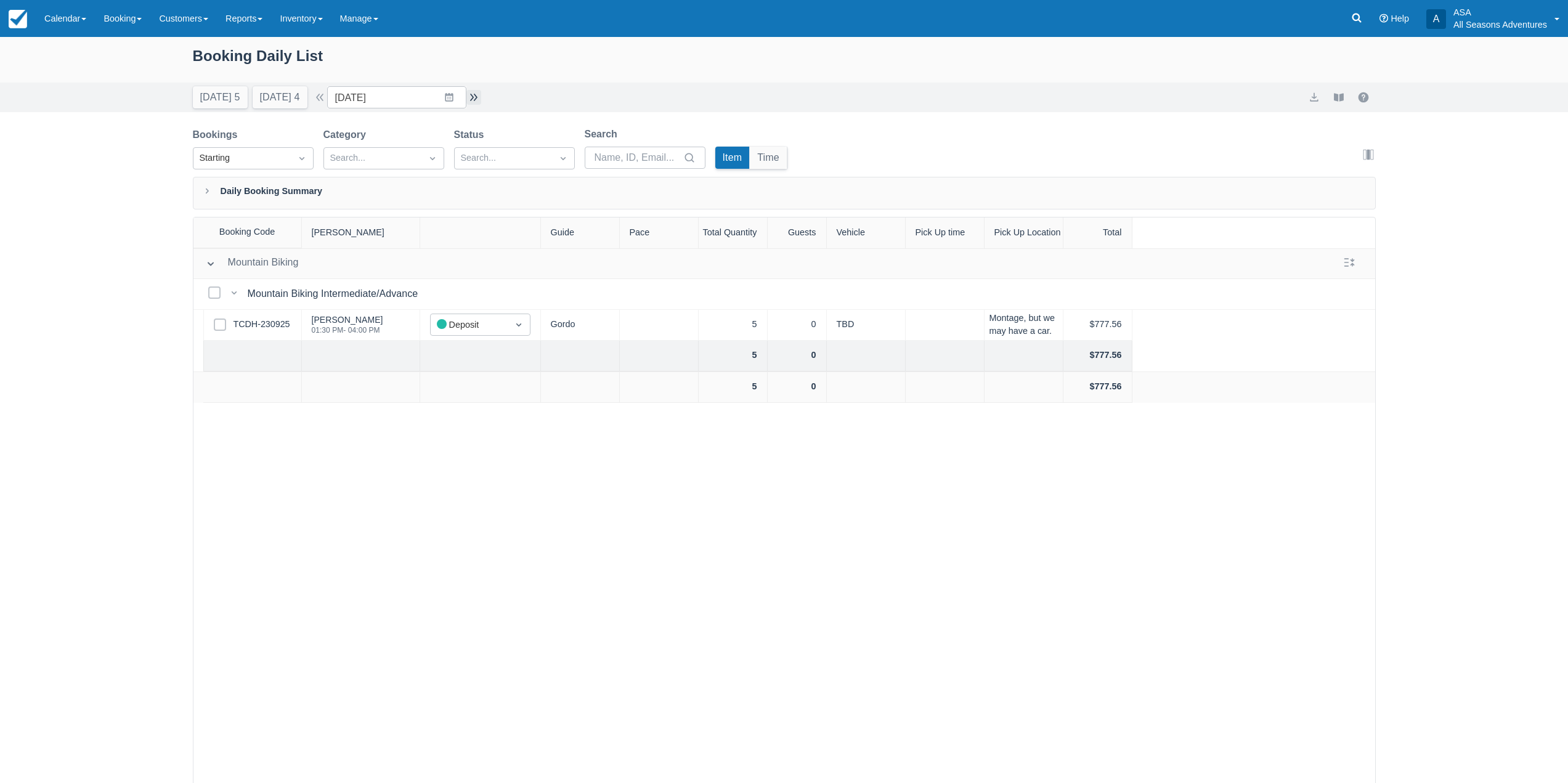
click at [481, 91] on button "button" at bounding box center [473, 97] width 15 height 15
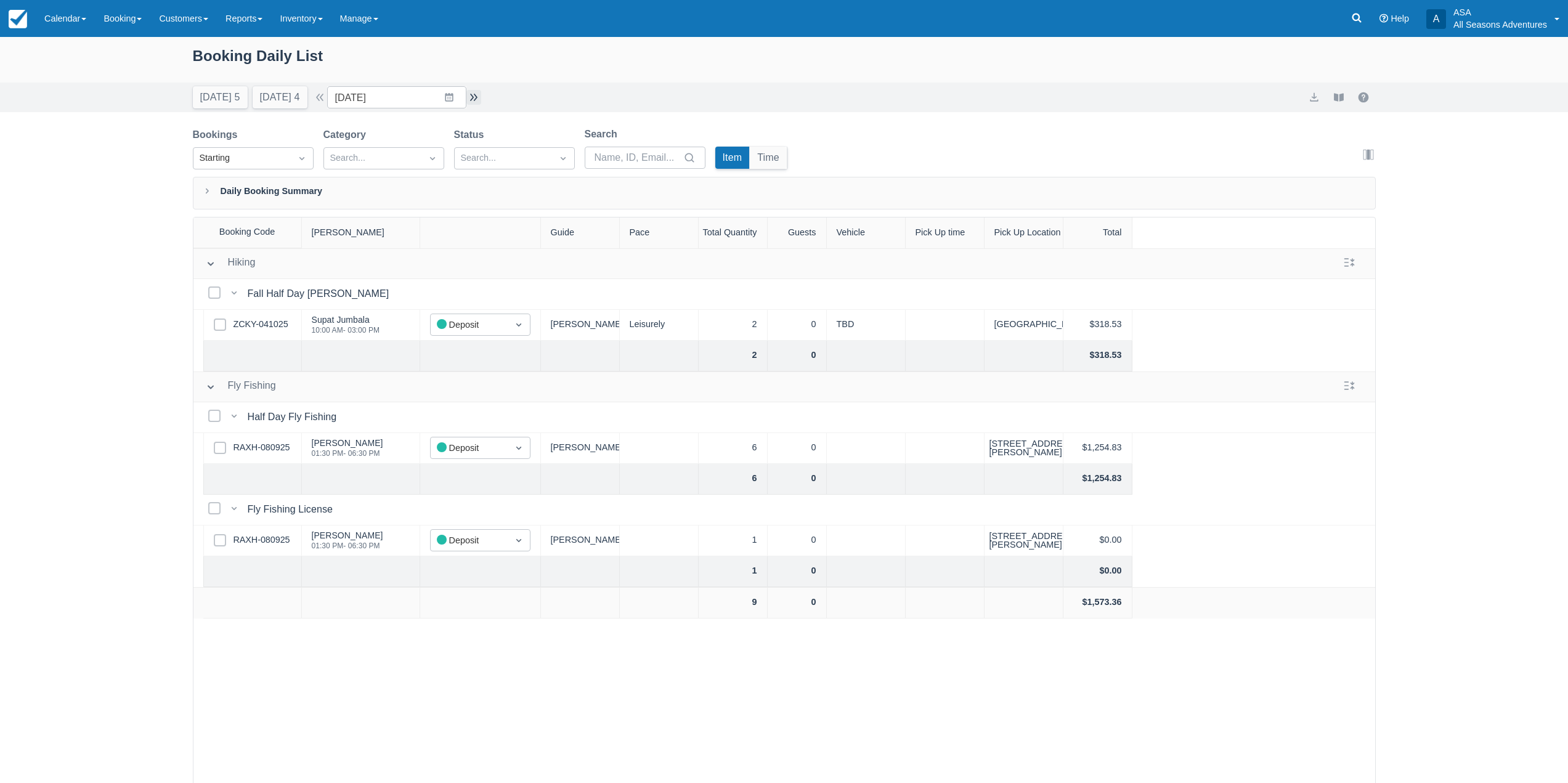
click at [481, 91] on button "button" at bounding box center [473, 97] width 15 height 15
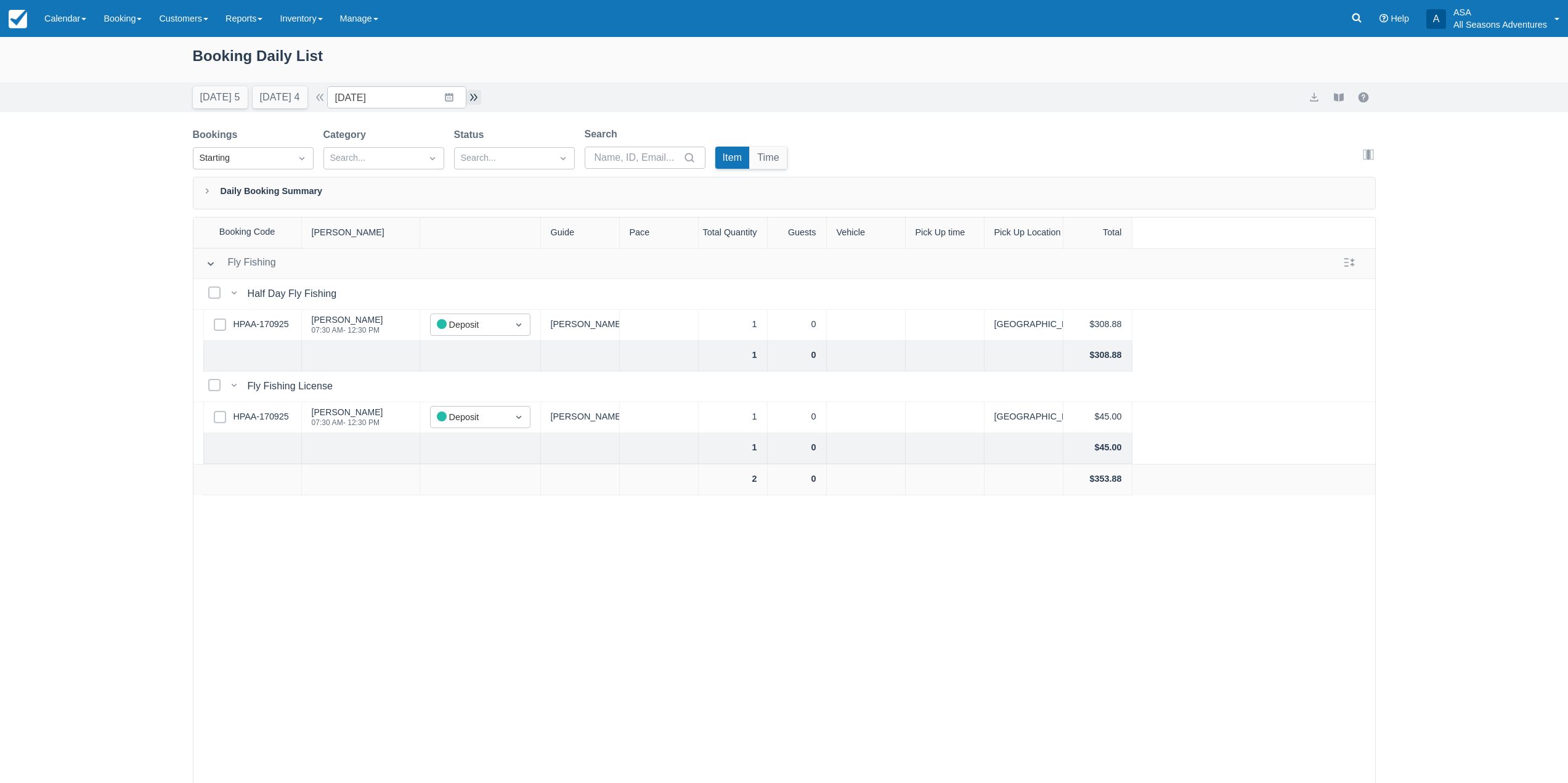
click at [481, 91] on button "button" at bounding box center [473, 97] width 15 height 15
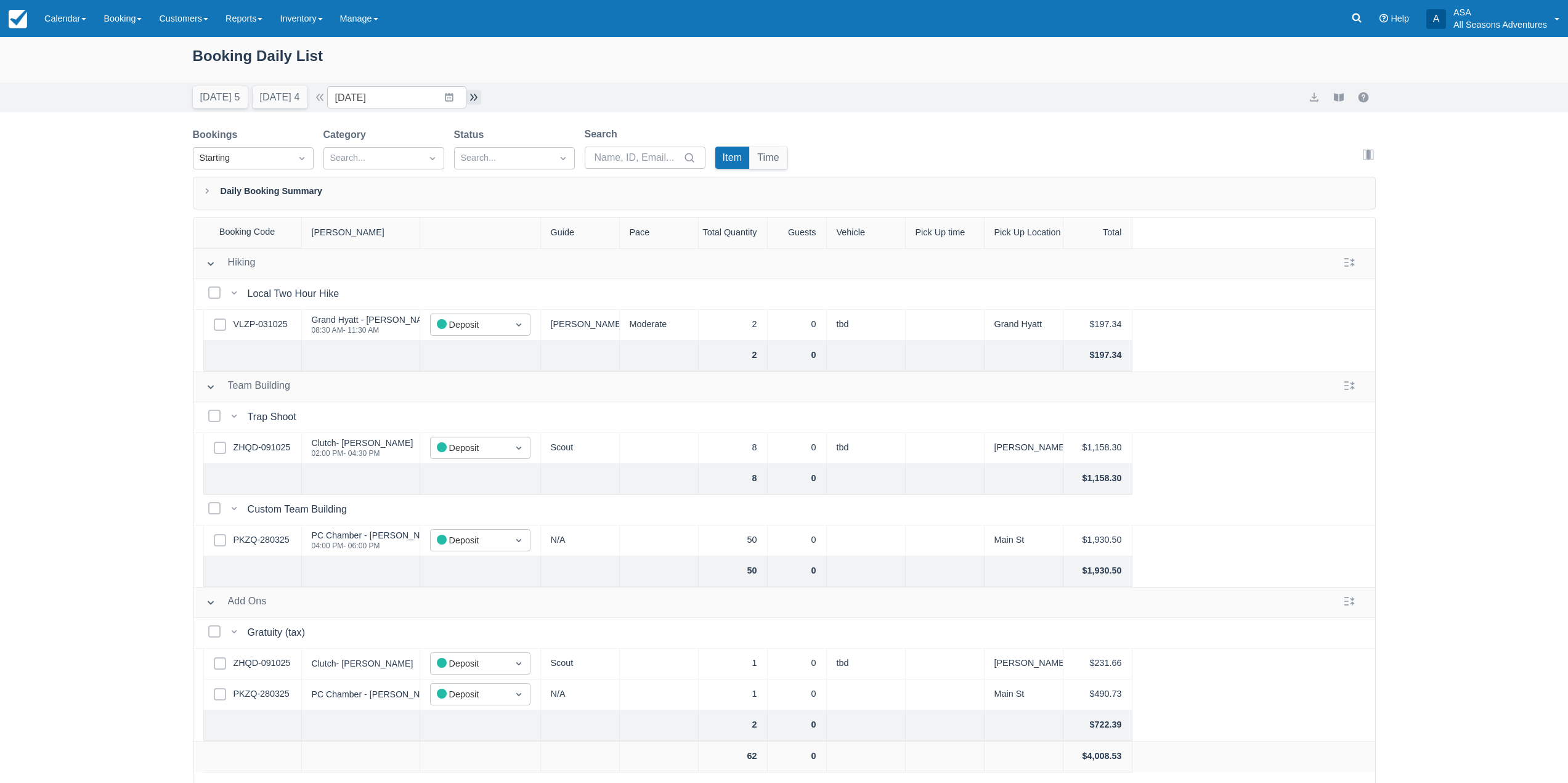
click at [481, 97] on button "button" at bounding box center [473, 97] width 15 height 15
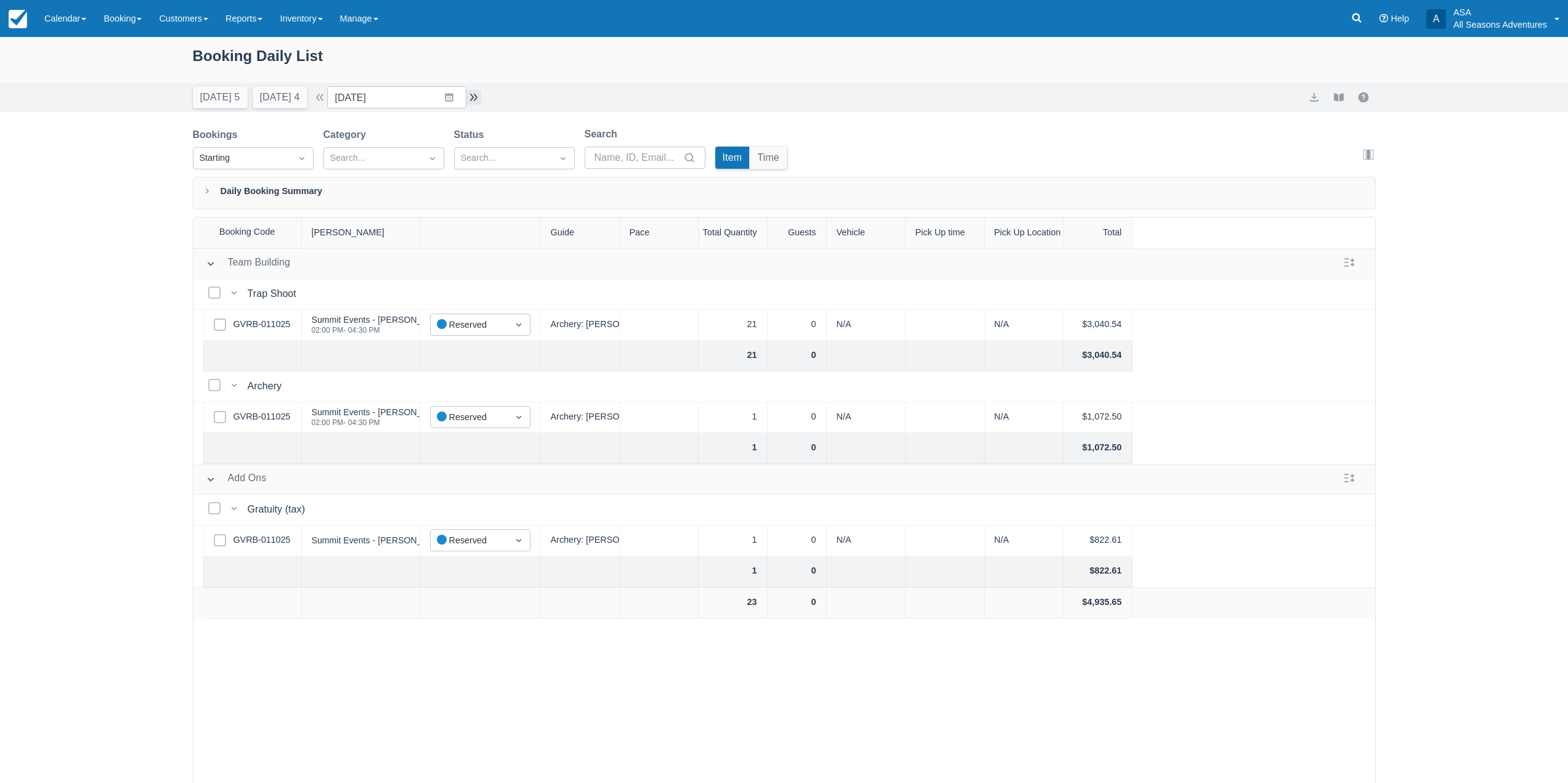
click at [481, 97] on button "button" at bounding box center [473, 97] width 15 height 15
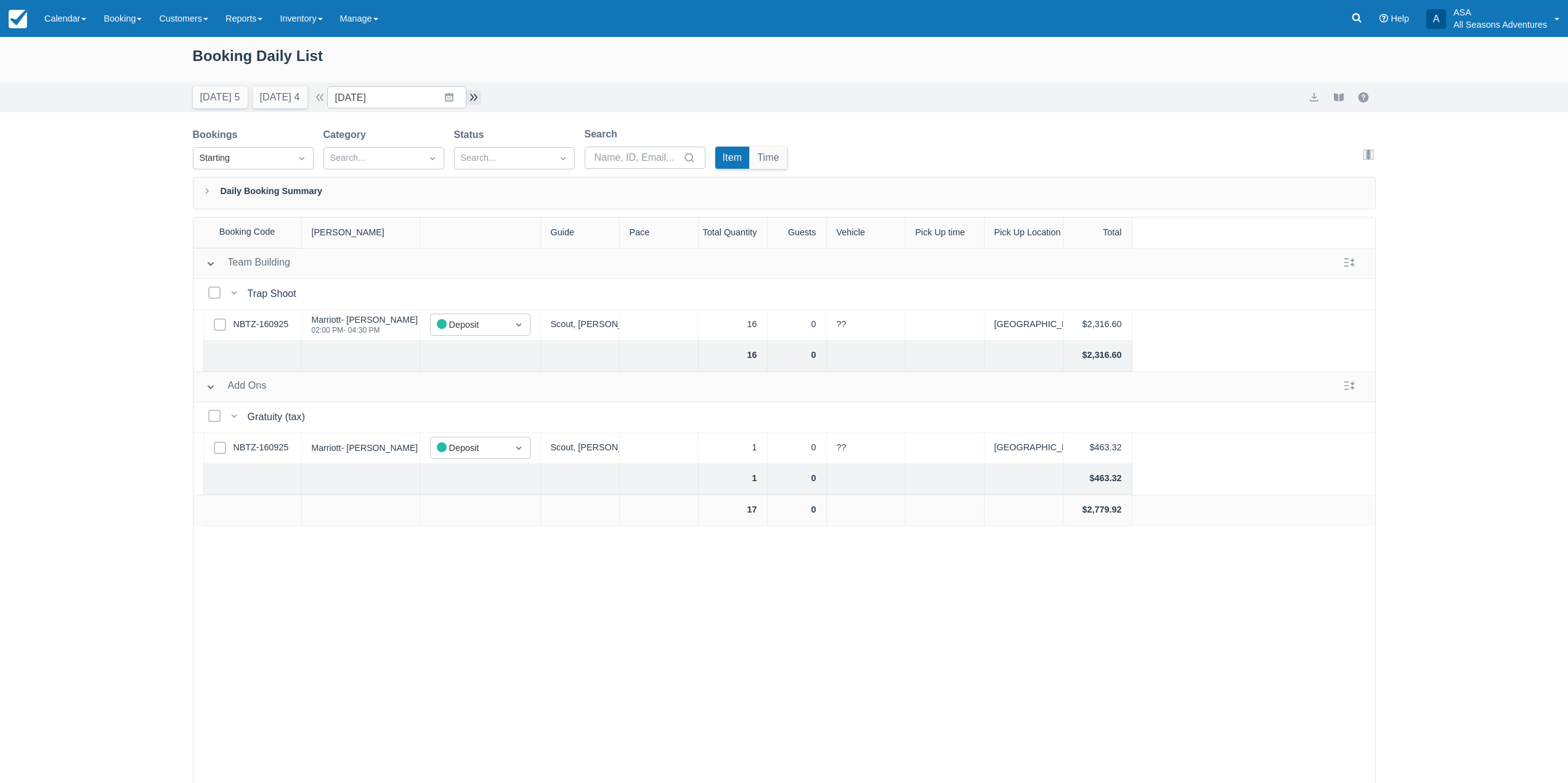
click at [481, 97] on button "button" at bounding box center [473, 97] width 15 height 15
click at [278, 107] on button "Tomorrow 4" at bounding box center [280, 97] width 55 height 22
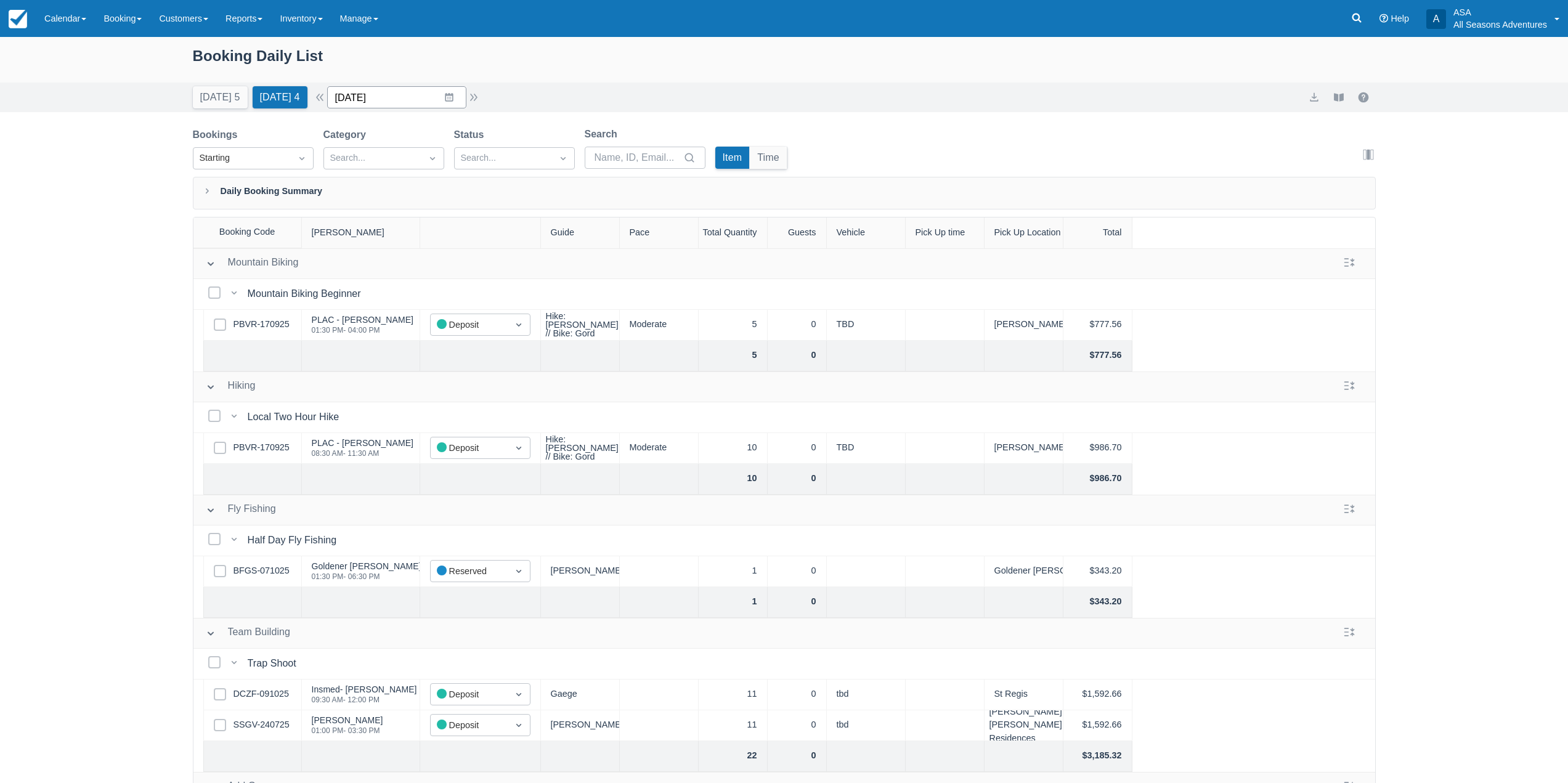
click at [457, 102] on input "10/15/25" at bounding box center [396, 97] width 139 height 22
click at [457, 257] on td "23" at bounding box center [448, 262] width 24 height 24
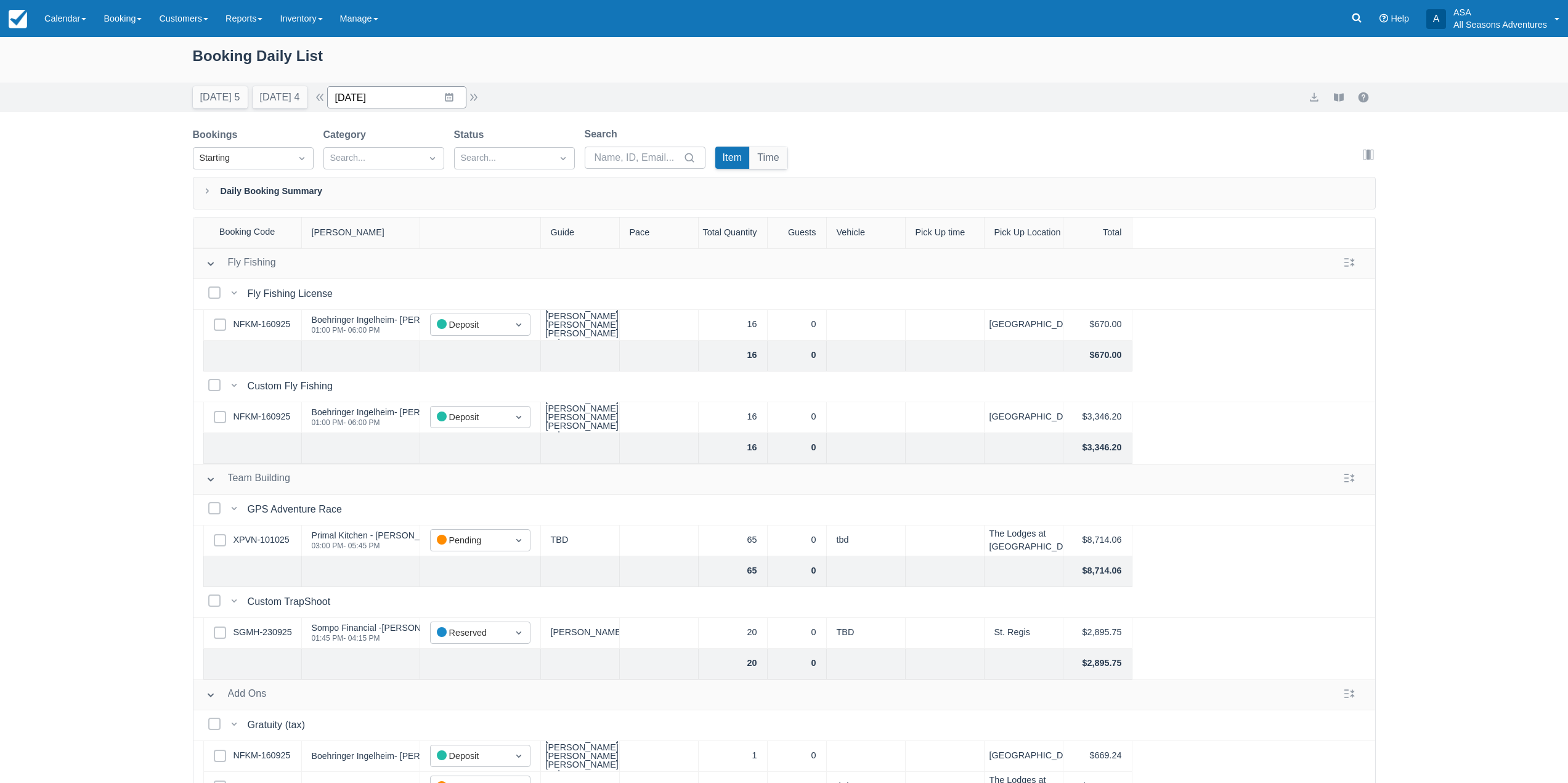
drag, startPoint x: 452, startPoint y: 94, endPoint x: 458, endPoint y: 96, distance: 6.3
click at [452, 94] on input "10/23/25" at bounding box center [396, 97] width 139 height 22
click at [356, 287] on td "26" at bounding box center [352, 285] width 24 height 24
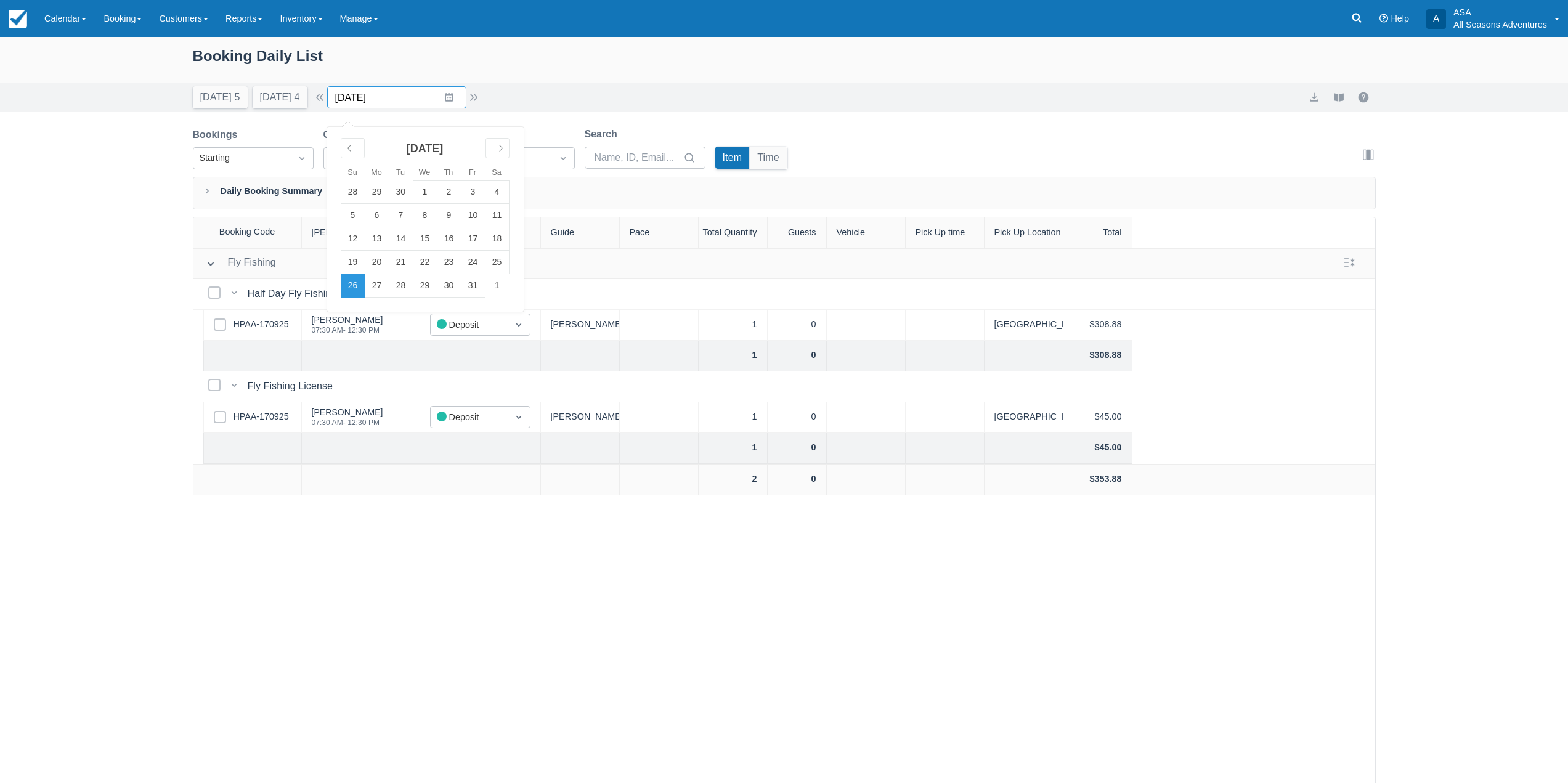
click at [456, 97] on input "10/26/25" at bounding box center [396, 97] width 139 height 22
click at [363, 263] on td "19" at bounding box center [352, 262] width 24 height 24
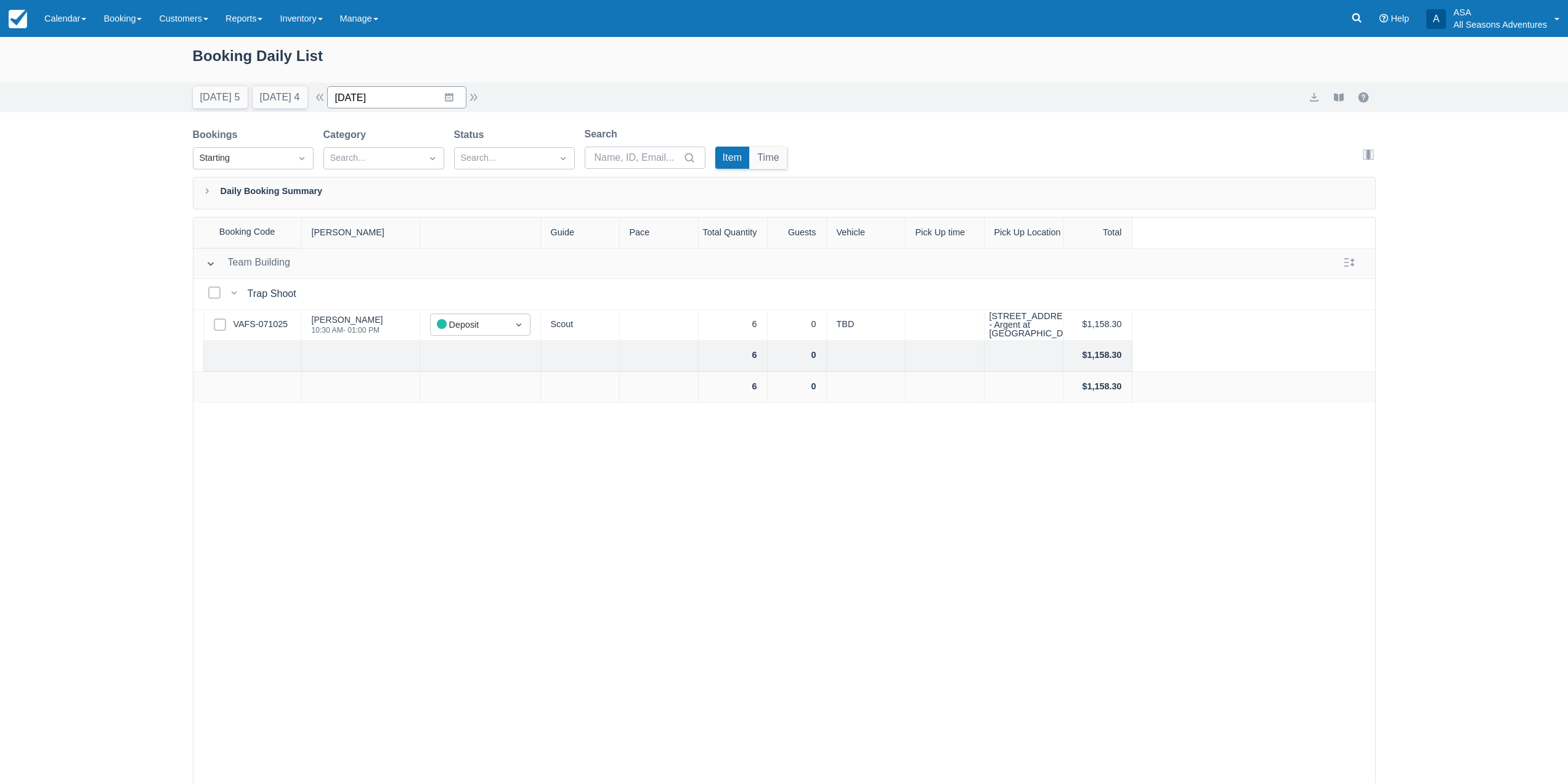
click at [466, 96] on input "10/19/25" at bounding box center [396, 97] width 139 height 22
click at [484, 265] on td "24" at bounding box center [472, 262] width 24 height 24
click at [477, 94] on button "button" at bounding box center [473, 97] width 15 height 15
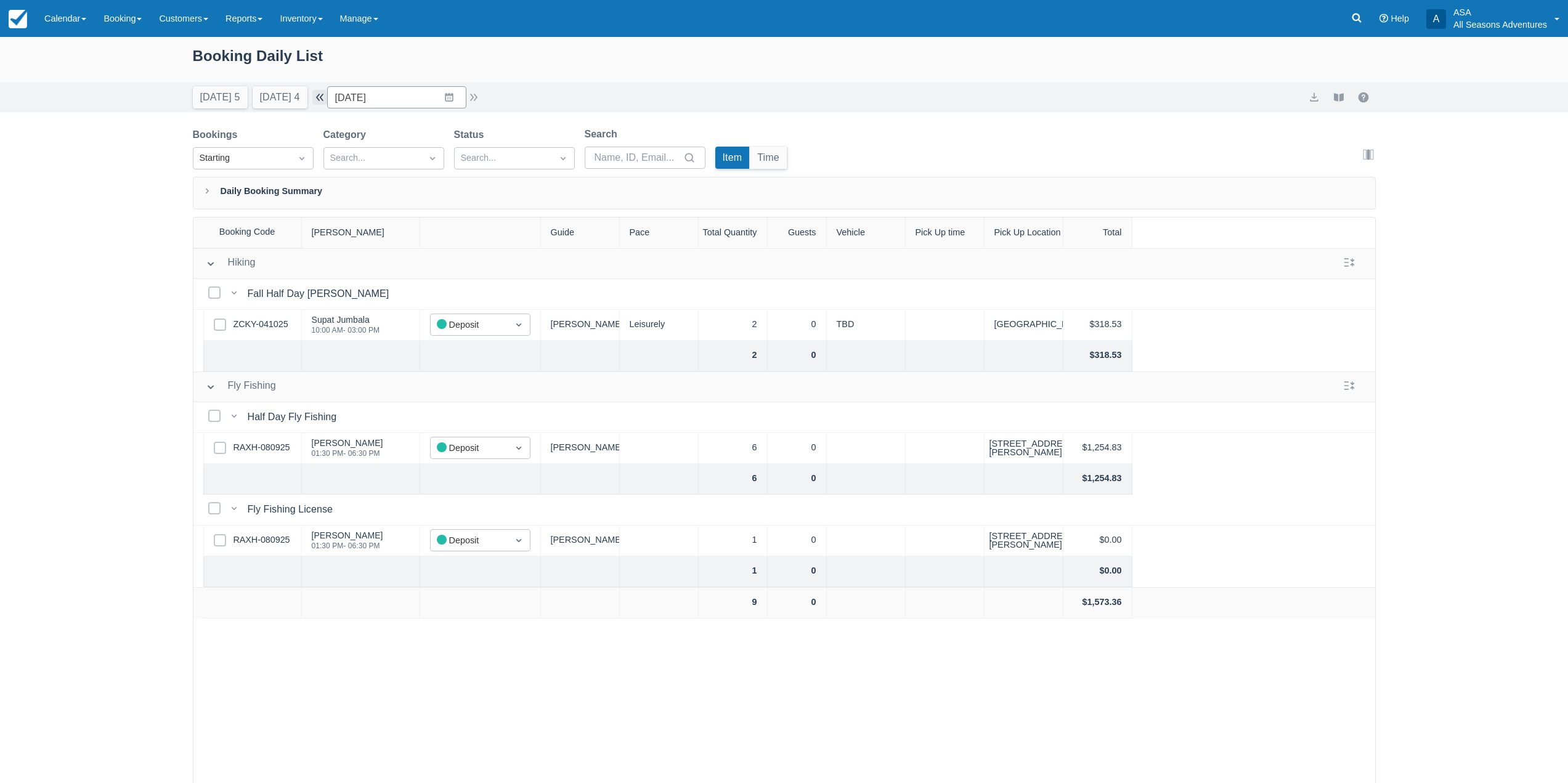
click at [324, 99] on button "button" at bounding box center [319, 97] width 15 height 15
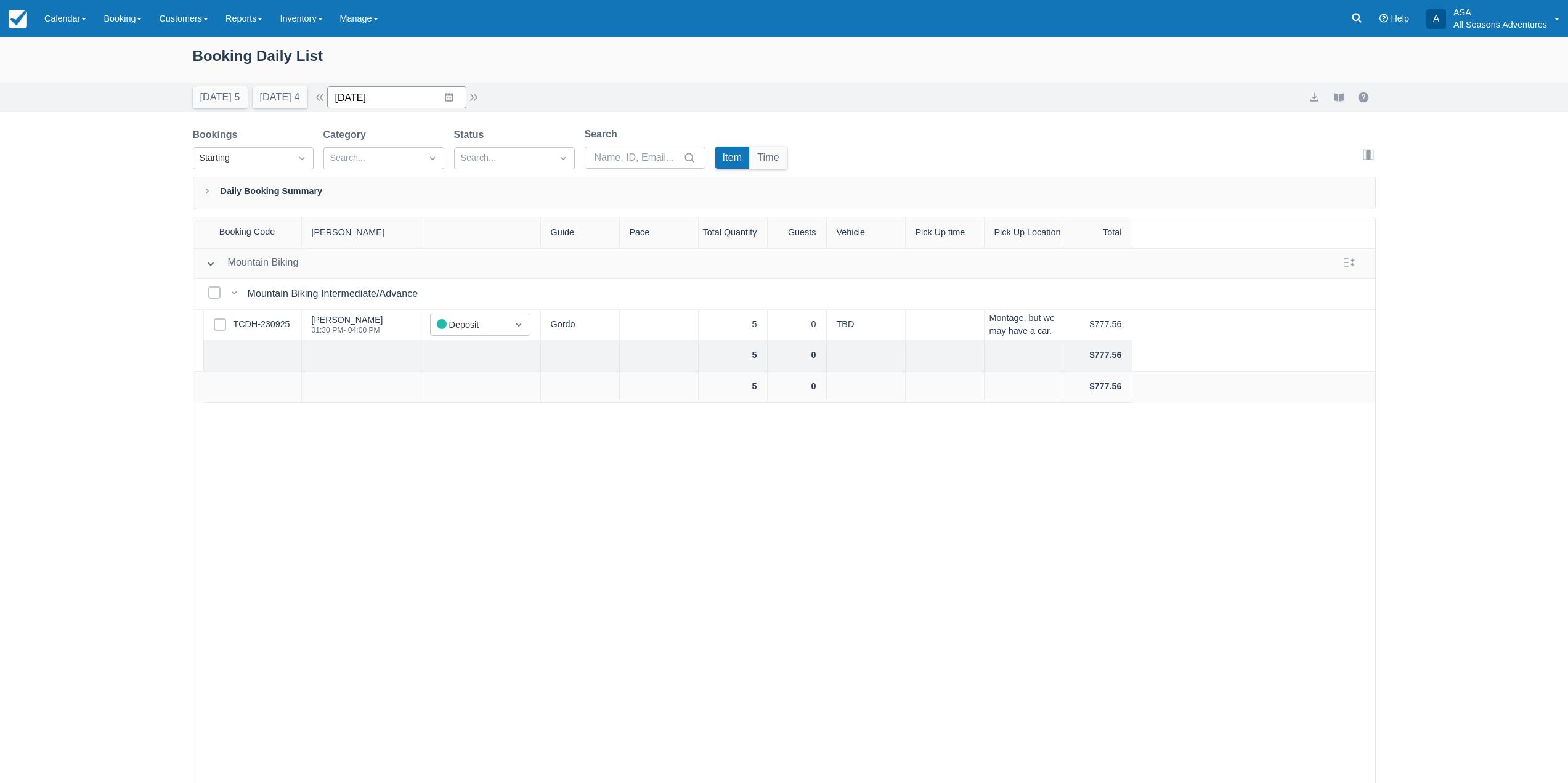
click at [449, 103] on input "10/24/25" at bounding box center [396, 97] width 139 height 22
click at [708, 80] on div "Booking Daily List" at bounding box center [784, 64] width 1183 height 38
click at [458, 91] on input "10/24/25" at bounding box center [396, 97] width 139 height 22
click at [362, 268] on td "19" at bounding box center [352, 262] width 24 height 24
click at [256, 324] on link "VAFS-071025" at bounding box center [261, 325] width 55 height 13
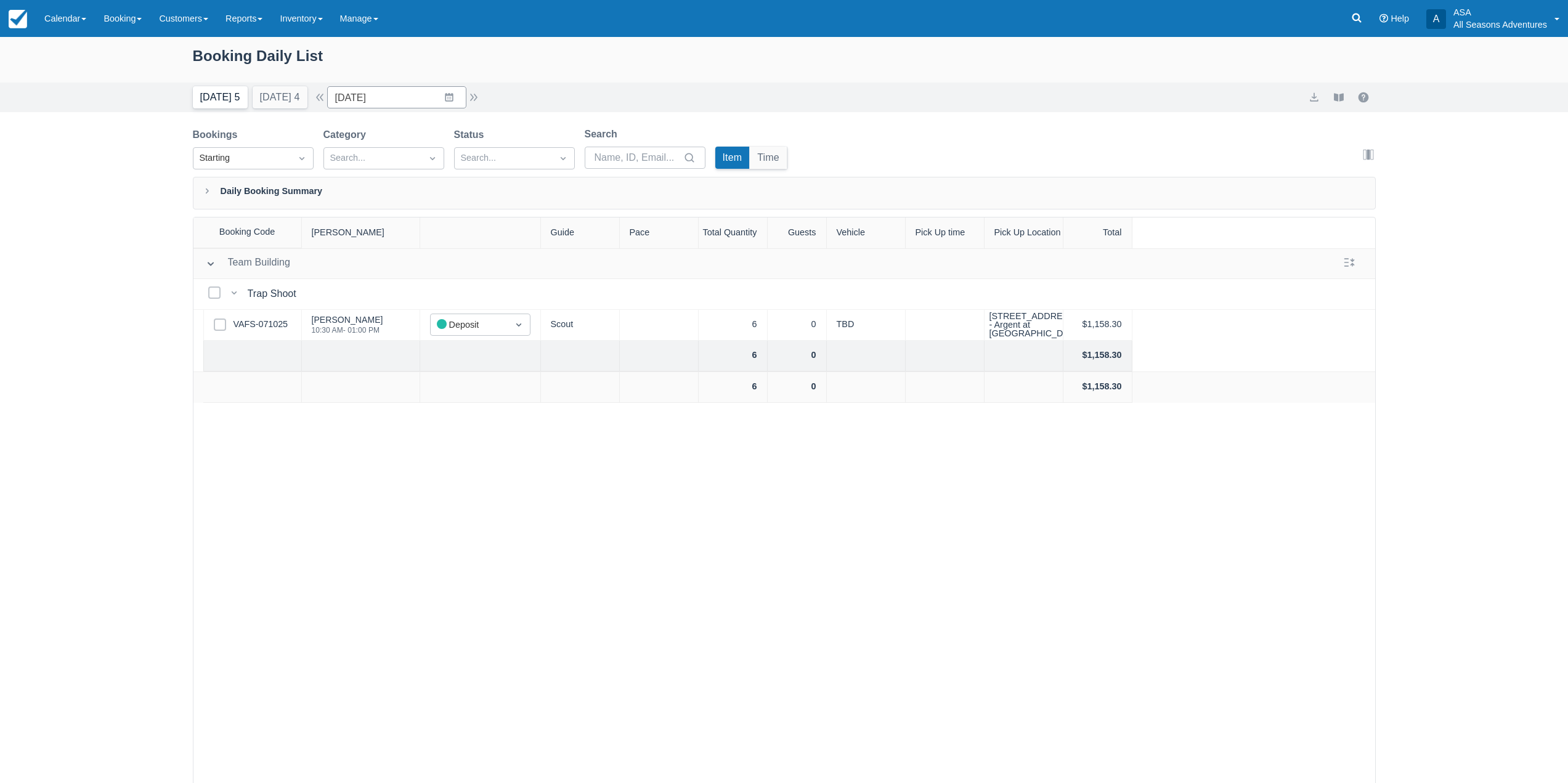
click at [219, 94] on button "Today 5" at bounding box center [220, 97] width 55 height 22
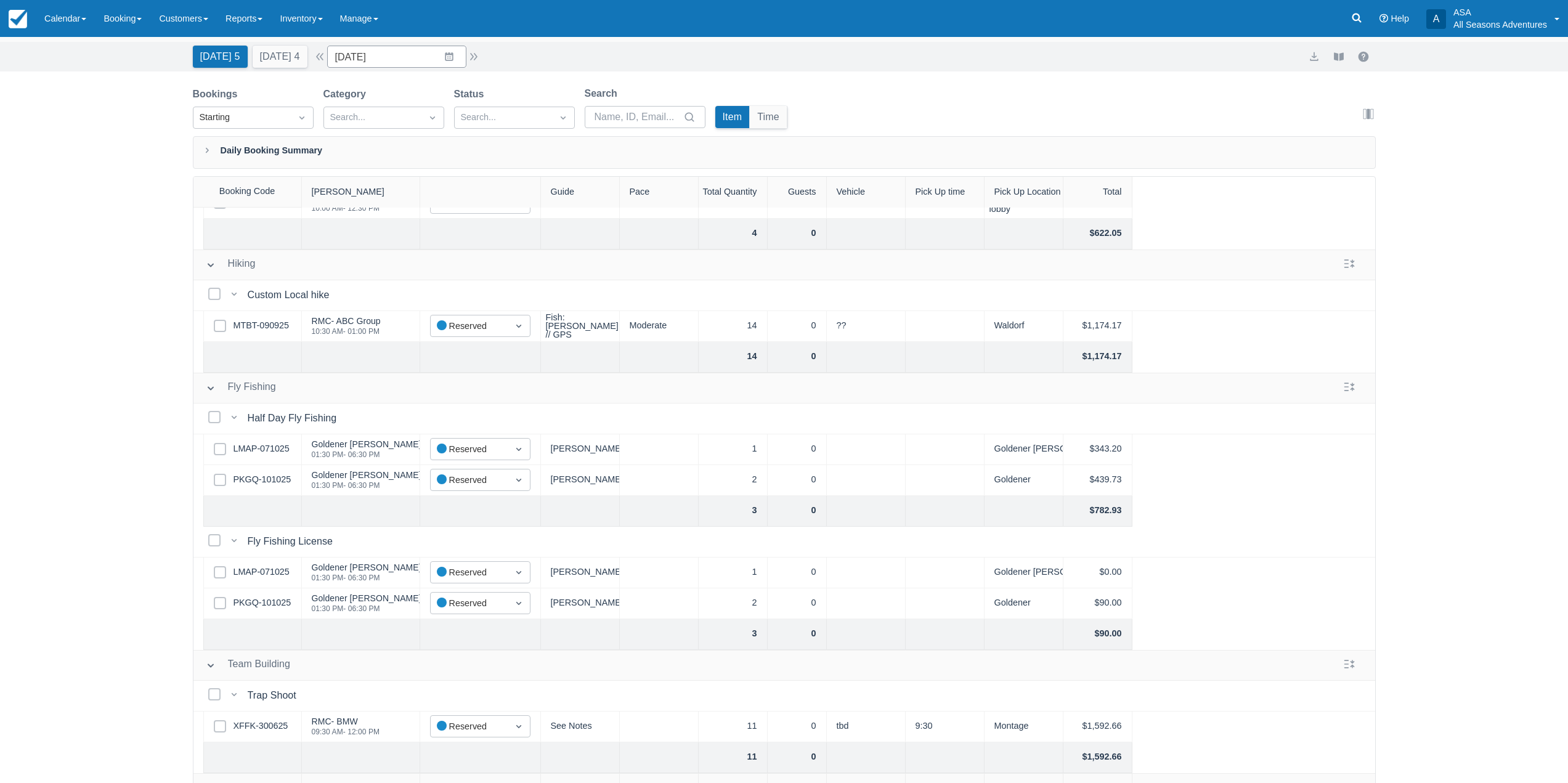
scroll to position [63, 0]
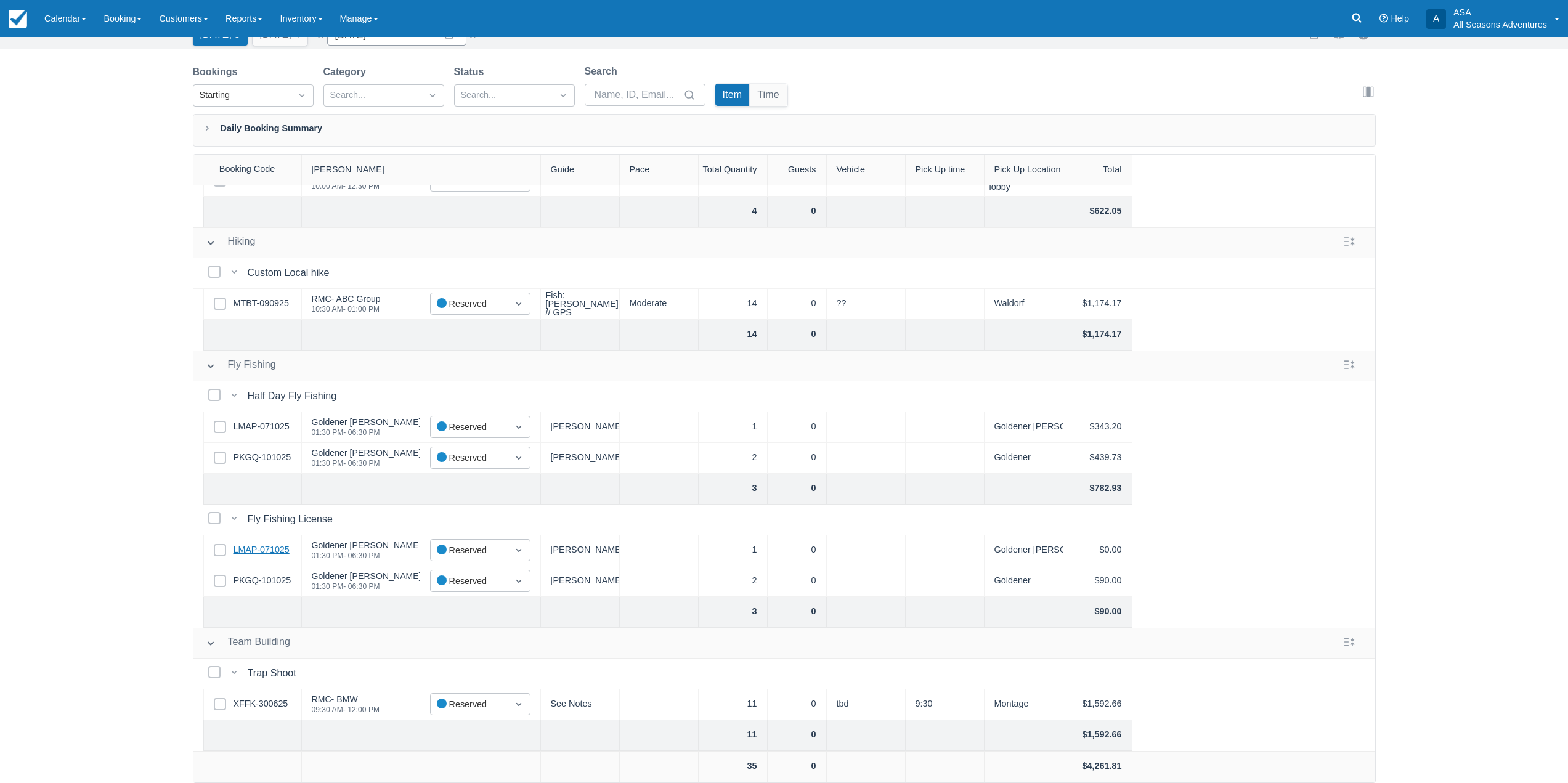
click at [245, 543] on link "LMAP-071025" at bounding box center [261, 549] width 56 height 13
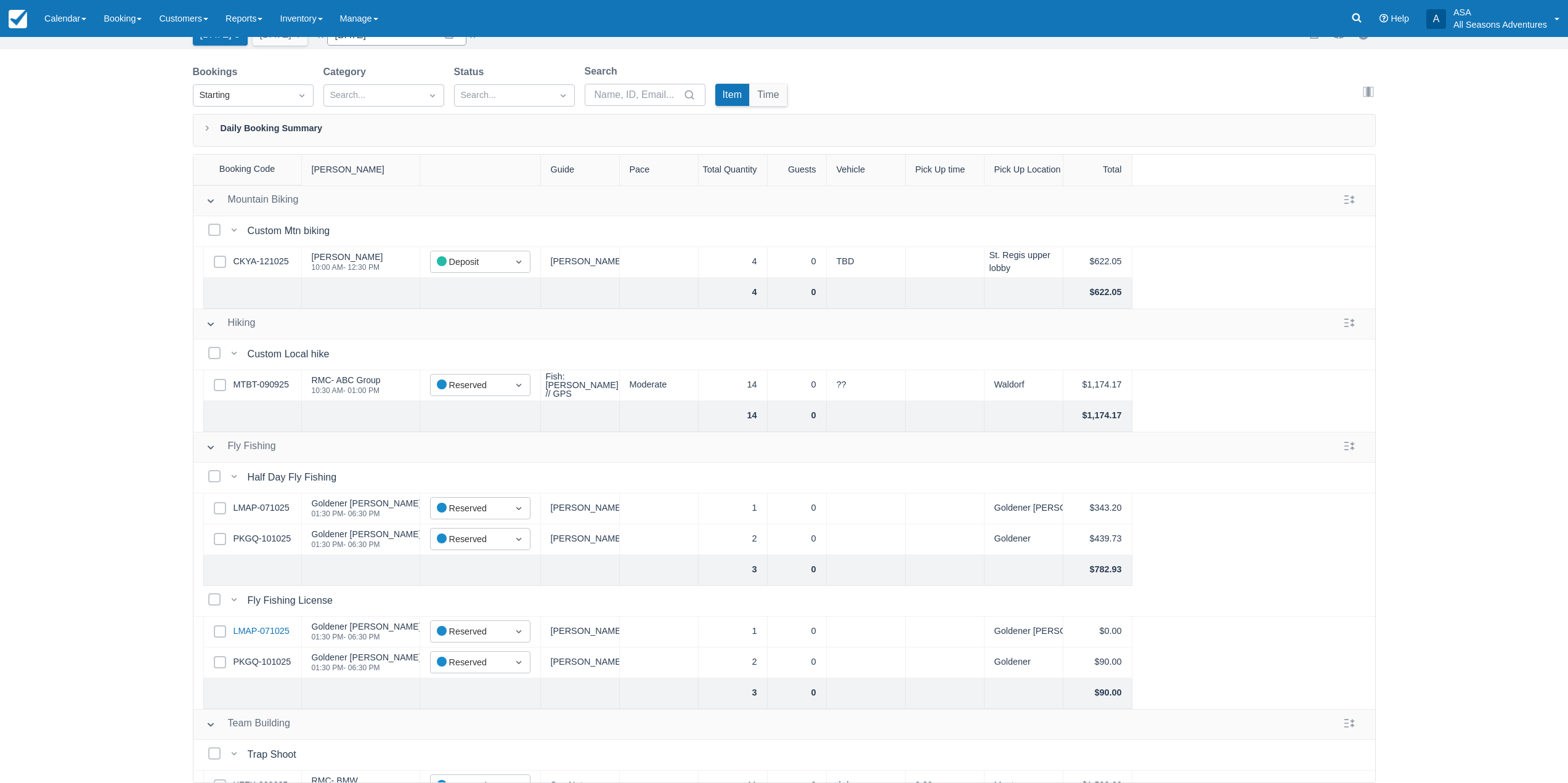
scroll to position [0, 0]
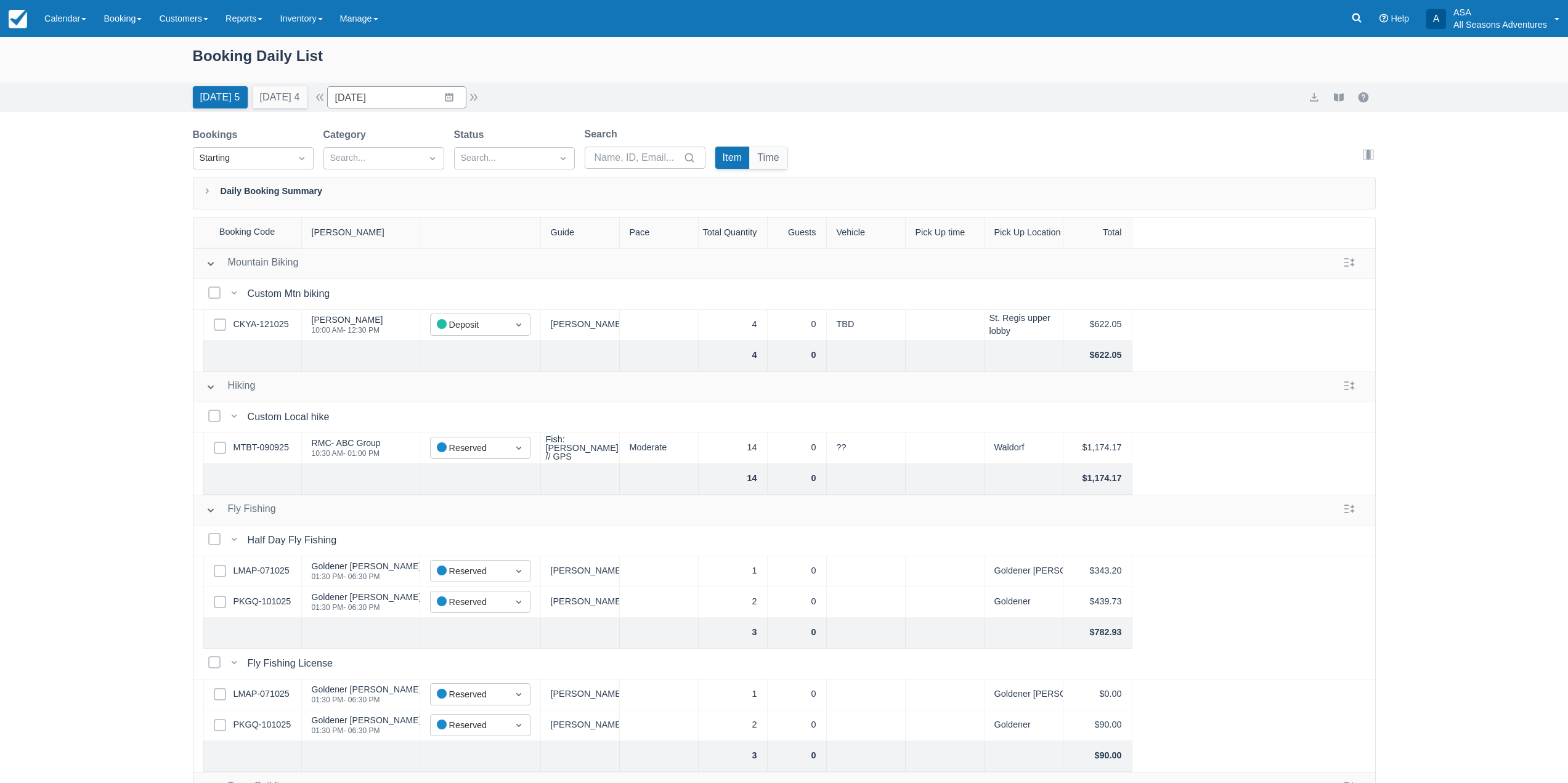
click at [331, 88] on div "Today 5 Tomorrow 4 Date 10/14/25 Navigate forward to interact with the calendar…" at bounding box center [338, 97] width 289 height 22
click at [324, 93] on button "button" at bounding box center [319, 97] width 15 height 15
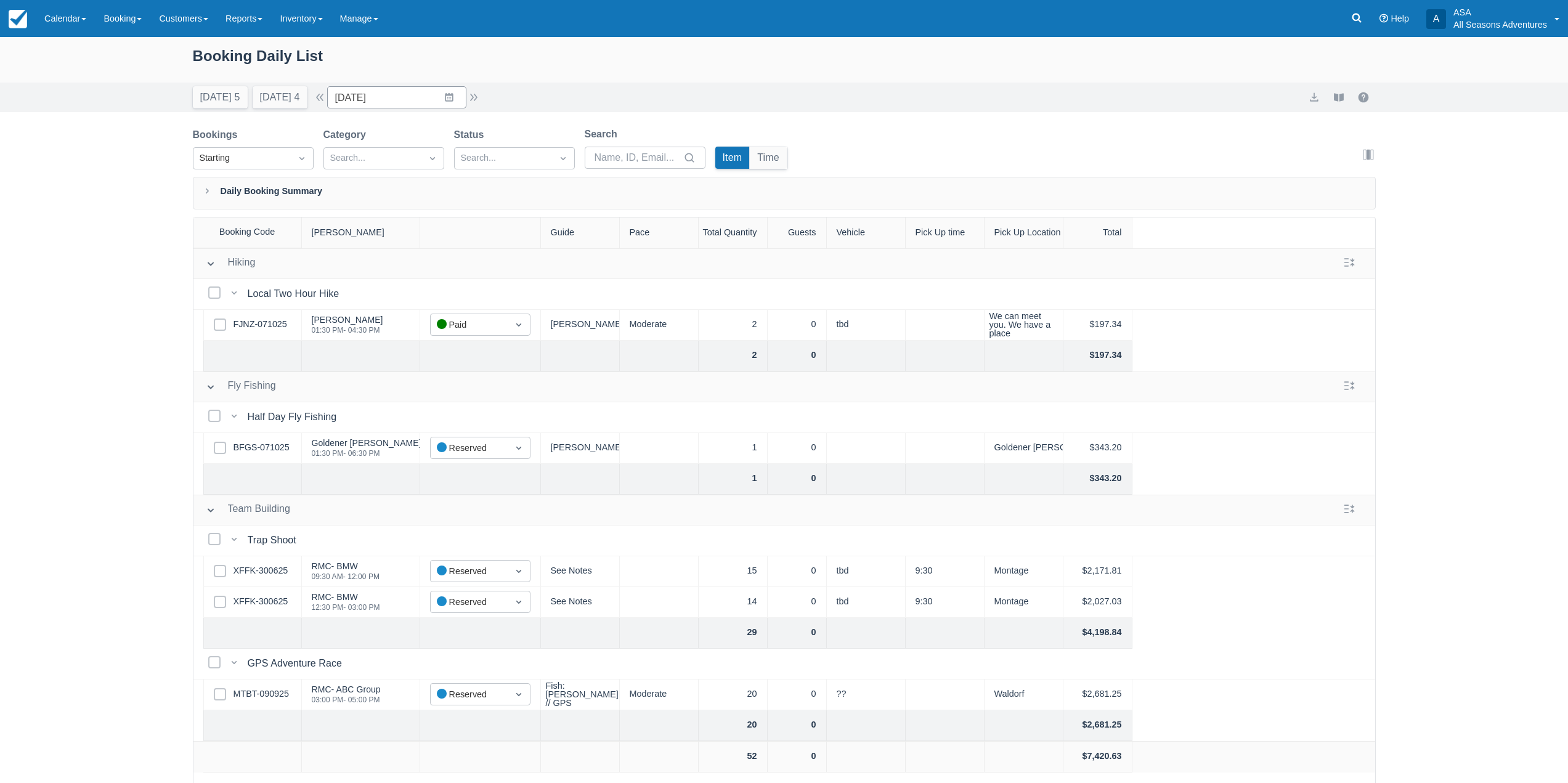
click at [284, 82] on div "Today 5 Tomorrow 4" at bounding box center [250, 94] width 124 height 27
click at [284, 94] on button "[DATE] 4" at bounding box center [280, 97] width 55 height 22
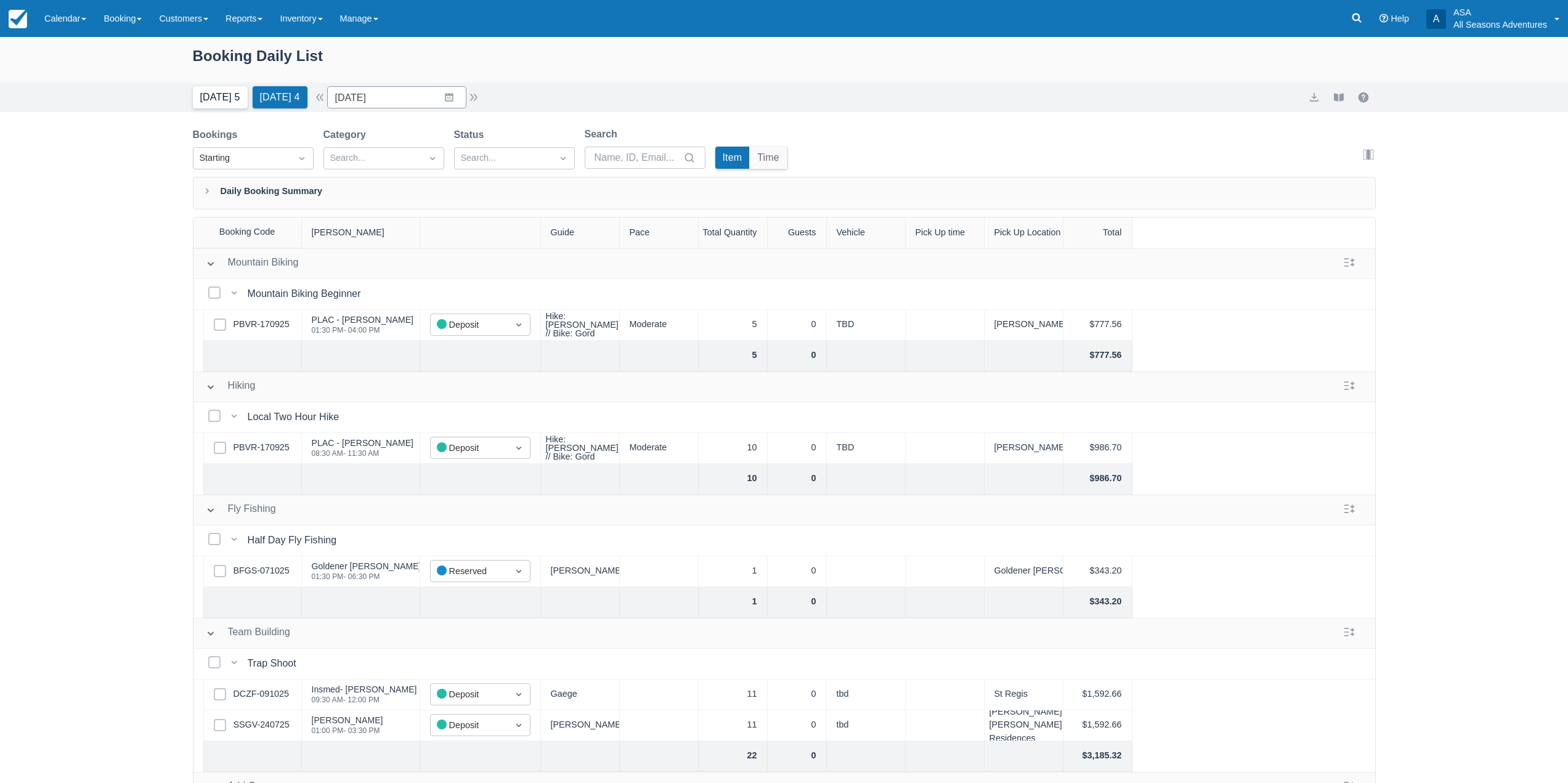
click at [210, 97] on button "Today 5" at bounding box center [220, 97] width 55 height 22
type input "[DATE]"
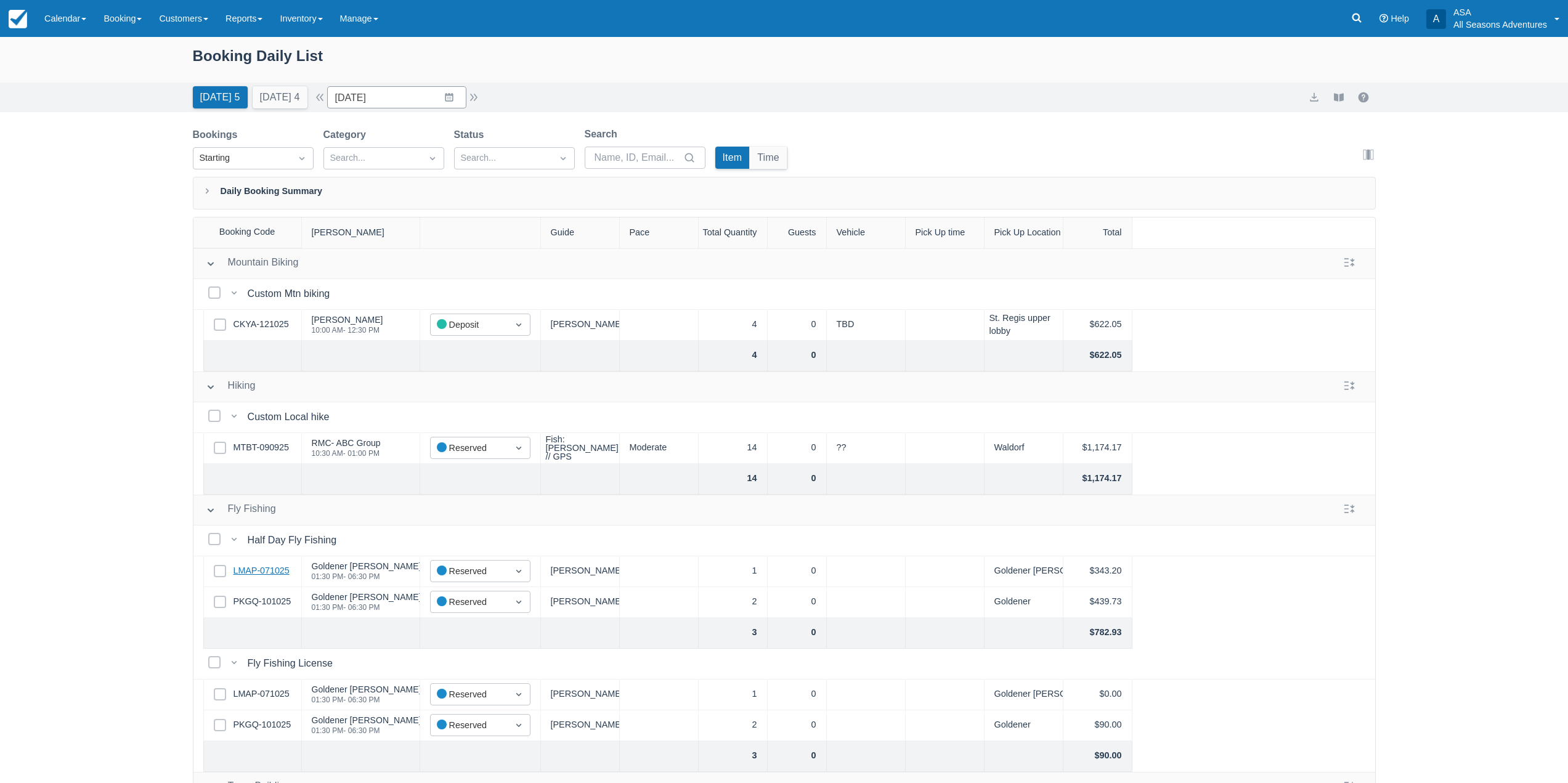
click at [255, 572] on link "LMAP-071025" at bounding box center [261, 570] width 56 height 13
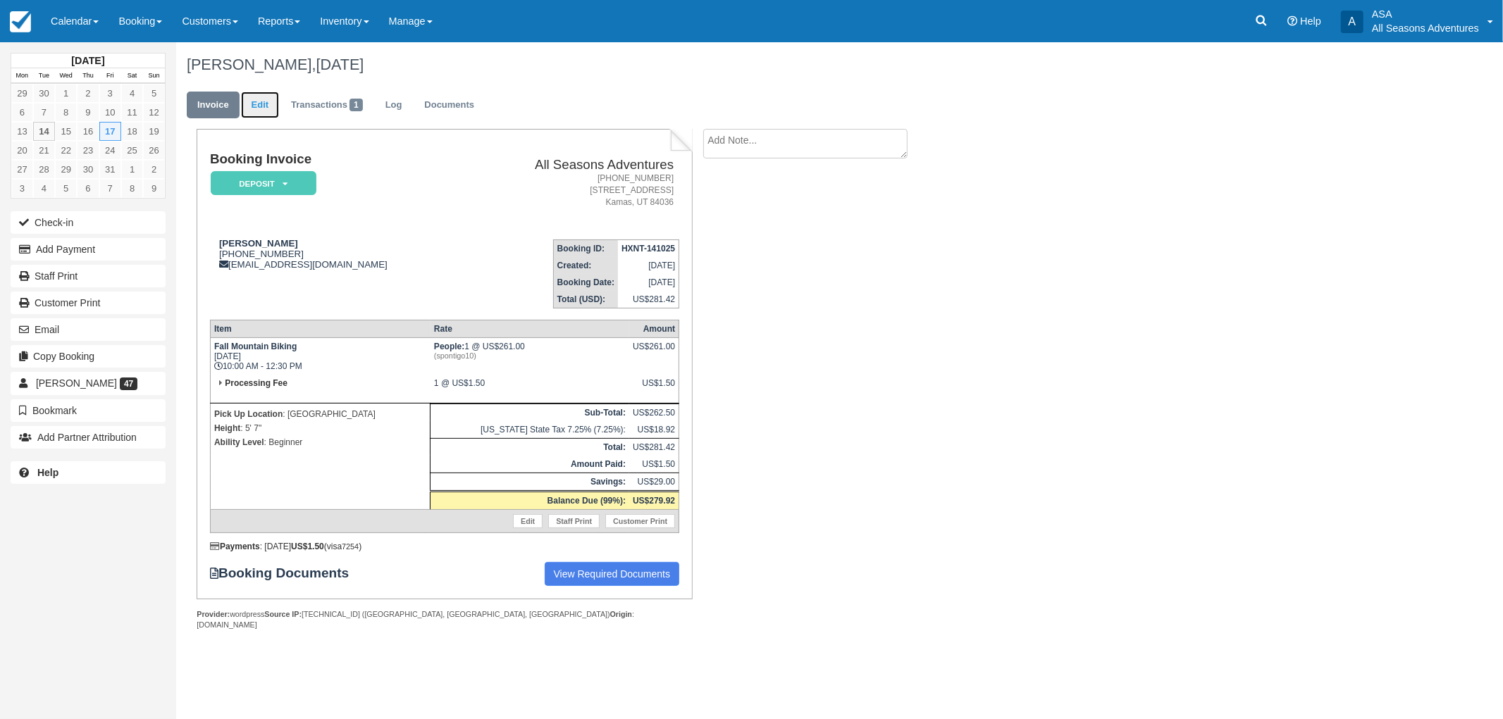
click at [250, 106] on link "Edit" at bounding box center [260, 105] width 38 height 27
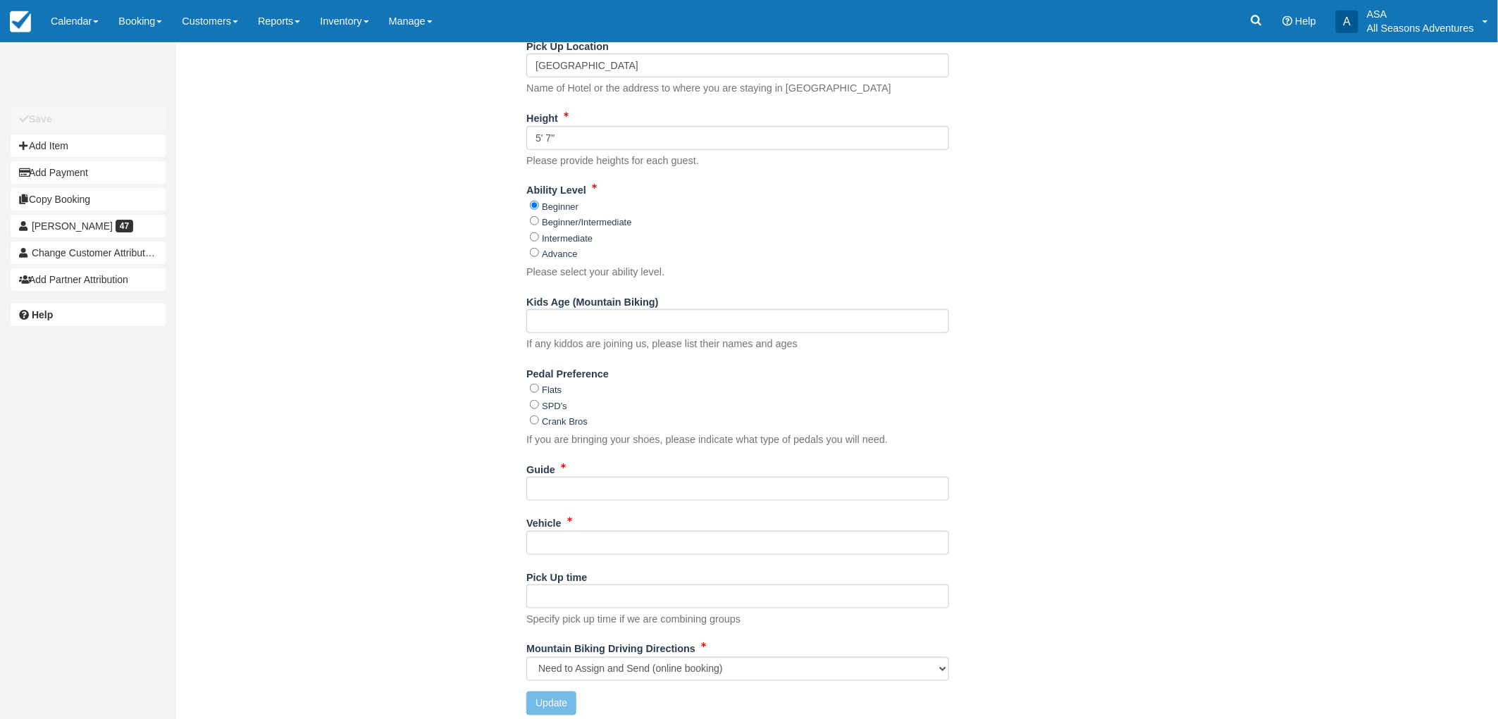
scroll to position [491, 0]
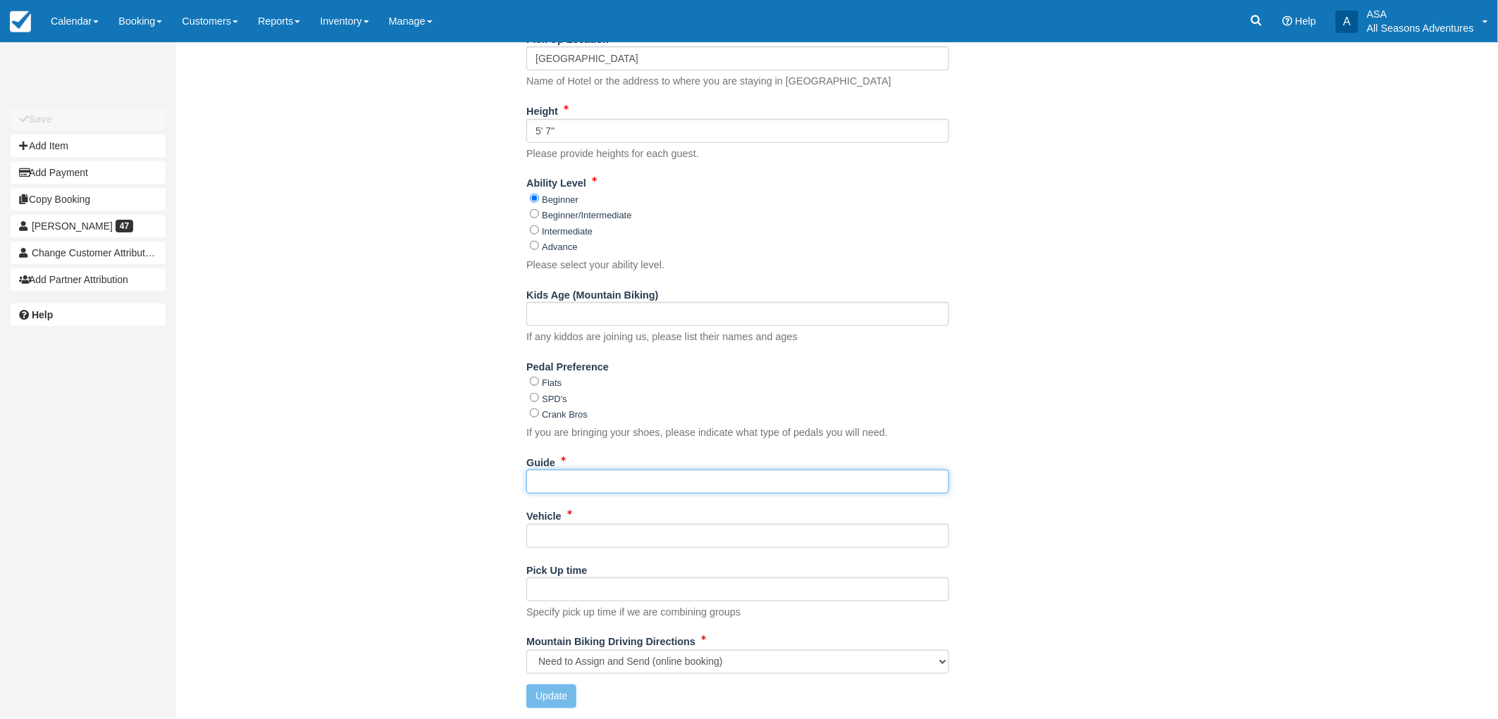
click at [567, 476] on input "Guide" at bounding box center [737, 482] width 423 height 24
type input "Chase"
click at [441, 509] on div "Name [PERSON_NAME] Phone [GEOGRAPHIC_DATA] +1 [GEOGRAPHIC_DATA] +1 [GEOGRAPHIC_…" at bounding box center [738, 291] width 1124 height 853
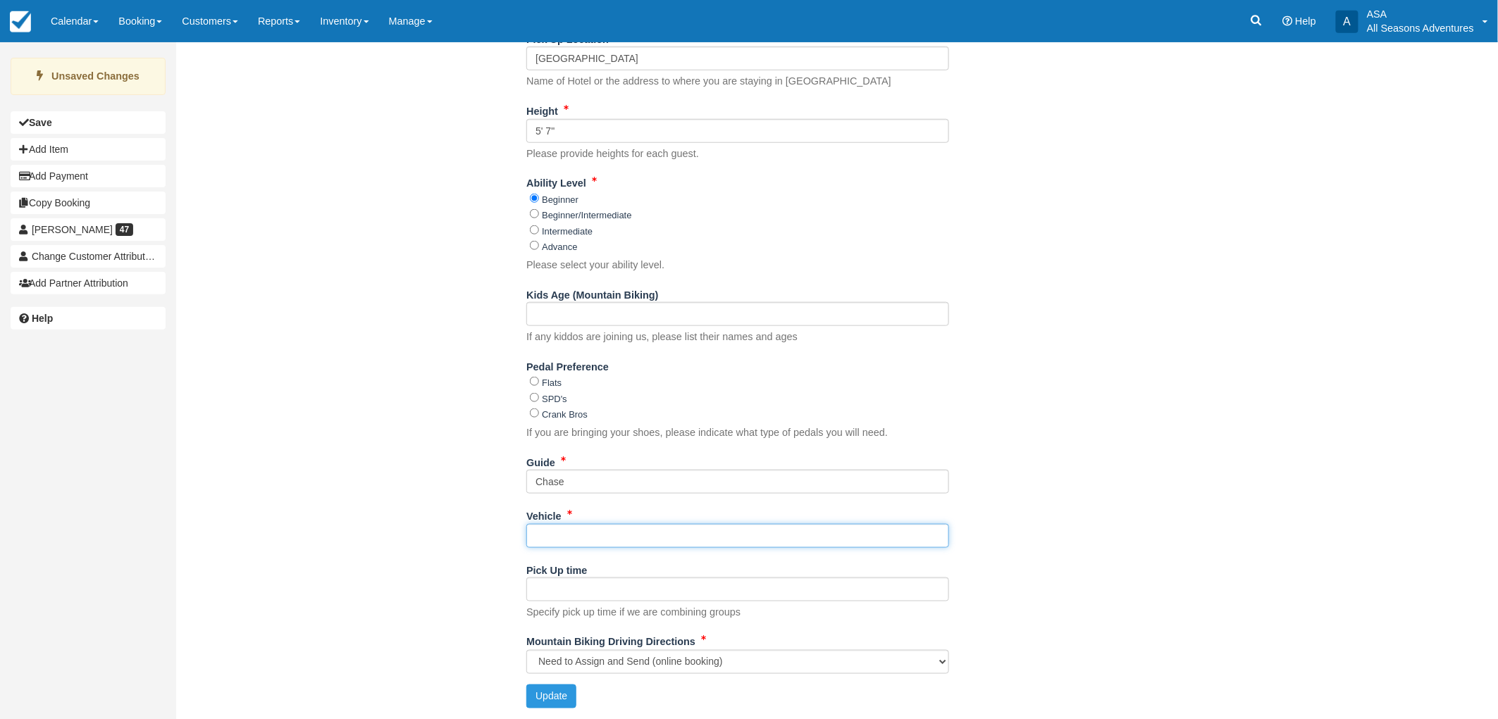
click at [562, 537] on input "Vehicle" at bounding box center [737, 536] width 423 height 24
type input "tbd"
click at [555, 695] on button "Update" at bounding box center [551, 697] width 50 height 24
type input "[PHONE_NUMBER]"
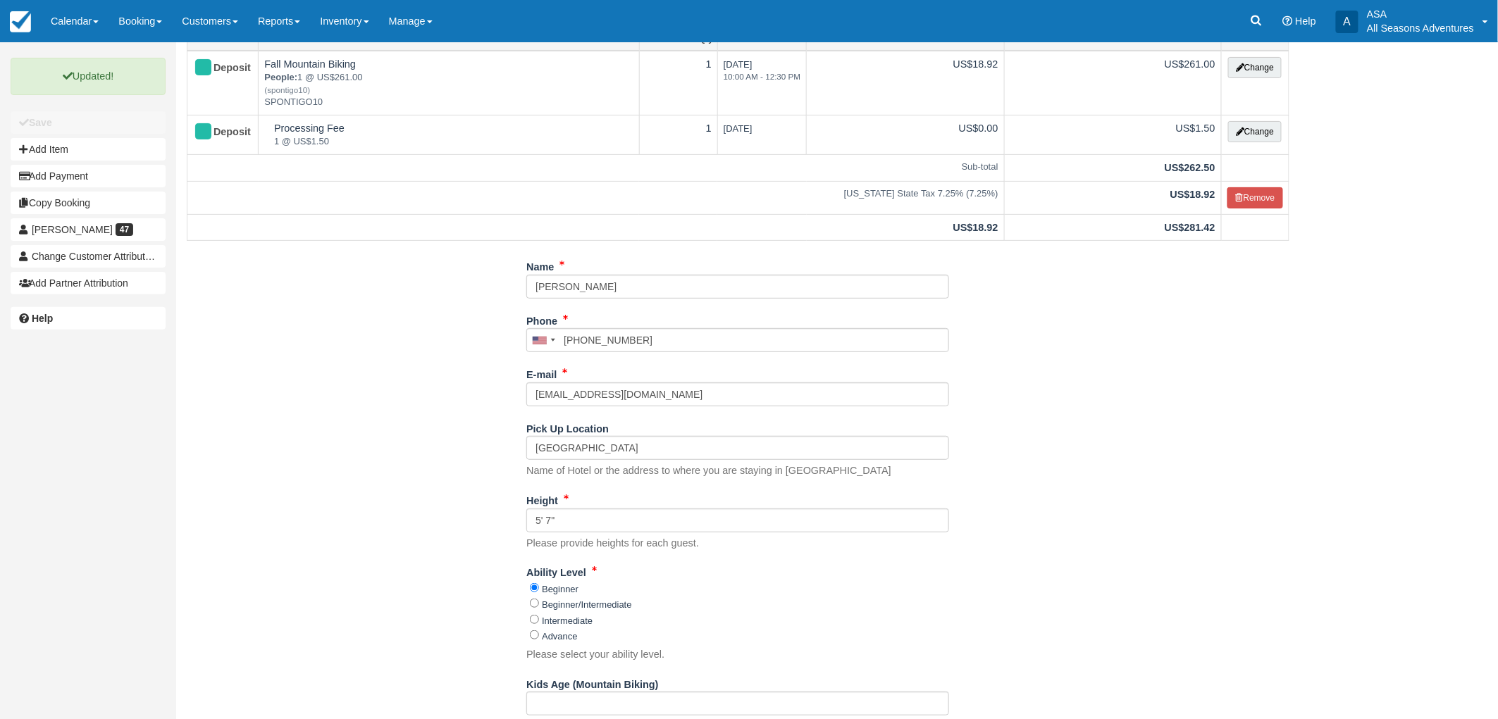
scroll to position [0, 0]
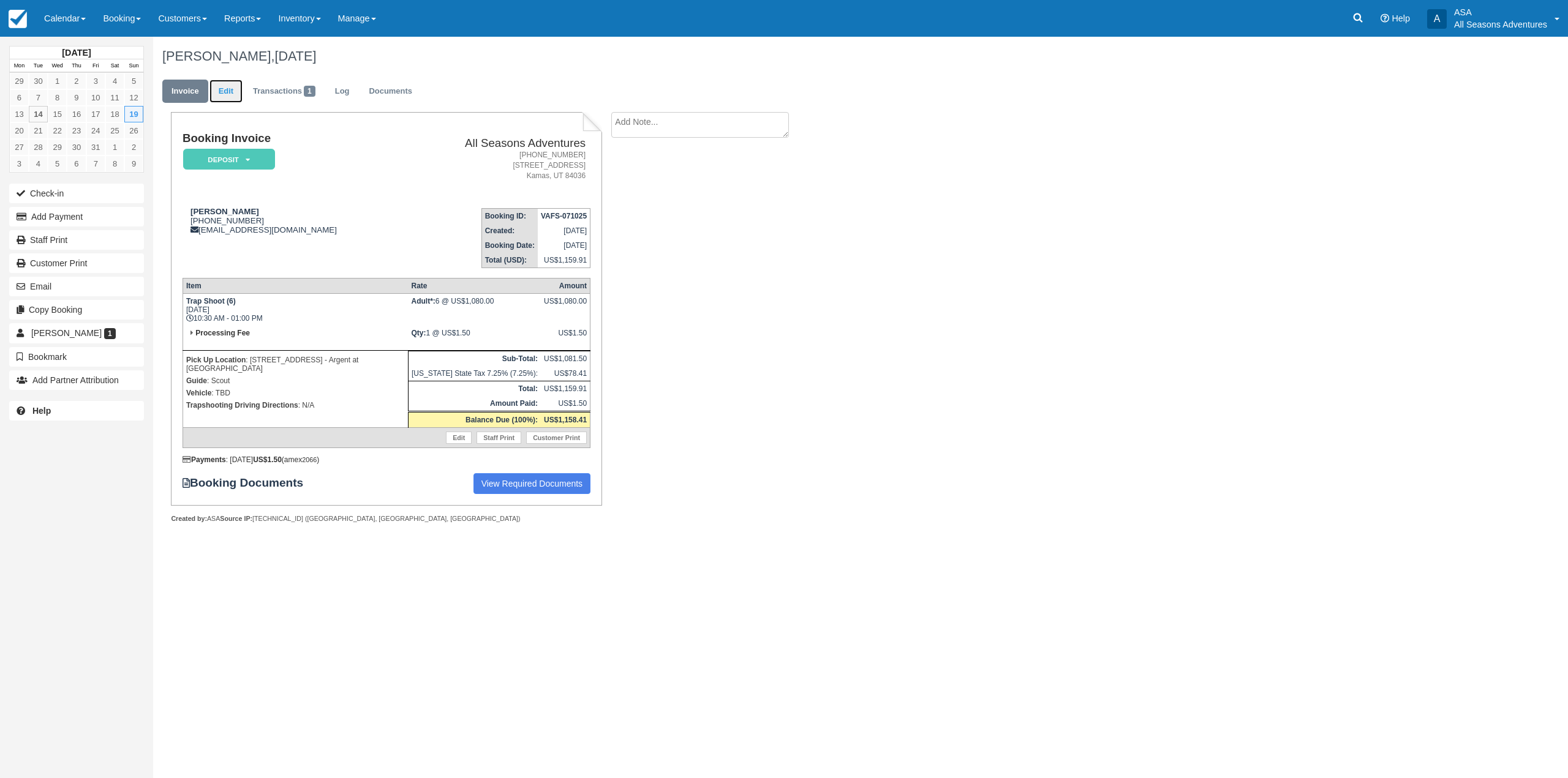
click at [220, 101] on link "Edit" at bounding box center [226, 91] width 33 height 23
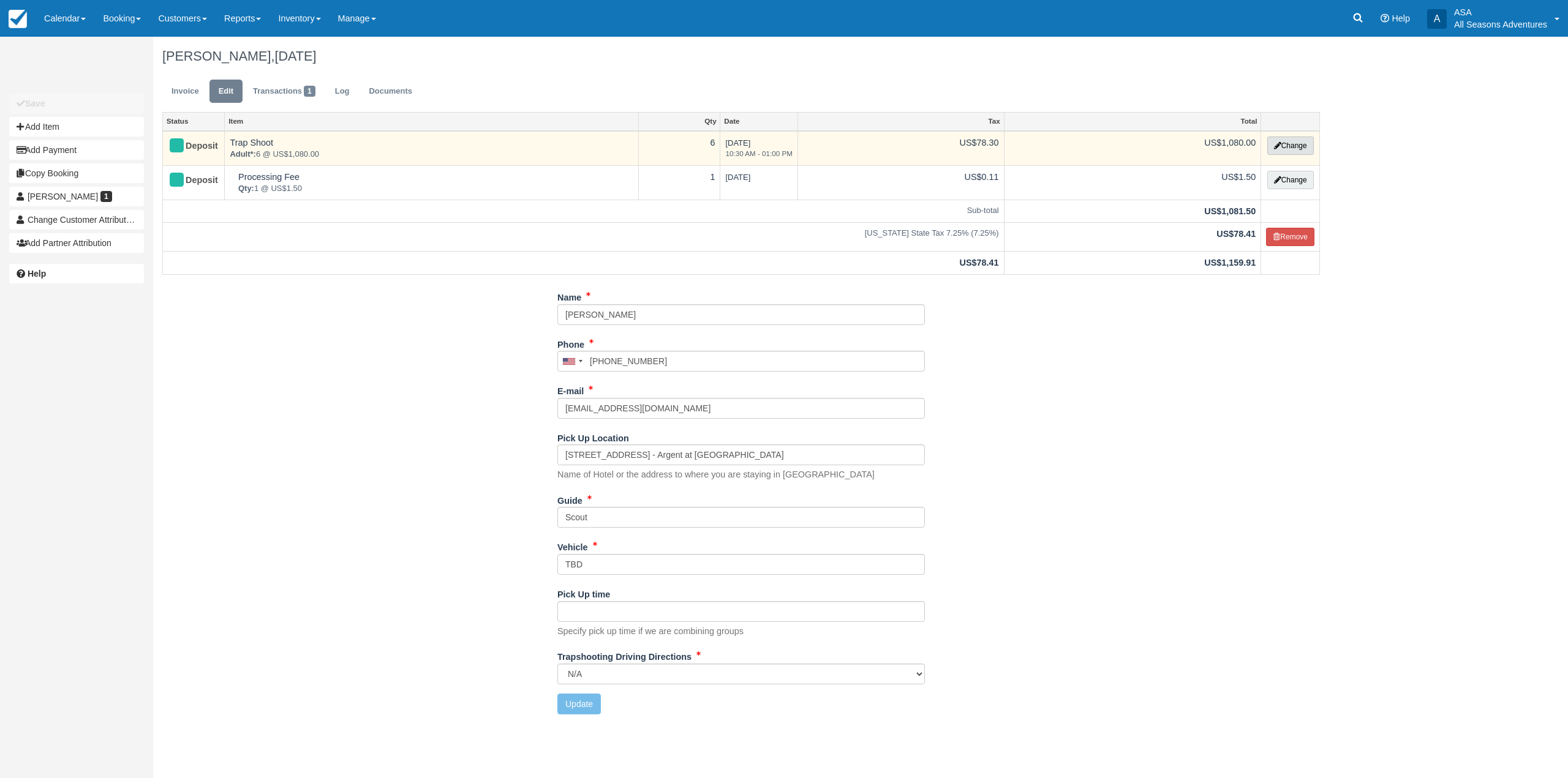
click at [1291, 139] on button "Change" at bounding box center [1291, 145] width 47 height 18
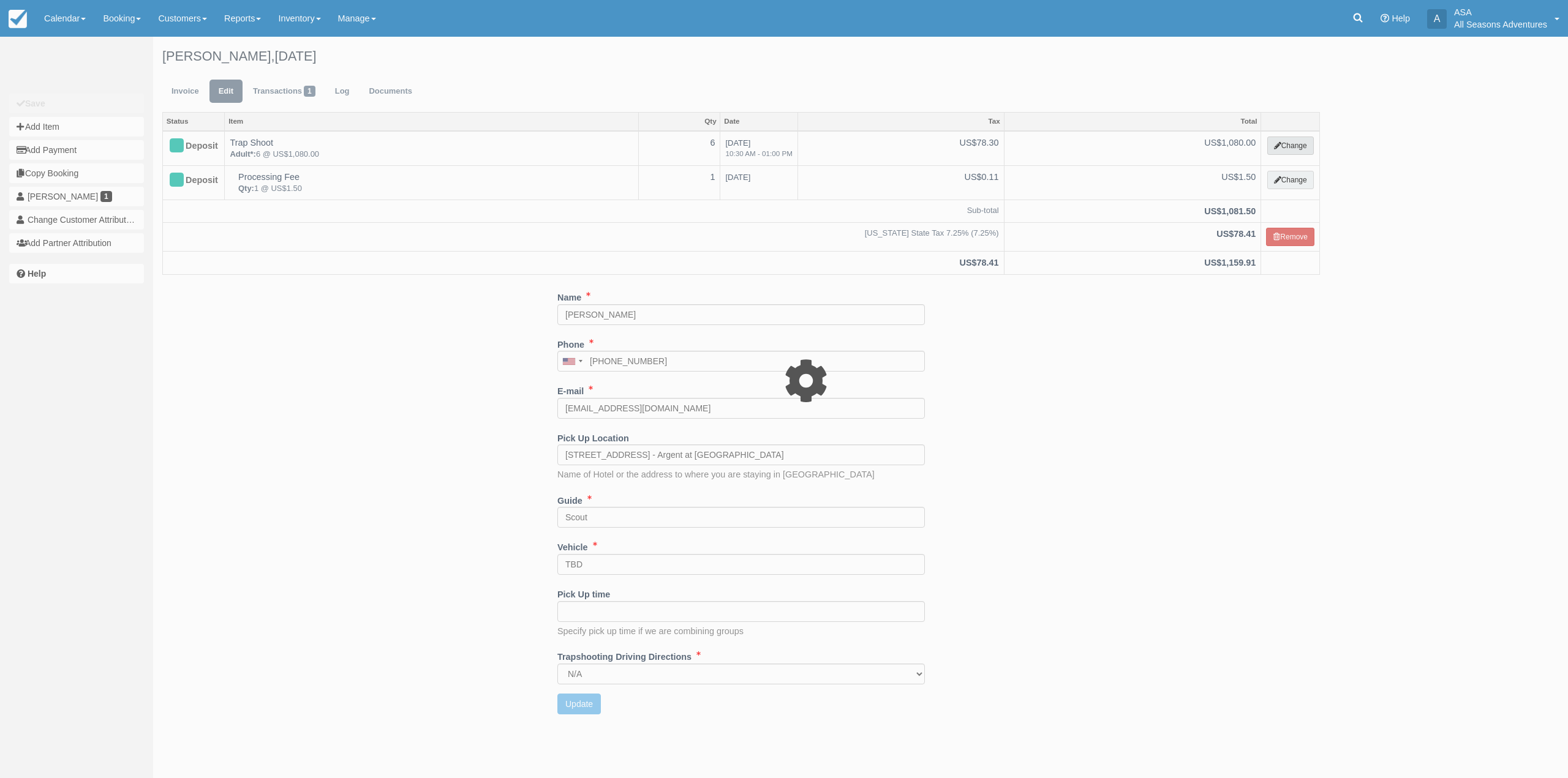
select select "3"
type input "1080.00"
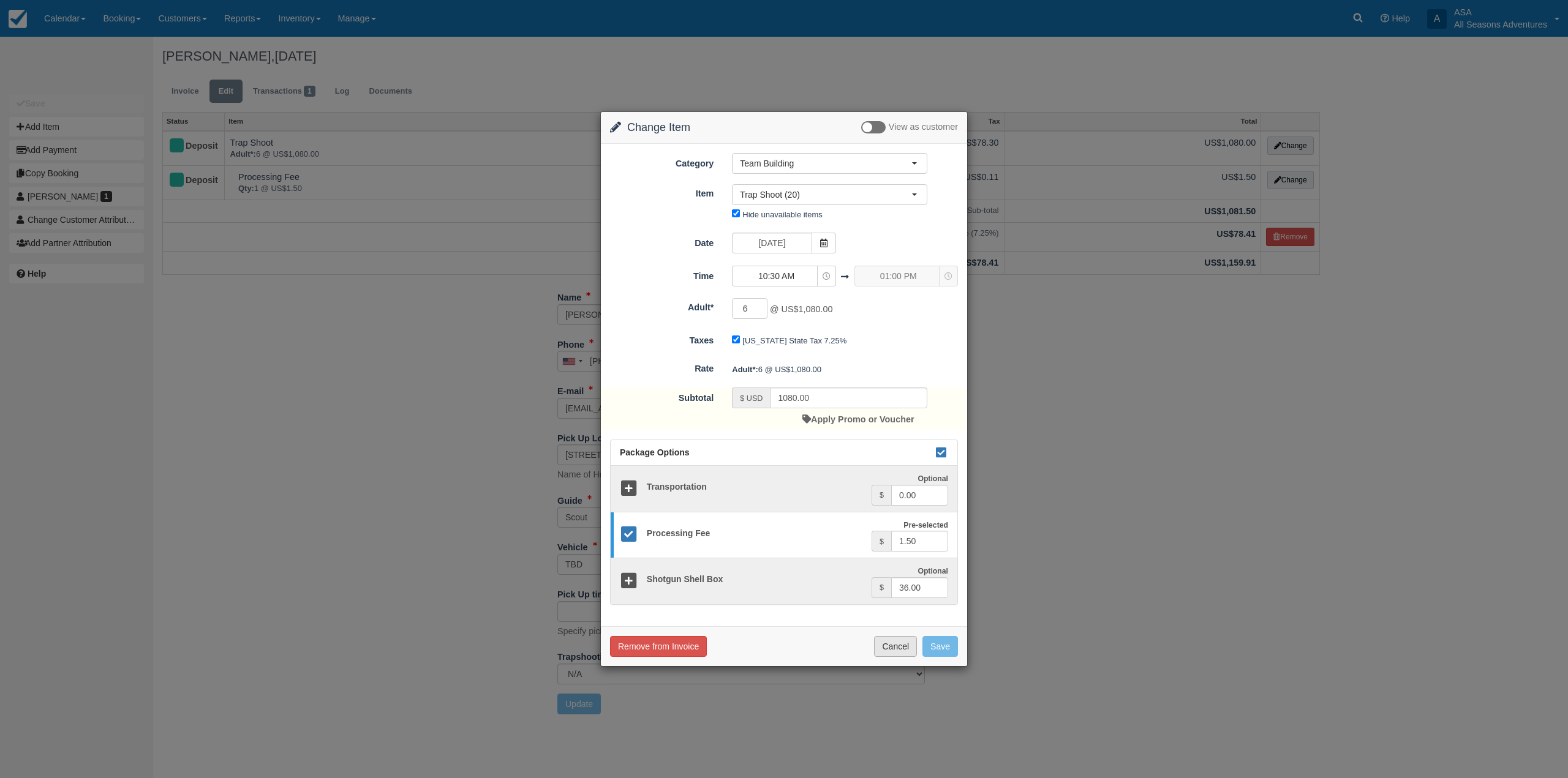
click at [908, 655] on button "Cancel" at bounding box center [895, 647] width 43 height 21
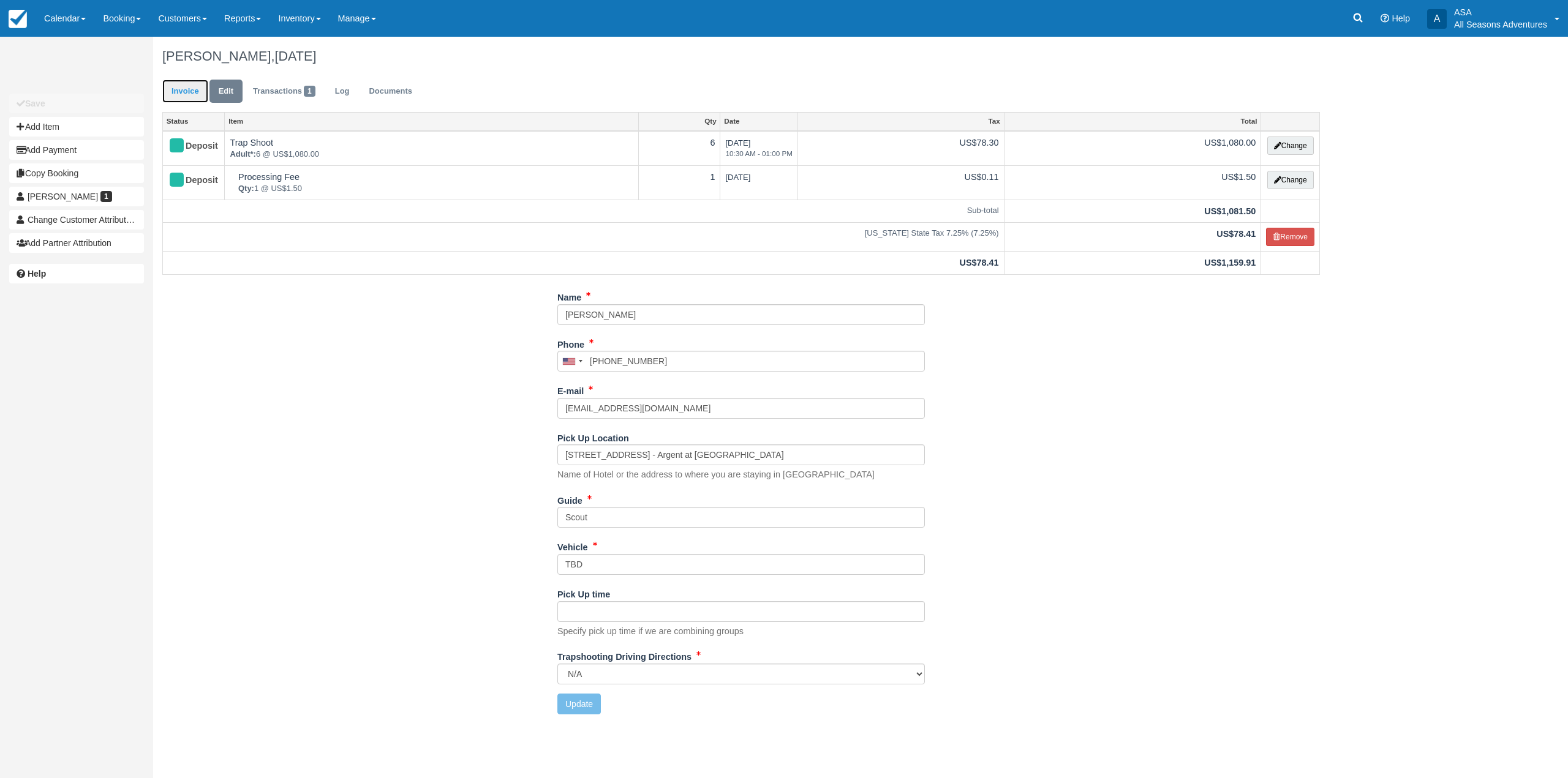
click at [176, 87] on link "Invoice" at bounding box center [185, 91] width 46 height 23
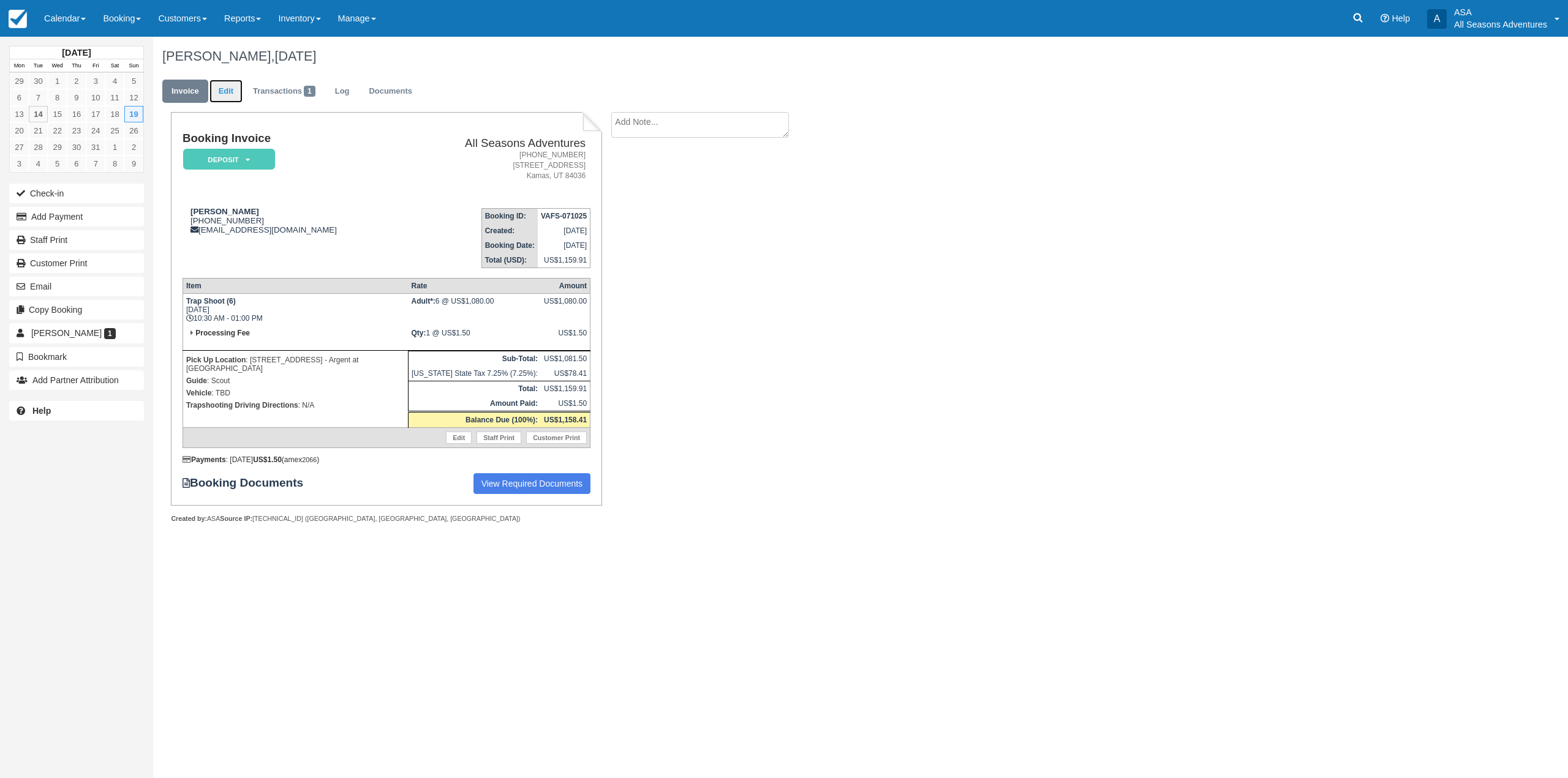
click at [212, 82] on link "Edit" at bounding box center [226, 91] width 33 height 23
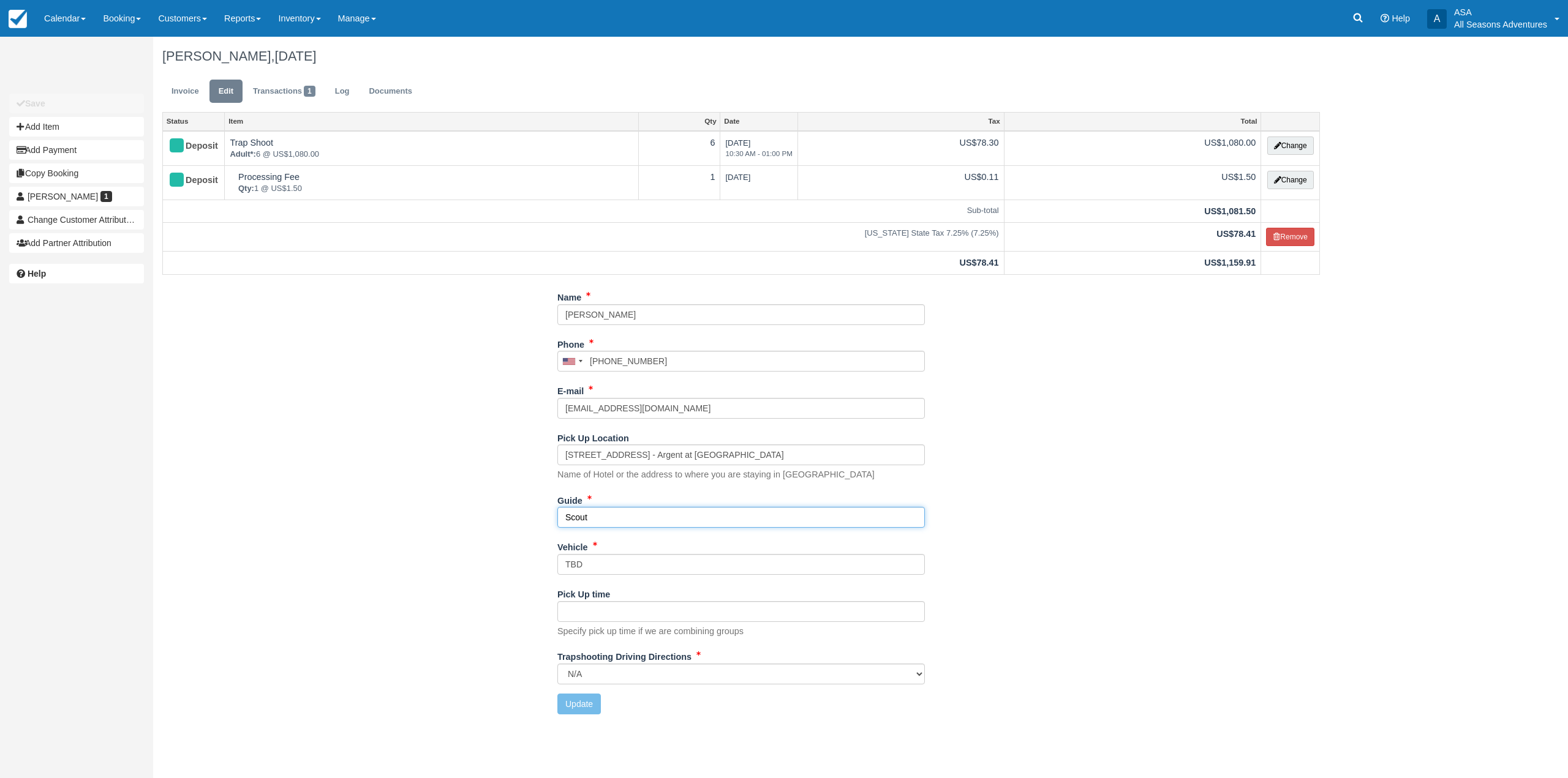
drag, startPoint x: 651, startPoint y: 515, endPoint x: 522, endPoint y: 510, distance: 129.1
click at [522, 510] on div "Name [PERSON_NAME] Phone [GEOGRAPHIC_DATA] +1 [GEOGRAPHIC_DATA] +1 [GEOGRAPHIC_…" at bounding box center [741, 505] width 1177 height 436
type input "n/a"
click at [670, 676] on select "Kamas Valley Lions Gun Club: 3050 W 200S, Kamas, UT N/A" at bounding box center [741, 675] width 368 height 21
select select "Kamas Valley Lions Gun Club: [STREET_ADDRESS]"
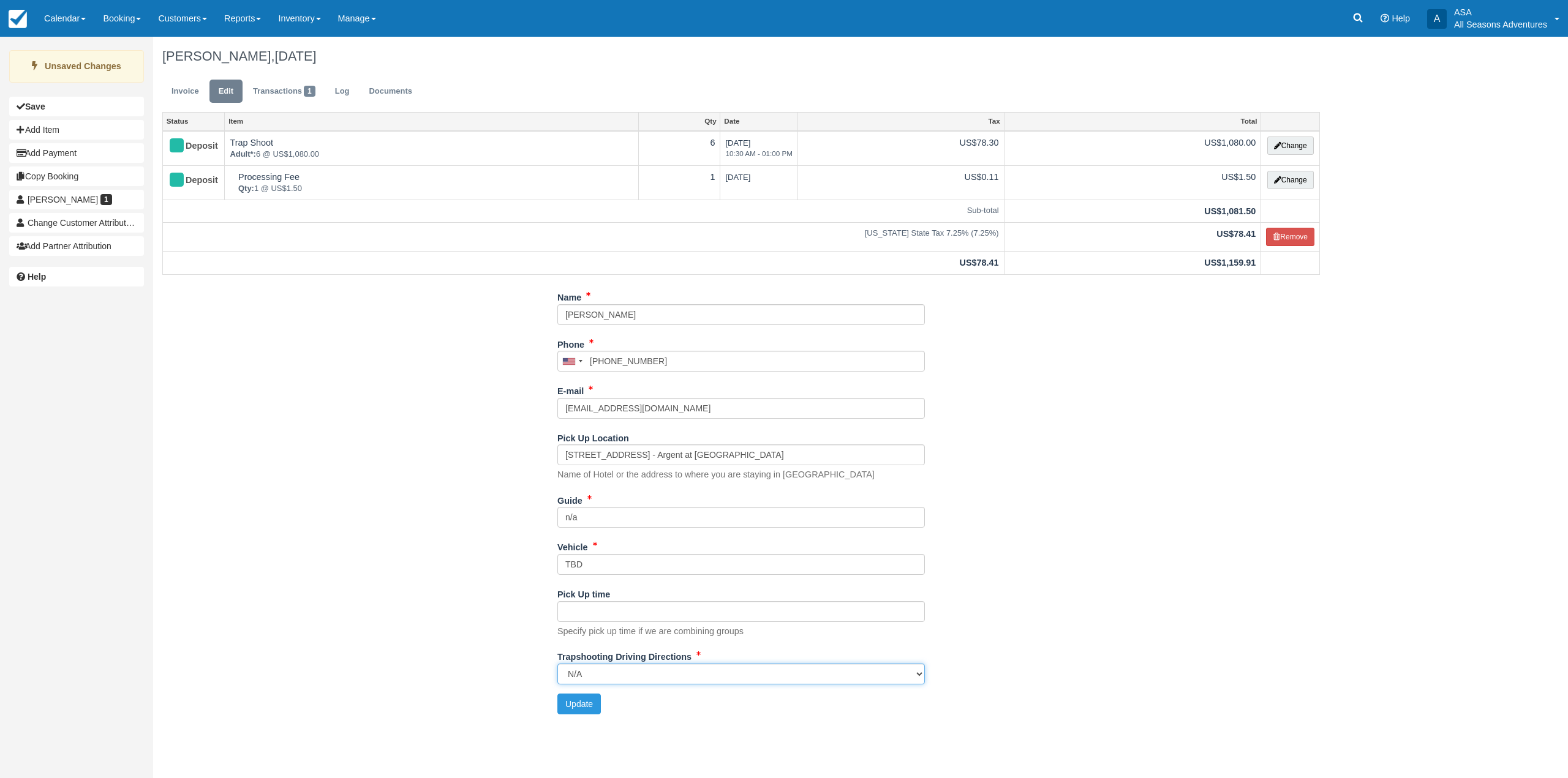
click at [557, 664] on select "Kamas Valley Lions Gun Club: 3050 W 200S, Kamas, UT N/A" at bounding box center [741, 675] width 368 height 21
click at [664, 566] on input "TBD" at bounding box center [741, 565] width 368 height 21
type input "T"
type input "n/a"
click at [536, 629] on div "Name Heidi Maggs Phone United States +1 Canada +1 United Kingdom +44 Afghanista…" at bounding box center [741, 505] width 1177 height 436
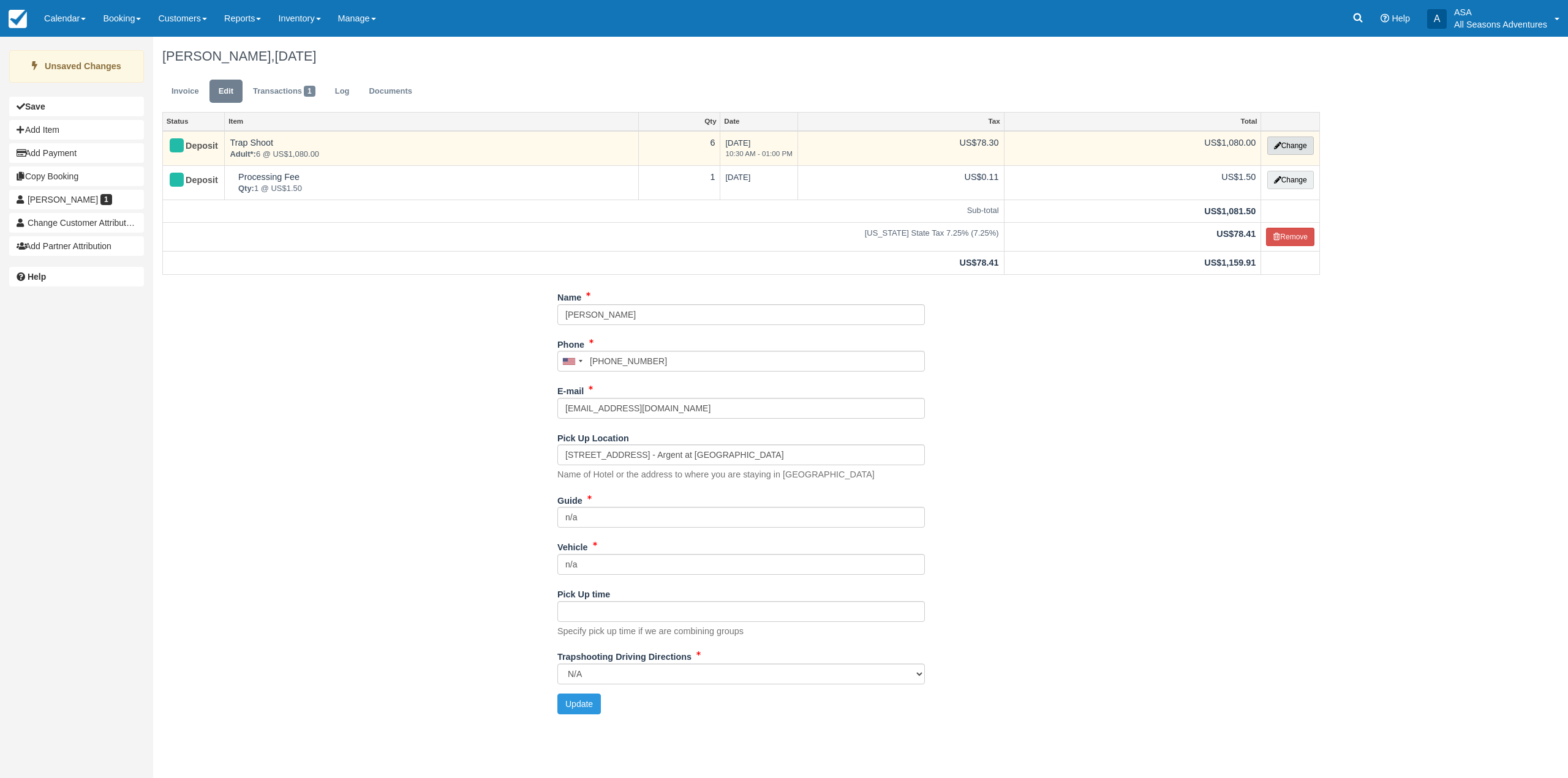
click at [1274, 143] on icon "button" at bounding box center [1278, 145] width 7 height 7
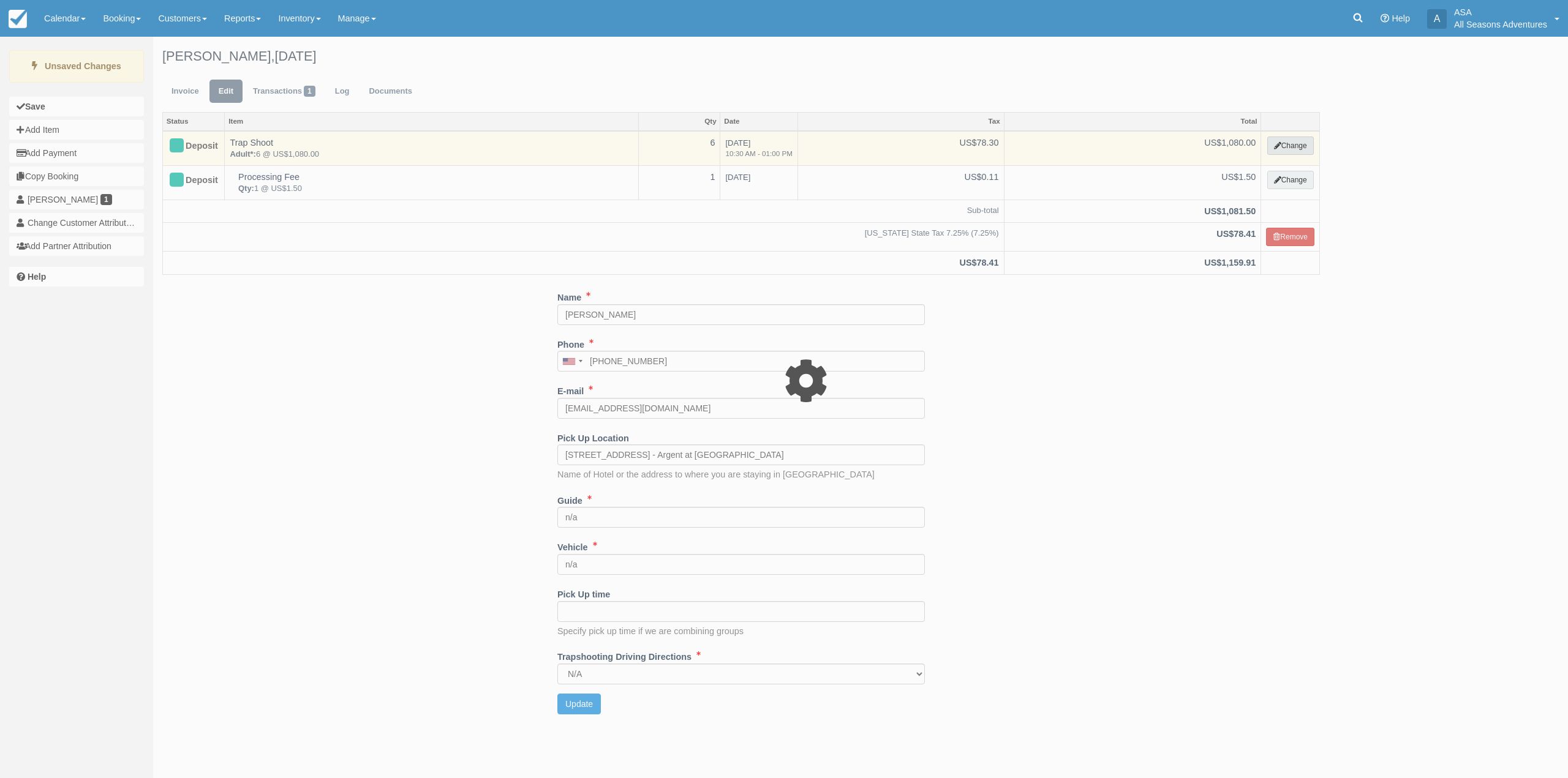
select select "3"
type input "1080.00"
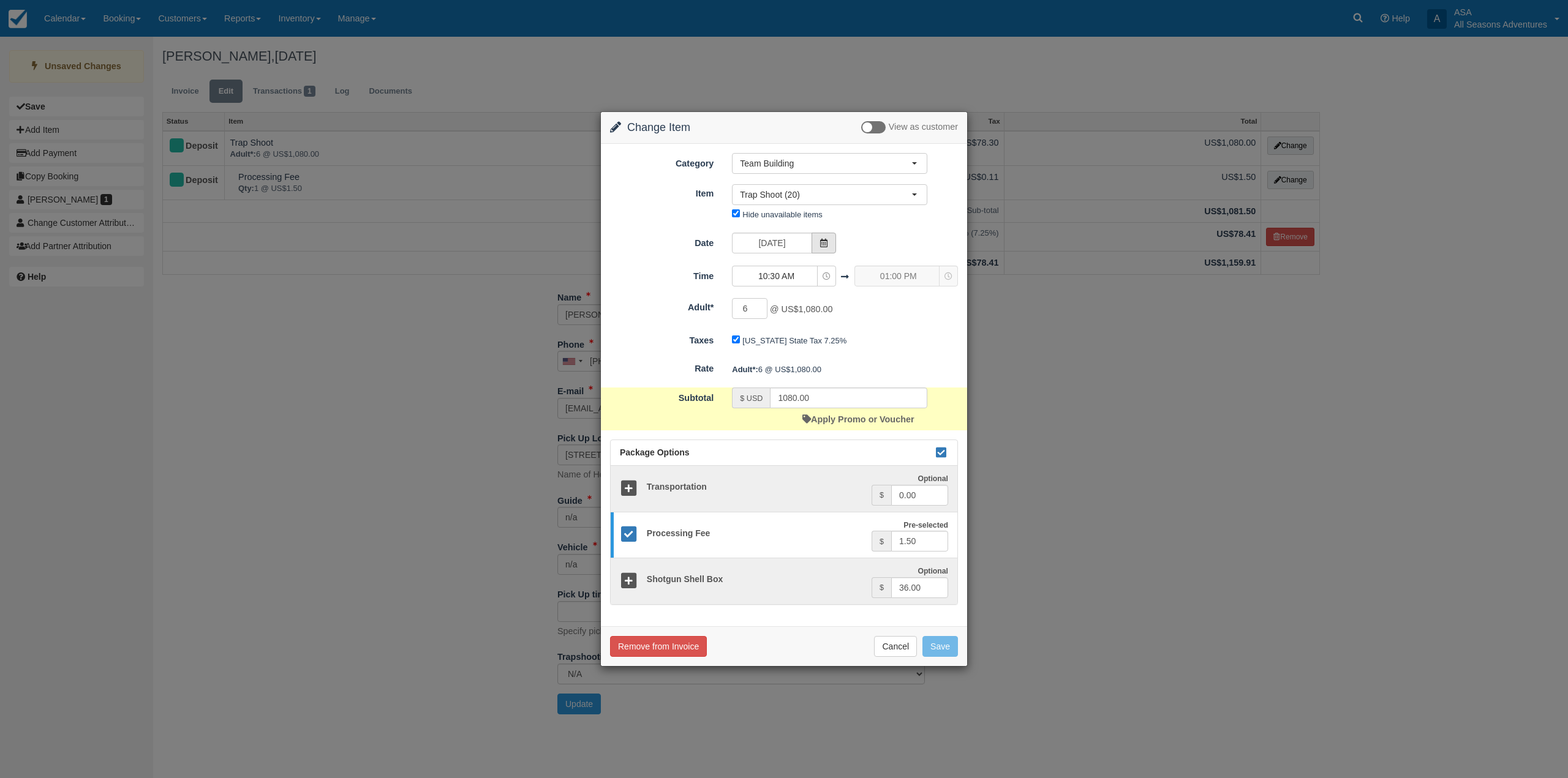
click at [824, 237] on span at bounding box center [824, 243] width 24 height 21
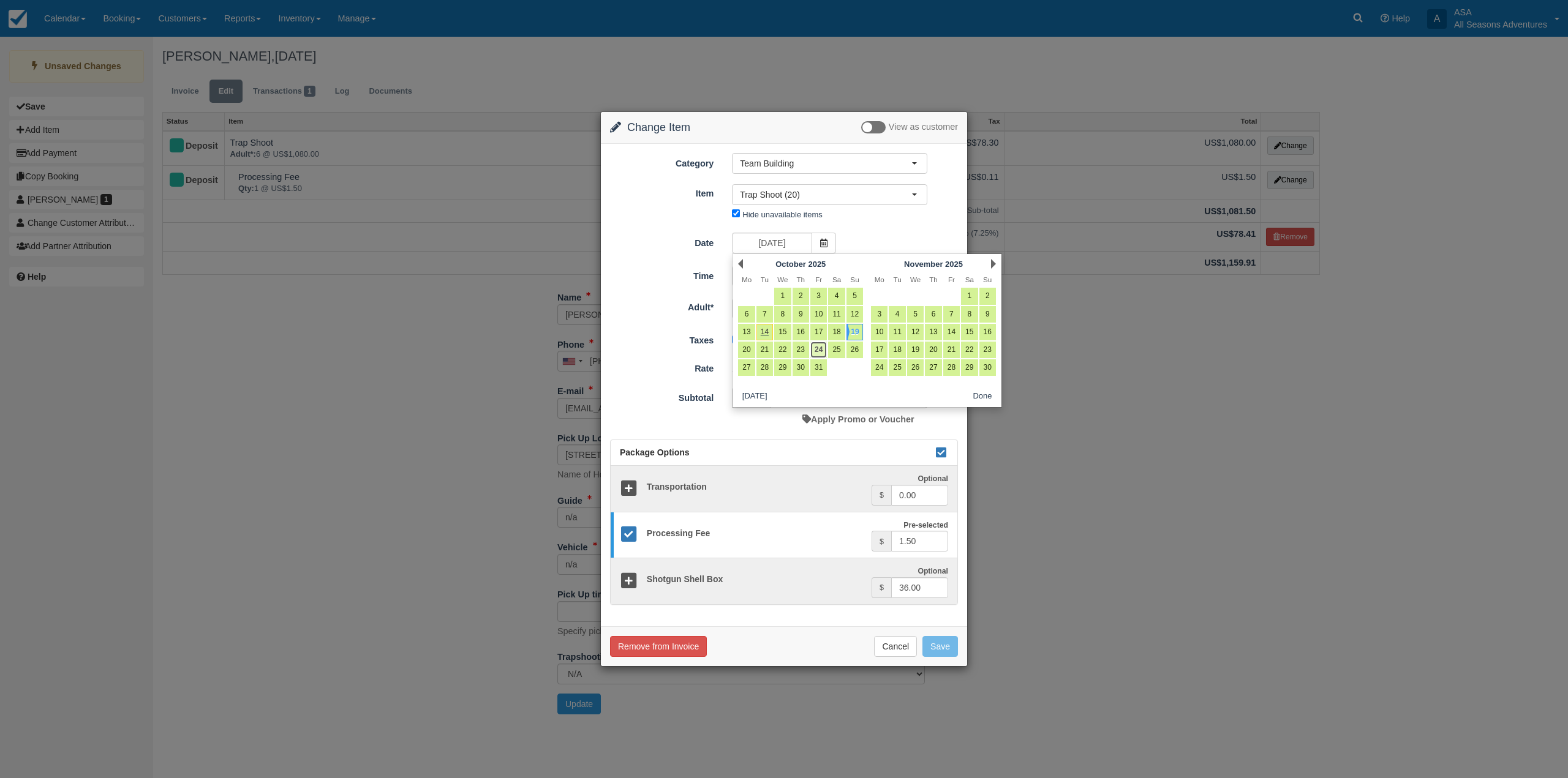
click at [824, 349] on link "24" at bounding box center [818, 349] width 17 height 17
type input "10/24/25"
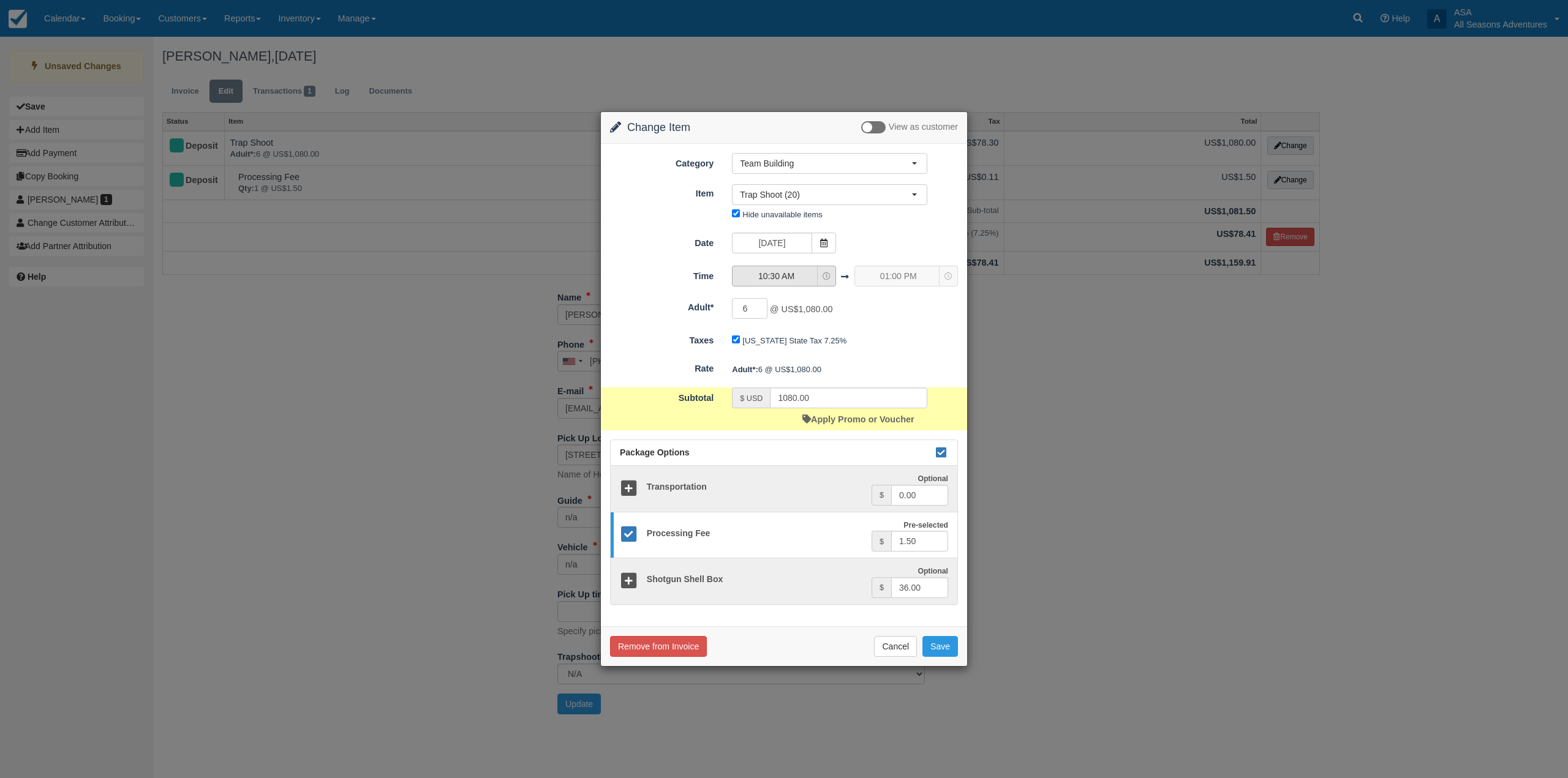
click at [824, 279] on icon "button" at bounding box center [826, 276] width 8 height 8
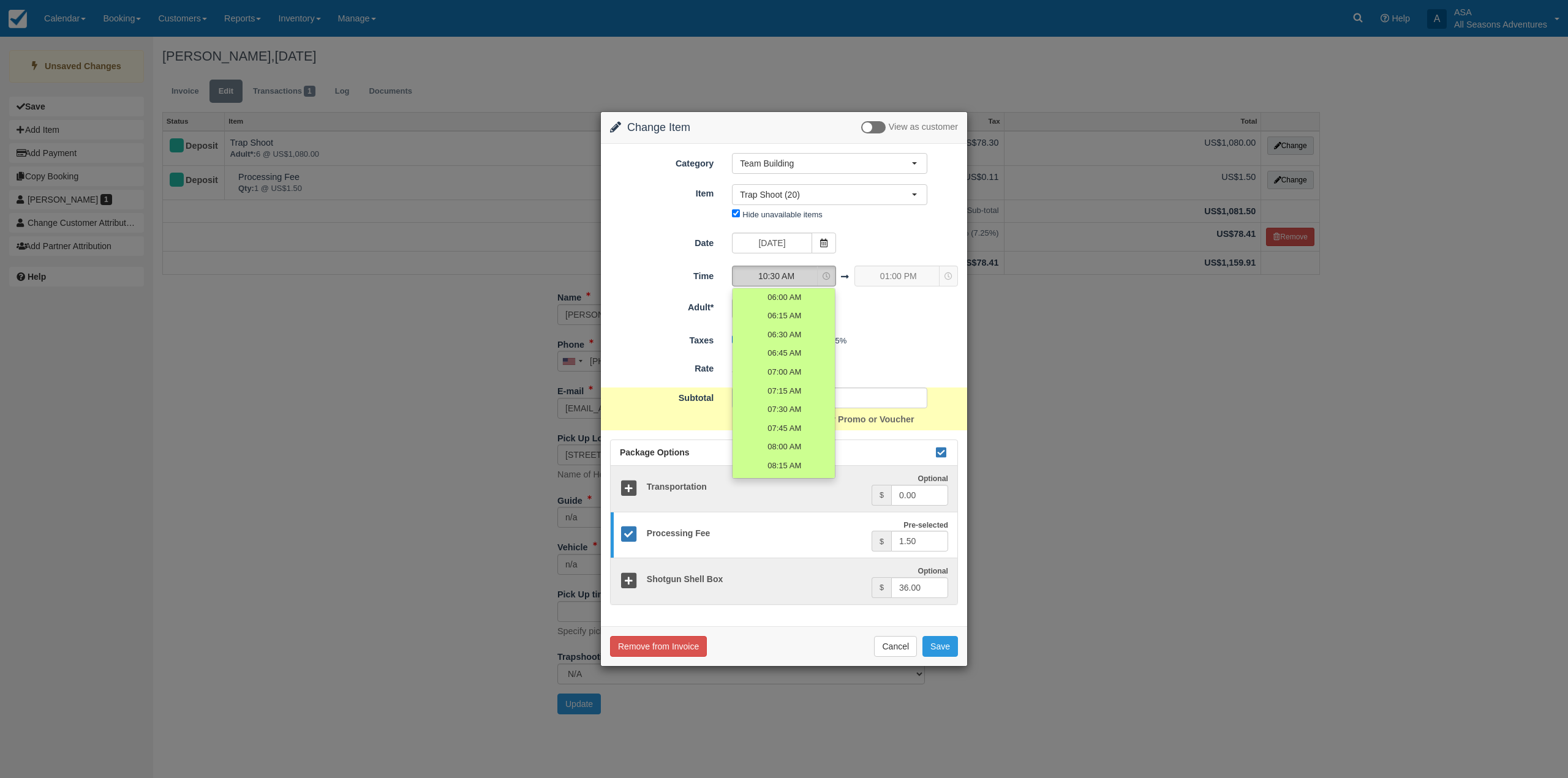
scroll to position [251, 0]
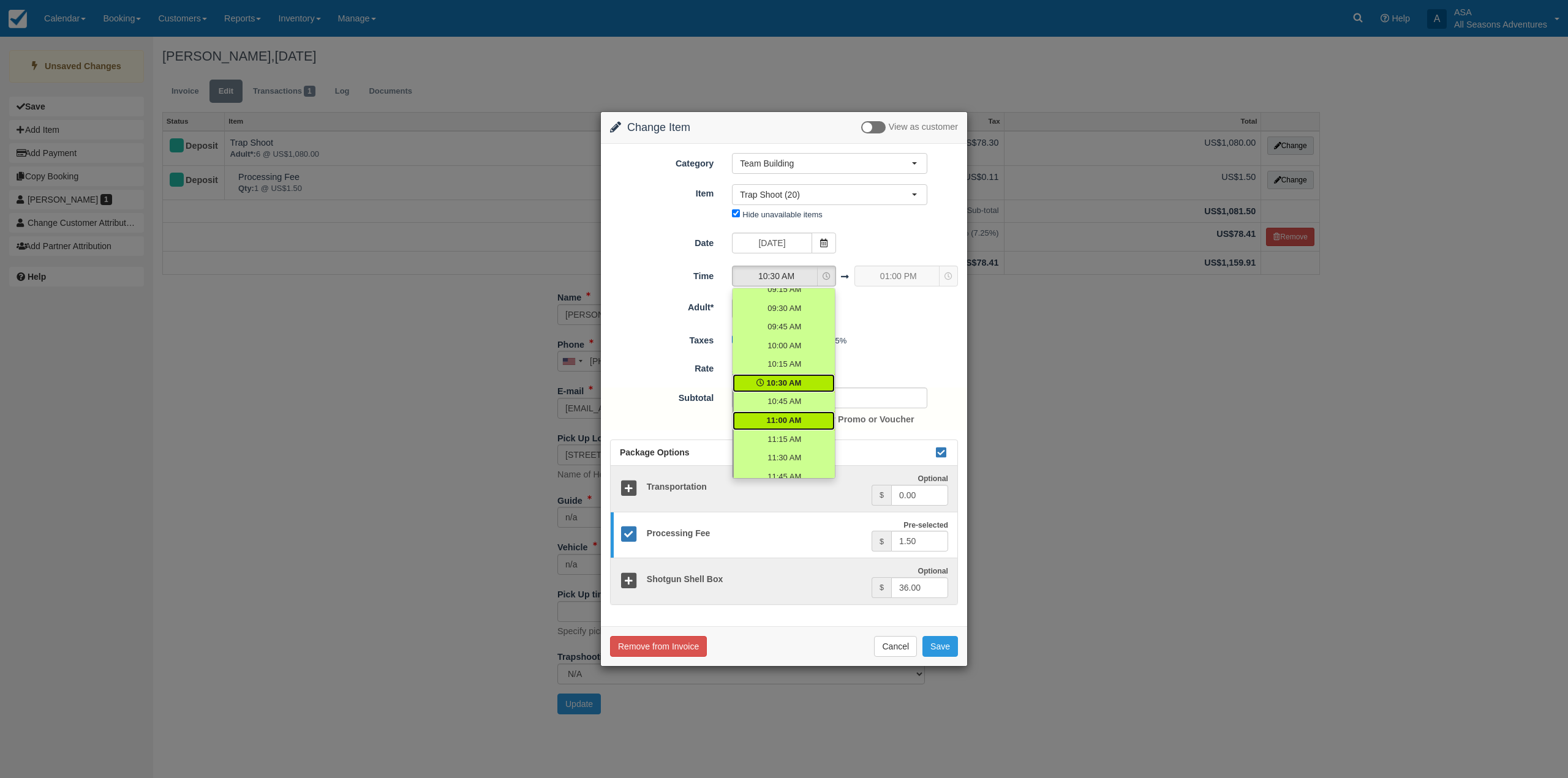
click at [797, 416] on span "11:00 AM" at bounding box center [784, 421] width 35 height 11
select select "11:00"
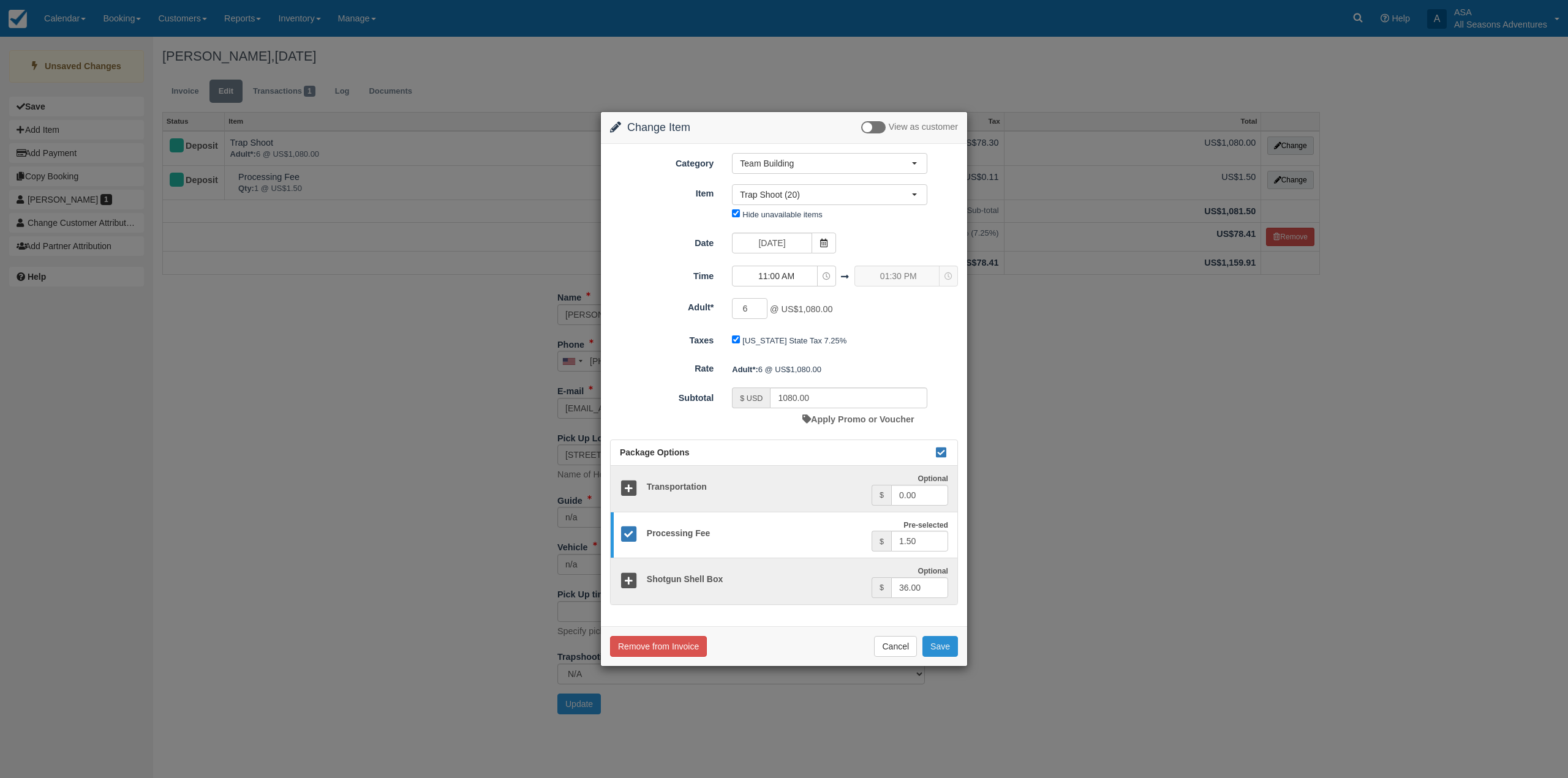
click at [948, 654] on button "Save" at bounding box center [940, 647] width 36 height 21
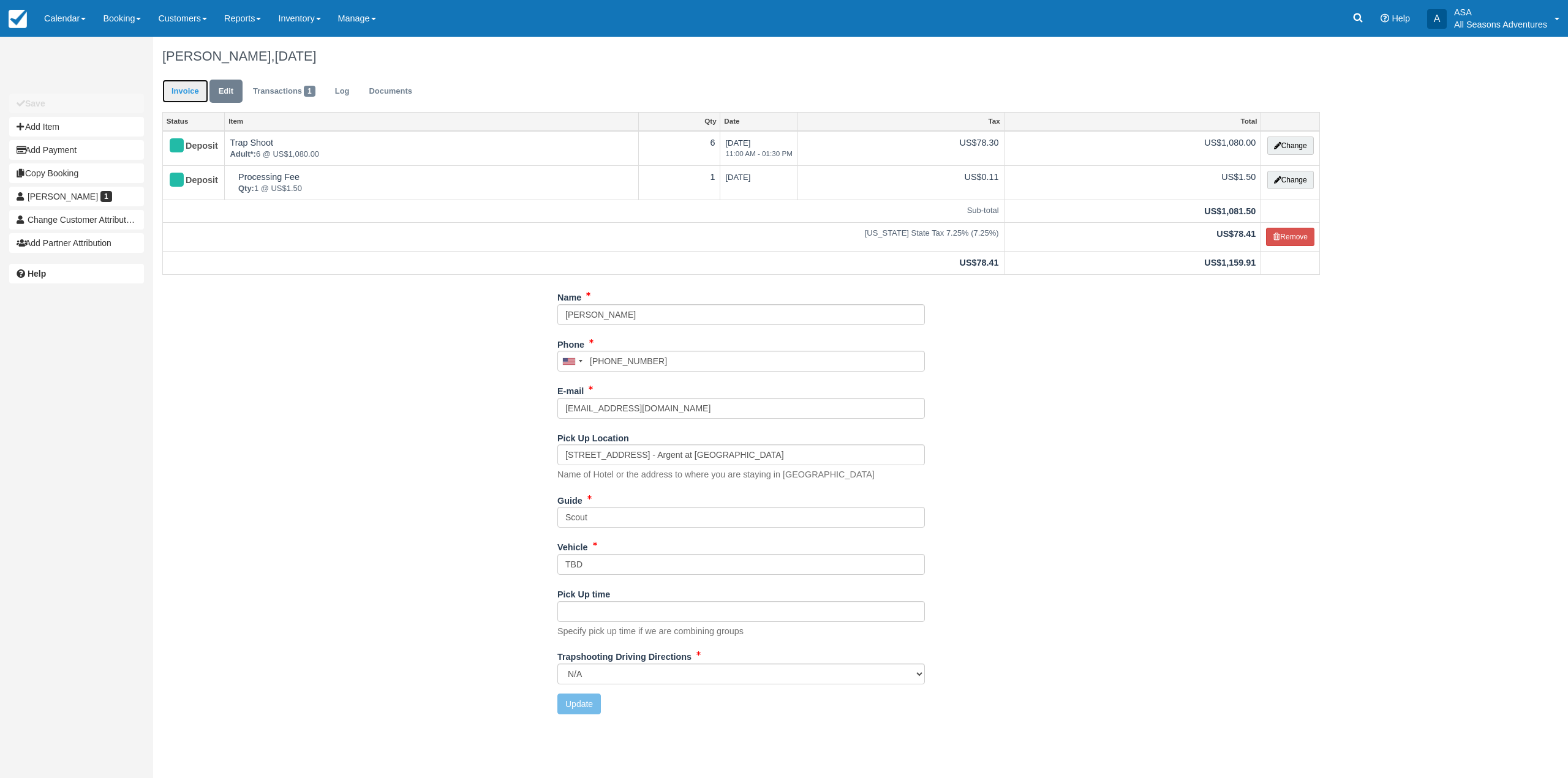
click at [182, 84] on link "Invoice" at bounding box center [185, 91] width 46 height 23
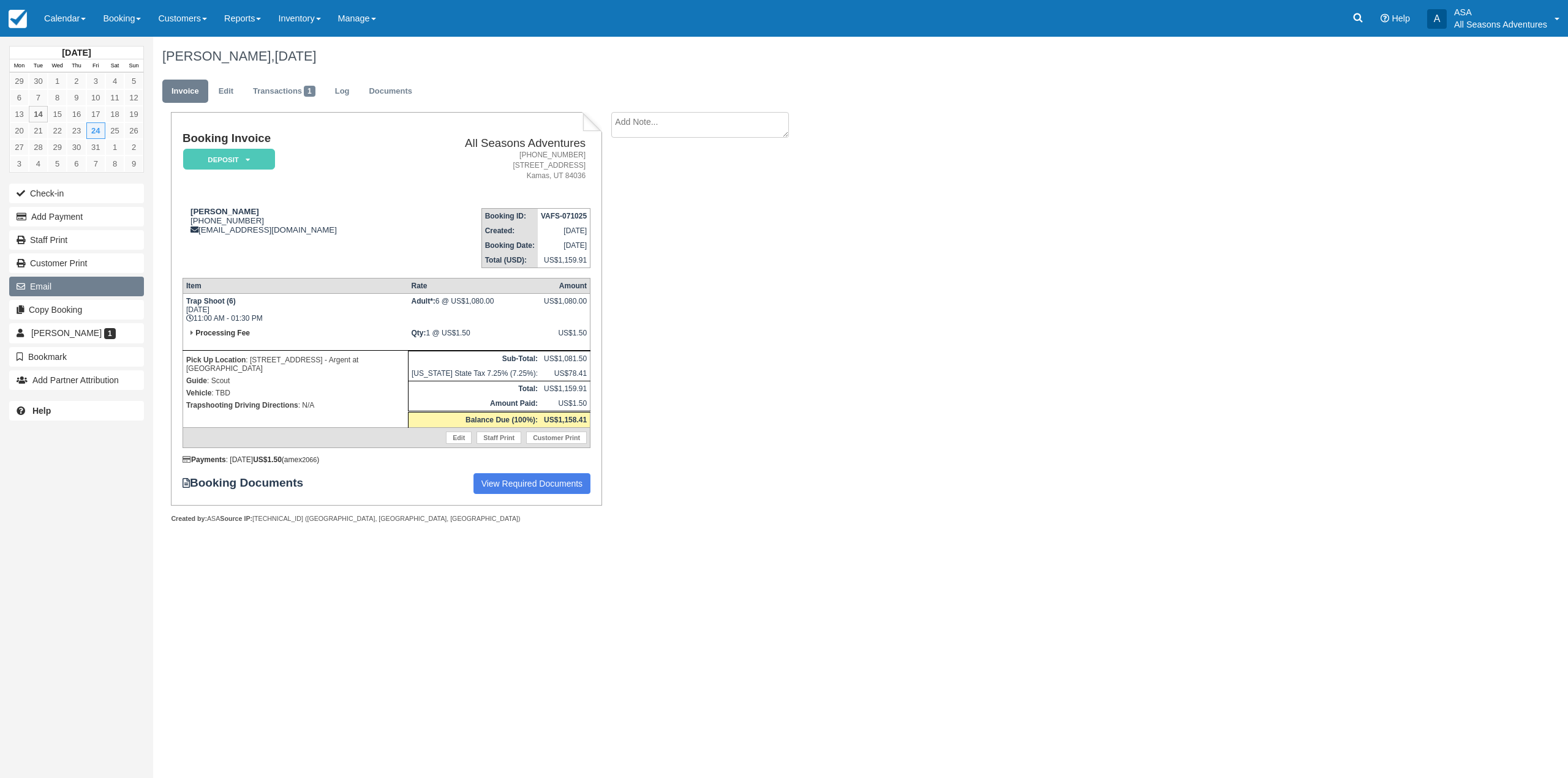
click at [60, 290] on button "Email" at bounding box center [77, 286] width 135 height 20
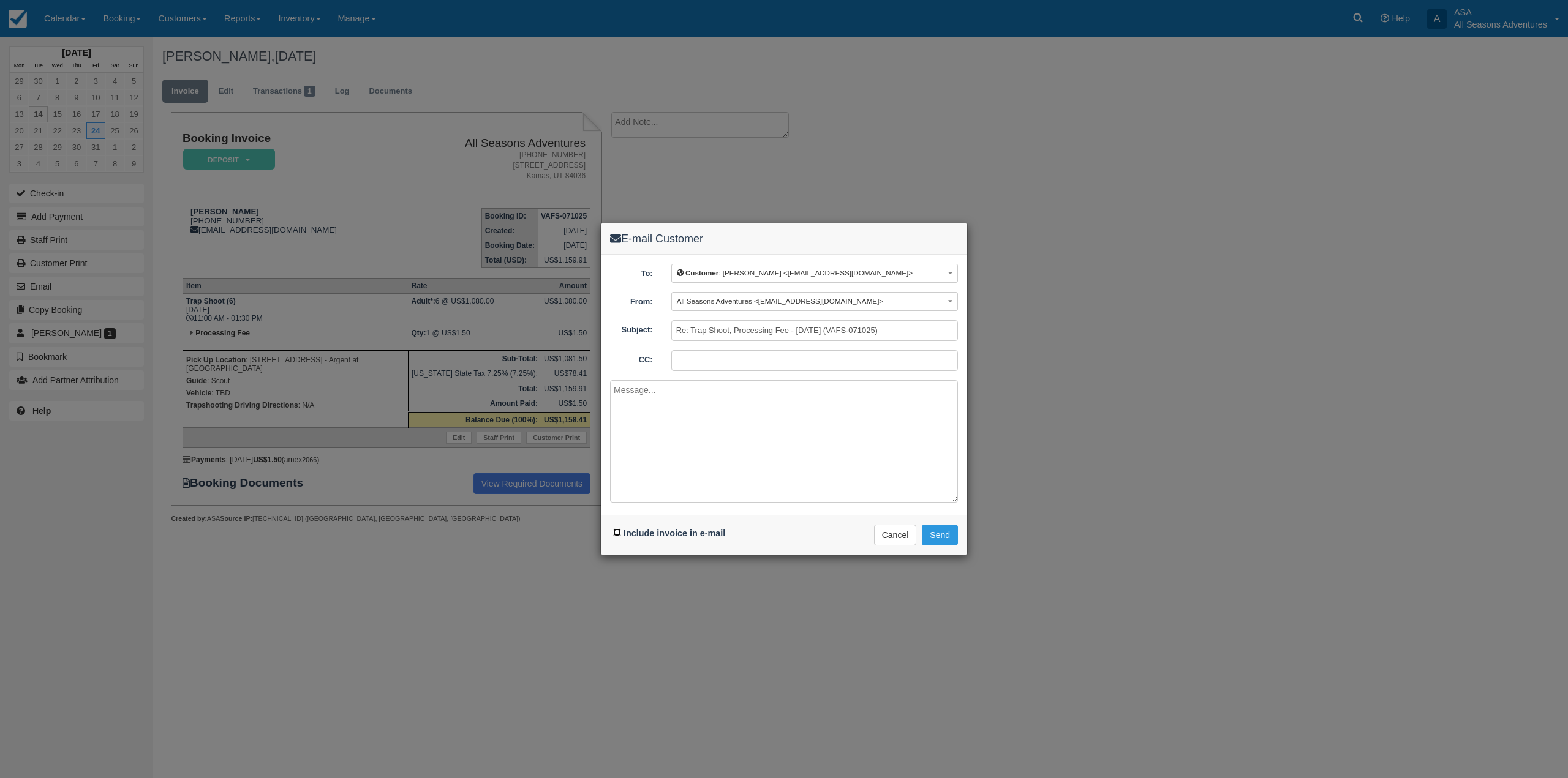
click at [616, 530] on input "Include invoice in e-mail" at bounding box center [617, 532] width 8 height 8
checkbox input "true"
click at [690, 475] on textarea at bounding box center [784, 441] width 348 height 123
click at [737, 418] on textarea "Hello [PERSON_NAME], Here is your modified invoice for 10/24 trap shoot excursi…" at bounding box center [784, 441] width 348 height 123
click at [724, 447] on textarea "Hello [PERSON_NAME], Here is your modified invoice for your 10/24 trap shoot ex…" at bounding box center [784, 441] width 348 height 123
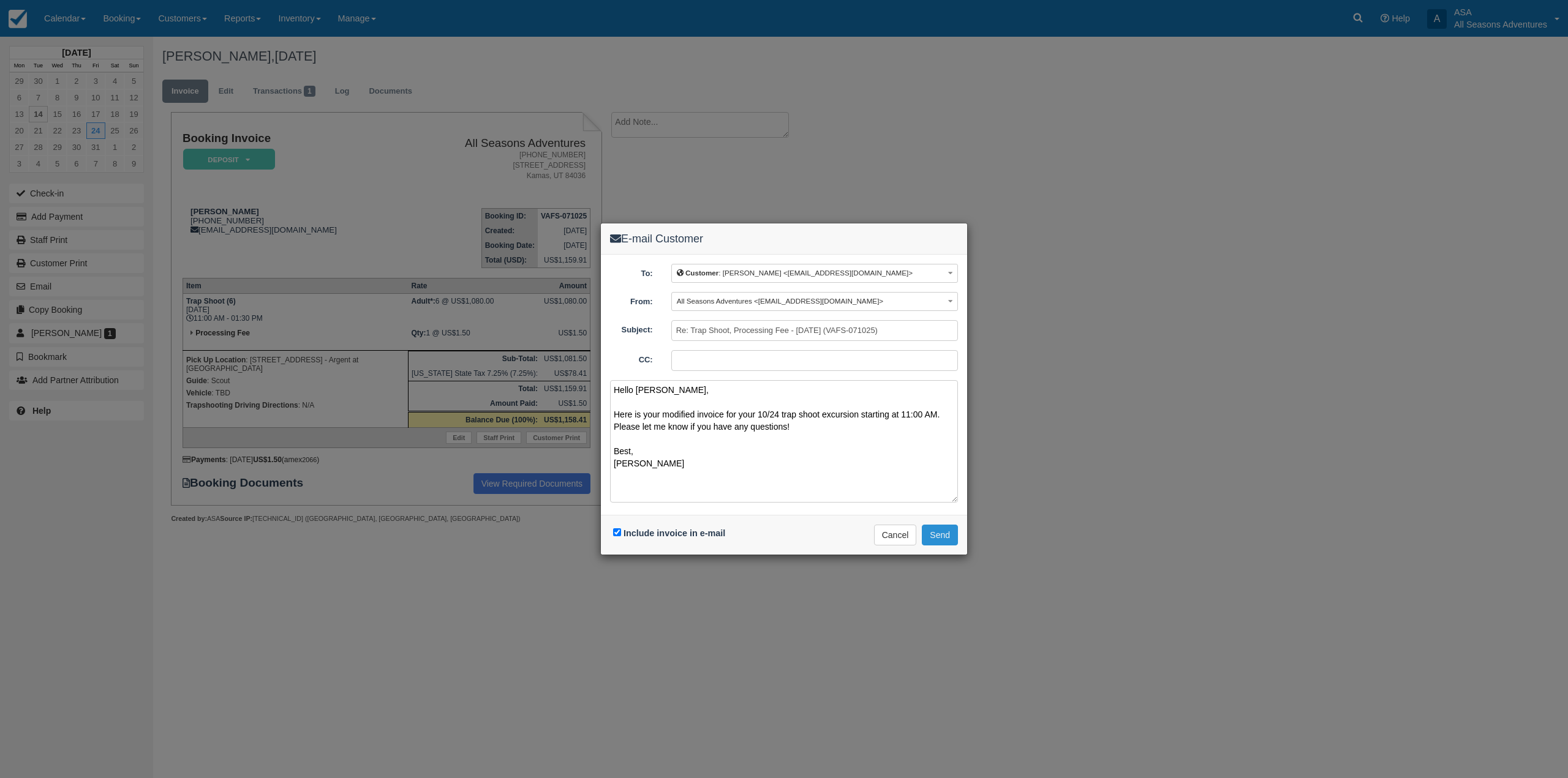
type textarea "Hello [PERSON_NAME], Here is your modified invoice for your 10/24 trap shoot ex…"
click at [934, 533] on button "Send" at bounding box center [940, 535] width 37 height 21
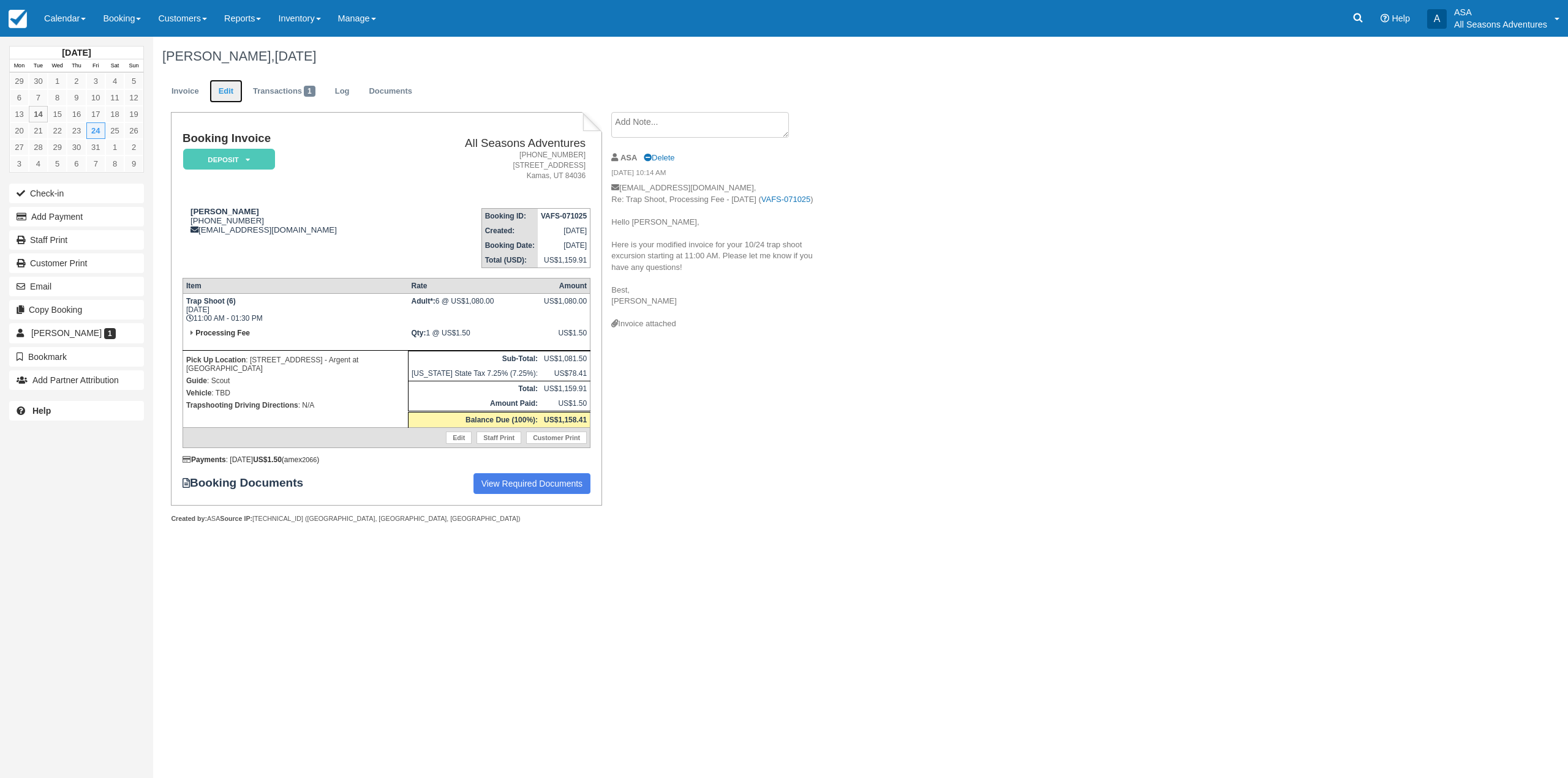
click at [215, 96] on link "Edit" at bounding box center [226, 91] width 33 height 23
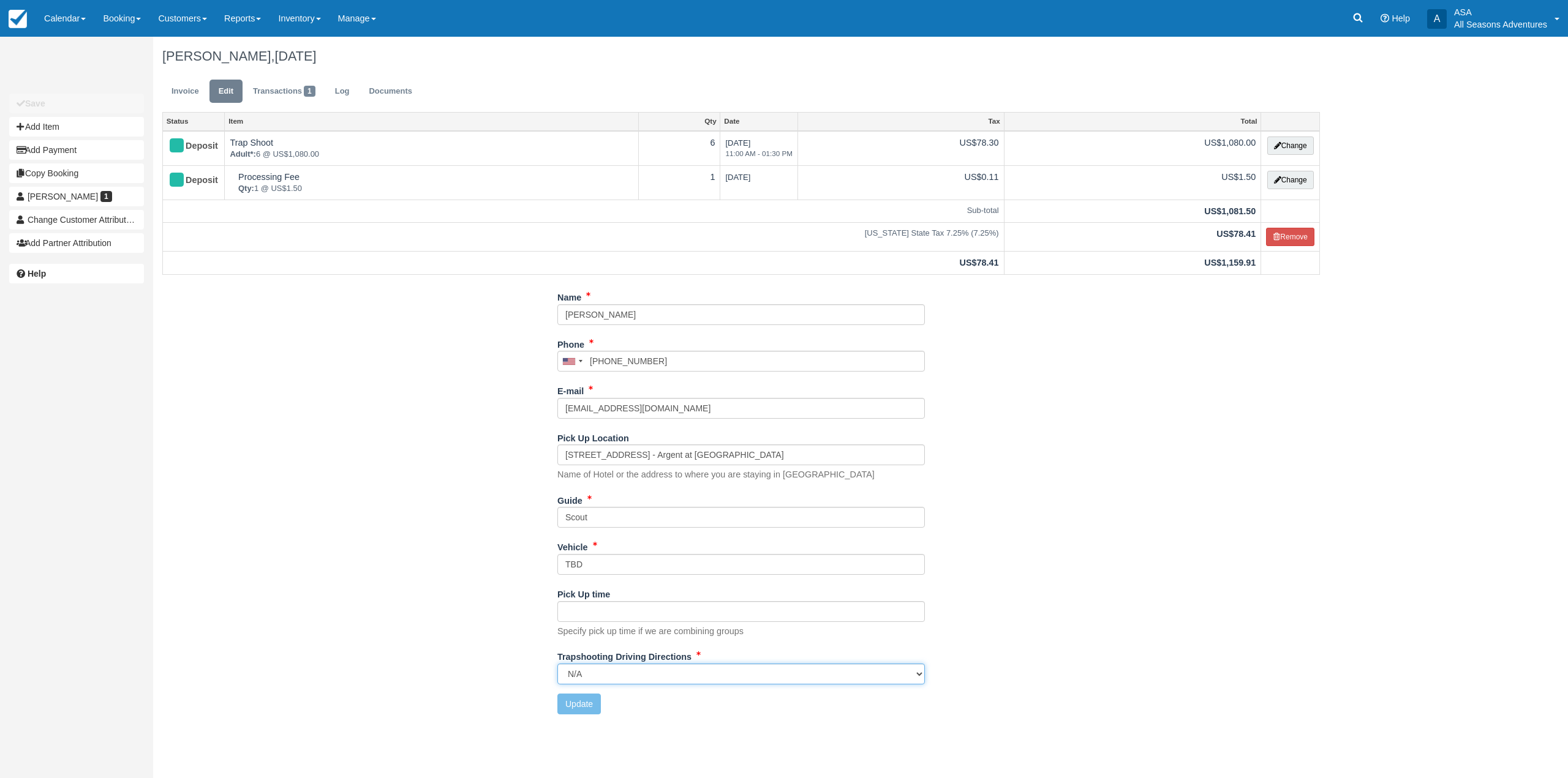
click at [684, 673] on select "Kamas Valley Lions Gun Club: 3050 W 200S, Kamas, UT N/A" at bounding box center [741, 675] width 368 height 21
select select "Kamas Valley Lions Gun Club: [STREET_ADDRESS]"
click at [557, 664] on select "Kamas Valley Lions Gun Club: 3050 W 200S, Kamas, UT N/A" at bounding box center [741, 675] width 368 height 21
drag, startPoint x: 645, startPoint y: 513, endPoint x: 539, endPoint y: 513, distance: 106.0
click at [539, 513] on div "Name Heidi Maggs Phone United States +1 Canada +1 United Kingdom +44 Afghanista…" at bounding box center [741, 505] width 1177 height 436
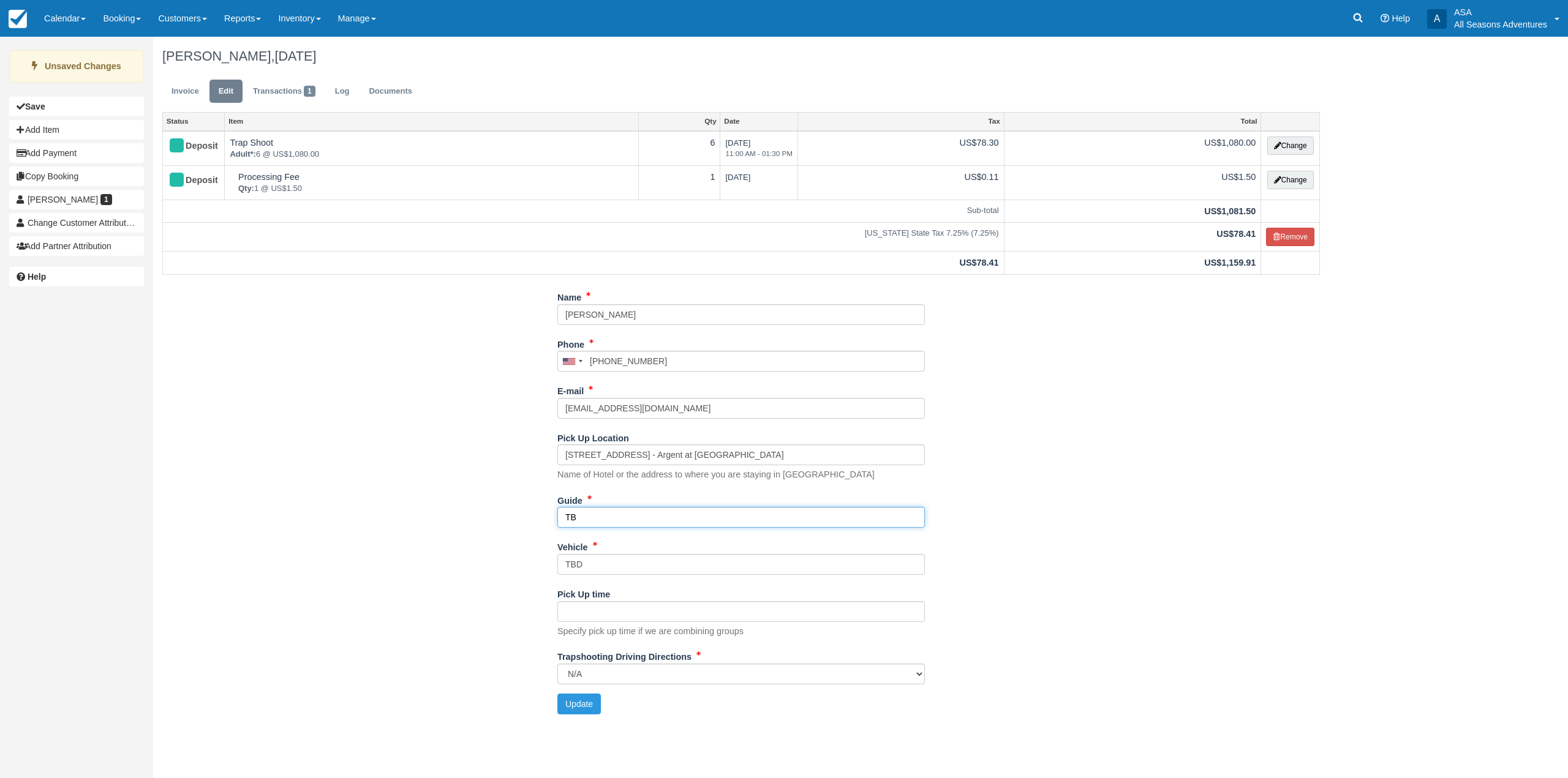
type input "T"
type input "n/a"
click at [603, 561] on input "TBD" at bounding box center [741, 565] width 368 height 21
type input "T"
type input "n/a"
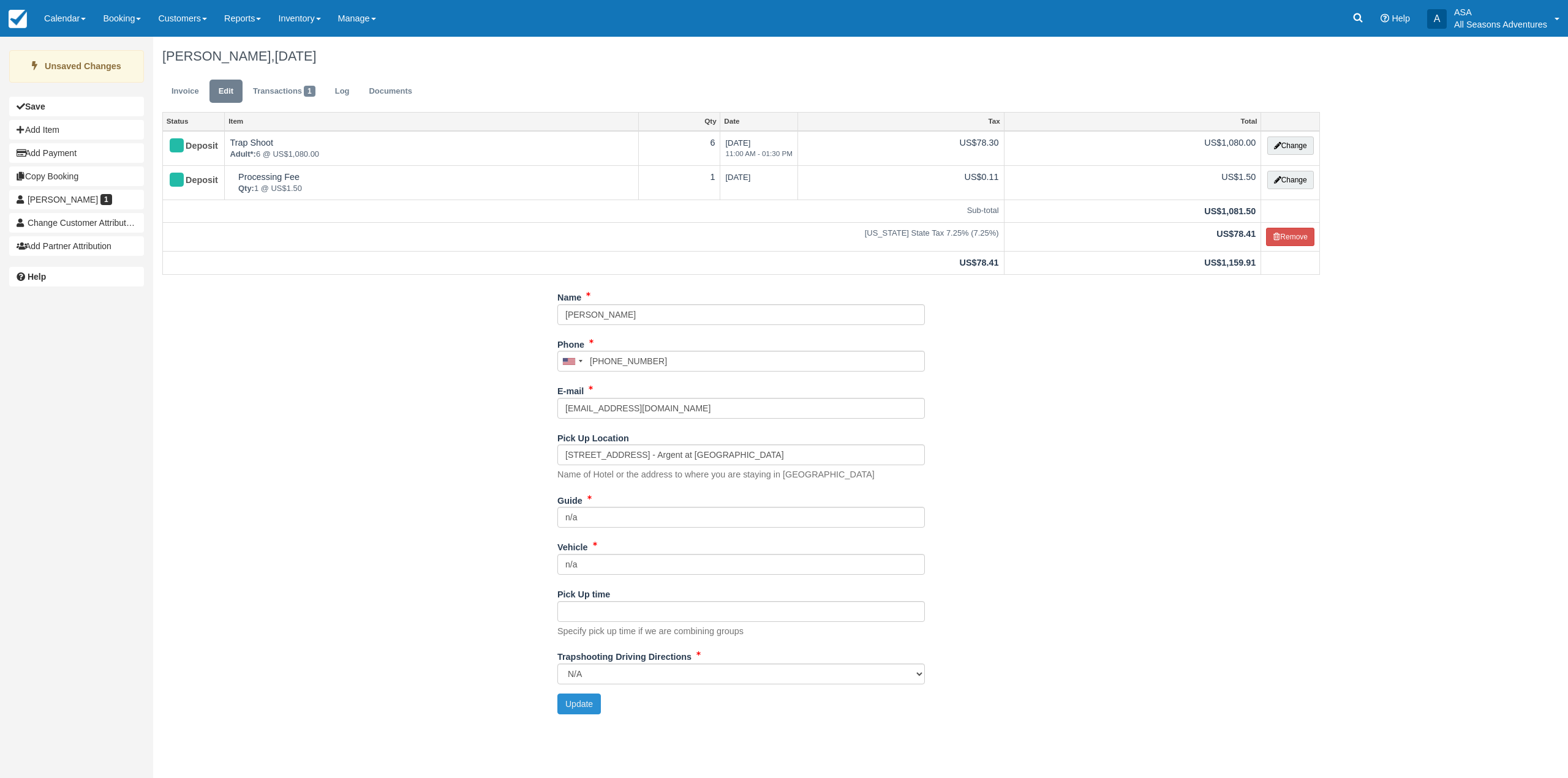
click at [577, 694] on button "Update" at bounding box center [579, 704] width 43 height 21
type input "+19084331802"
click at [188, 76] on ul "Invoice Edit Transactions 1 Log Documents" at bounding box center [741, 94] width 1158 height 37
click at [188, 82] on link "Invoice" at bounding box center [185, 91] width 46 height 23
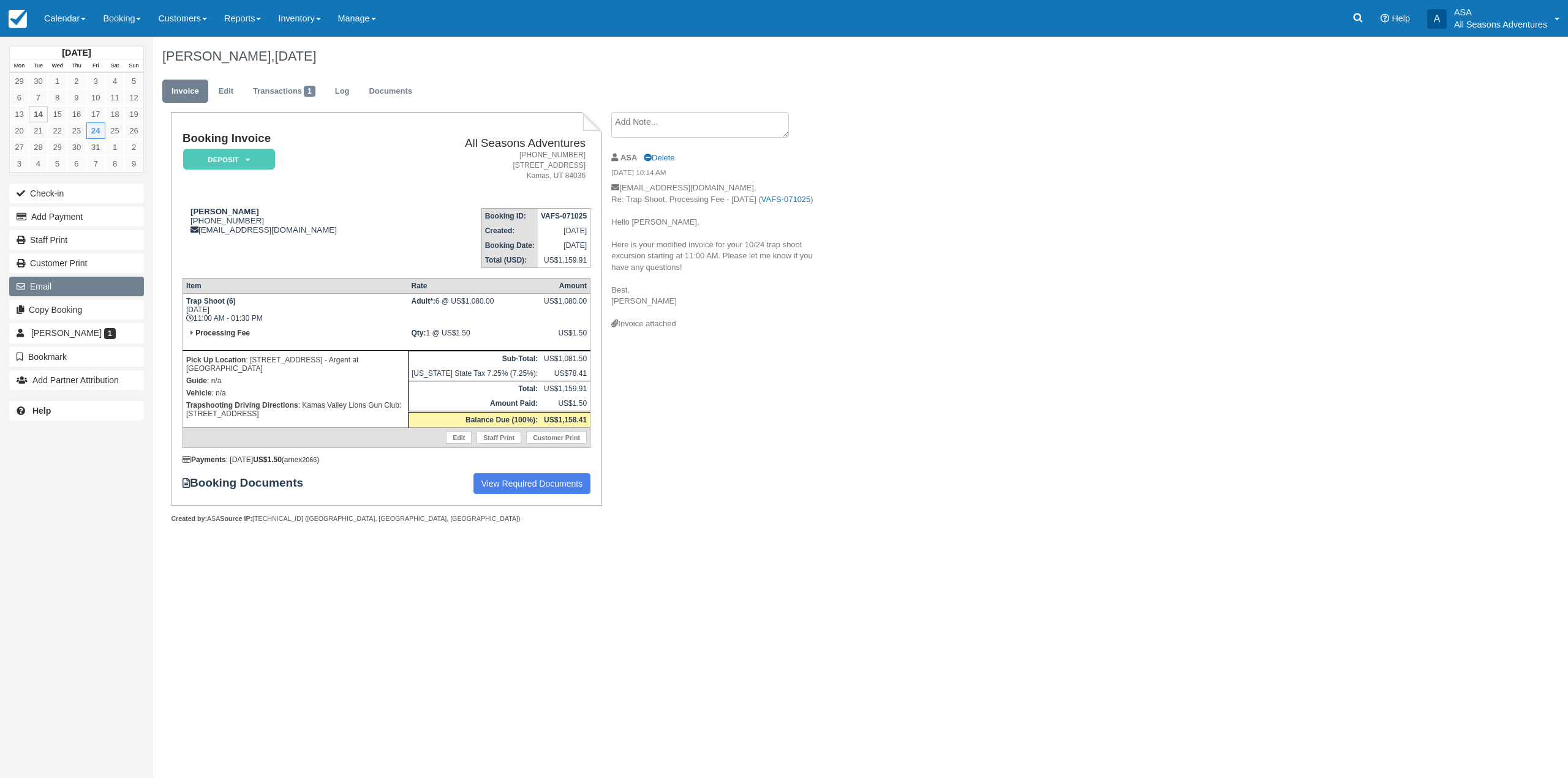
click at [71, 281] on button "Email" at bounding box center [77, 286] width 135 height 20
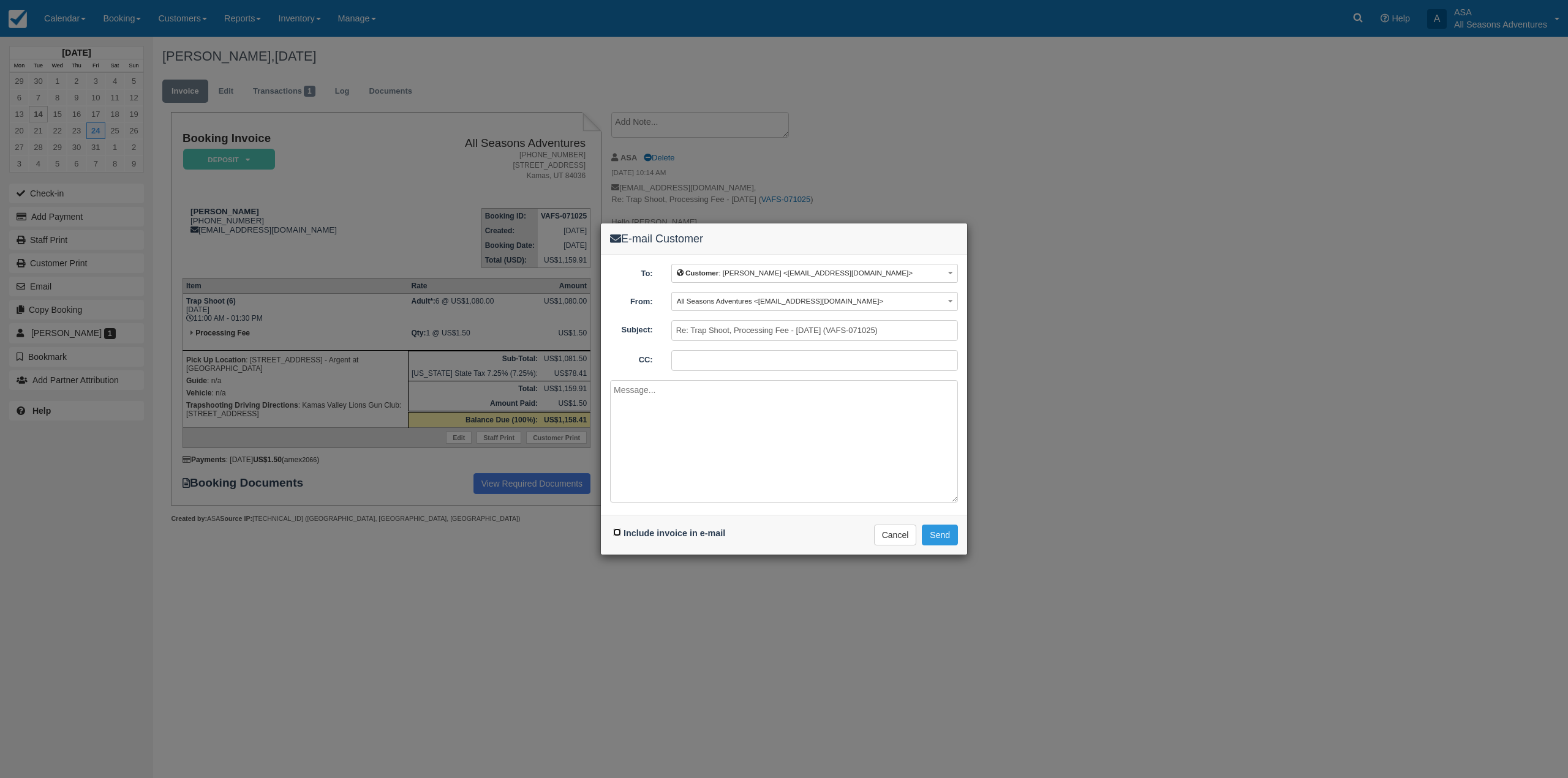
click at [618, 531] on input "Include invoice in e-mail" at bounding box center [617, 532] width 8 height 8
checkbox input "true"
click at [697, 455] on textarea at bounding box center [784, 441] width 348 height 123
click at [671, 417] on textarea "Hi Heidi, I apologize I didnt realize the directions werent on the last email I…" at bounding box center [784, 441] width 348 height 123
type textarea "Hi Heidi, I apologize I didn't realize the directions weren't on the last email…"
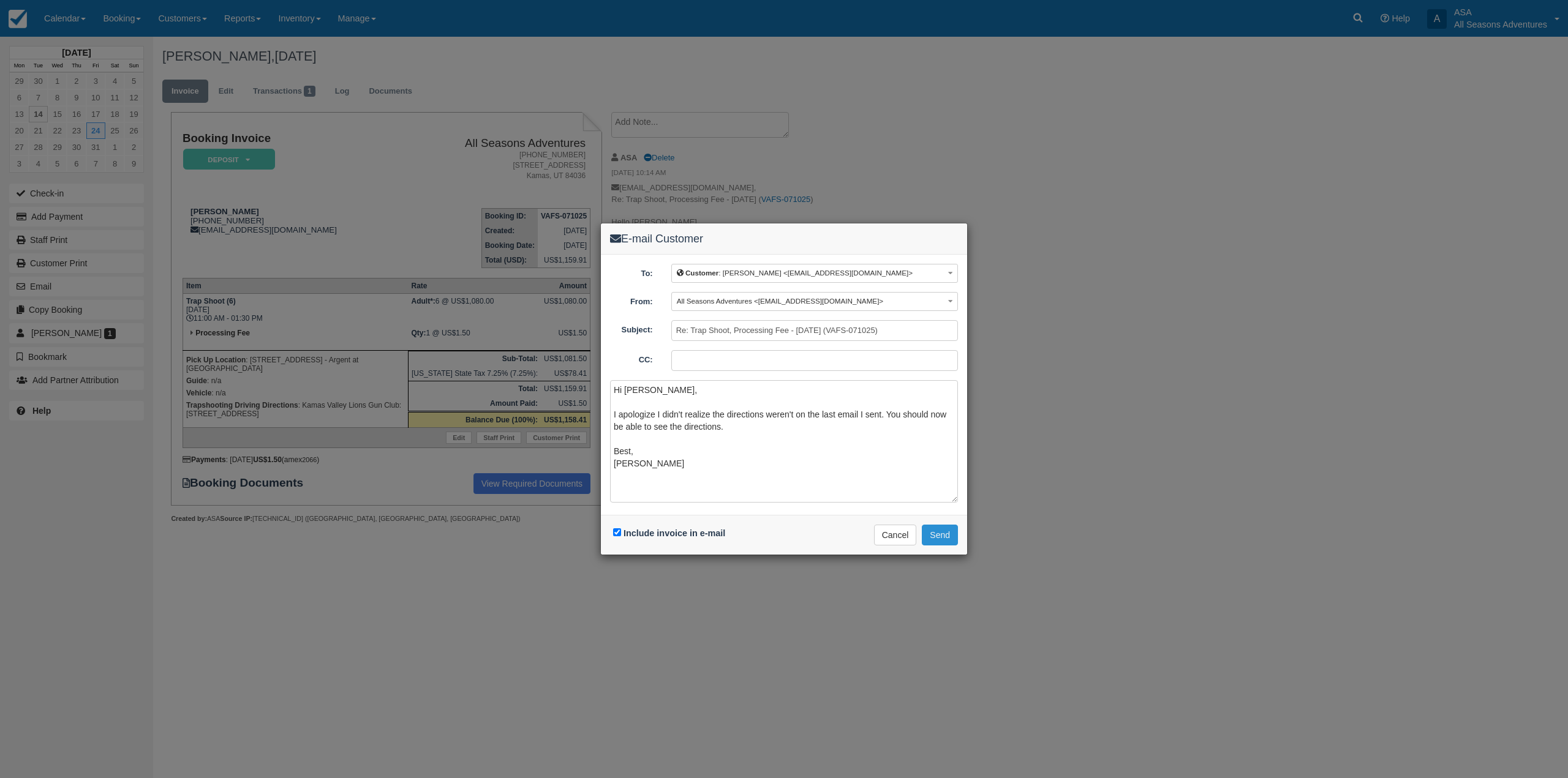
click at [946, 535] on button "Send" at bounding box center [940, 535] width 37 height 21
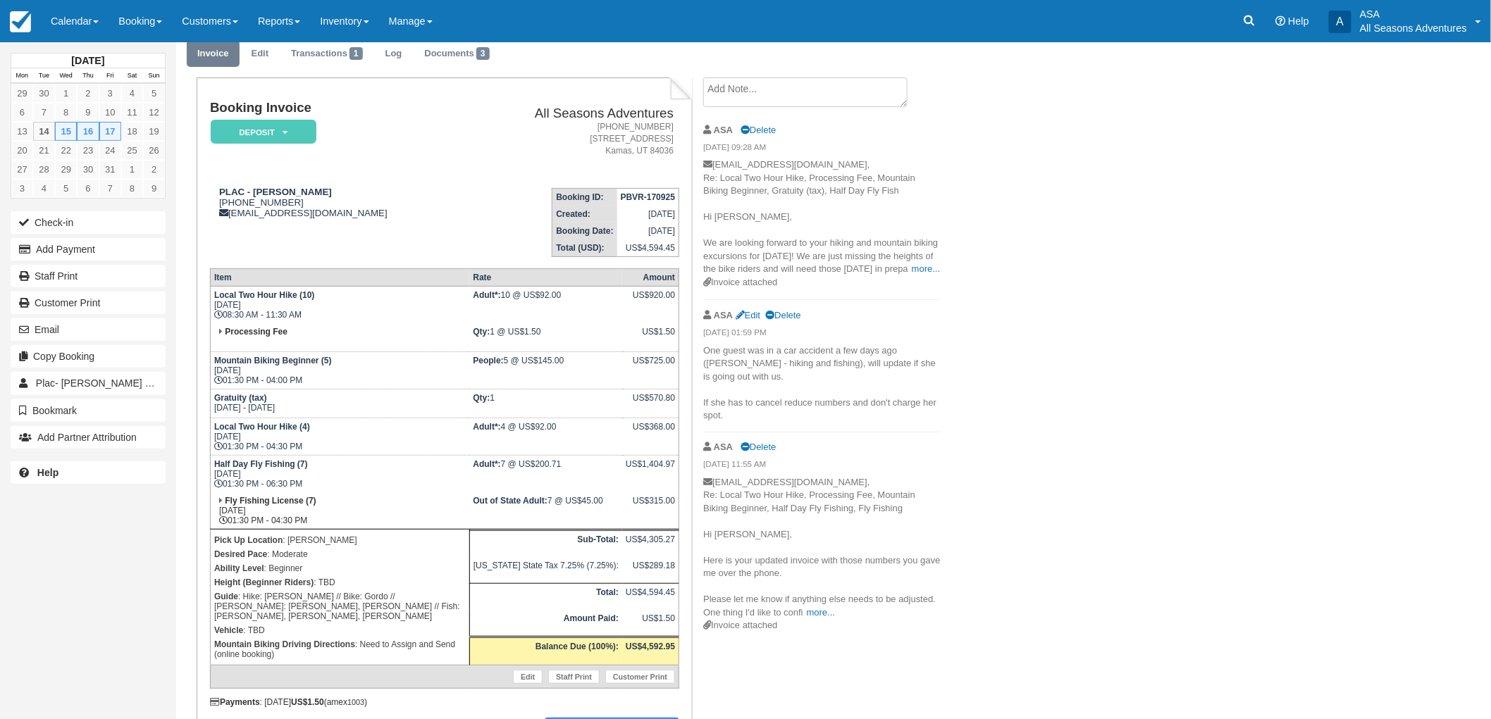
scroll to position [78, 0]
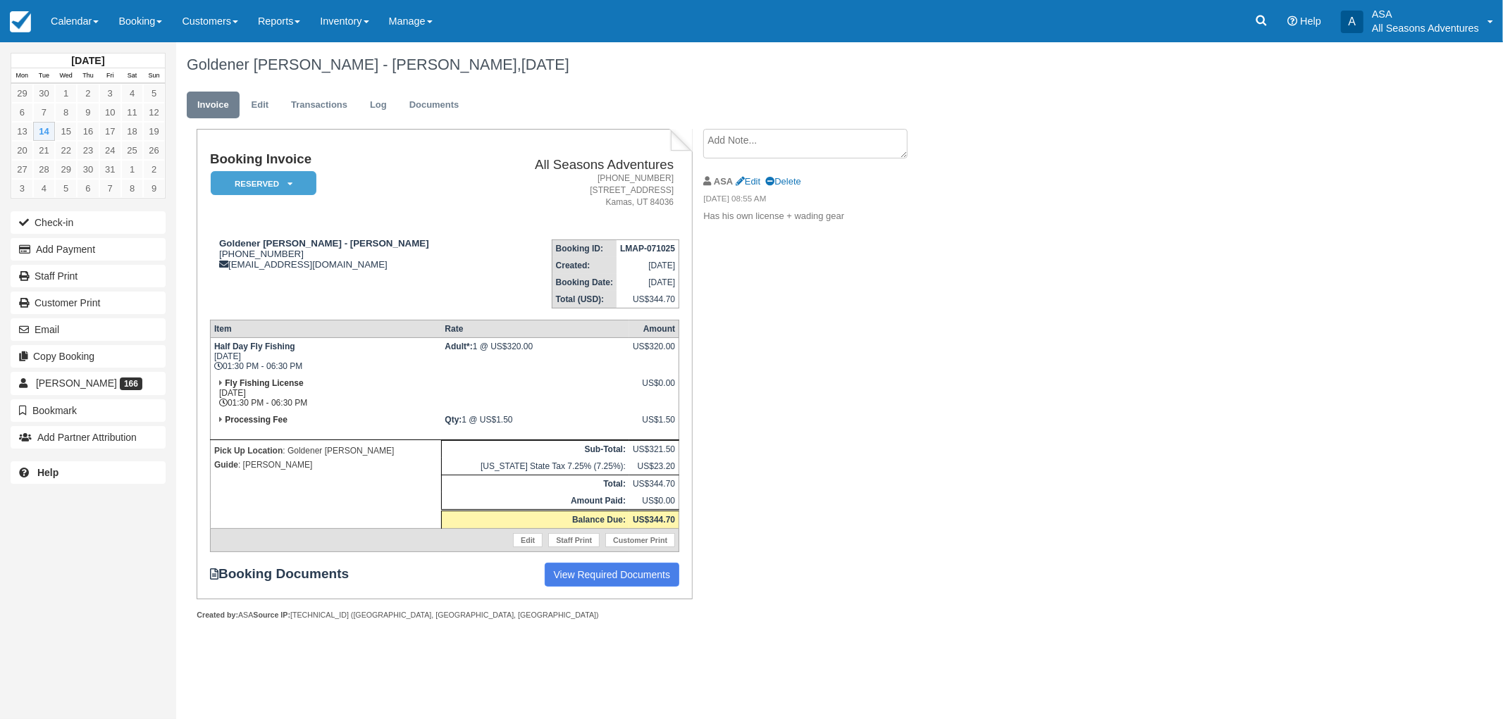
click at [876, 399] on div "Booking Invoice Reserved   Pending Deposit Paid Waiting Cancelled Void All Seas…" at bounding box center [563, 390] width 775 height 522
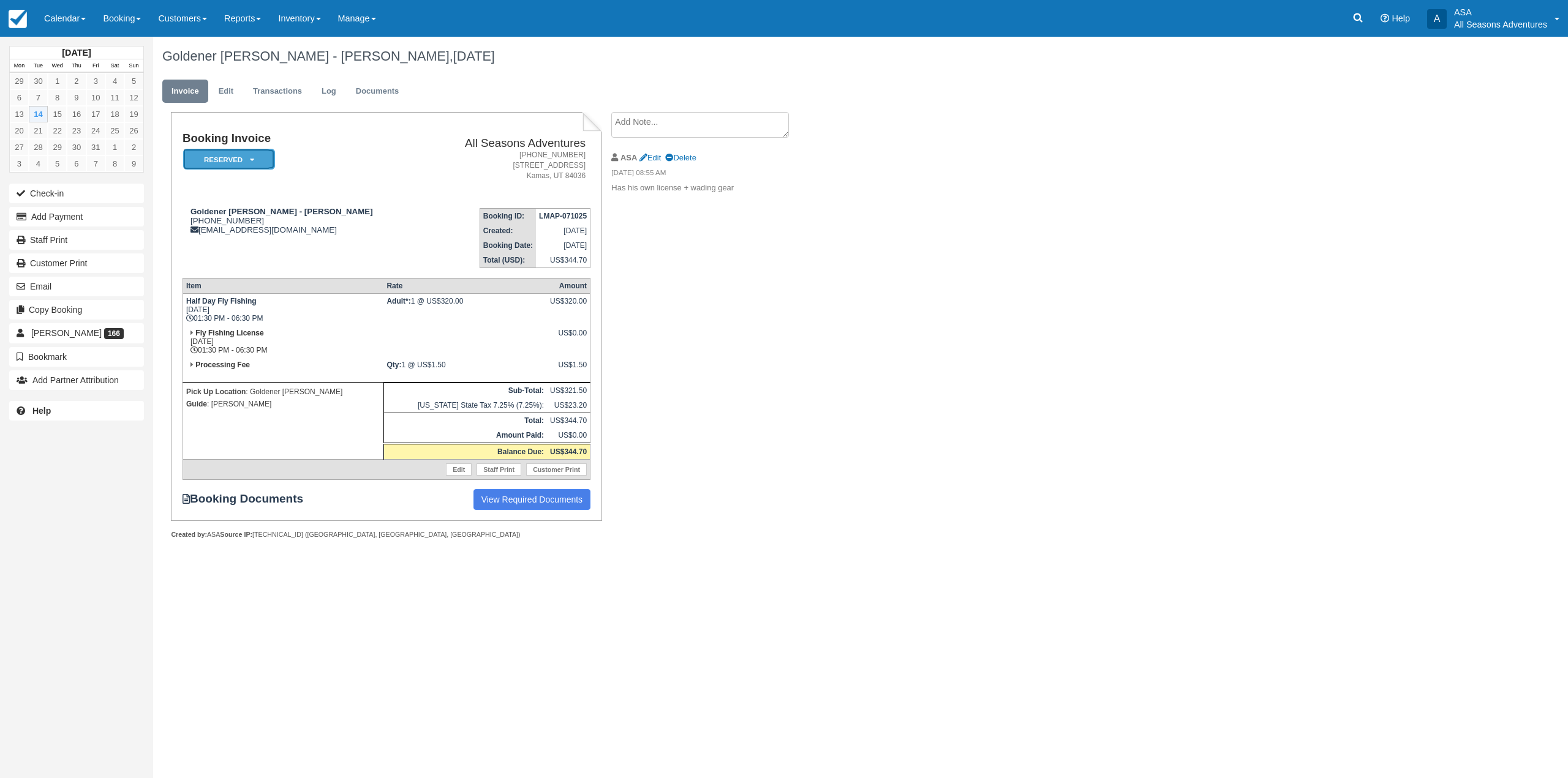
click at [233, 157] on em "Reserved" at bounding box center [230, 159] width 92 height 22
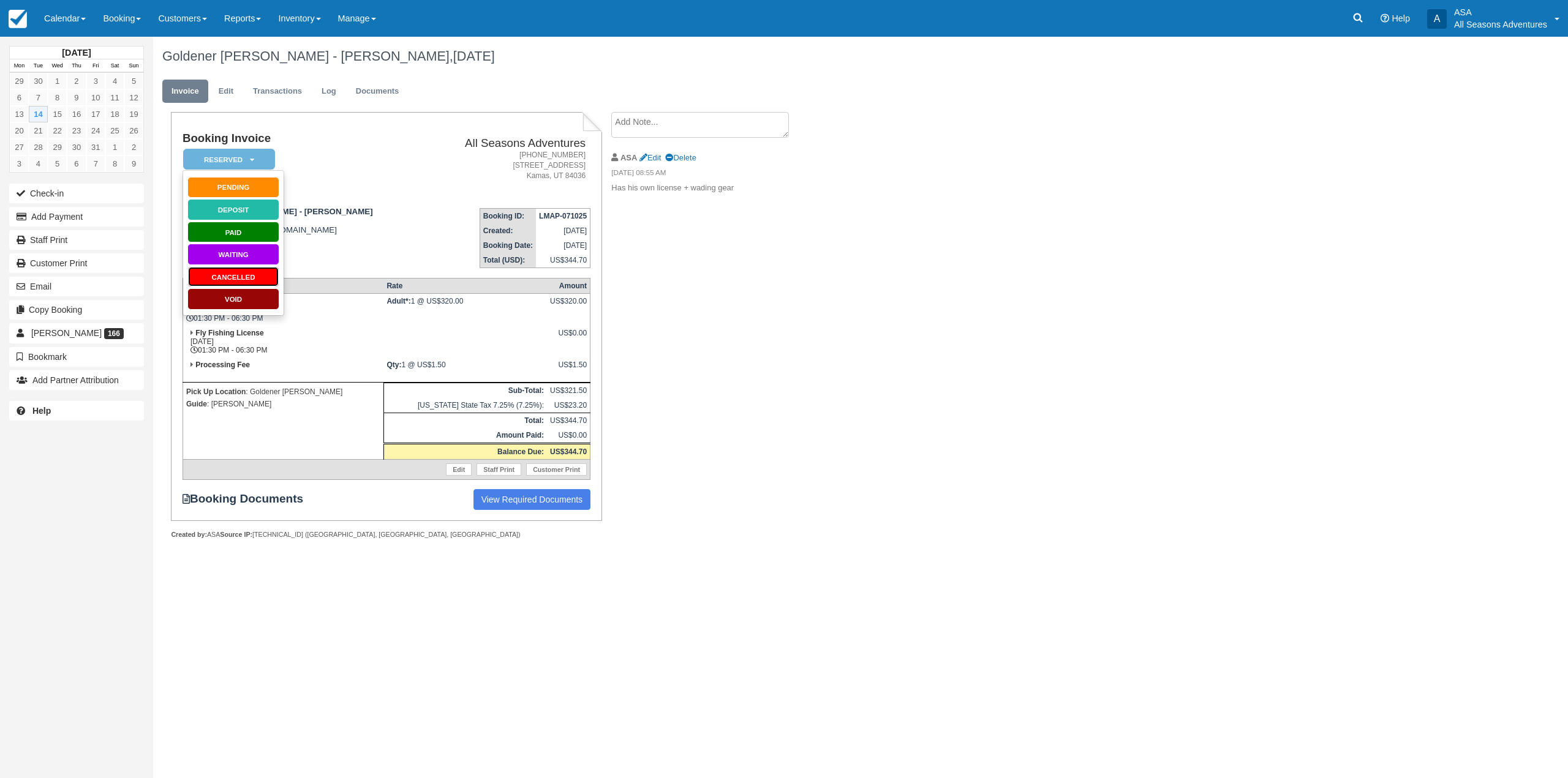
click at [258, 283] on link "Cancelled" at bounding box center [234, 276] width 92 height 22
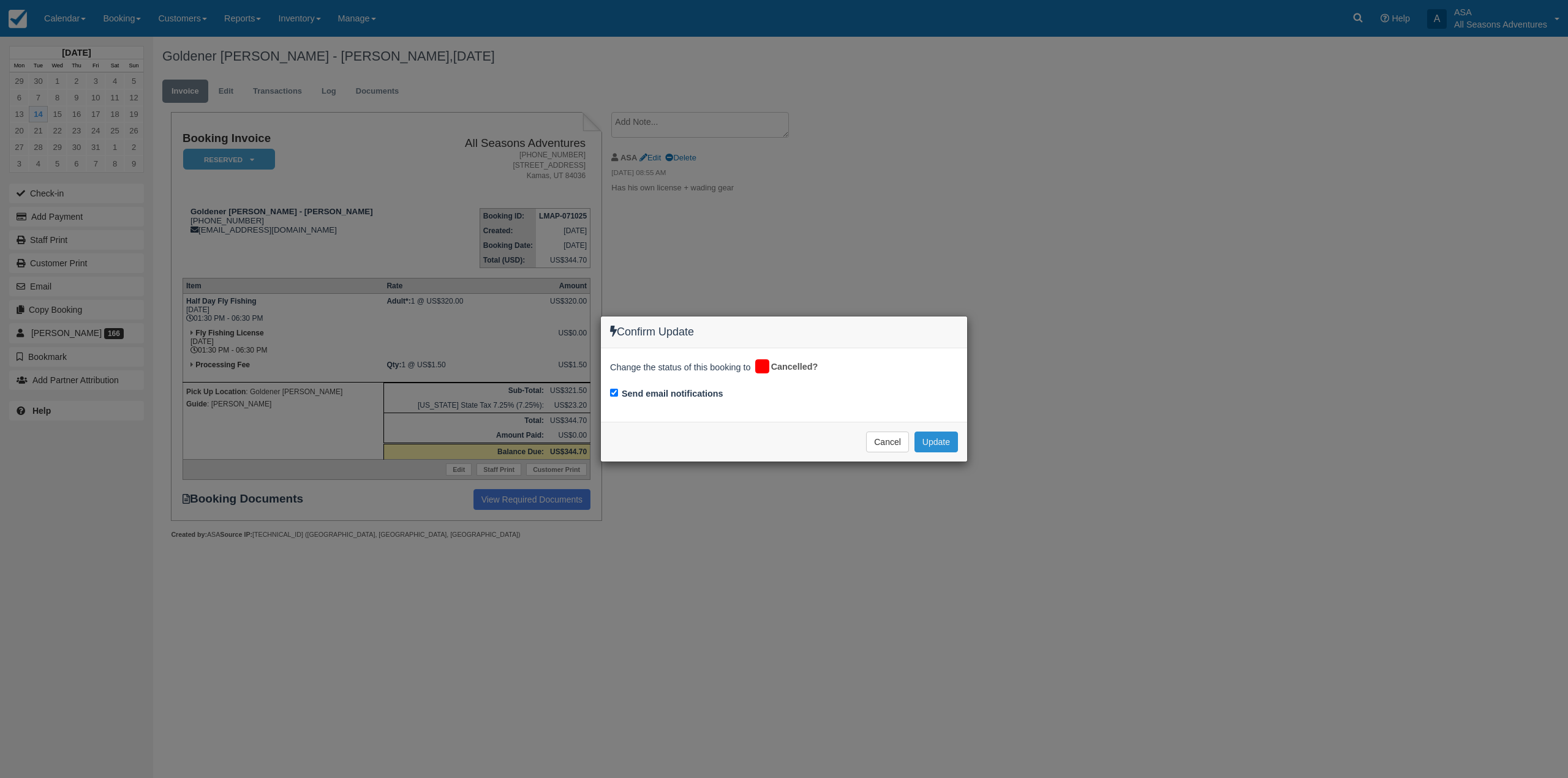
click at [923, 446] on button "Update" at bounding box center [937, 442] width 43 height 21
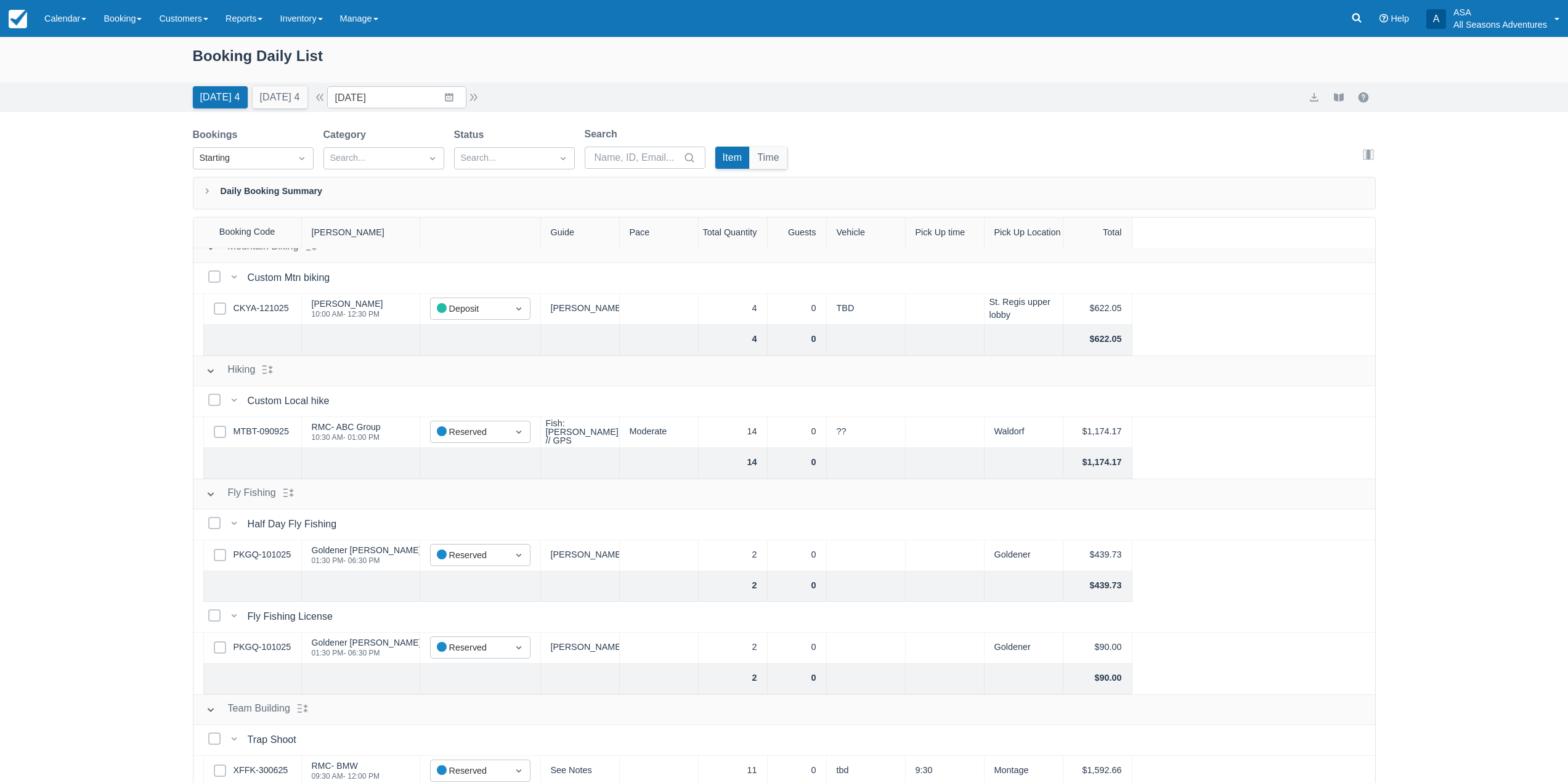
scroll to position [20, 0]
